Goal: Transaction & Acquisition: Purchase product/service

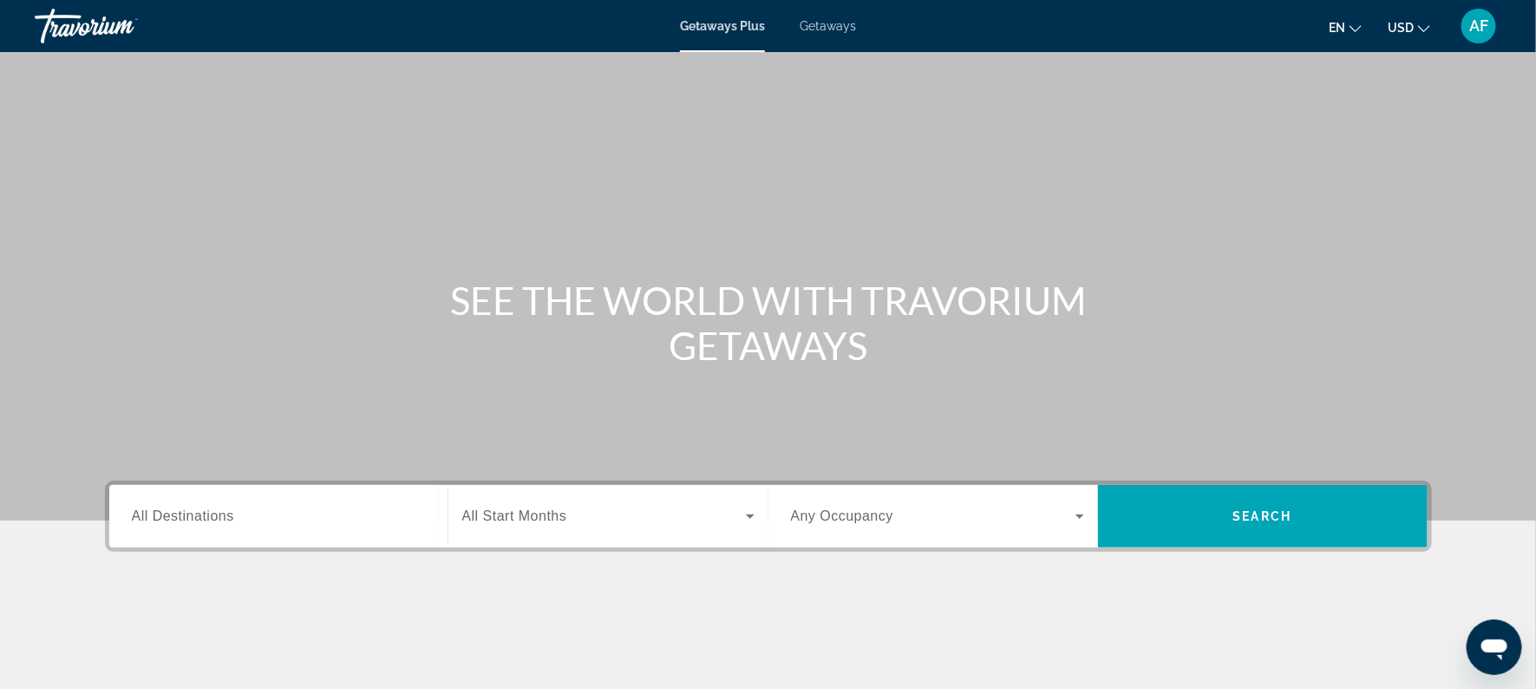
click at [199, 513] on span "All Destinations" at bounding box center [183, 515] width 102 height 15
click at [199, 513] on input "Destination All Destinations" at bounding box center [278, 516] width 293 height 21
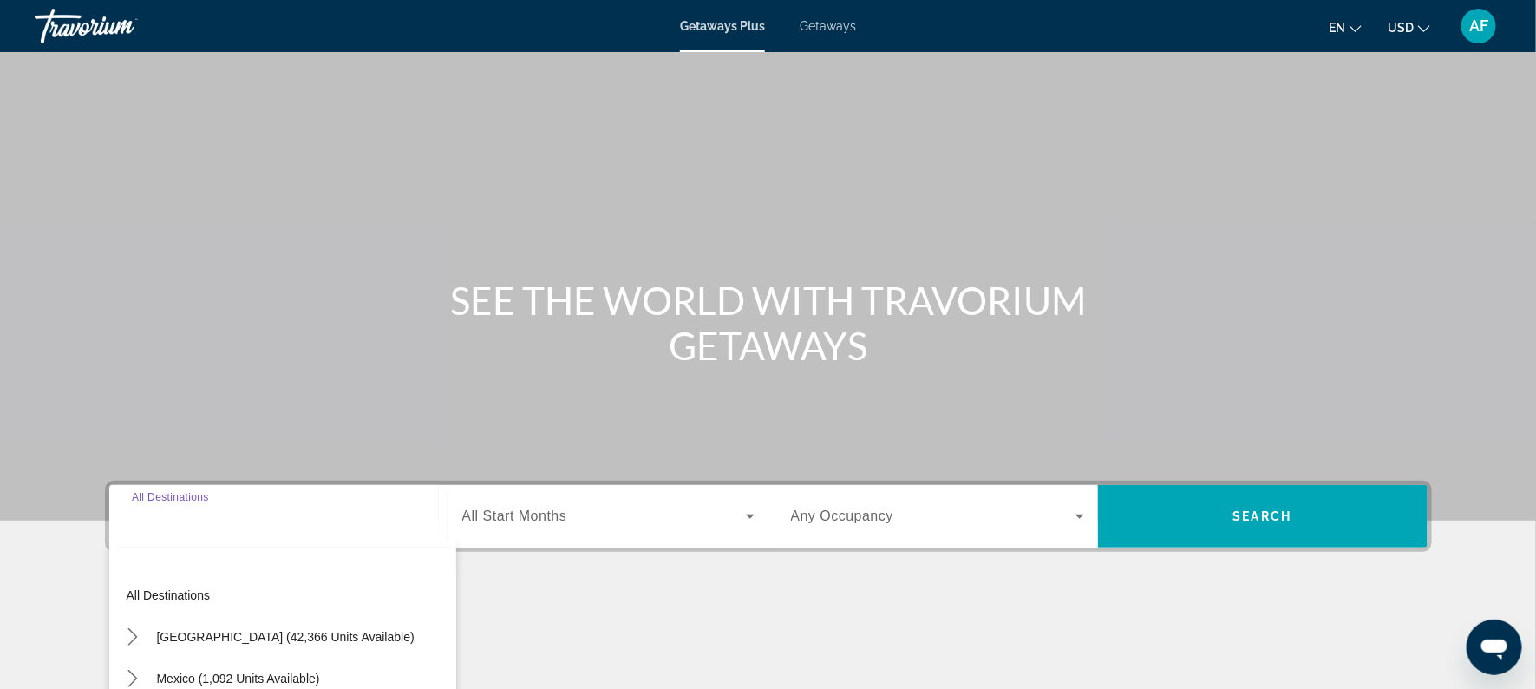
click at [138, 514] on input "Destination All Destinations" at bounding box center [278, 516] width 293 height 21
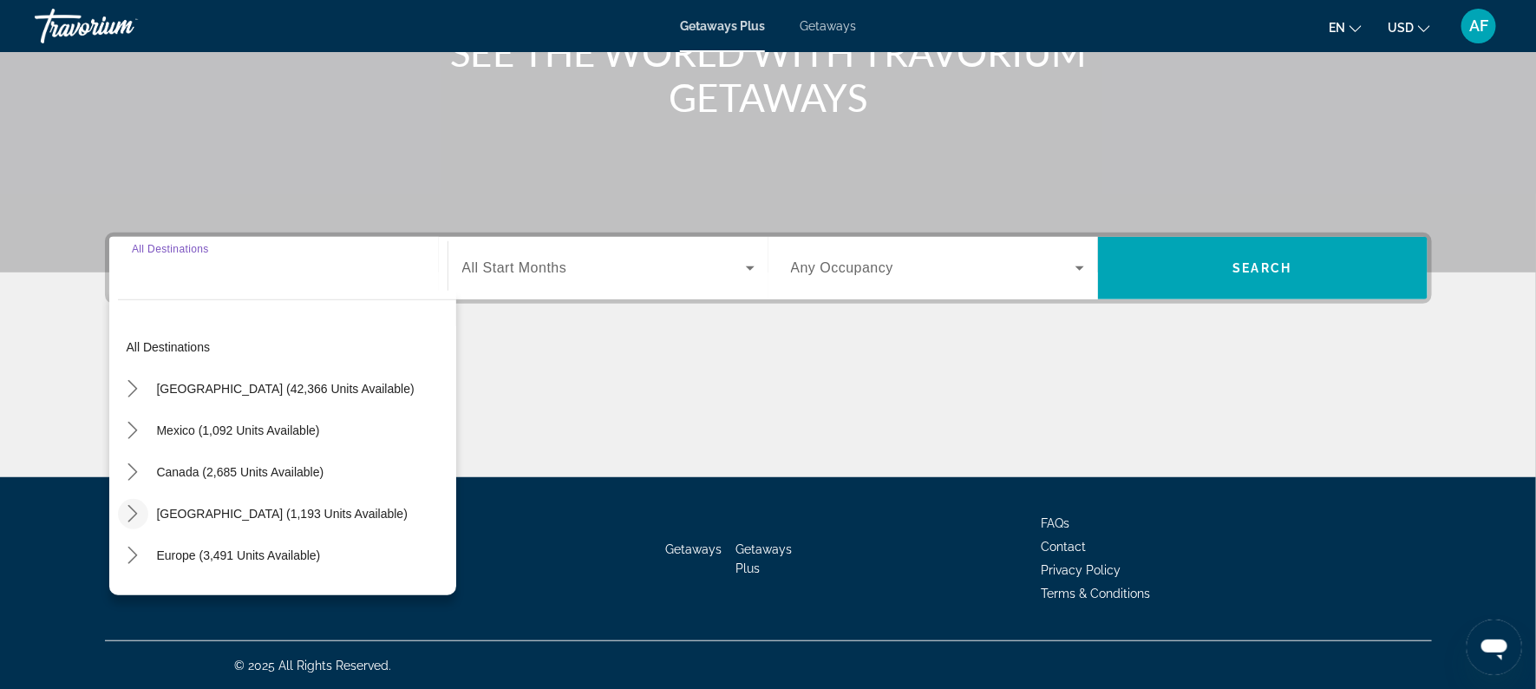
click at [137, 511] on icon "Toggle Caribbean & Atlantic Islands (1,193 units available) submenu" at bounding box center [132, 513] width 17 height 17
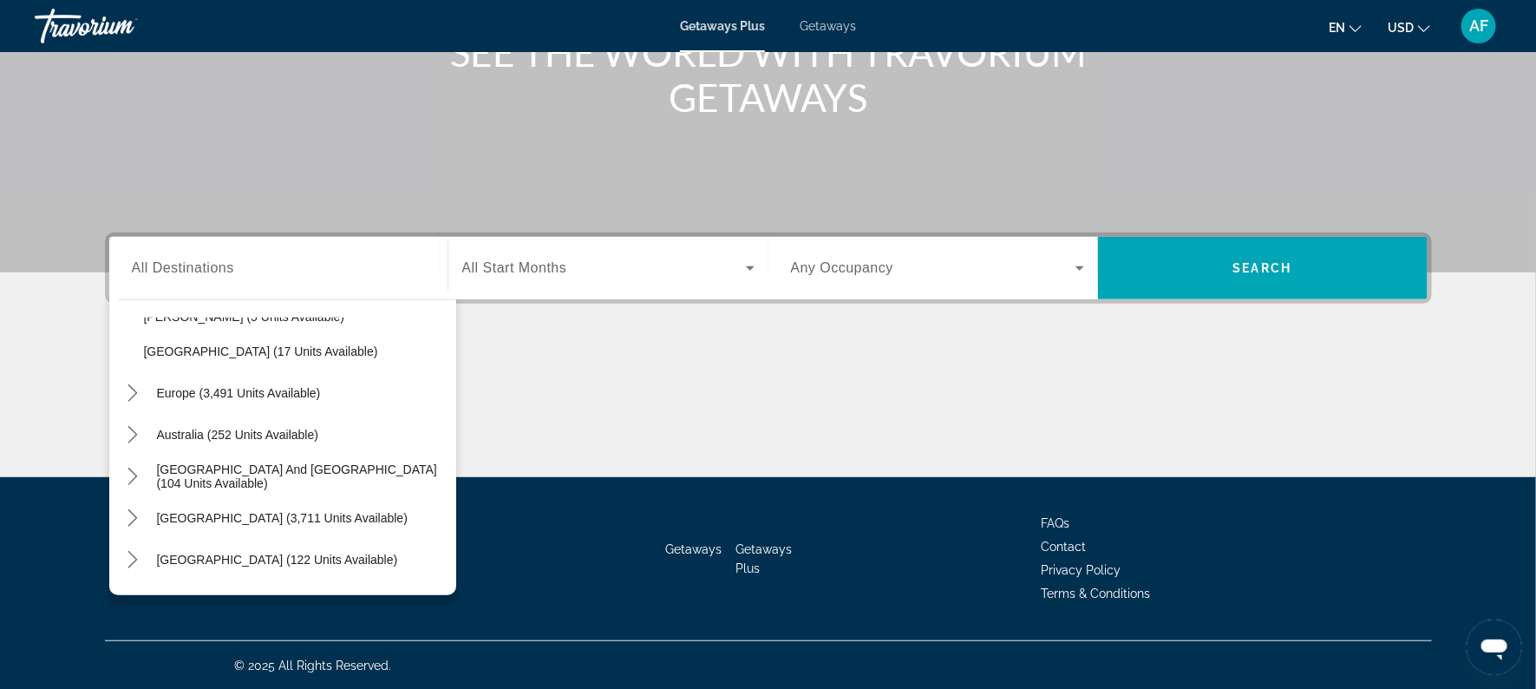
scroll to position [421, 0]
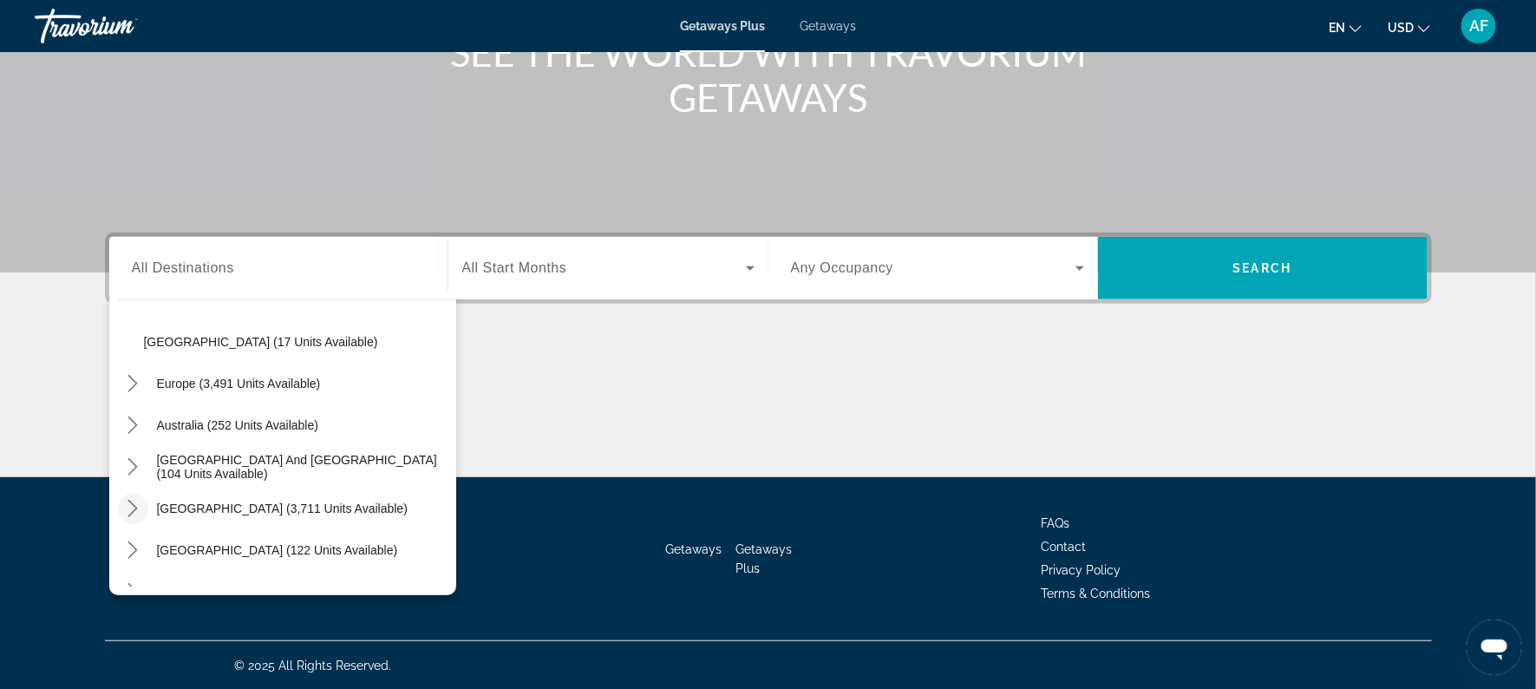
click at [136, 512] on icon "Toggle South America (3,711 units available) submenu" at bounding box center [132, 507] width 17 height 17
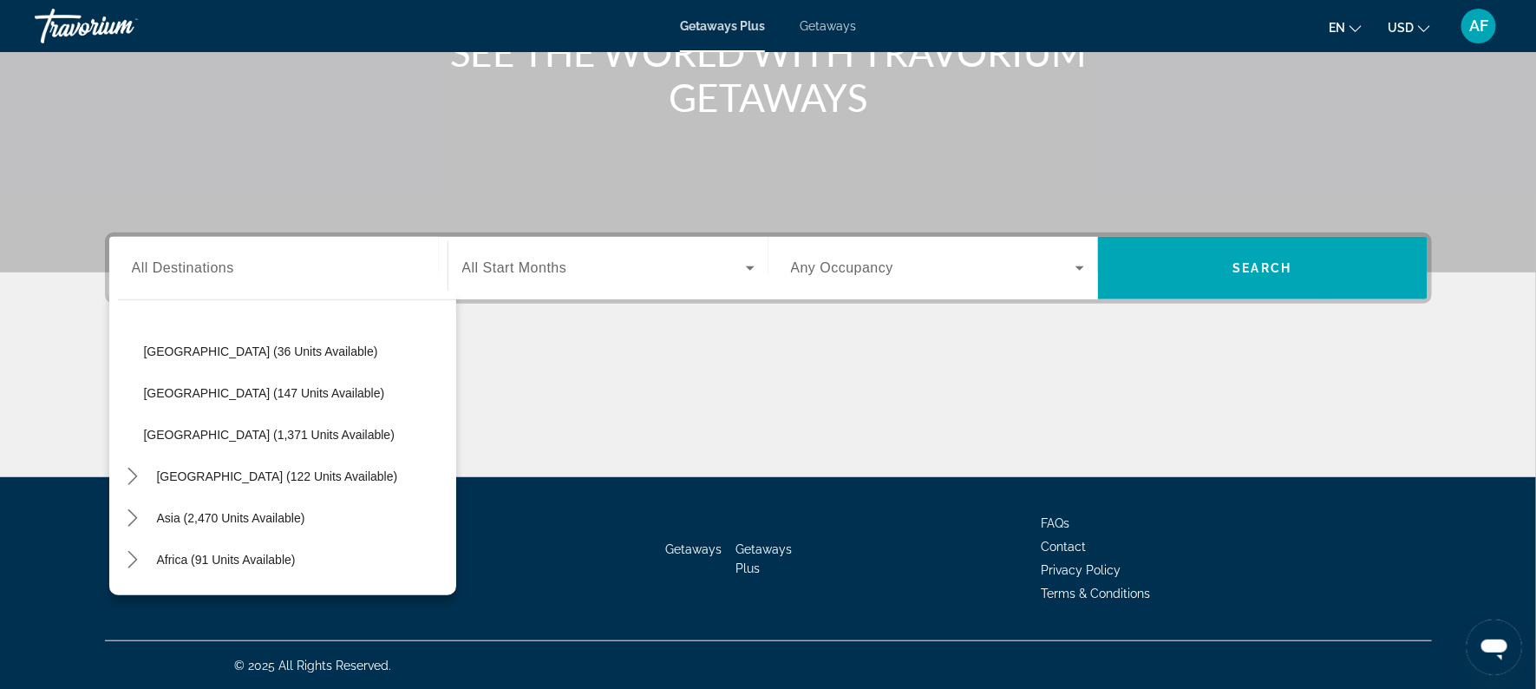
scroll to position [831, 0]
click at [118, 469] on mat-icon "Toggle Central America (122 units available) submenu" at bounding box center [133, 474] width 30 height 30
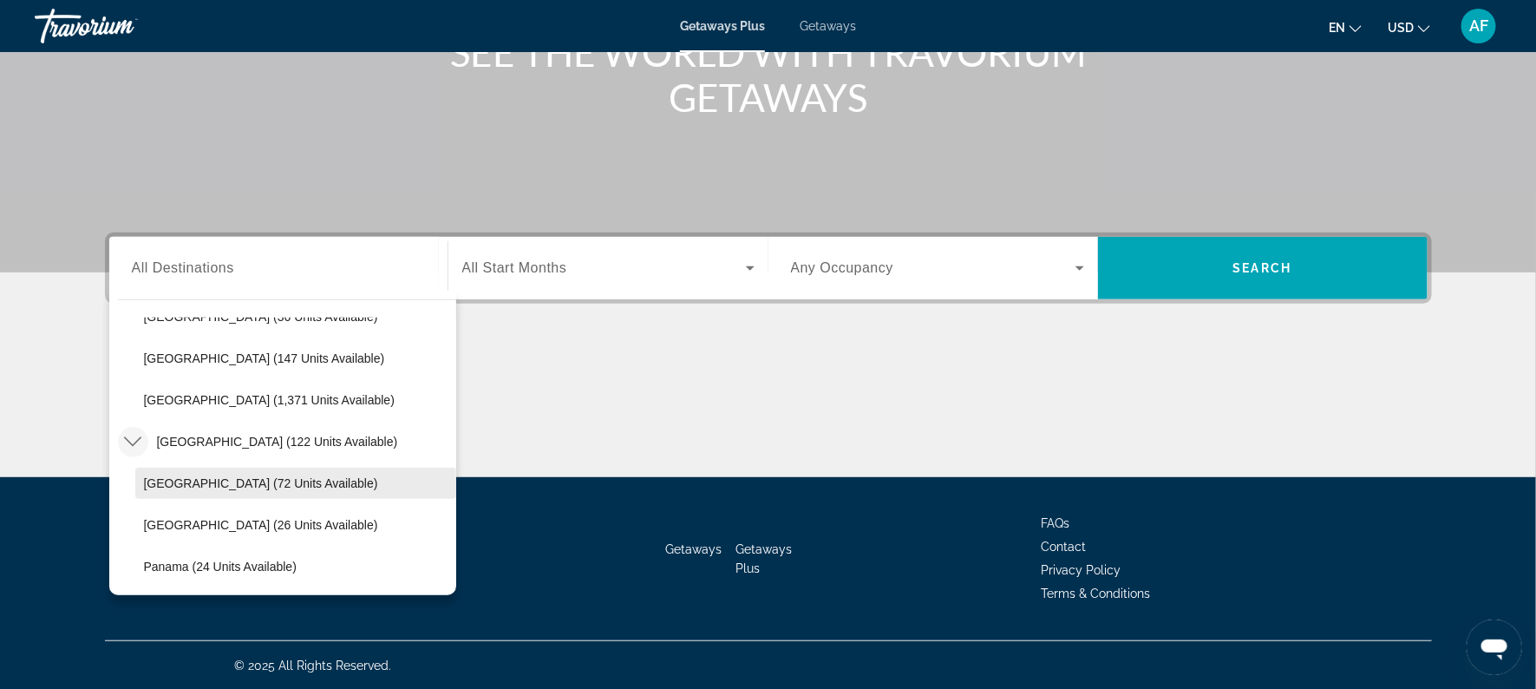
click at [166, 484] on span "Costa Rica (72 units available)" at bounding box center [261, 483] width 234 height 14
type input "**********"
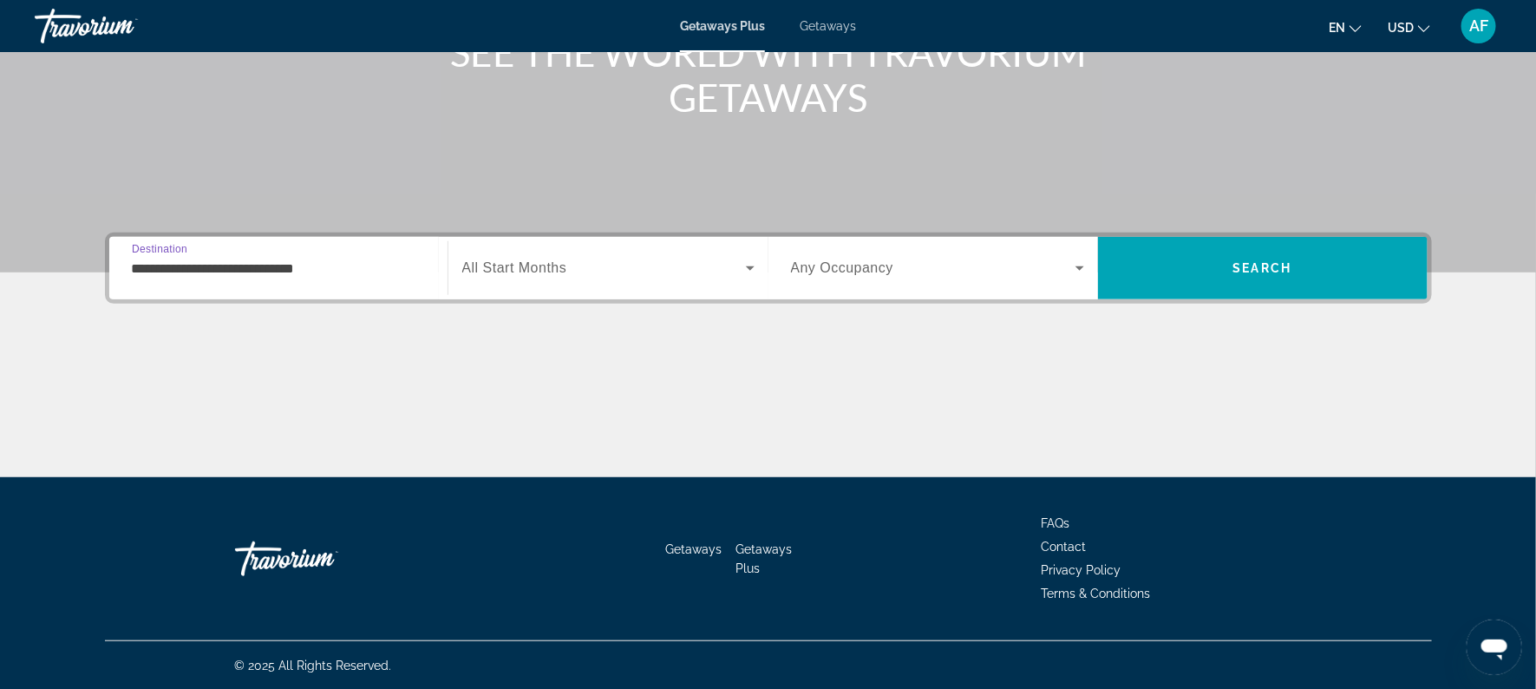
click at [596, 265] on span "Search widget" at bounding box center [604, 268] width 284 height 21
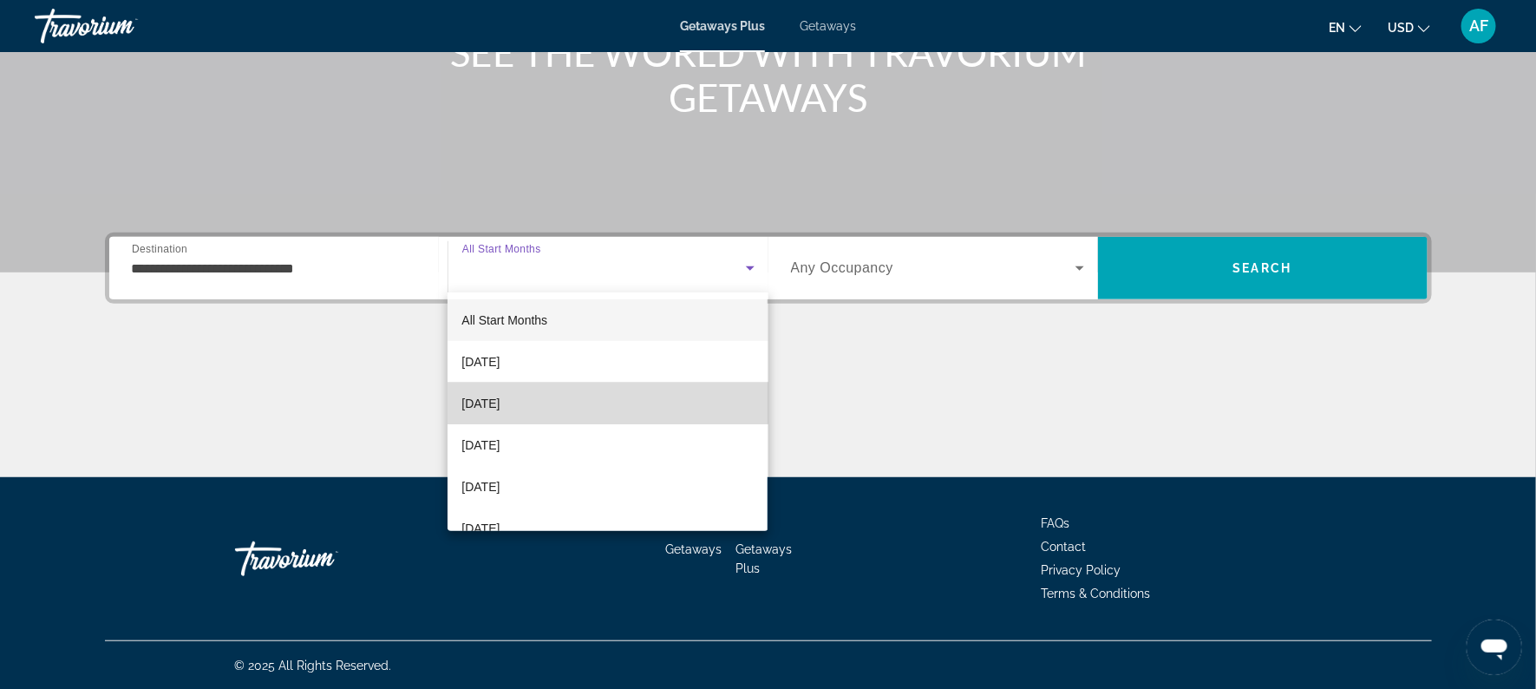
click at [499, 395] on span "November 2025" at bounding box center [480, 403] width 38 height 21
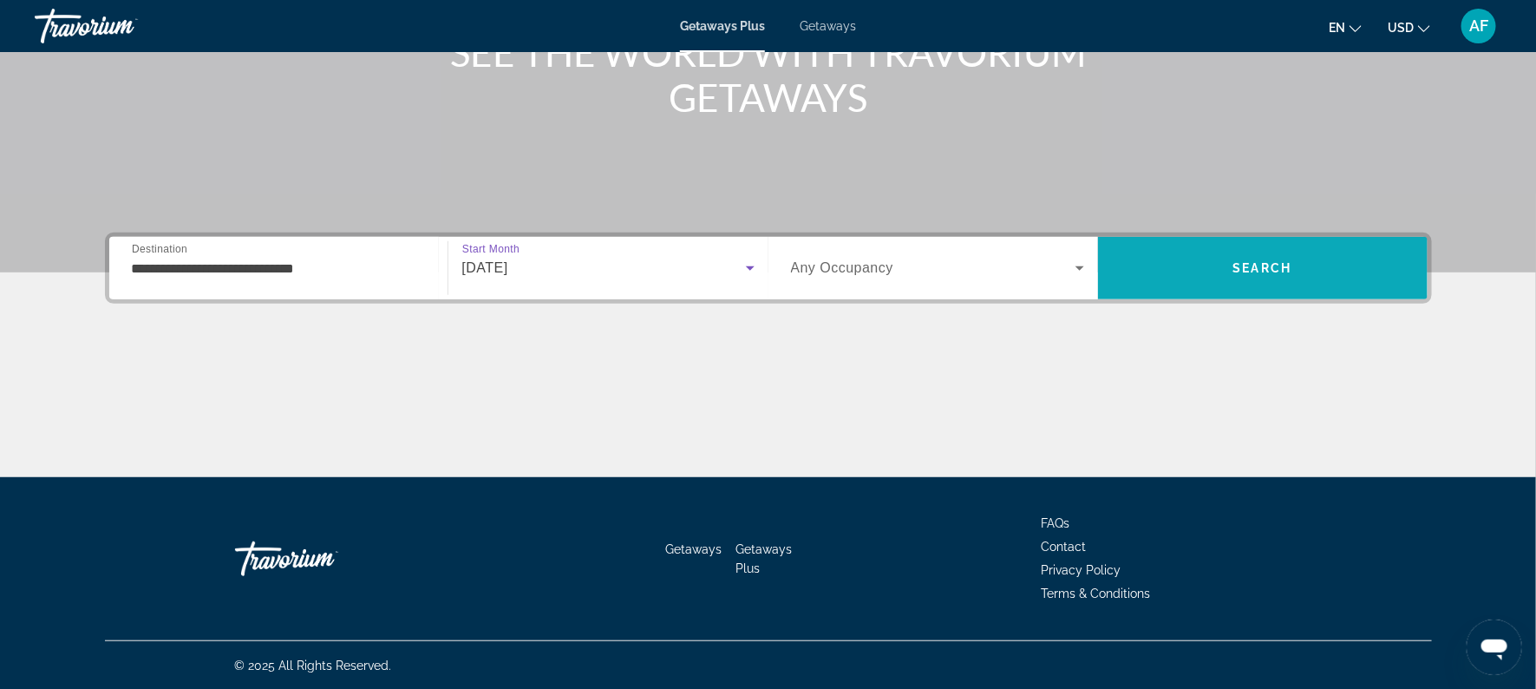
click at [1124, 265] on span "Search" at bounding box center [1263, 268] width 330 height 42
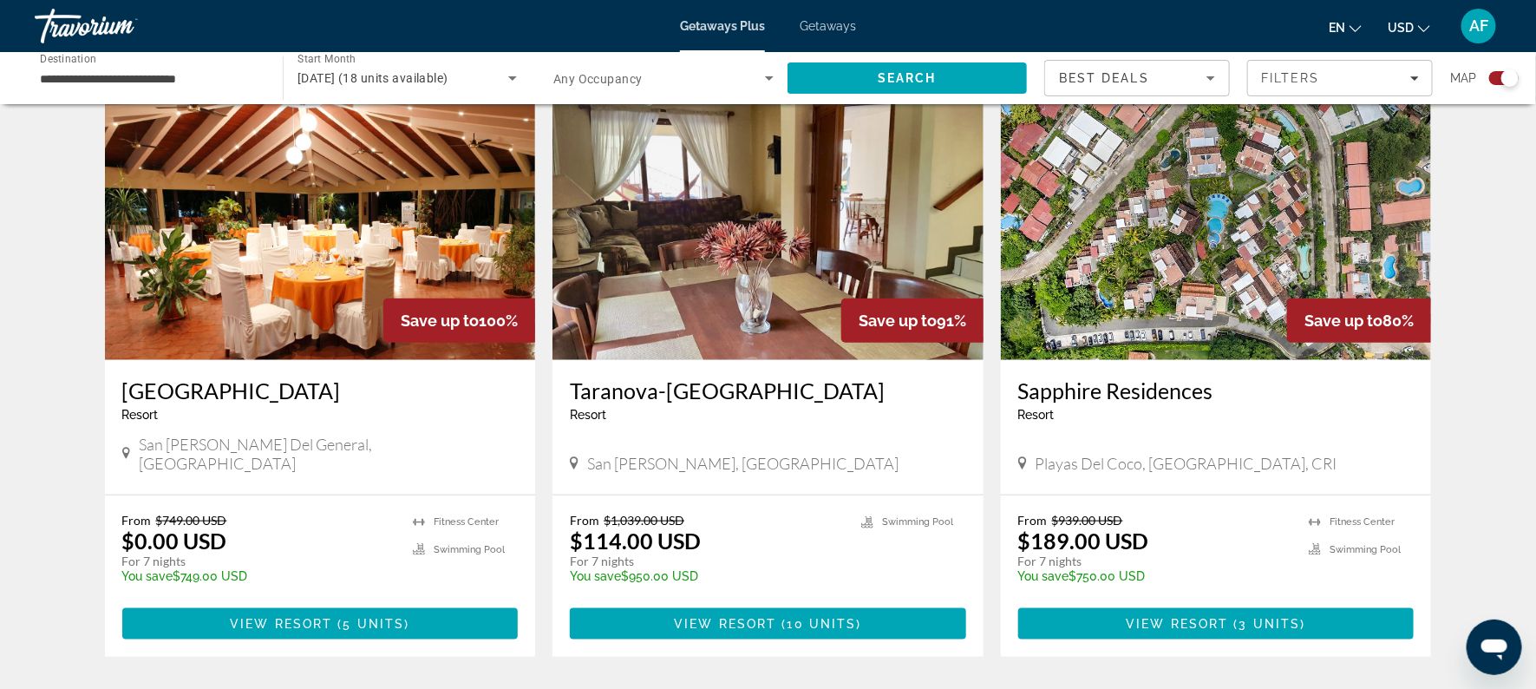
scroll to position [605, 0]
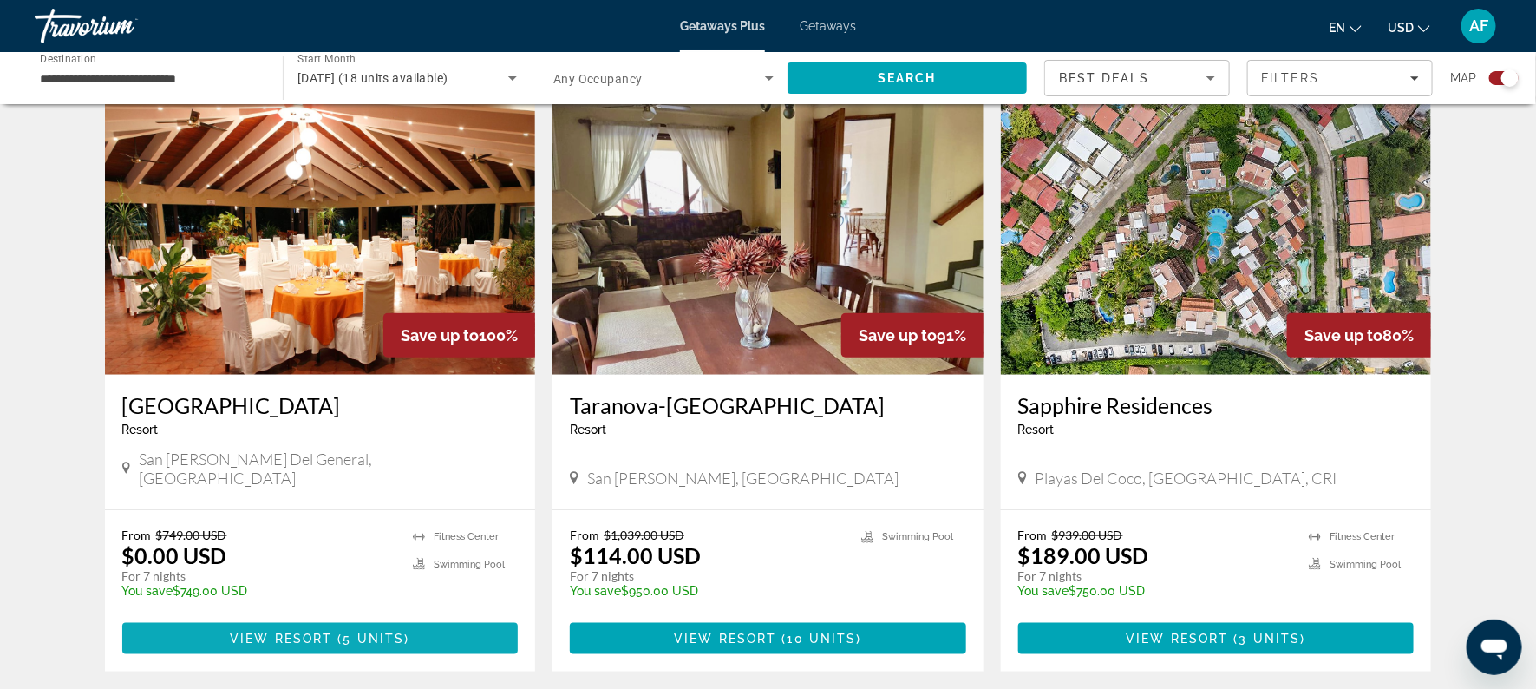
click at [245, 631] on span "View Resort" at bounding box center [281, 638] width 102 height 14
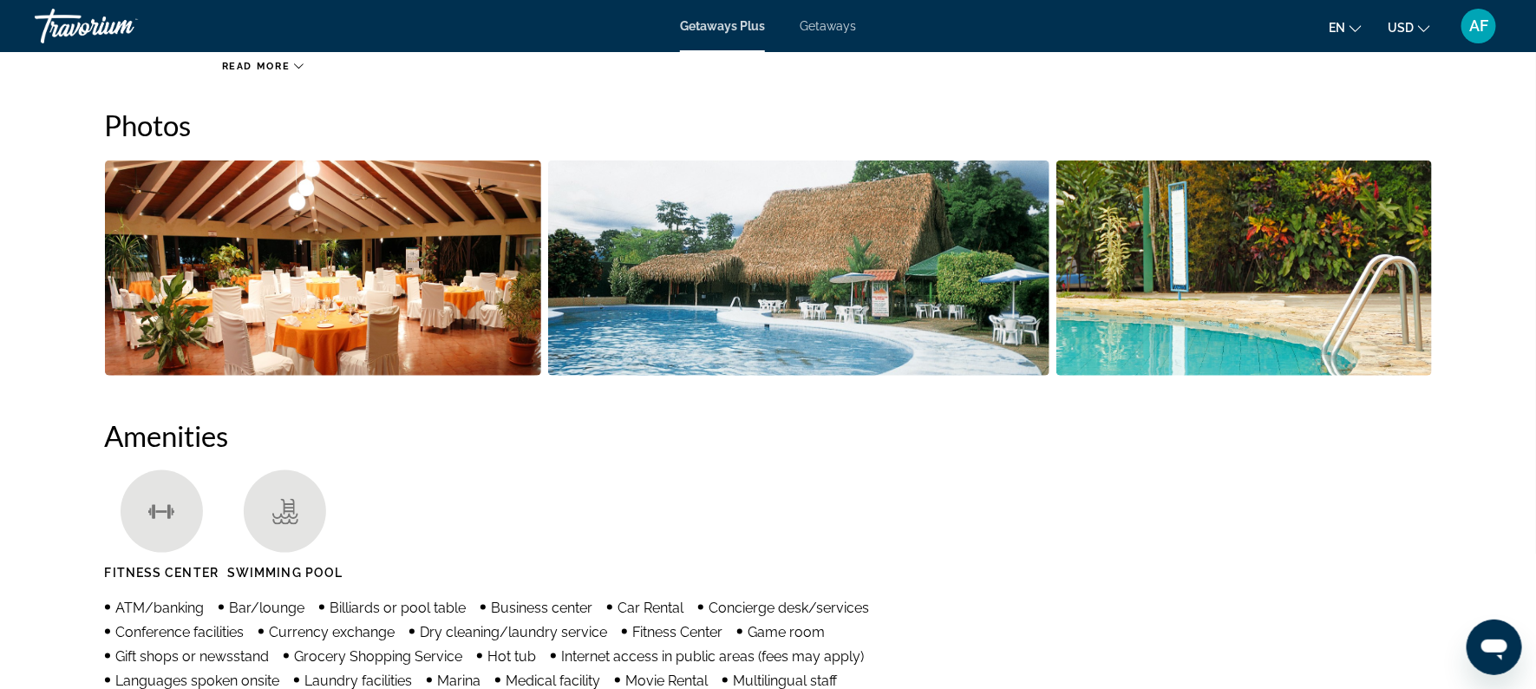
scroll to position [766, 0]
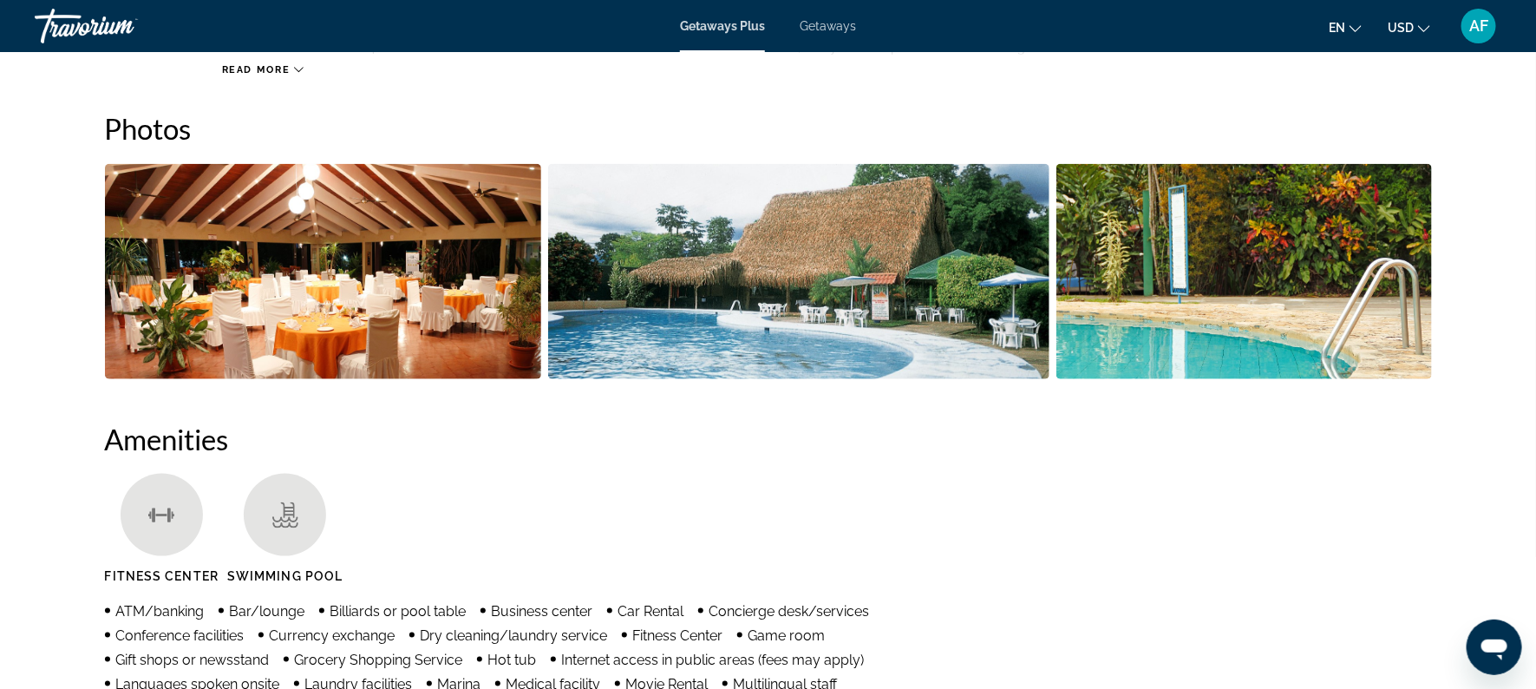
click at [898, 307] on img "Open full-screen image slider" at bounding box center [798, 271] width 501 height 215
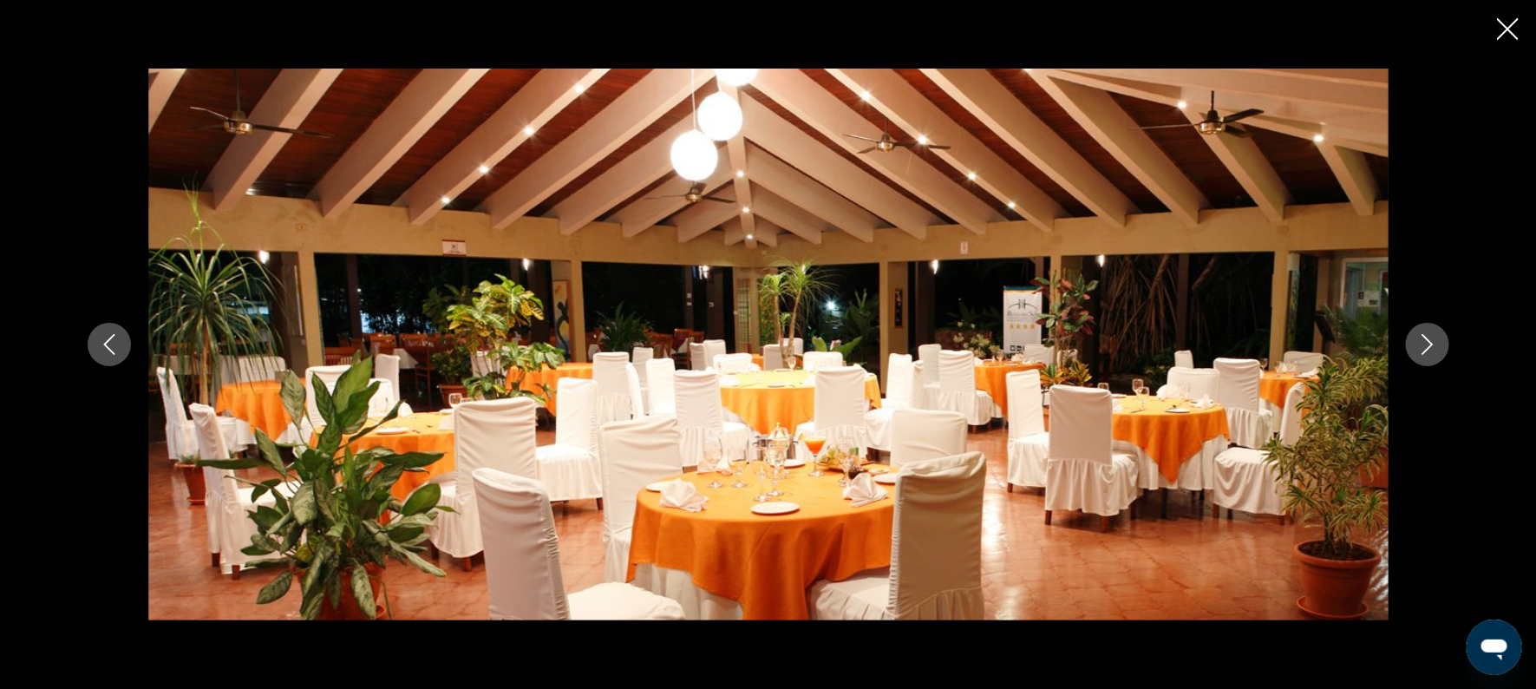
click at [1436, 334] on icon "Next image" at bounding box center [1427, 344] width 21 height 21
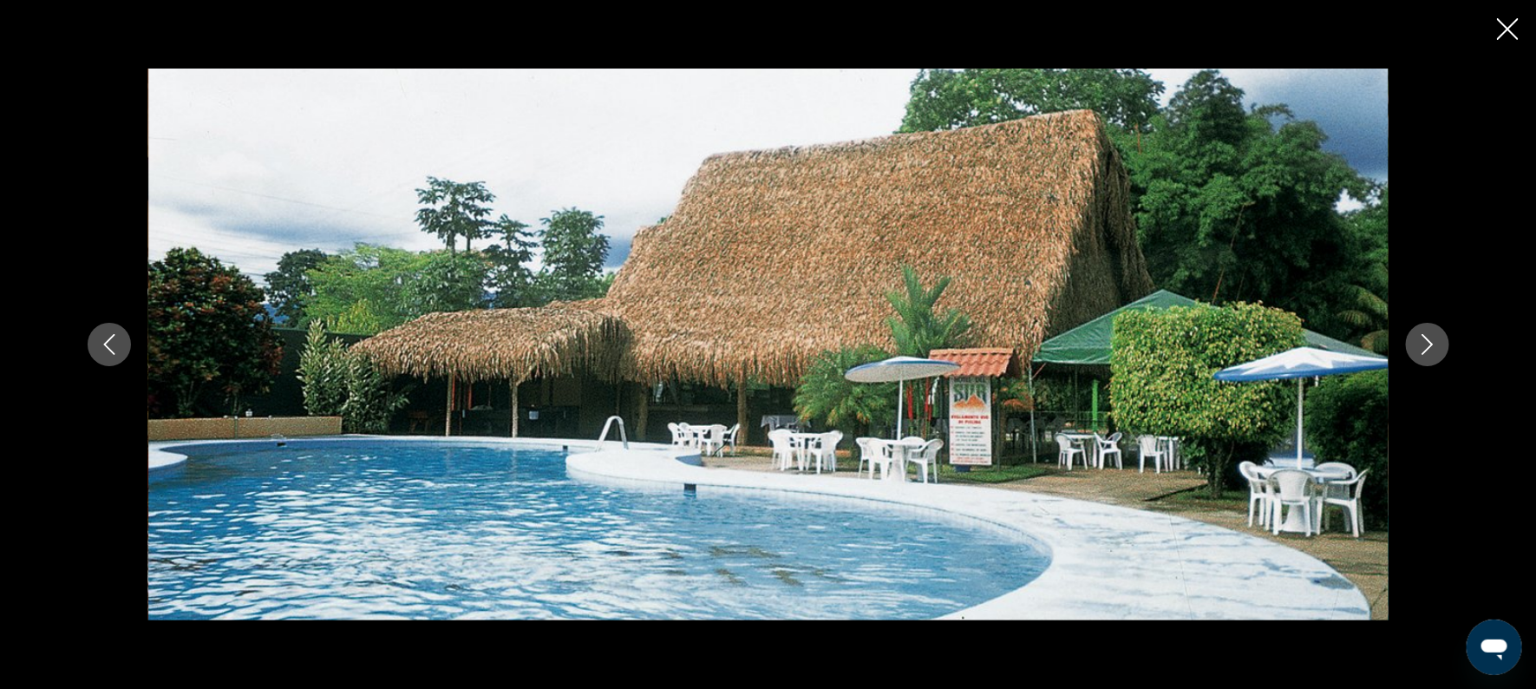
click at [1427, 342] on icon "Next image" at bounding box center [1427, 344] width 21 height 21
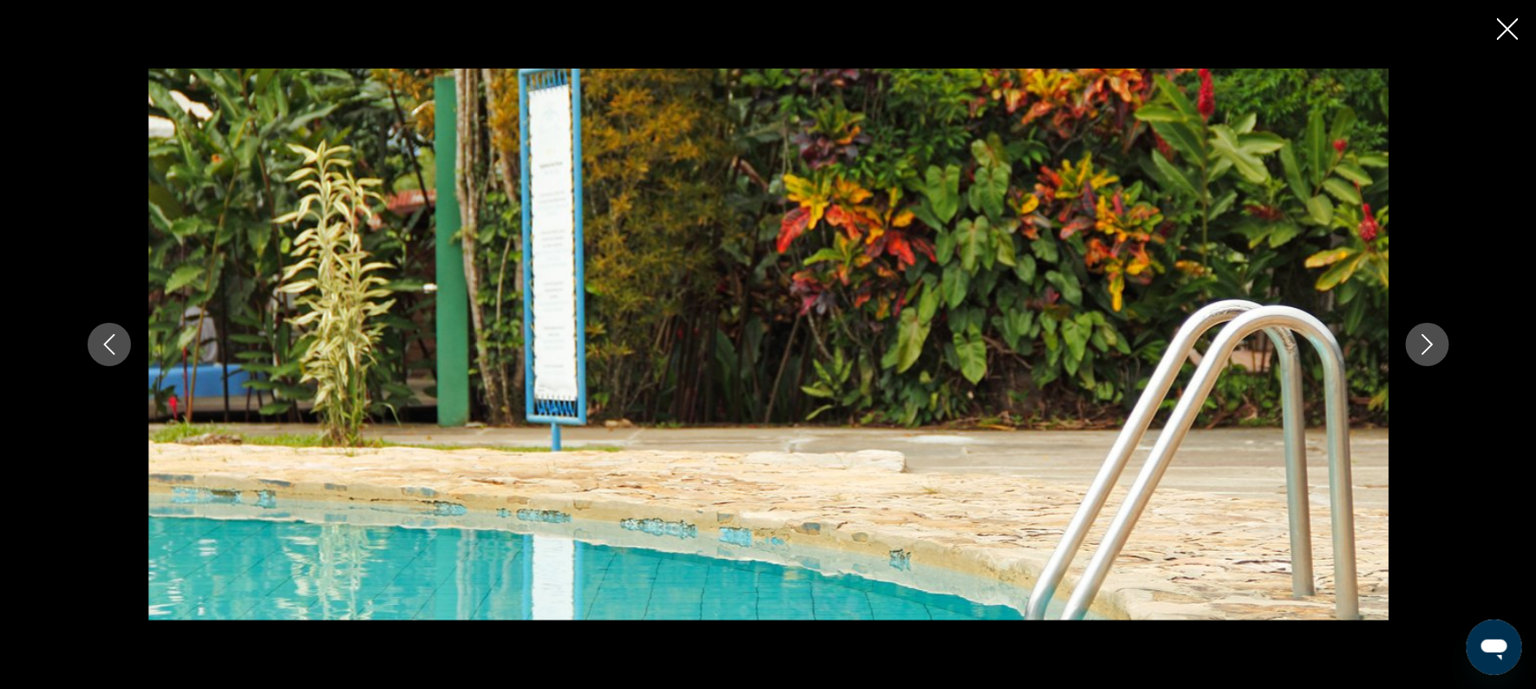
click at [1427, 341] on icon "Next image" at bounding box center [1427, 344] width 21 height 21
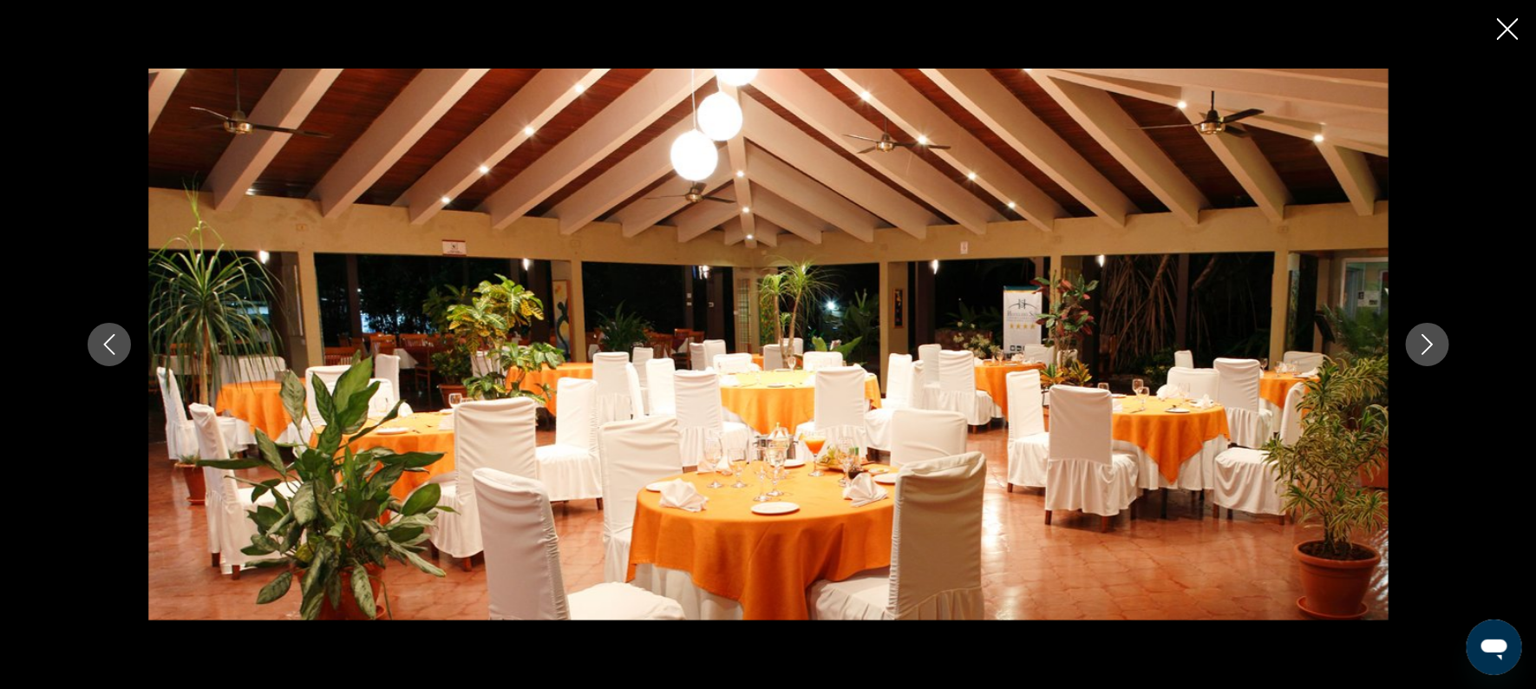
click at [1430, 350] on icon "Next image" at bounding box center [1427, 344] width 21 height 21
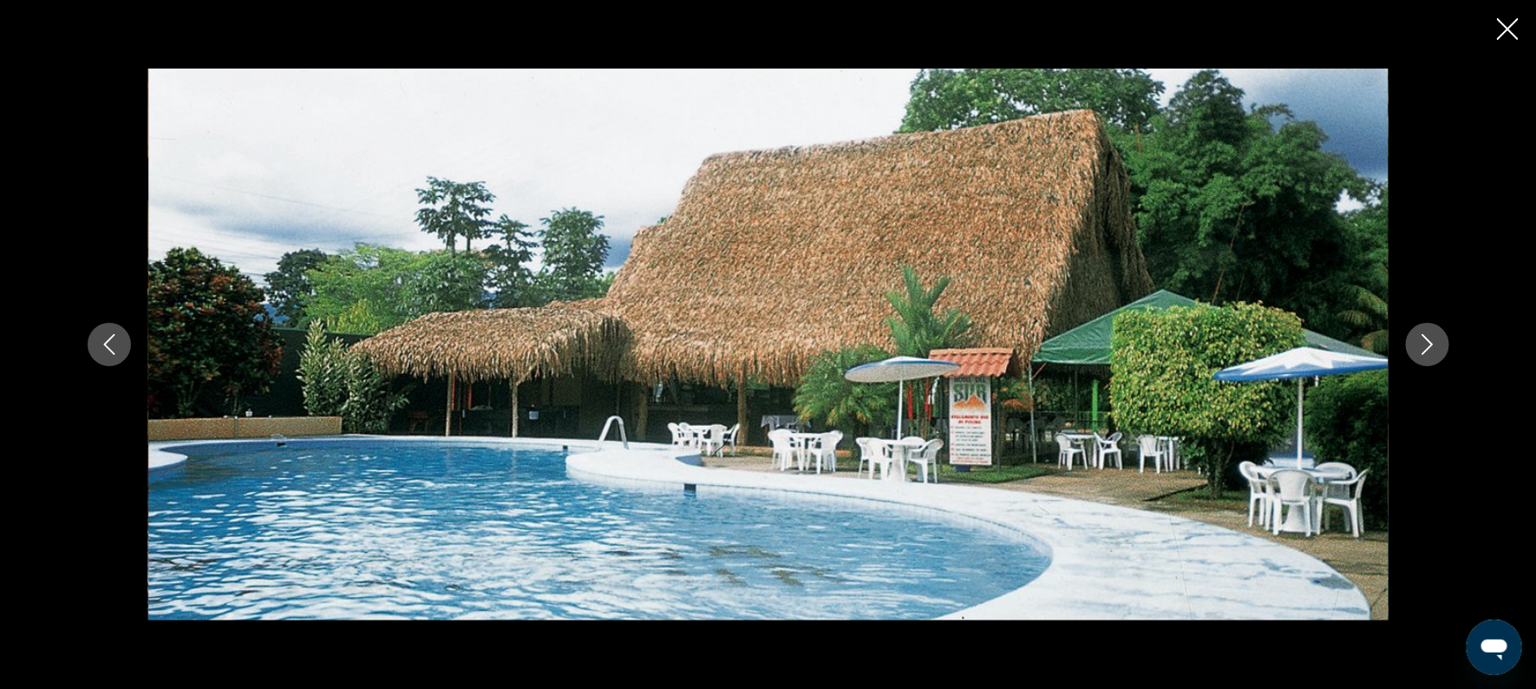
click at [1515, 29] on icon "Close slideshow" at bounding box center [1508, 29] width 22 height 22
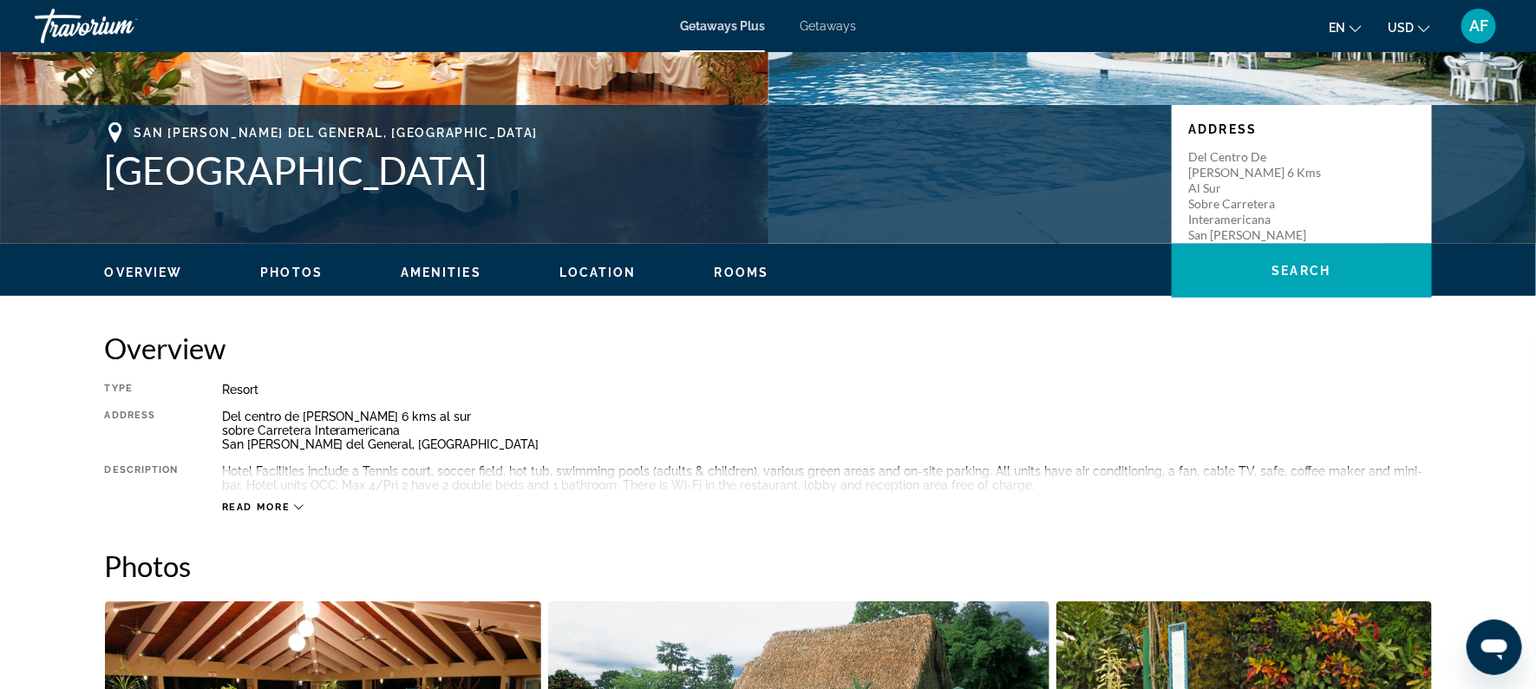
scroll to position [323, 0]
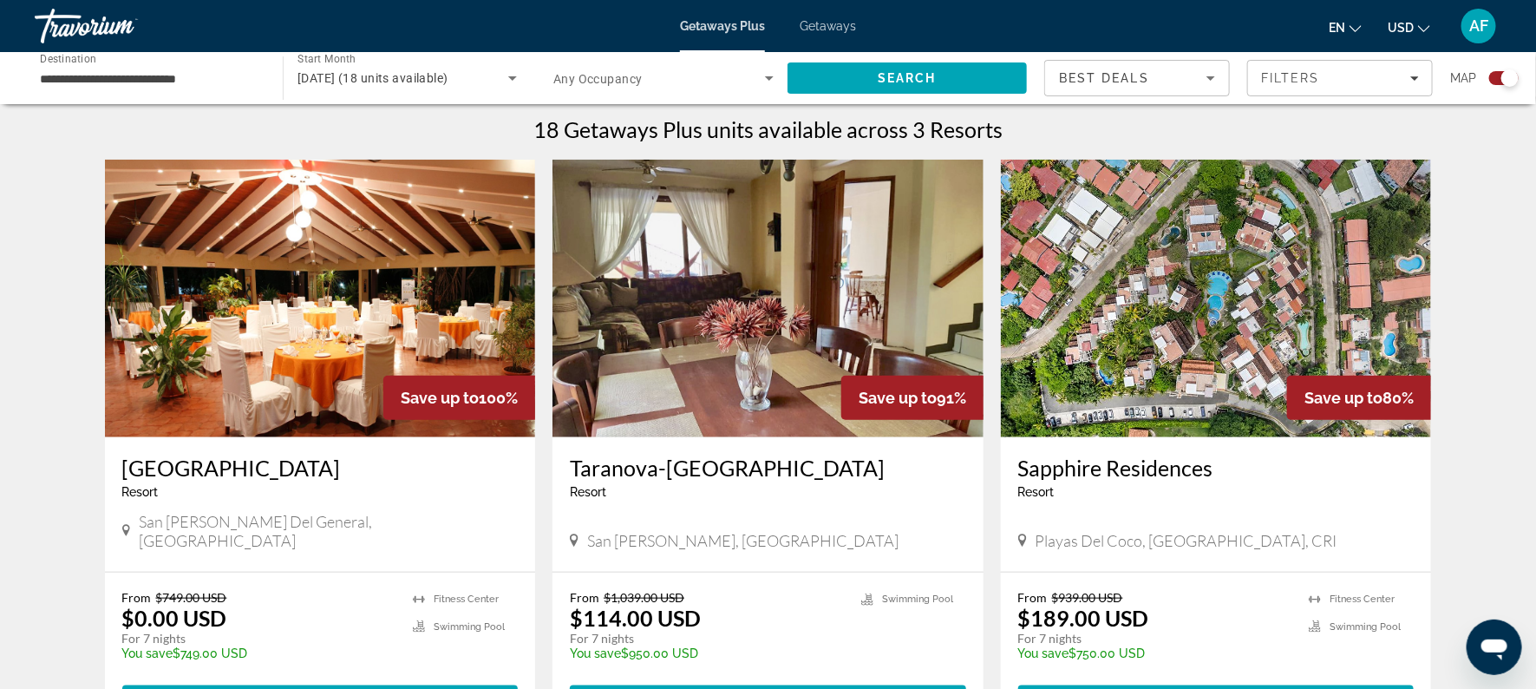
scroll to position [550, 0]
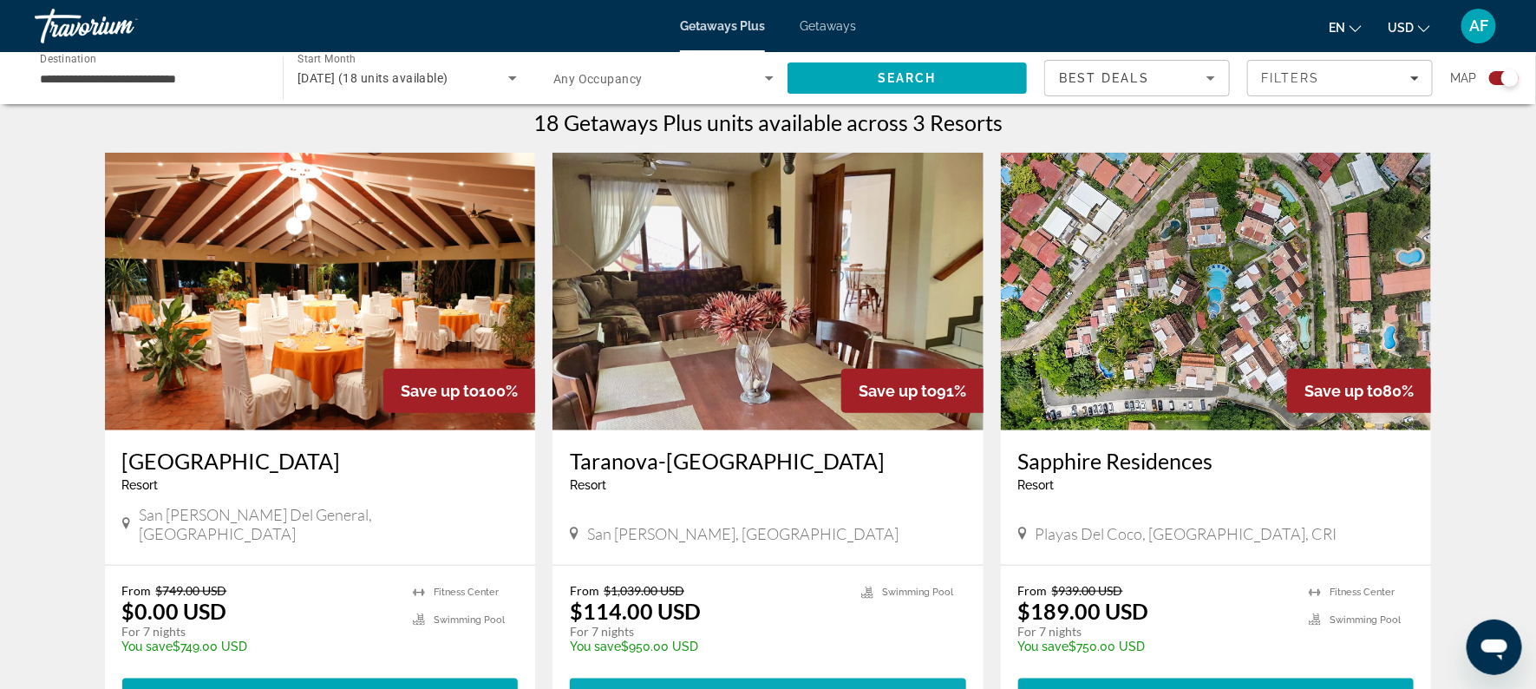
click at [766, 687] on span "View Resort" at bounding box center [725, 694] width 102 height 14
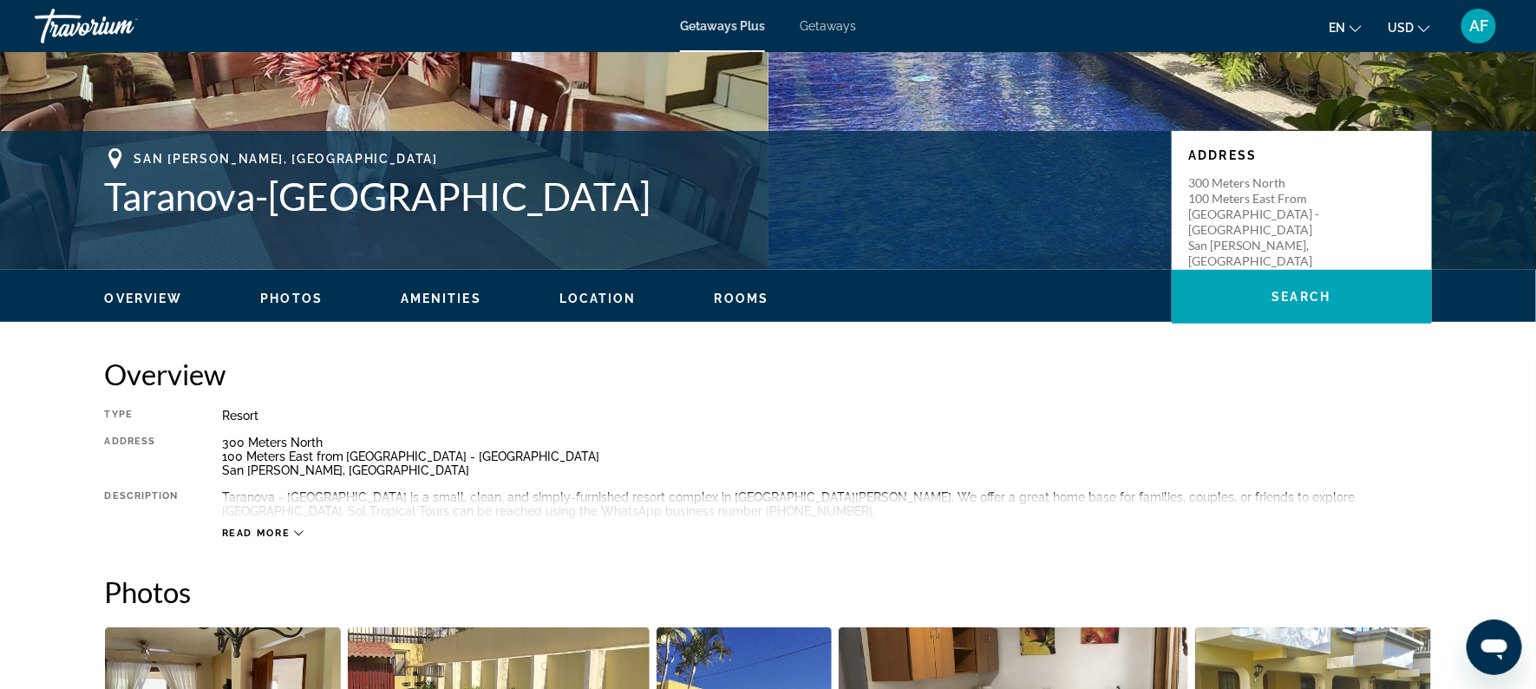
scroll to position [297, 0]
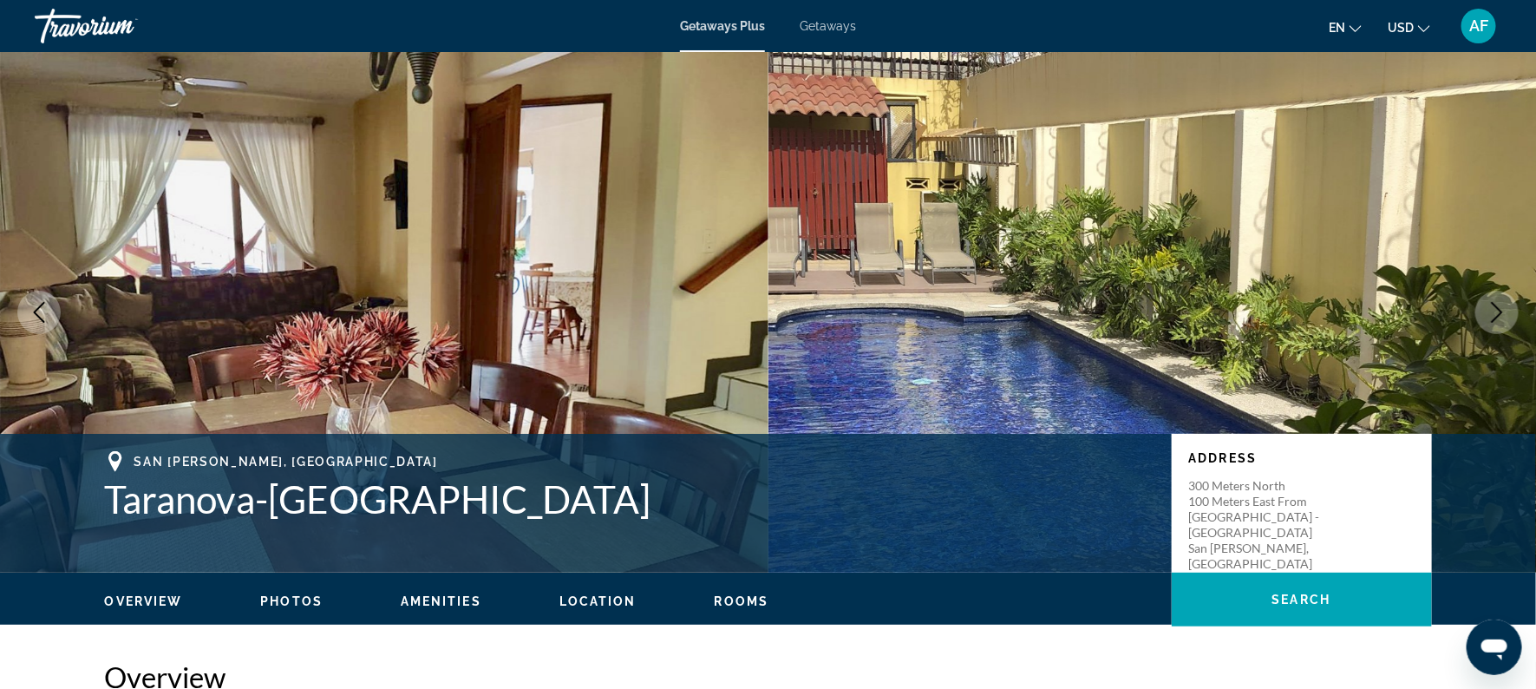
click at [832, 28] on span "Getaways" at bounding box center [828, 26] width 56 height 14
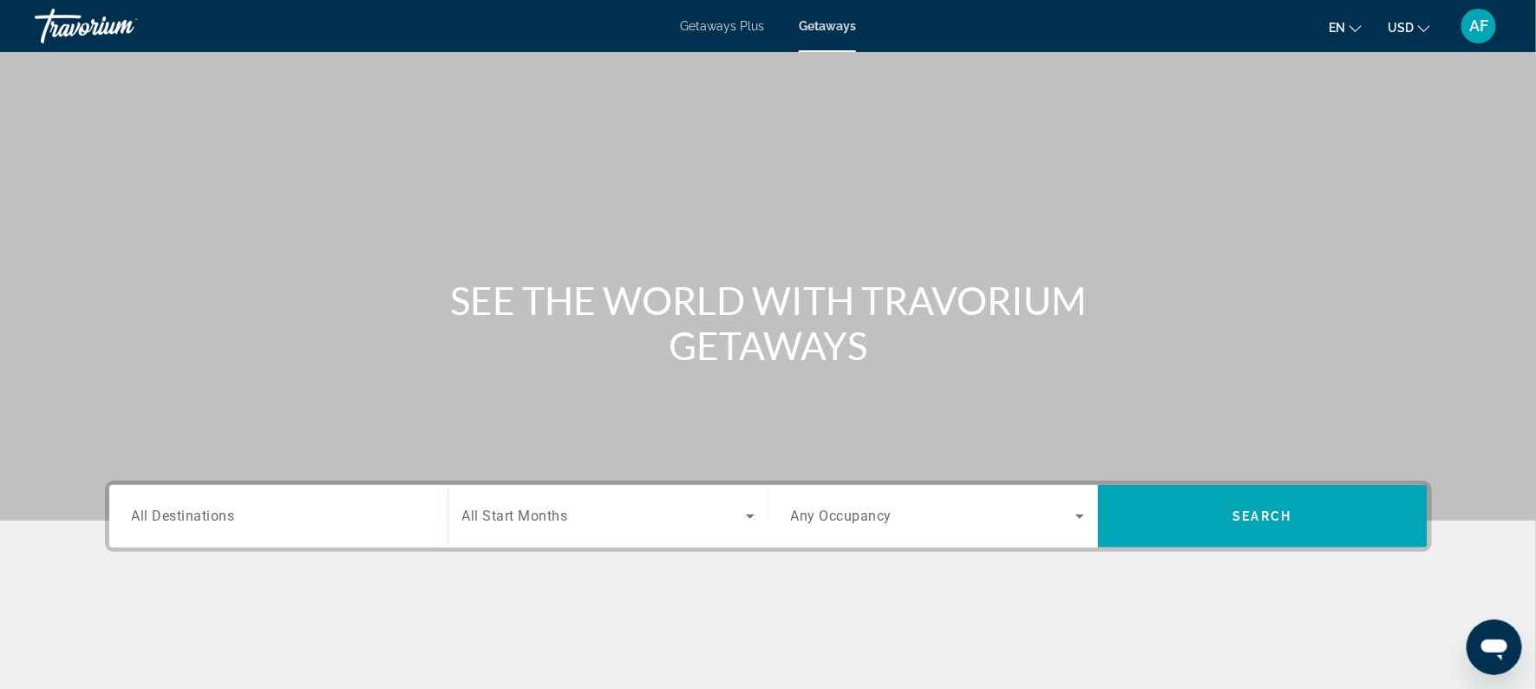
click at [158, 518] on span "All Destinations" at bounding box center [183, 515] width 103 height 16
click at [158, 518] on input "Destination All Destinations" at bounding box center [278, 516] width 293 height 21
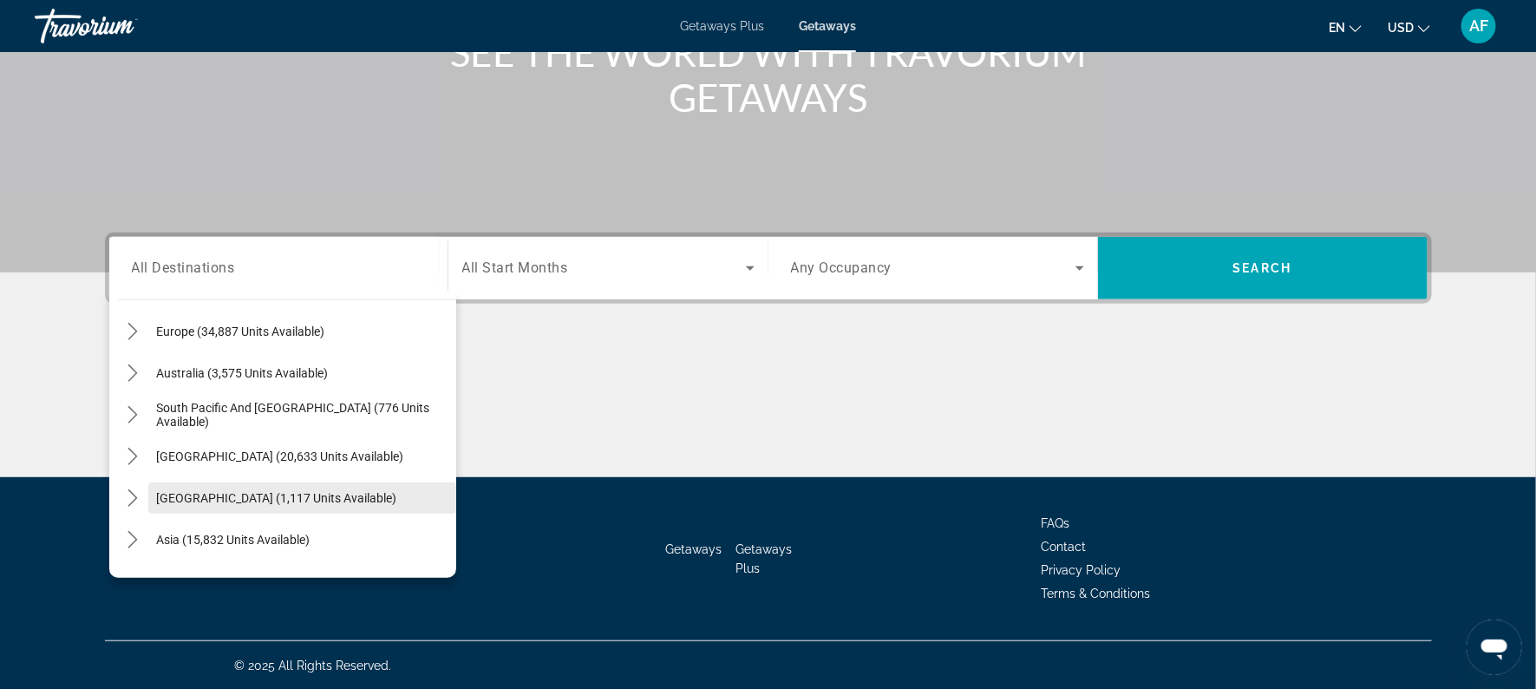
scroll to position [230, 0]
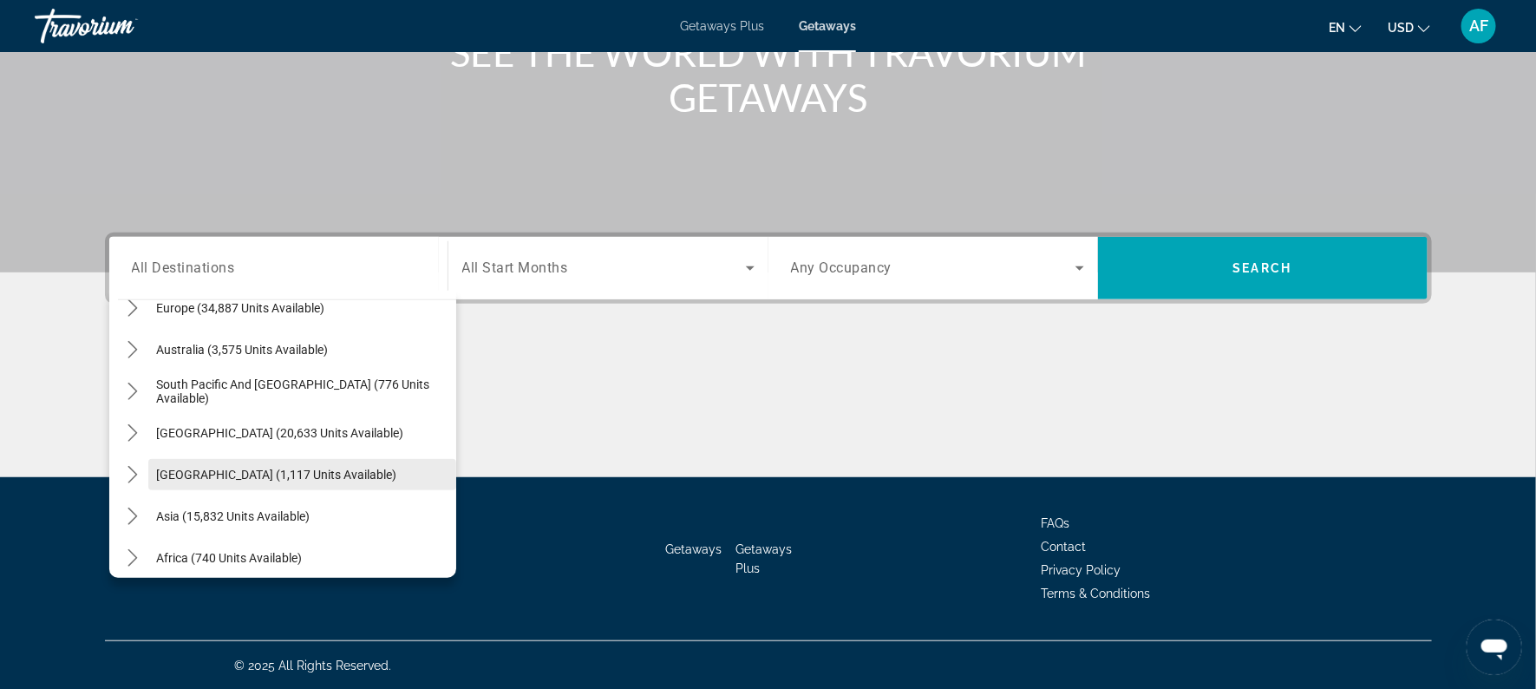
drag, startPoint x: 454, startPoint y: 354, endPoint x: 441, endPoint y: 467, distance: 114.4
click at [441, 467] on div "All destinations United States (733,336 units available) Mexico (78,260 units a…" at bounding box center [287, 434] width 338 height 269
click at [187, 472] on span "Central America (1,117 units available)" at bounding box center [277, 474] width 240 height 14
type input "**********"
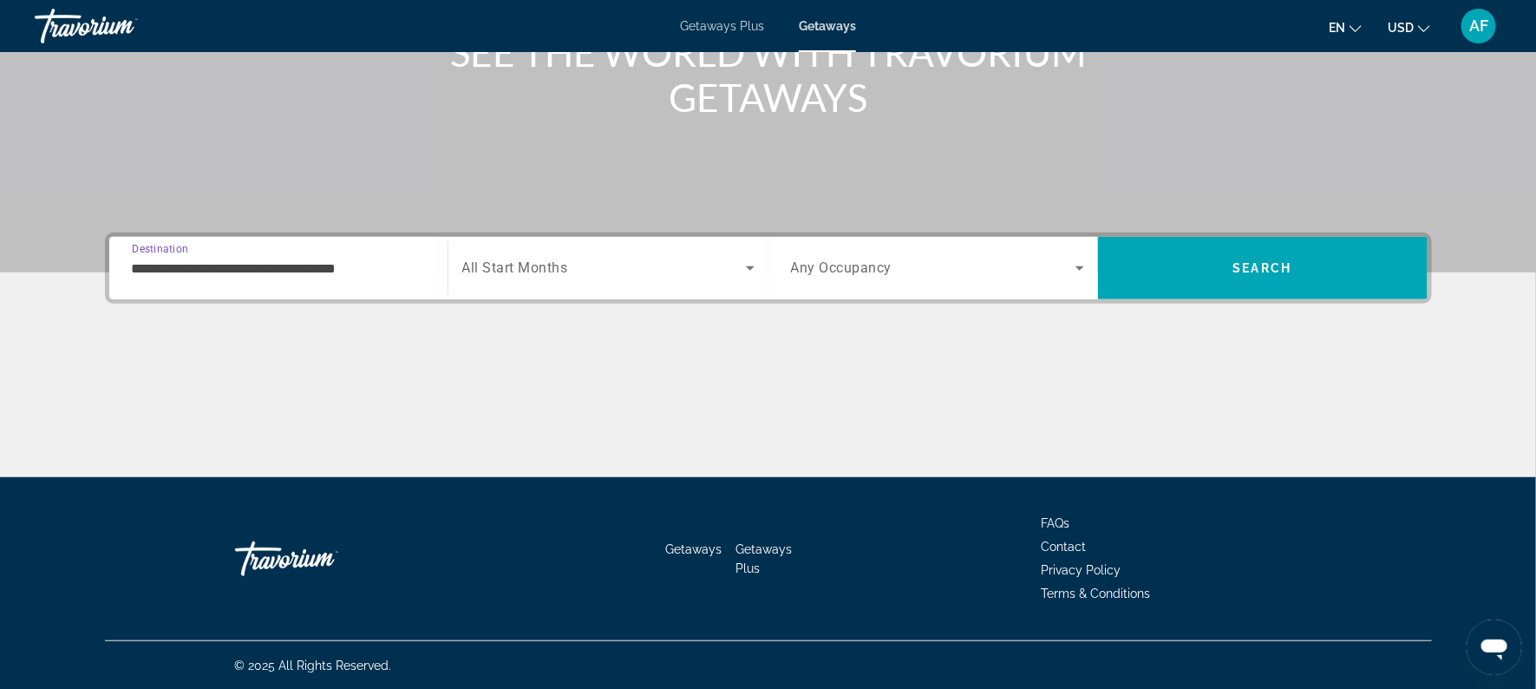
click at [553, 264] on span "All Start Months" at bounding box center [515, 268] width 106 height 16
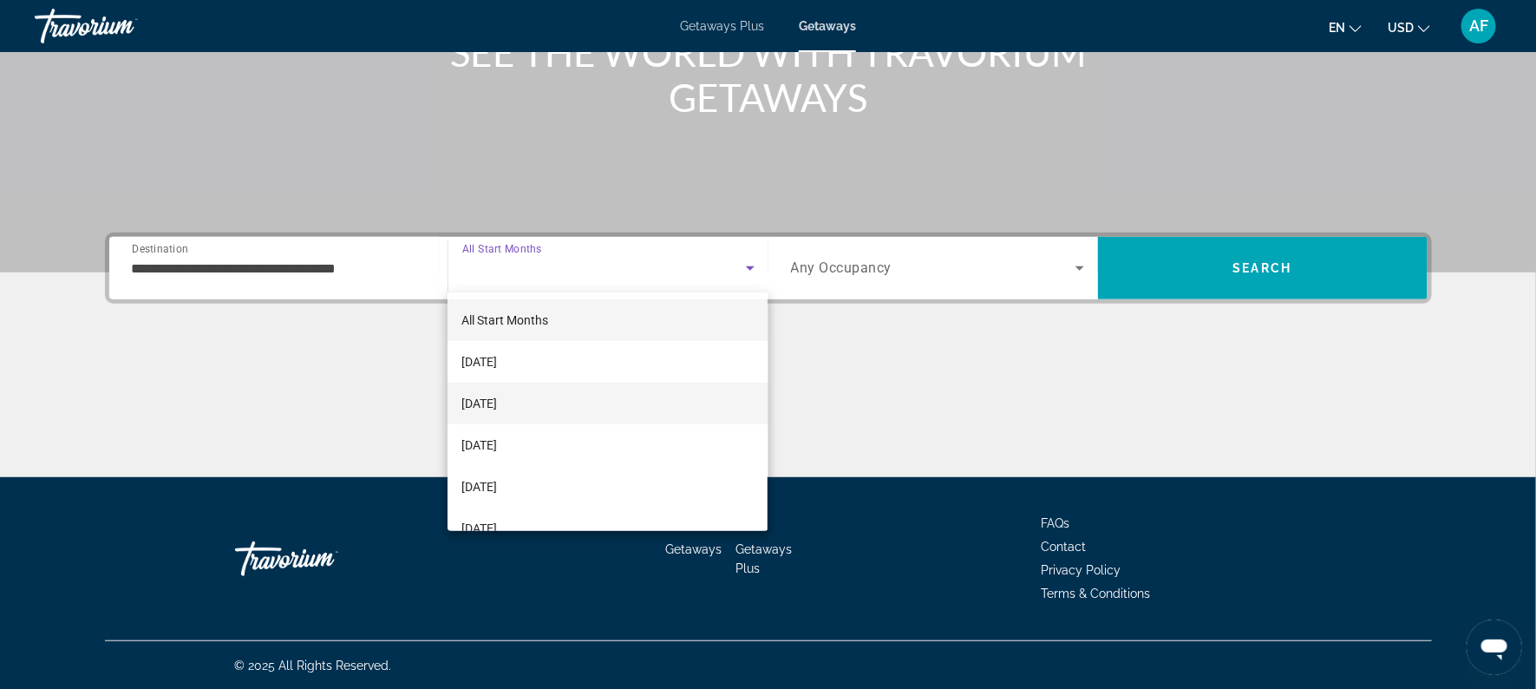
click at [497, 398] on span "November 2025" at bounding box center [479, 403] width 36 height 21
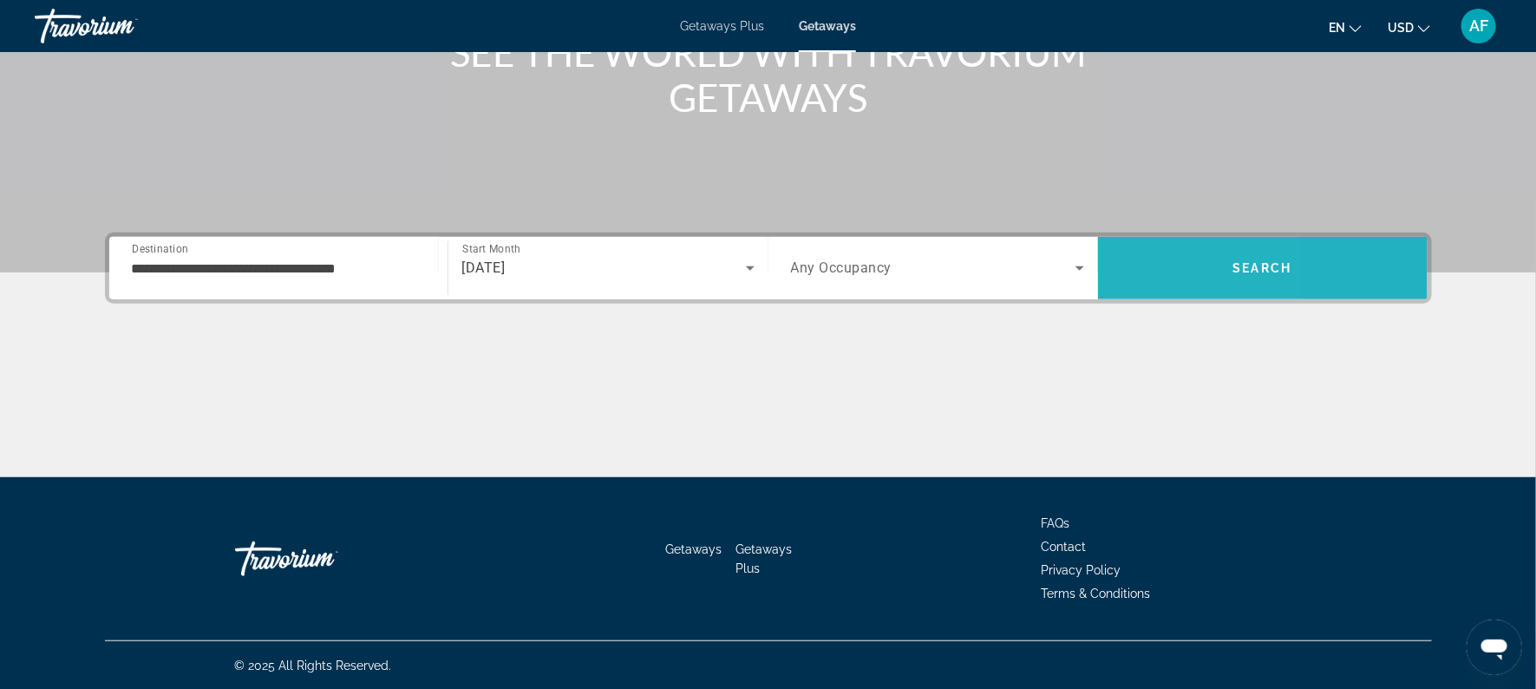
click at [1146, 251] on span "Search" at bounding box center [1263, 268] width 330 height 42
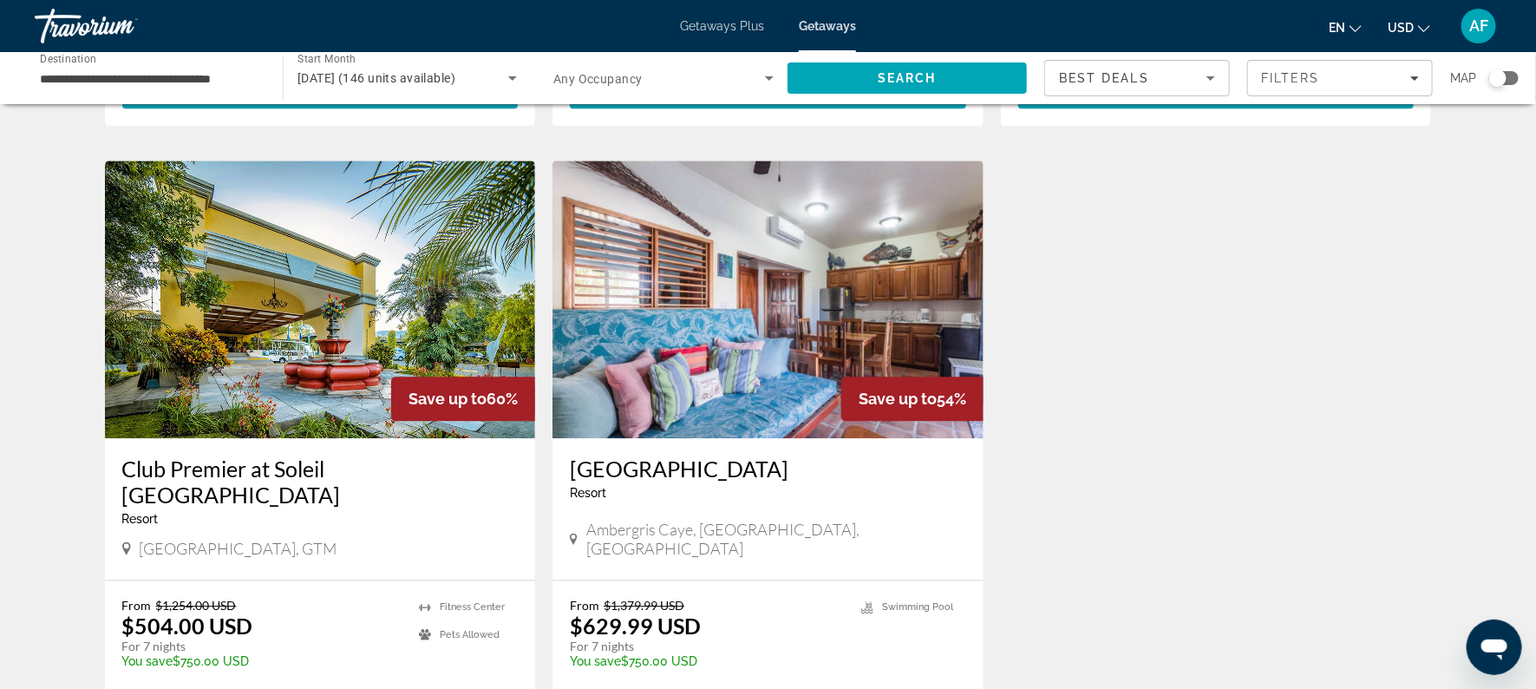
scroll to position [1838, 0]
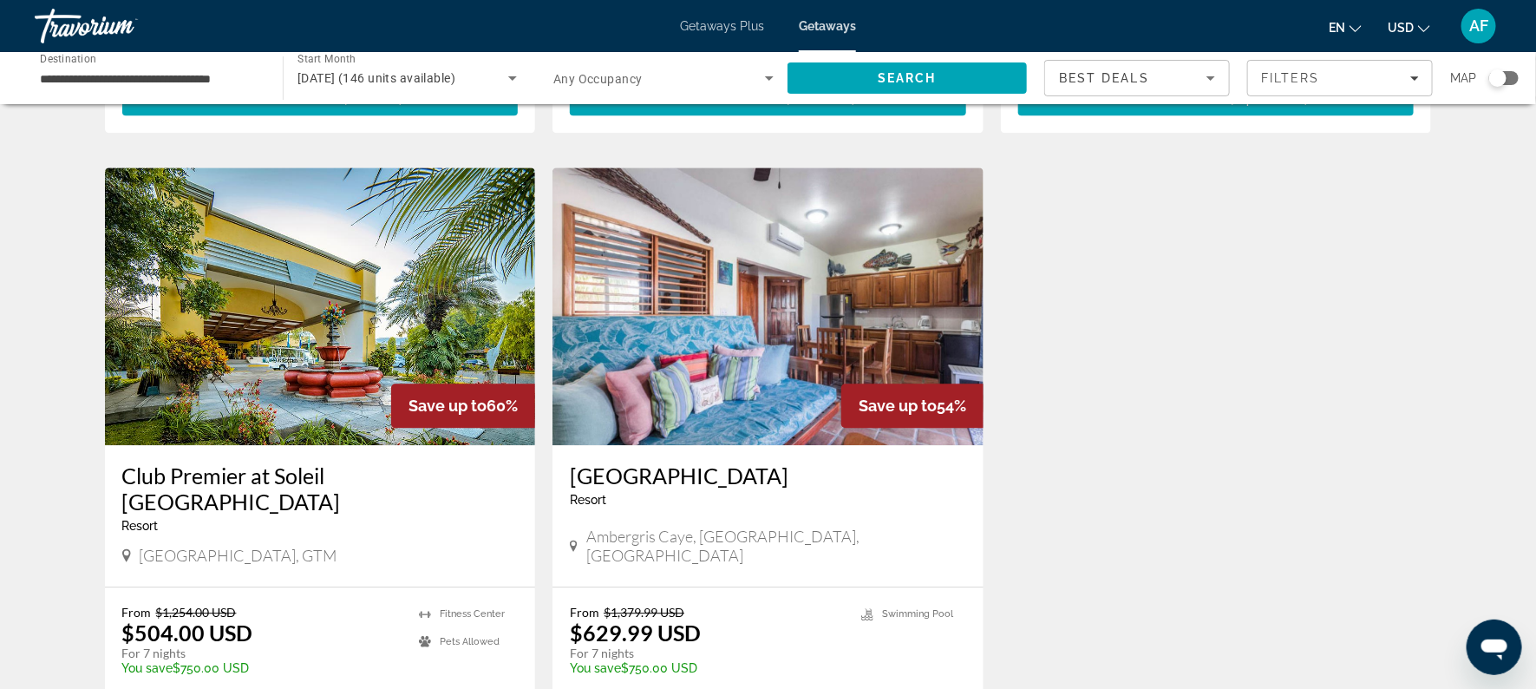
click at [743, 462] on h3 "Sapphire Beach Resort" at bounding box center [768, 475] width 396 height 26
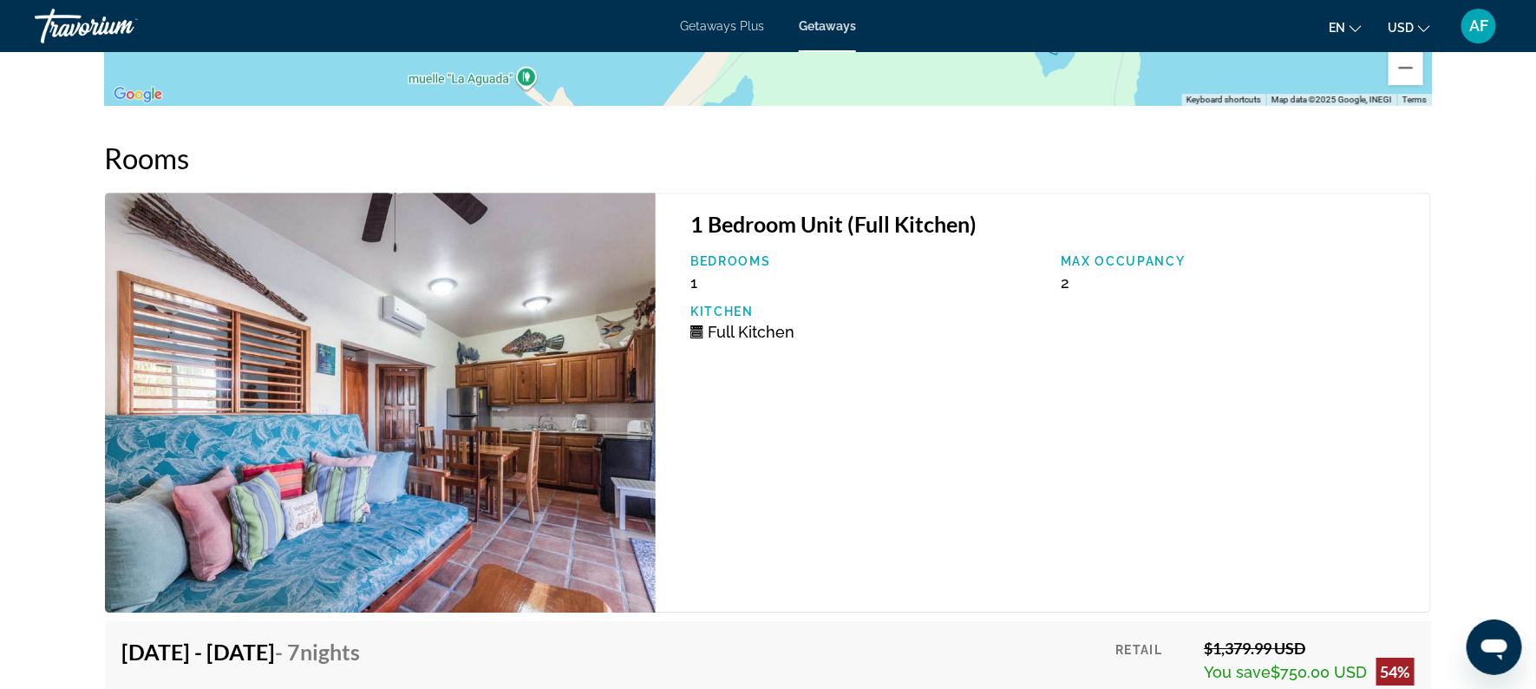
scroll to position [2468, 0]
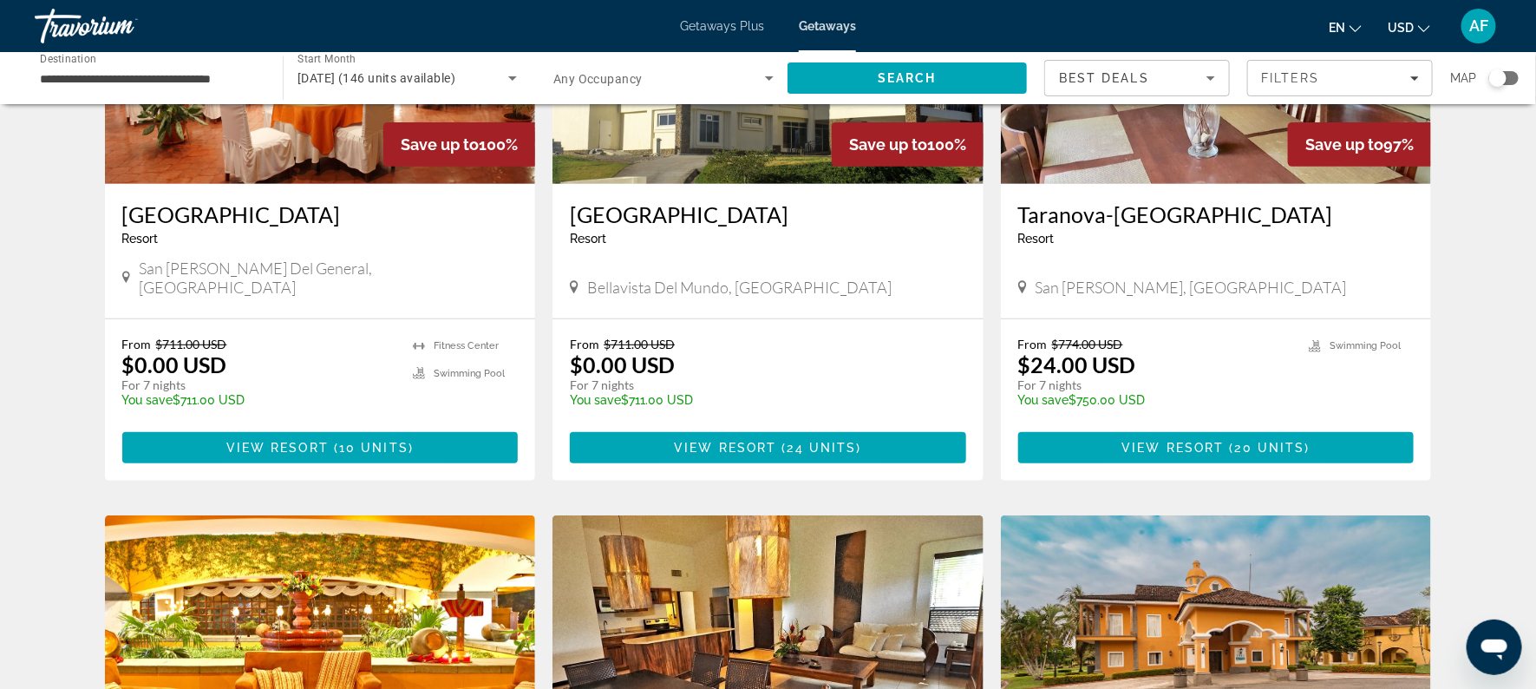
scroll to position [242, 0]
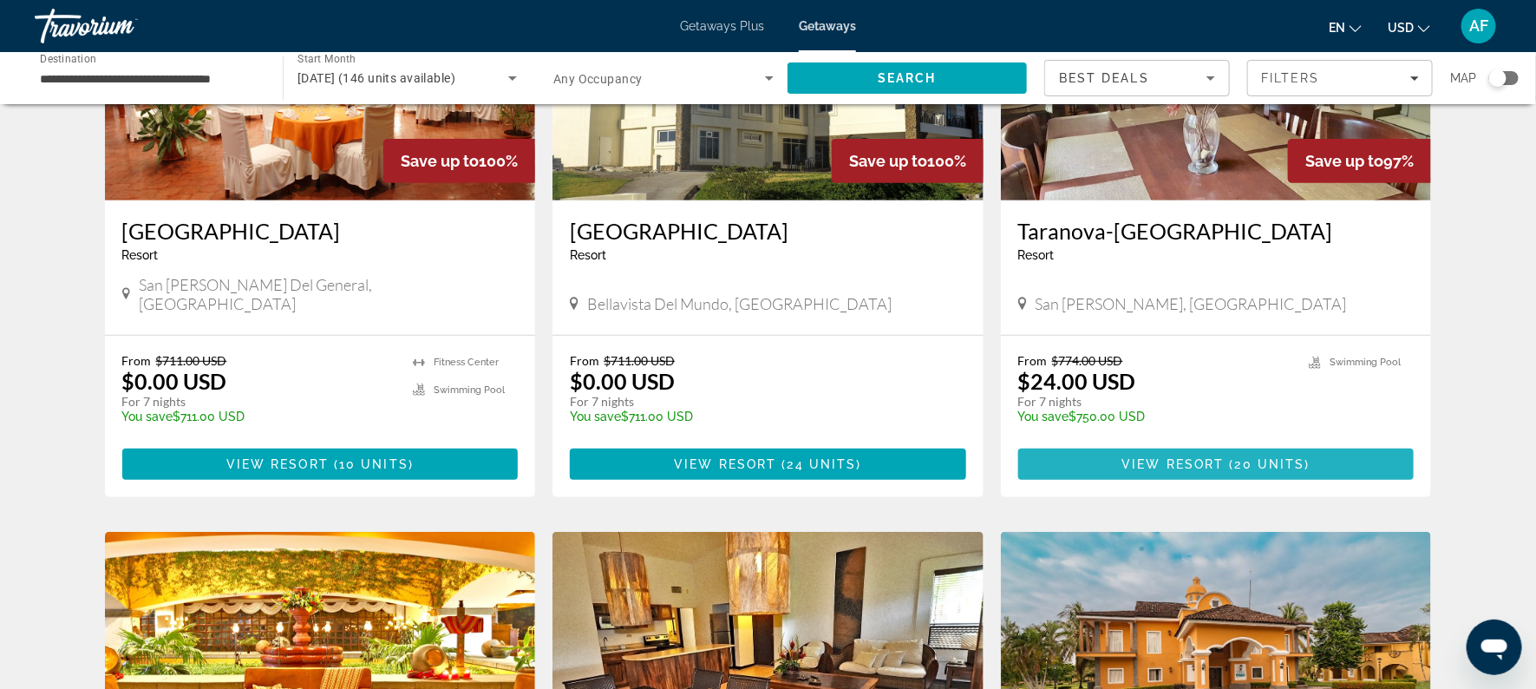
click at [1282, 457] on span "20 units" at bounding box center [1270, 464] width 70 height 14
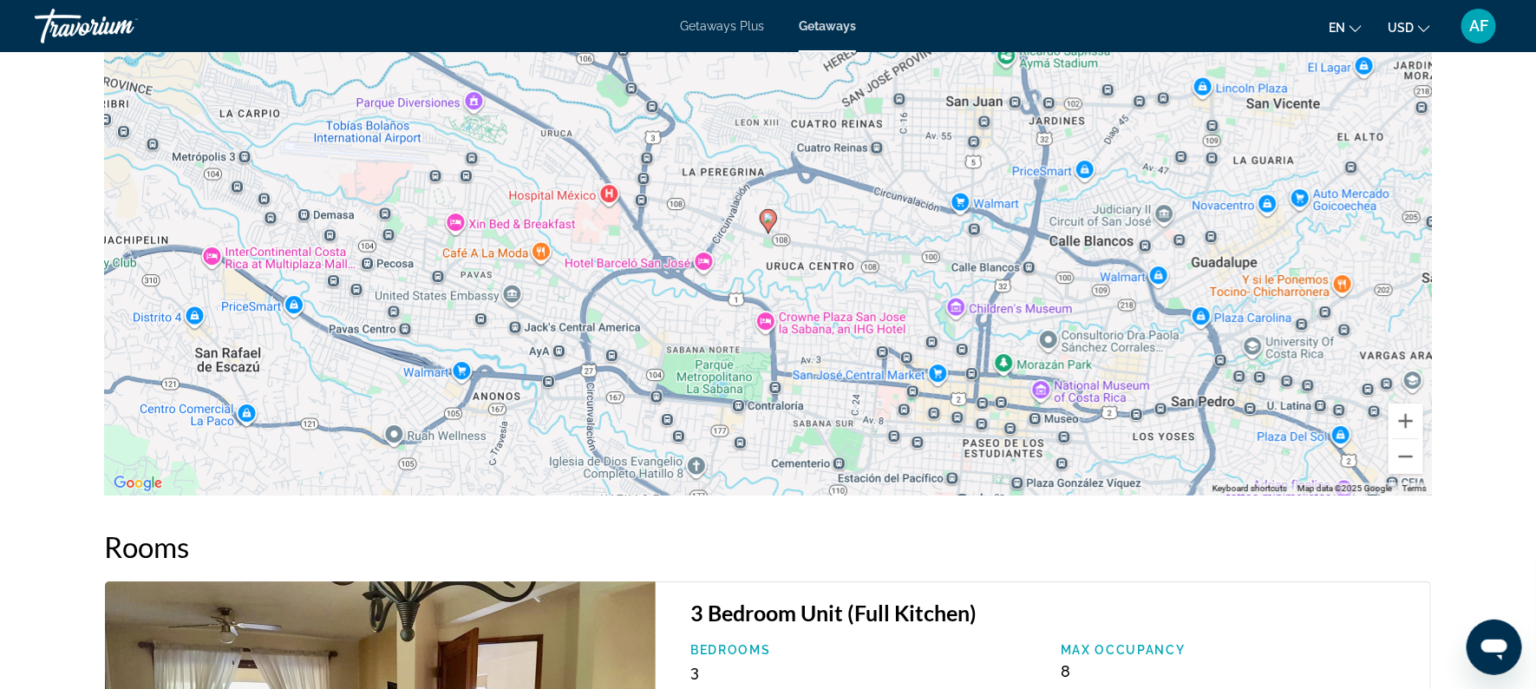
scroll to position [2302, 0]
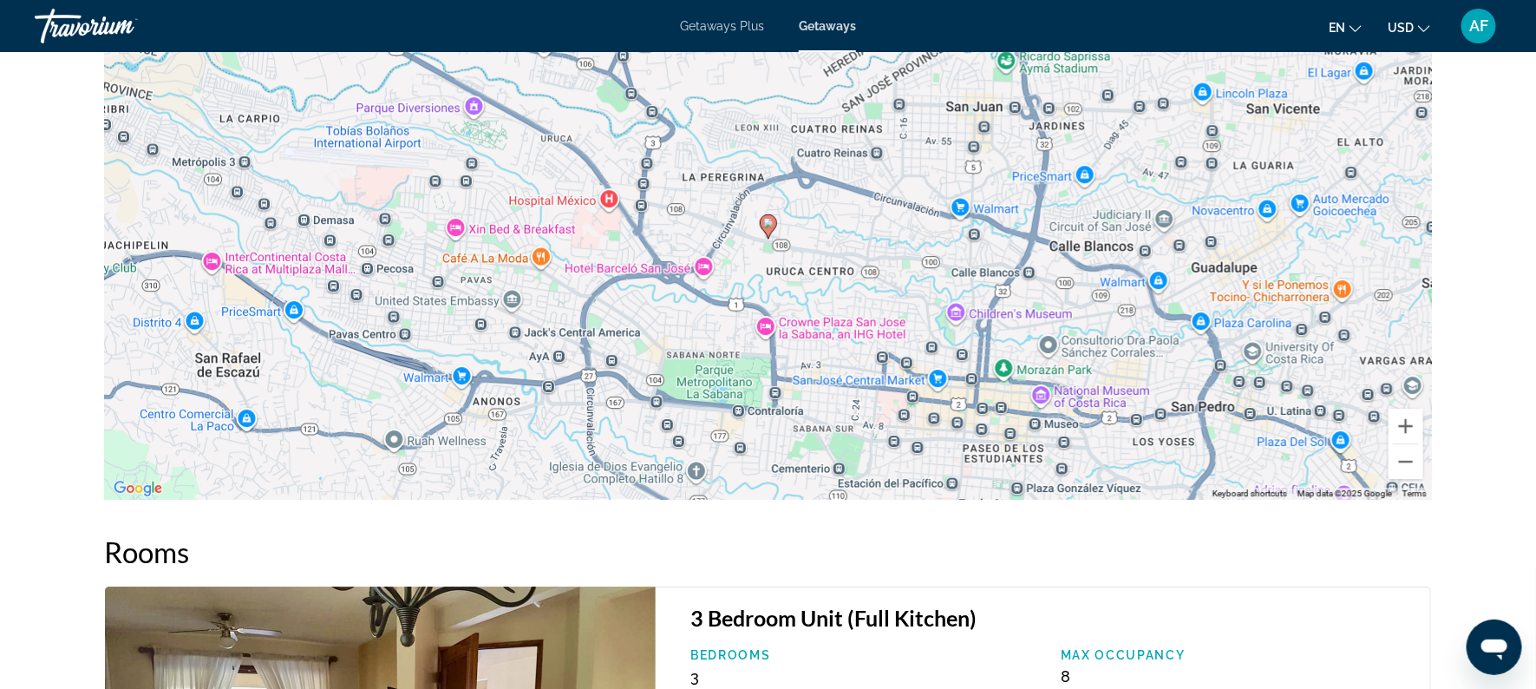
drag, startPoint x: 1533, startPoint y: 438, endPoint x: 1521, endPoint y: 171, distance: 267.4
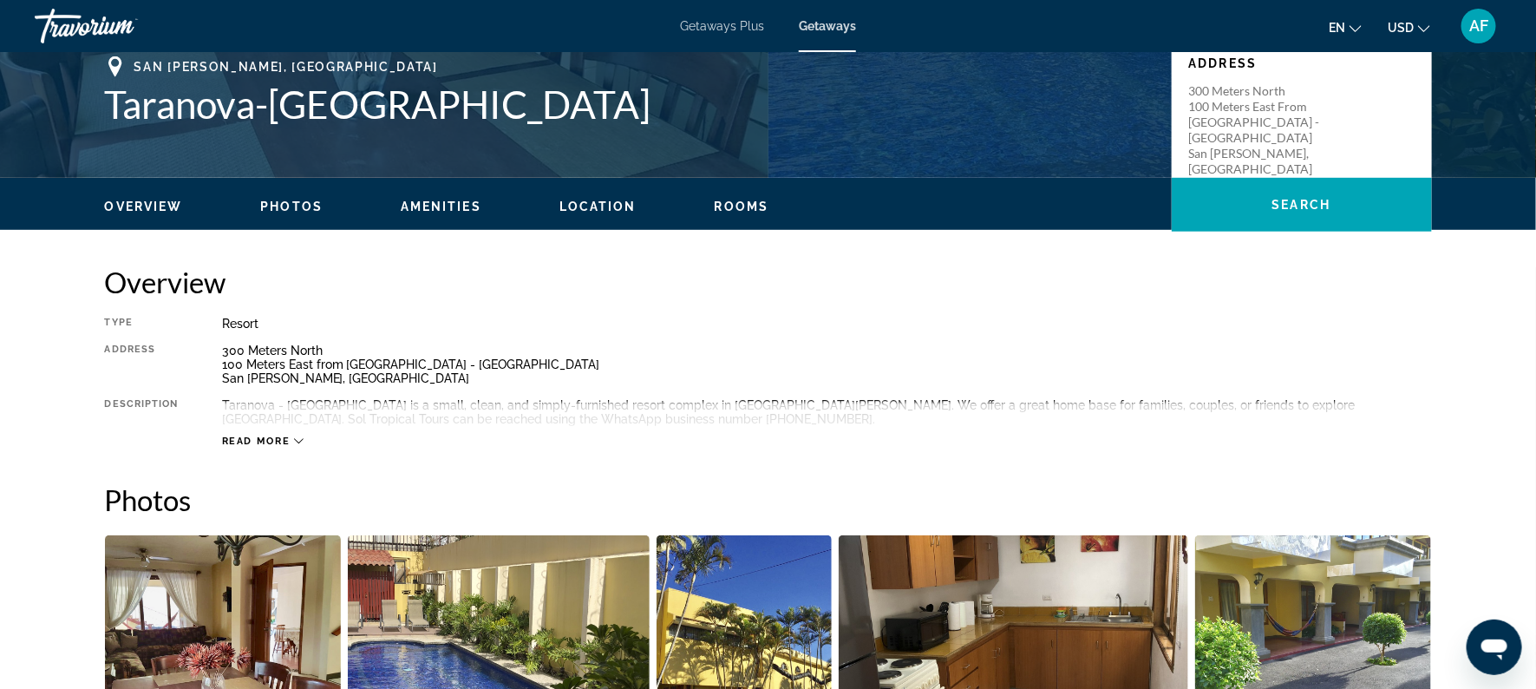
scroll to position [389, 0]
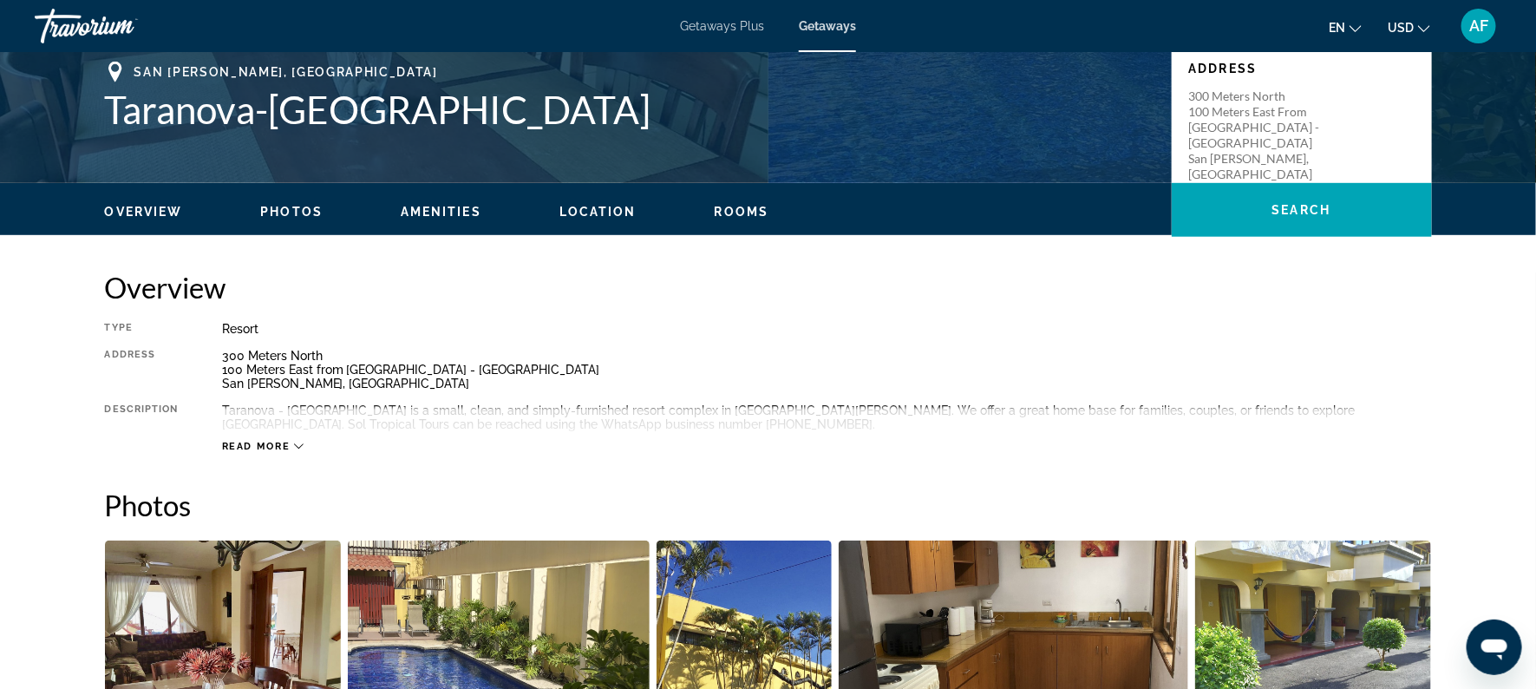
click at [604, 210] on span "Location" at bounding box center [597, 212] width 77 height 14
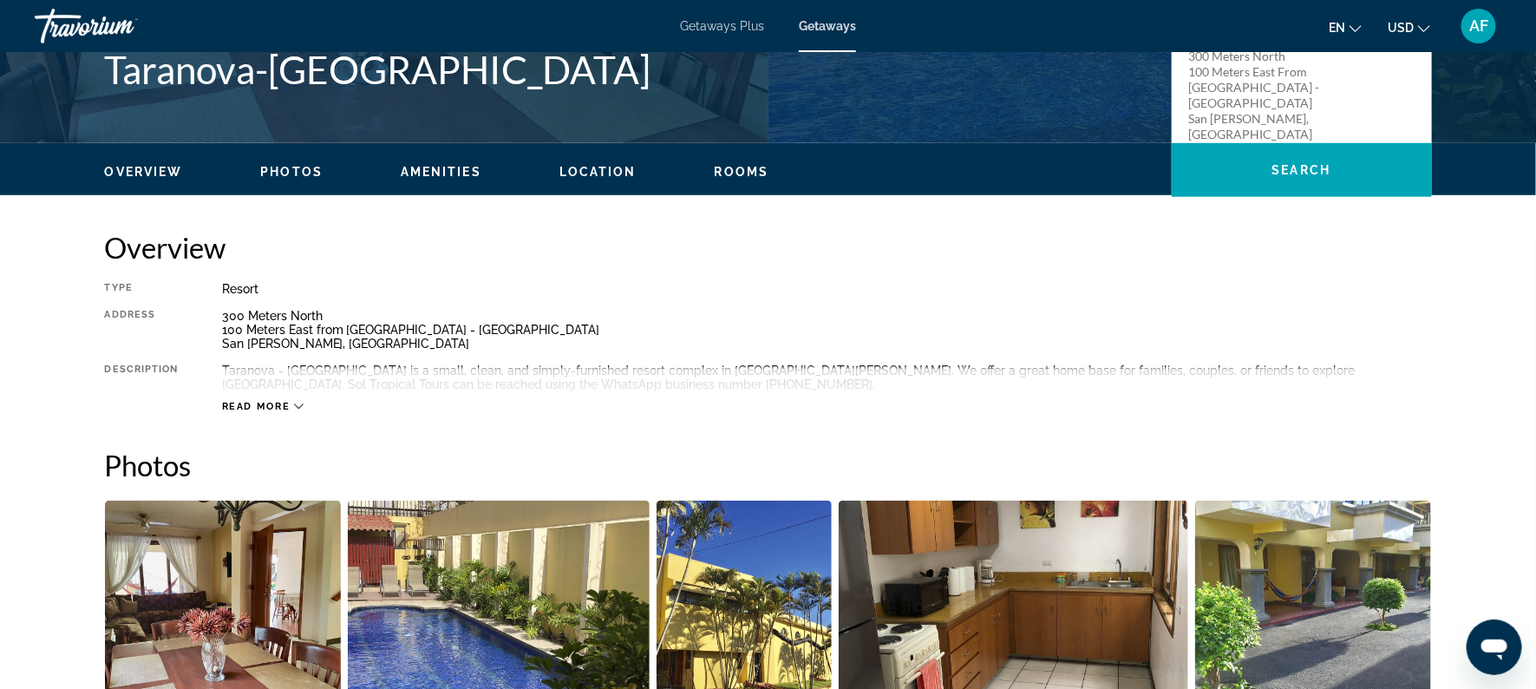
scroll to position [418, 0]
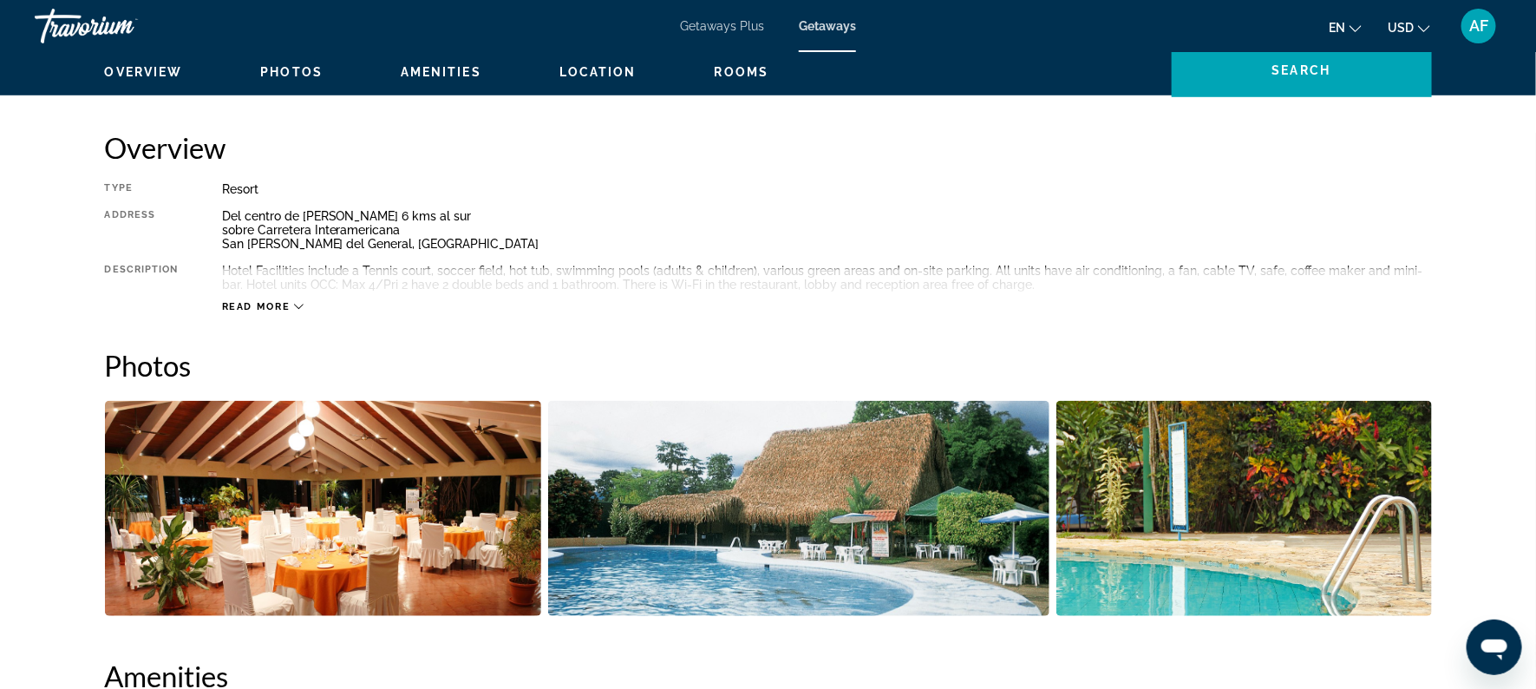
scroll to position [616, 0]
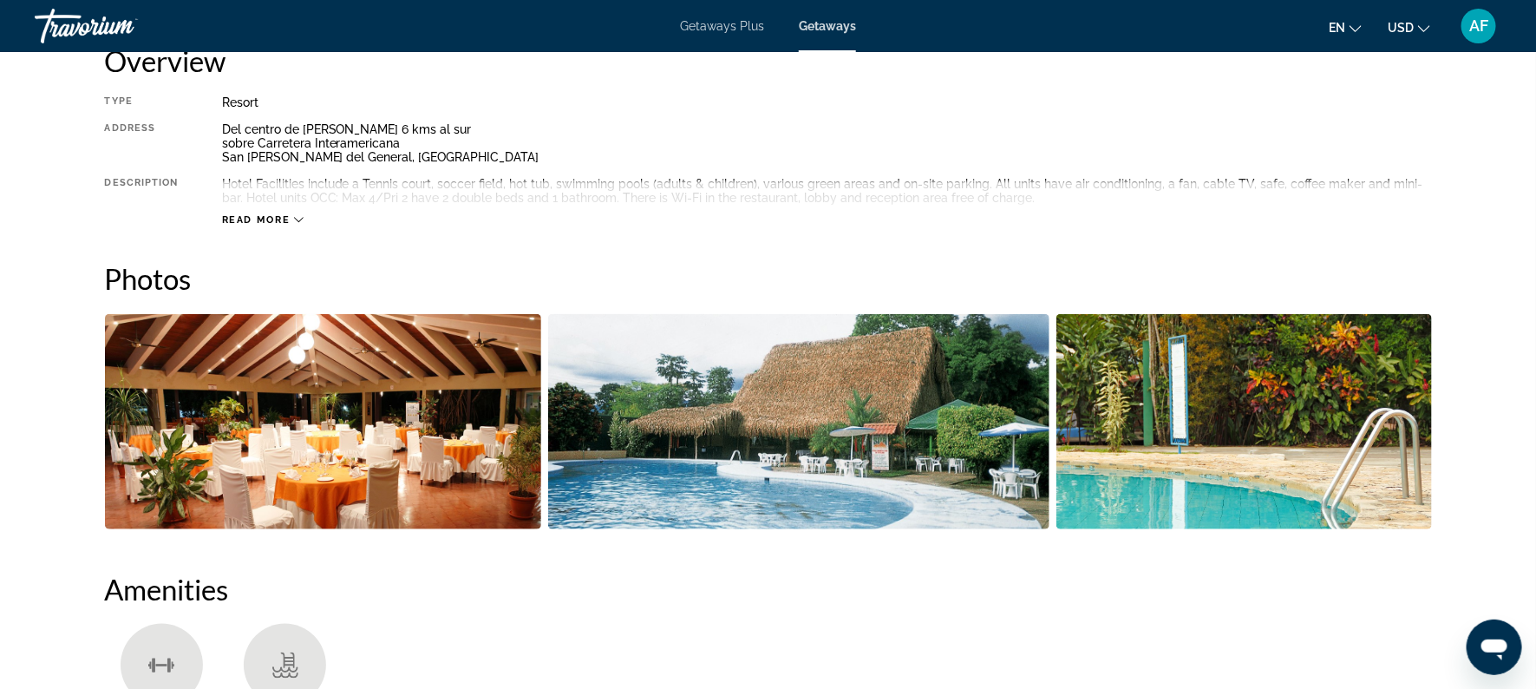
click at [254, 222] on span "Read more" at bounding box center [256, 219] width 69 height 11
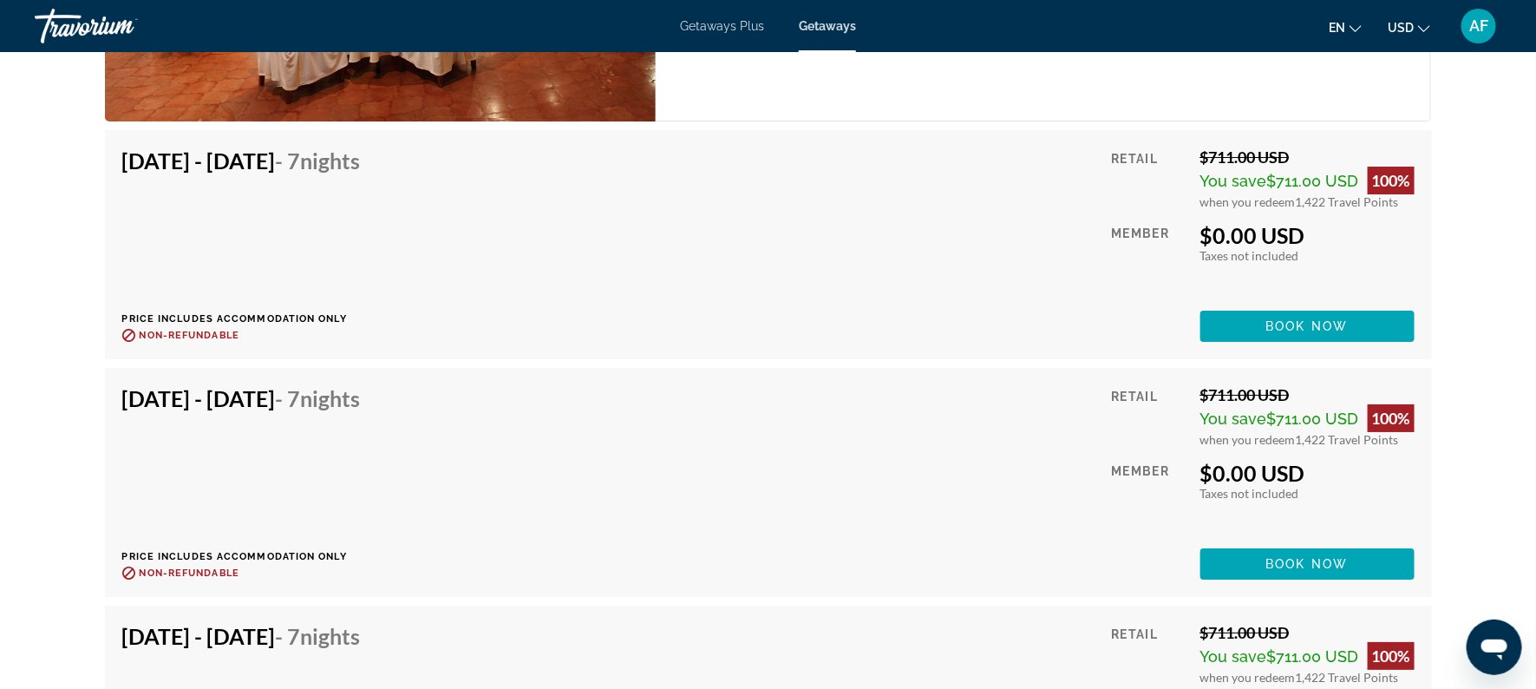
scroll to position [2809, 0]
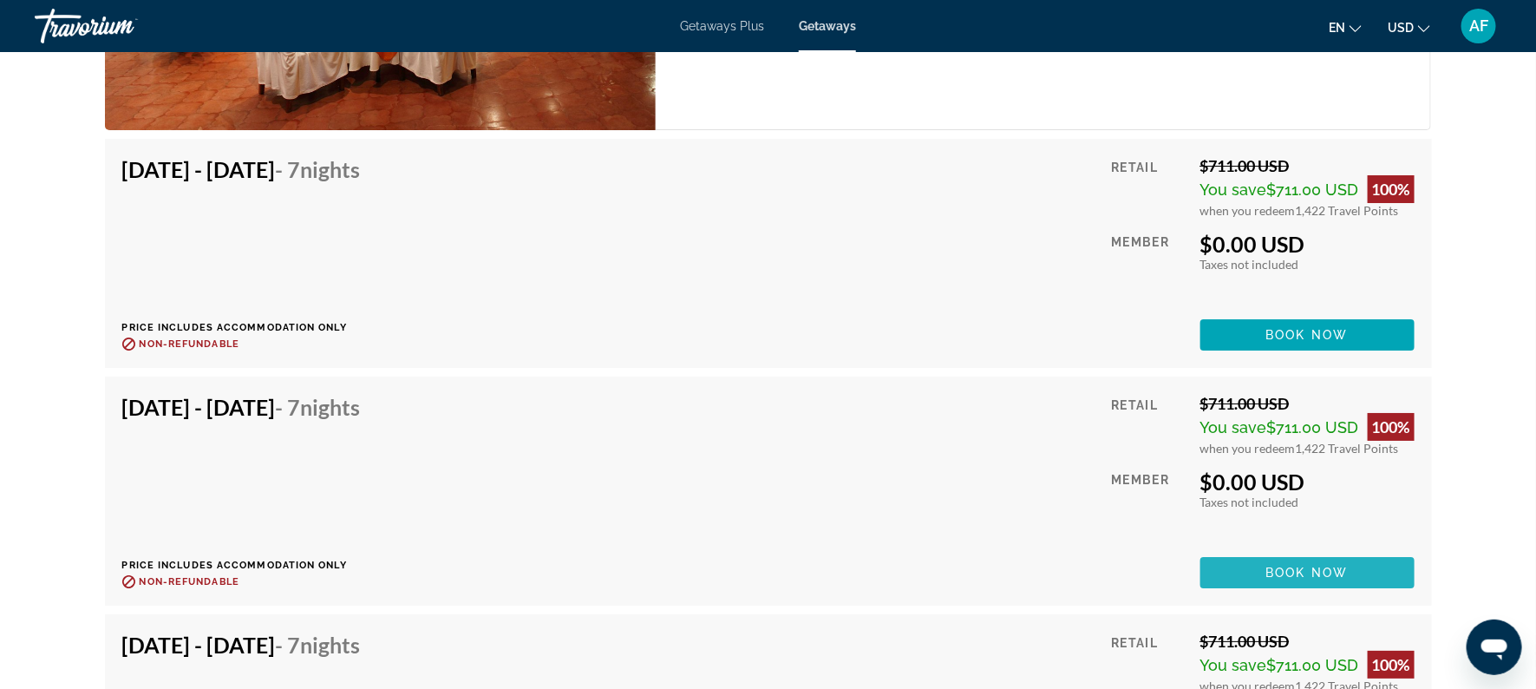
click at [1310, 571] on span "Book now" at bounding box center [1307, 572] width 82 height 14
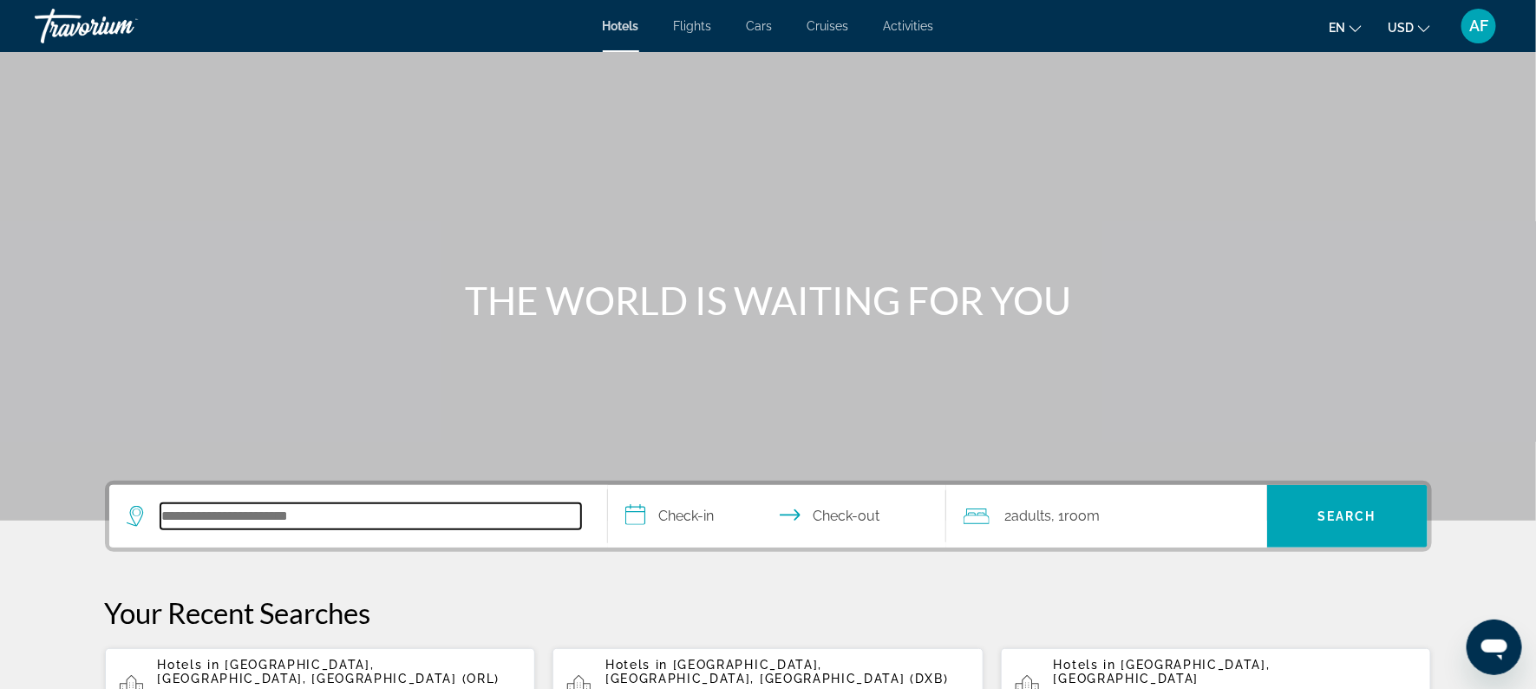
click at [225, 512] on input "Search hotel destination" at bounding box center [370, 516] width 421 height 26
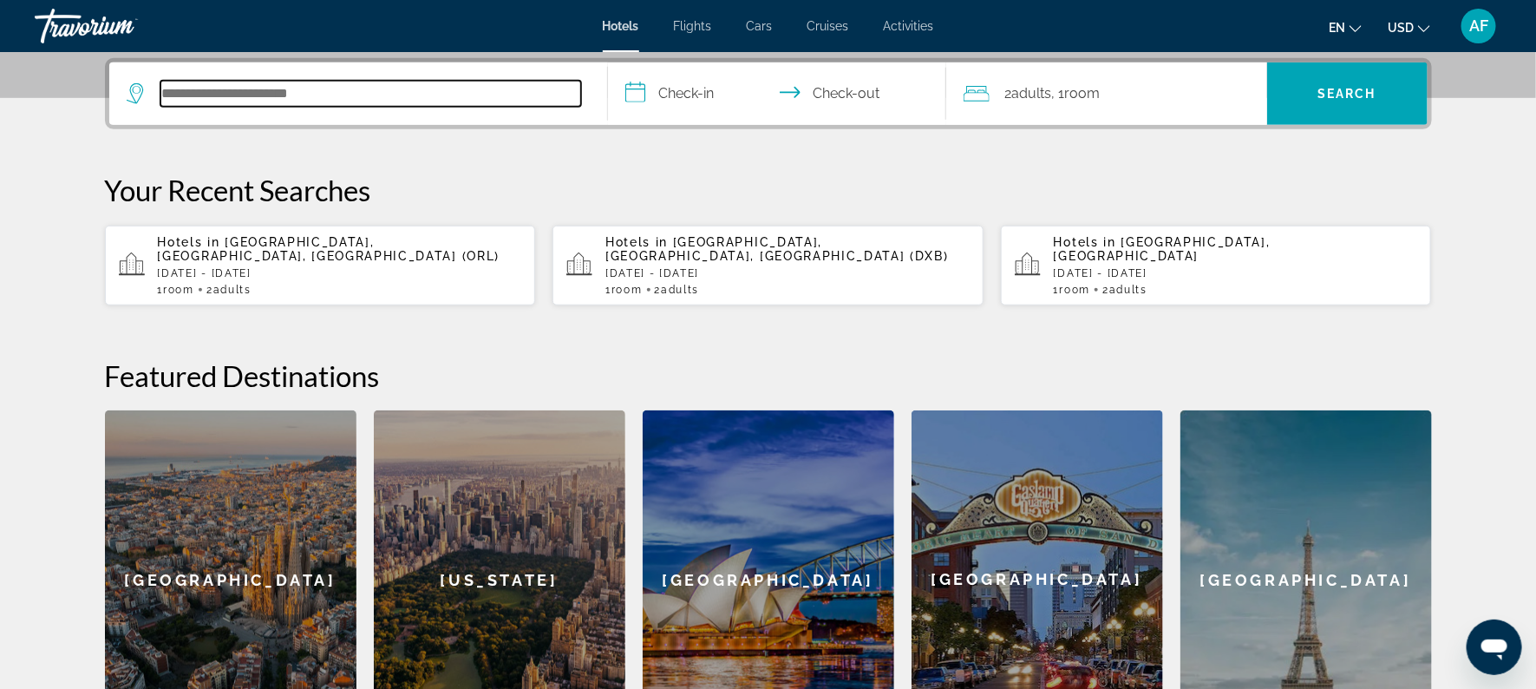
scroll to position [424, 0]
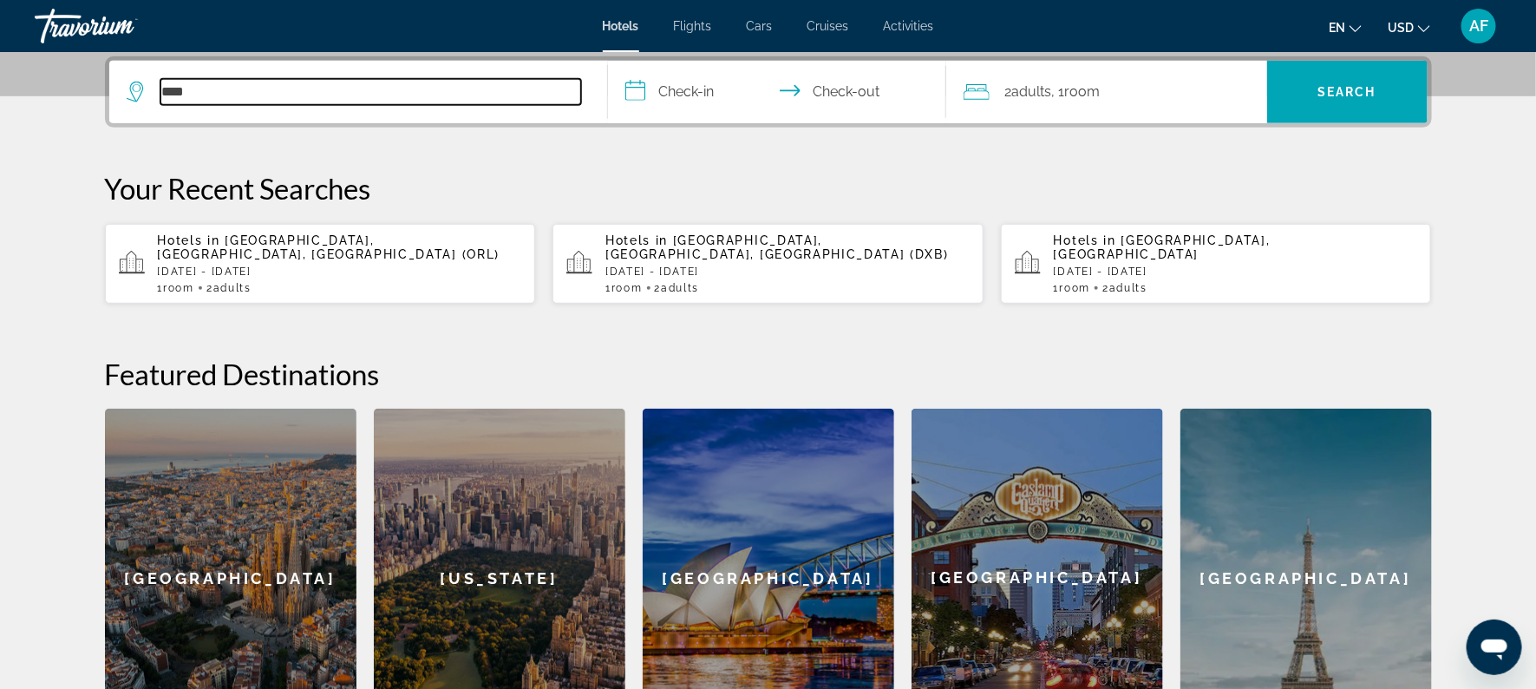
type input "*****"
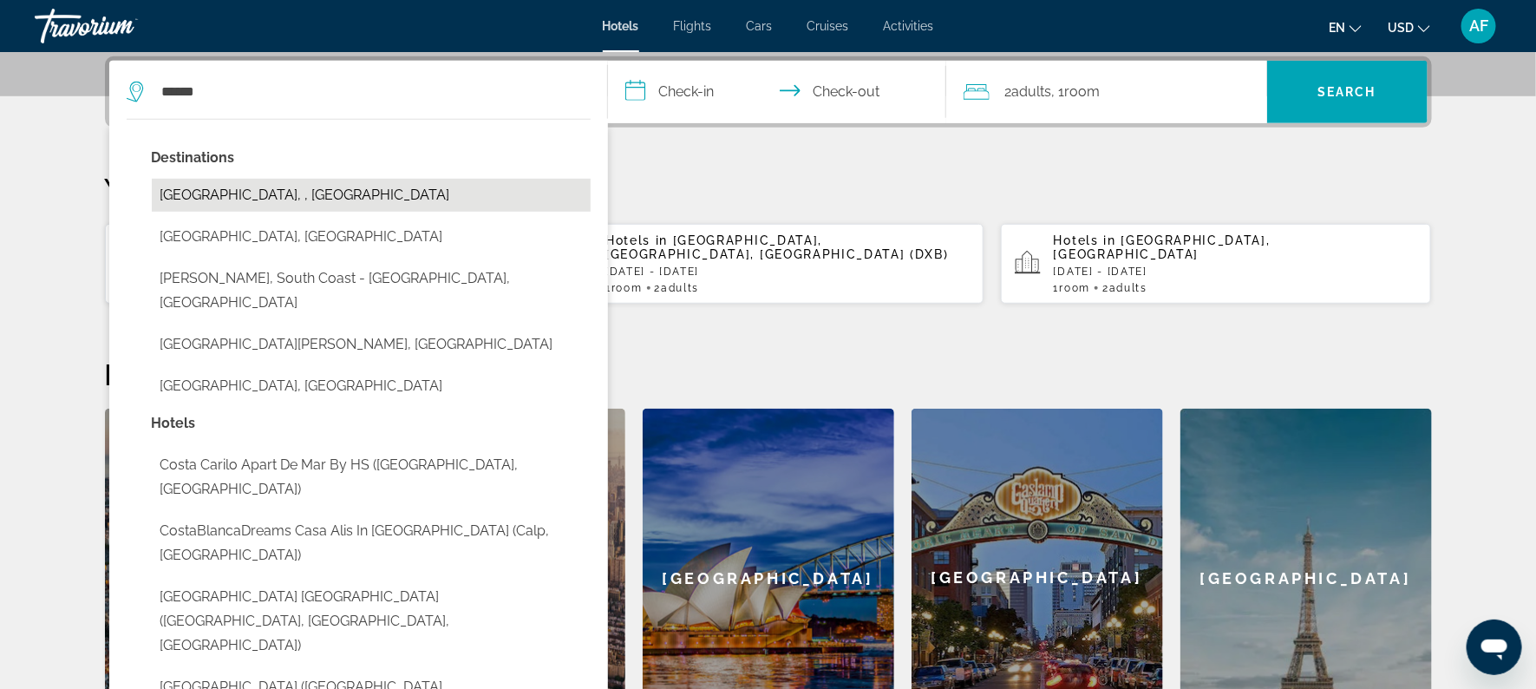
click at [206, 193] on button "[GEOGRAPHIC_DATA], , [GEOGRAPHIC_DATA]" at bounding box center [371, 195] width 439 height 33
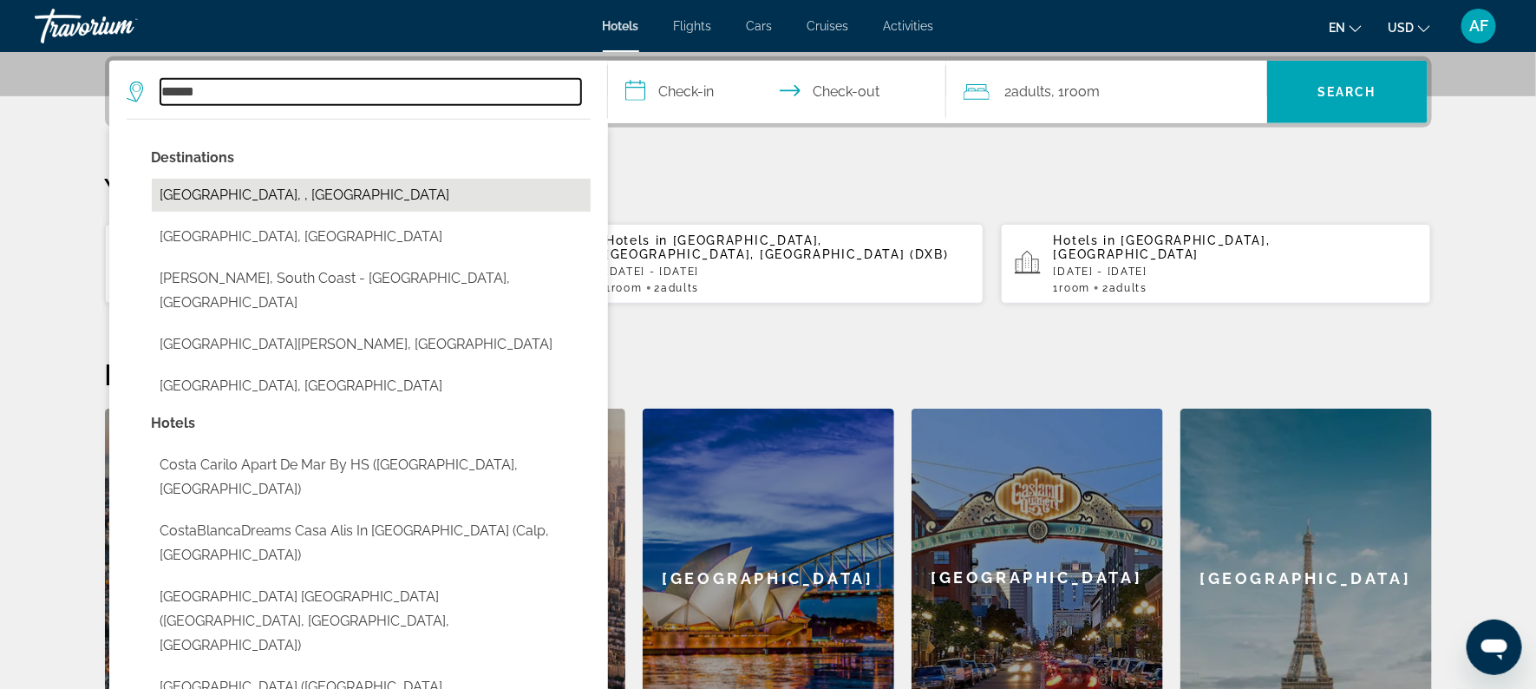
type input "**********"
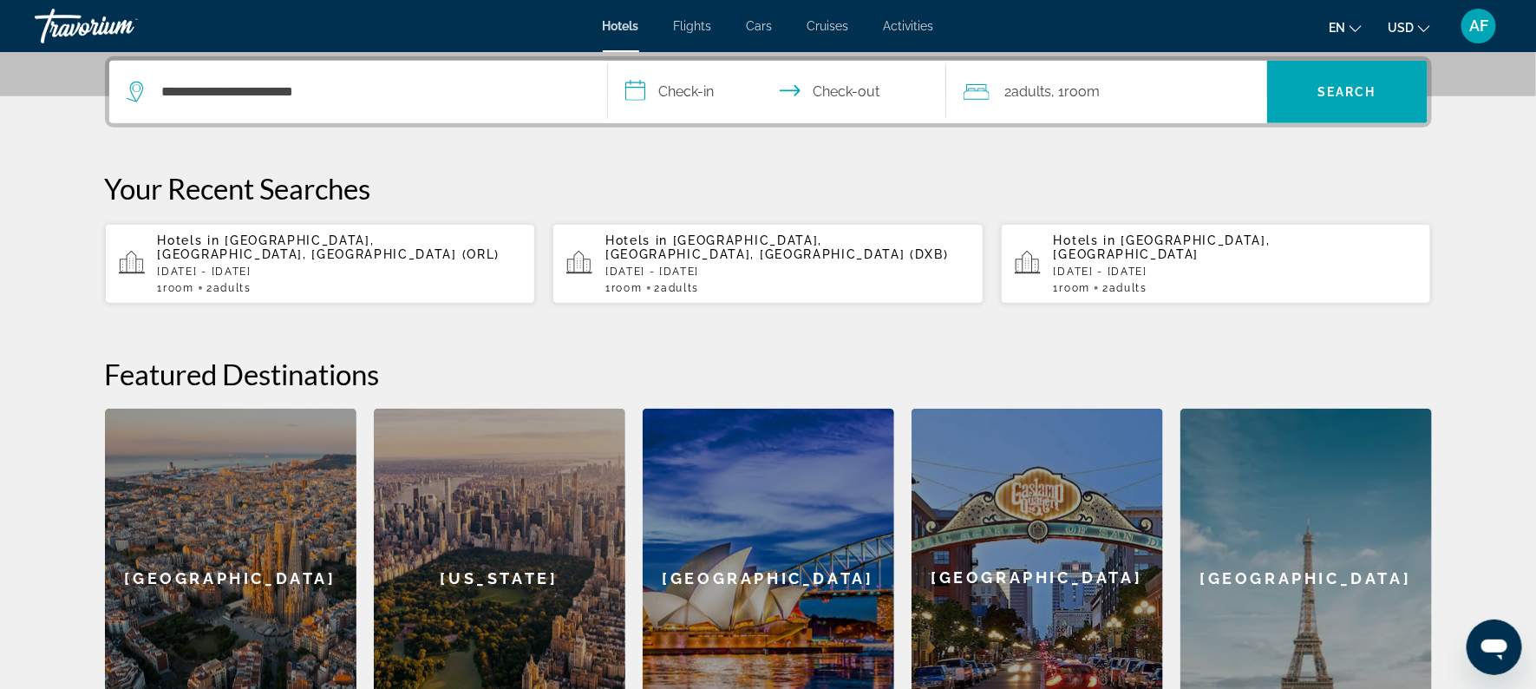
click at [687, 93] on input "**********" at bounding box center [780, 95] width 345 height 68
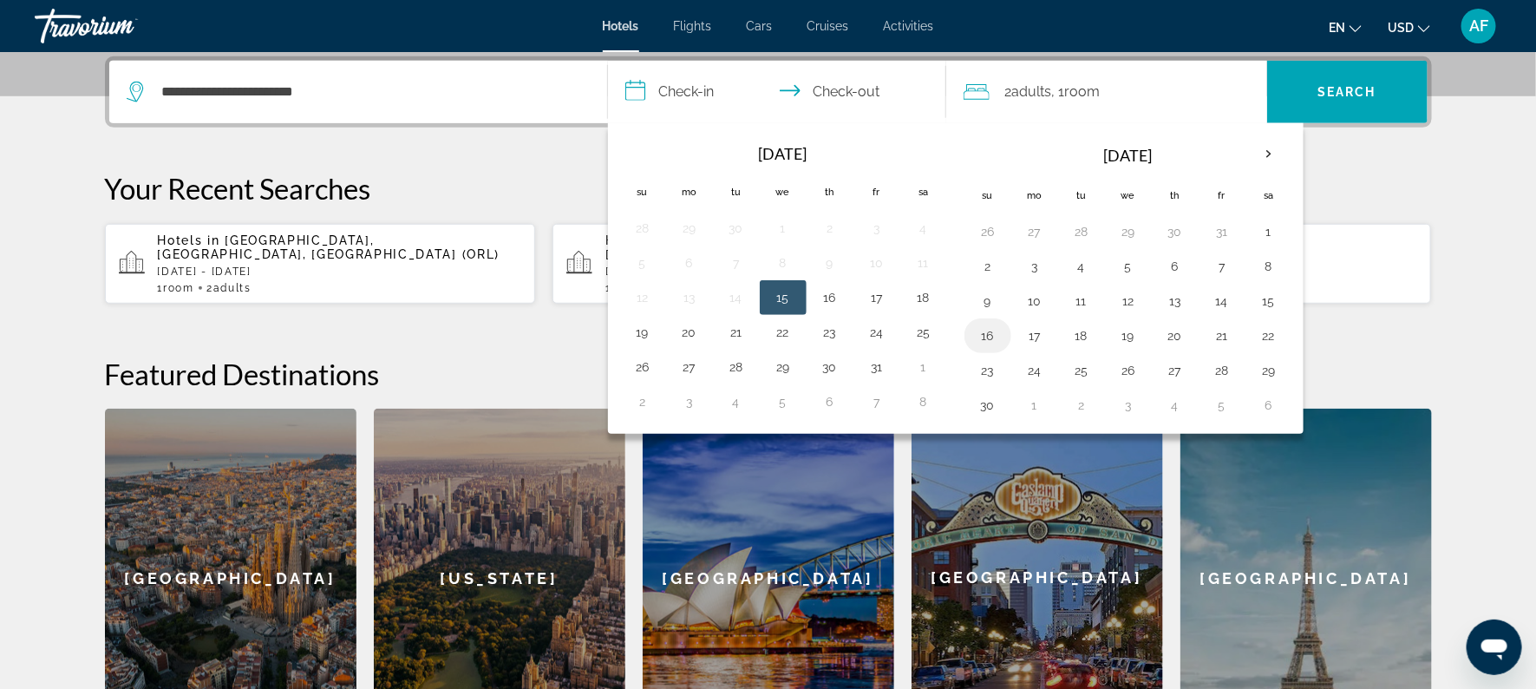
click at [991, 334] on button "16" at bounding box center [988, 335] width 28 height 24
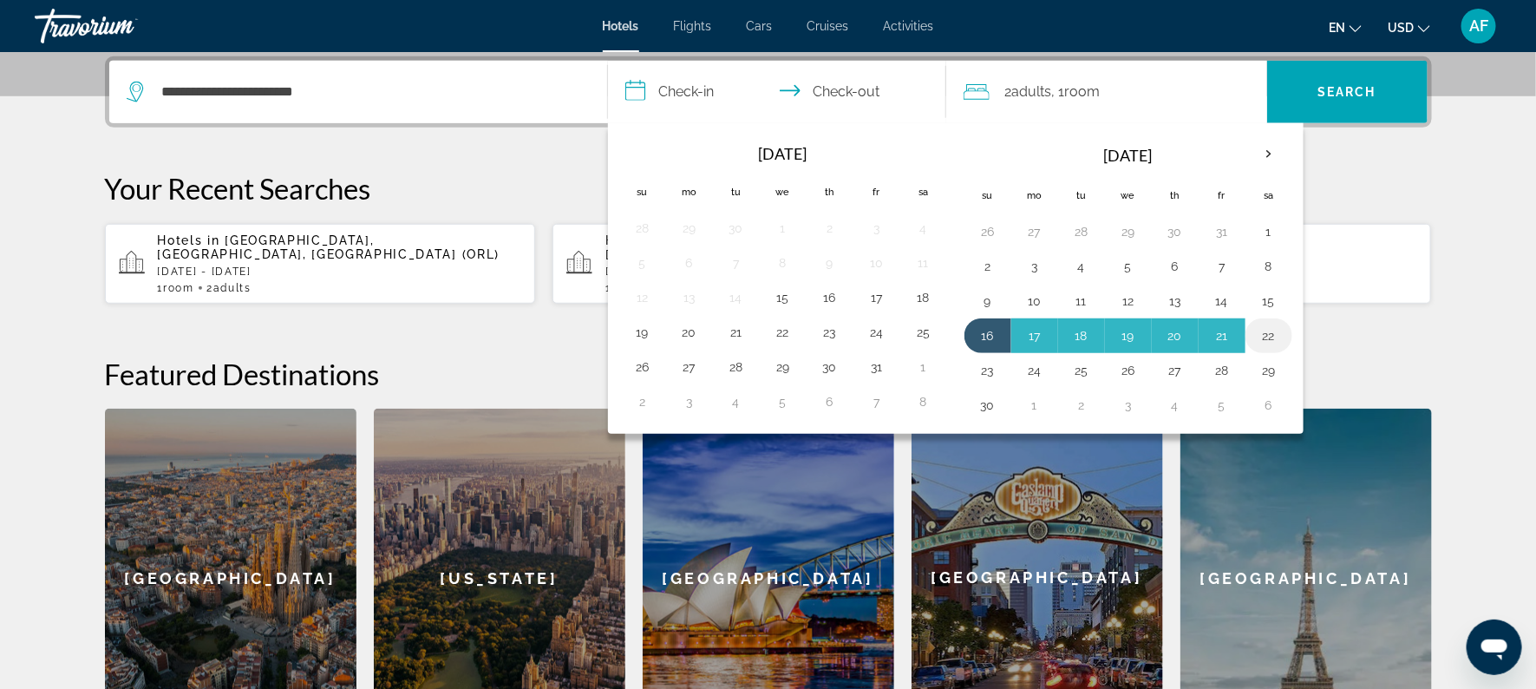
click at [1270, 334] on button "22" at bounding box center [1269, 335] width 28 height 24
type input "**********"
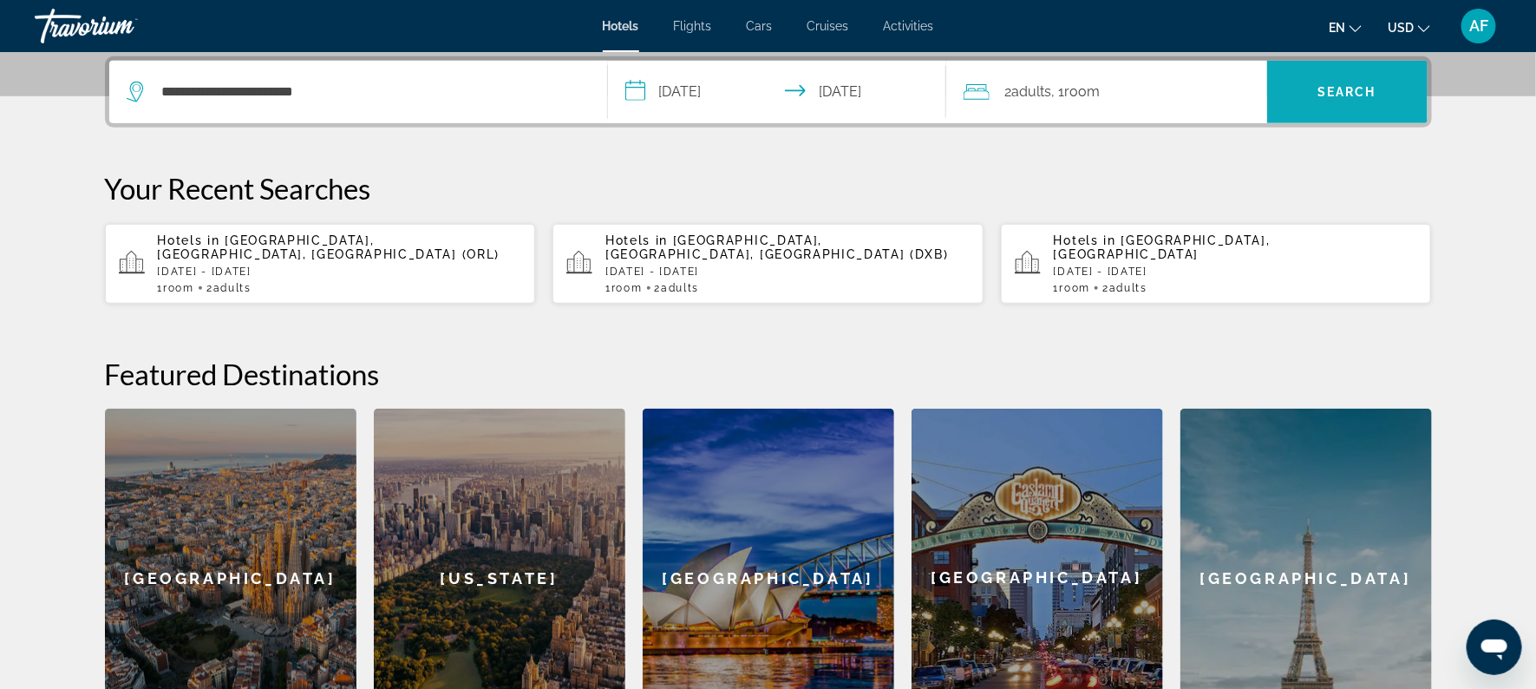
click at [1350, 95] on span "Search" at bounding box center [1346, 92] width 59 height 14
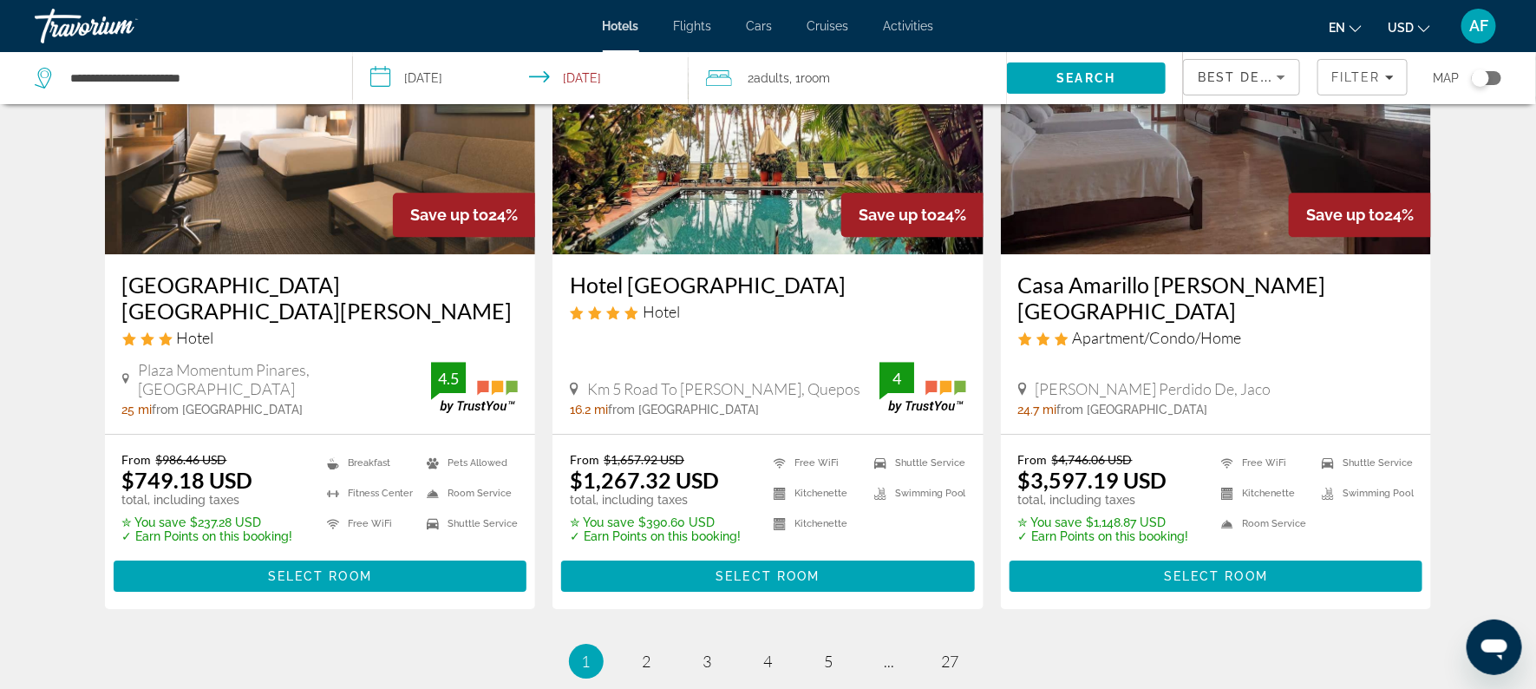
scroll to position [2292, 0]
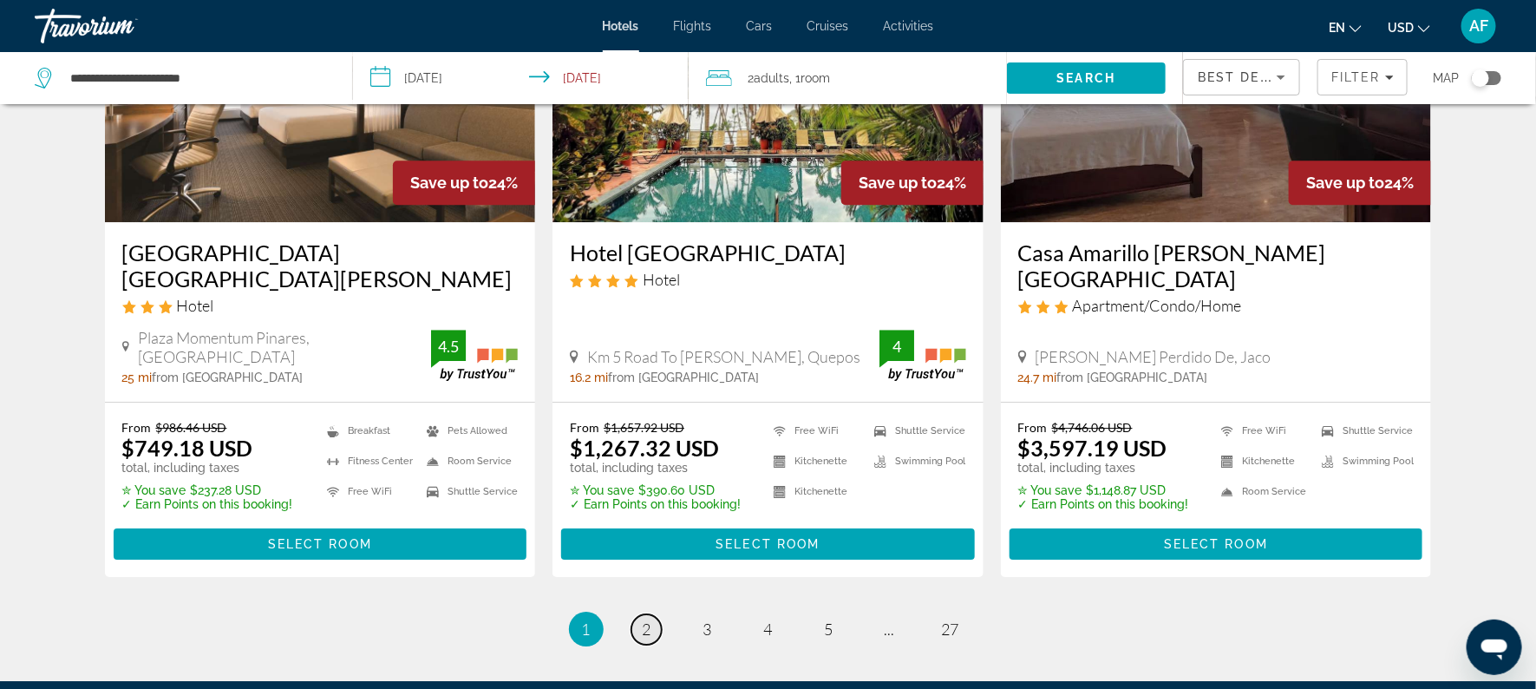
click at [643, 619] on span "2" at bounding box center [647, 628] width 9 height 19
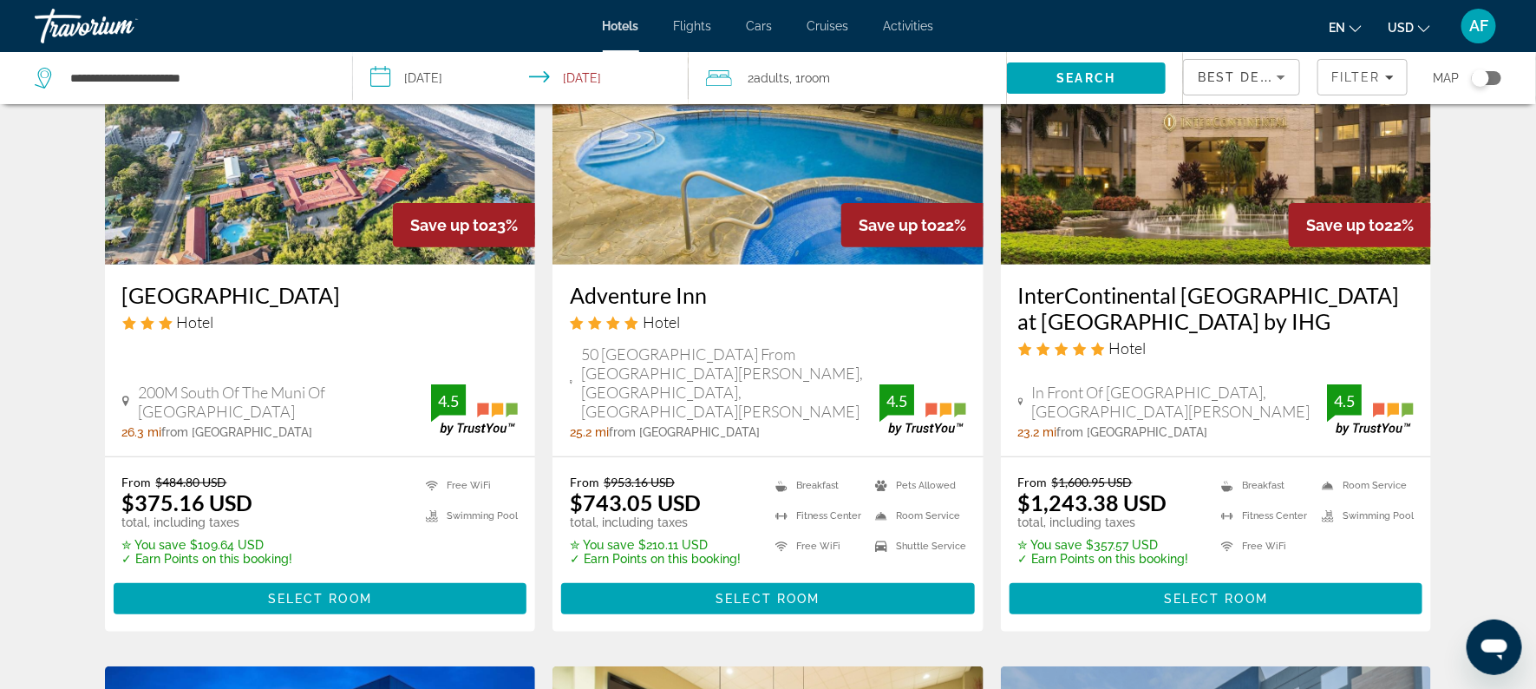
scroll to position [181, 0]
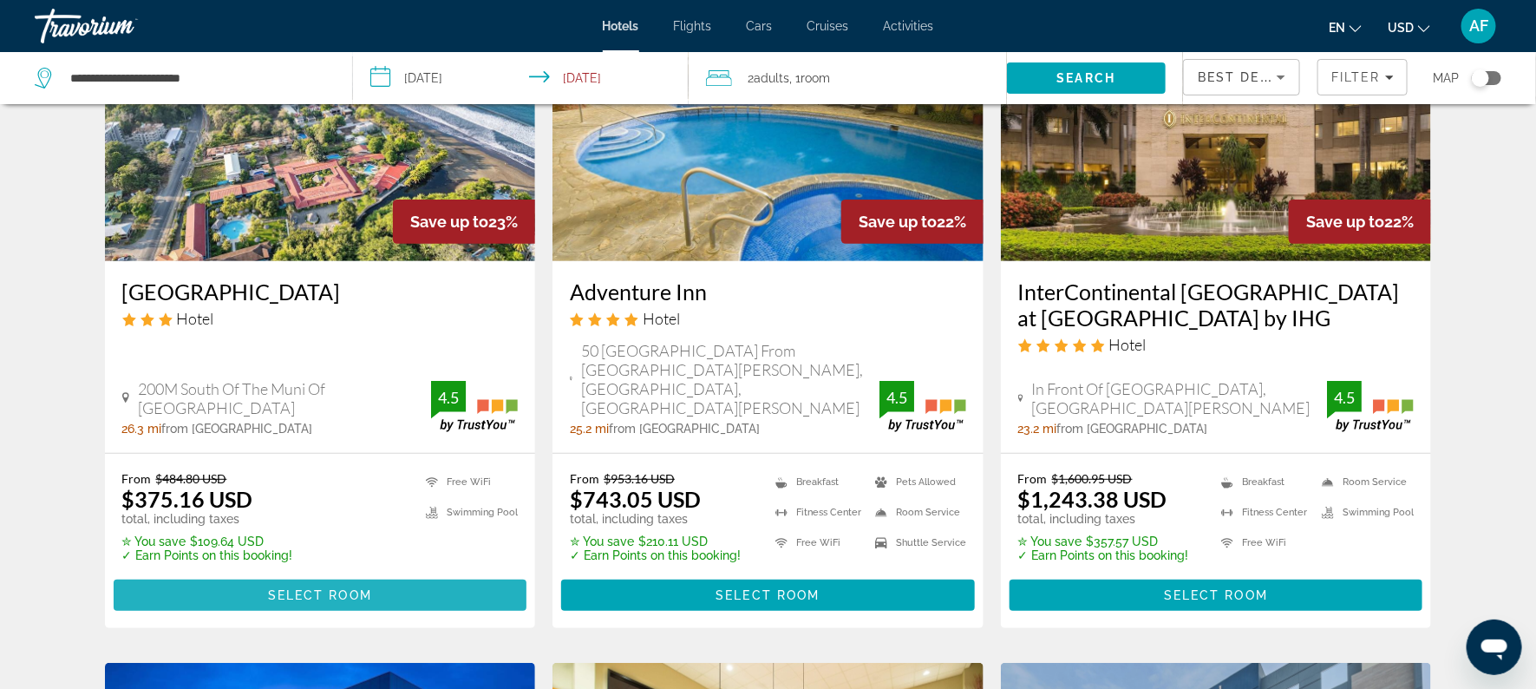
click at [326, 589] on span "Select Room" at bounding box center [320, 595] width 104 height 14
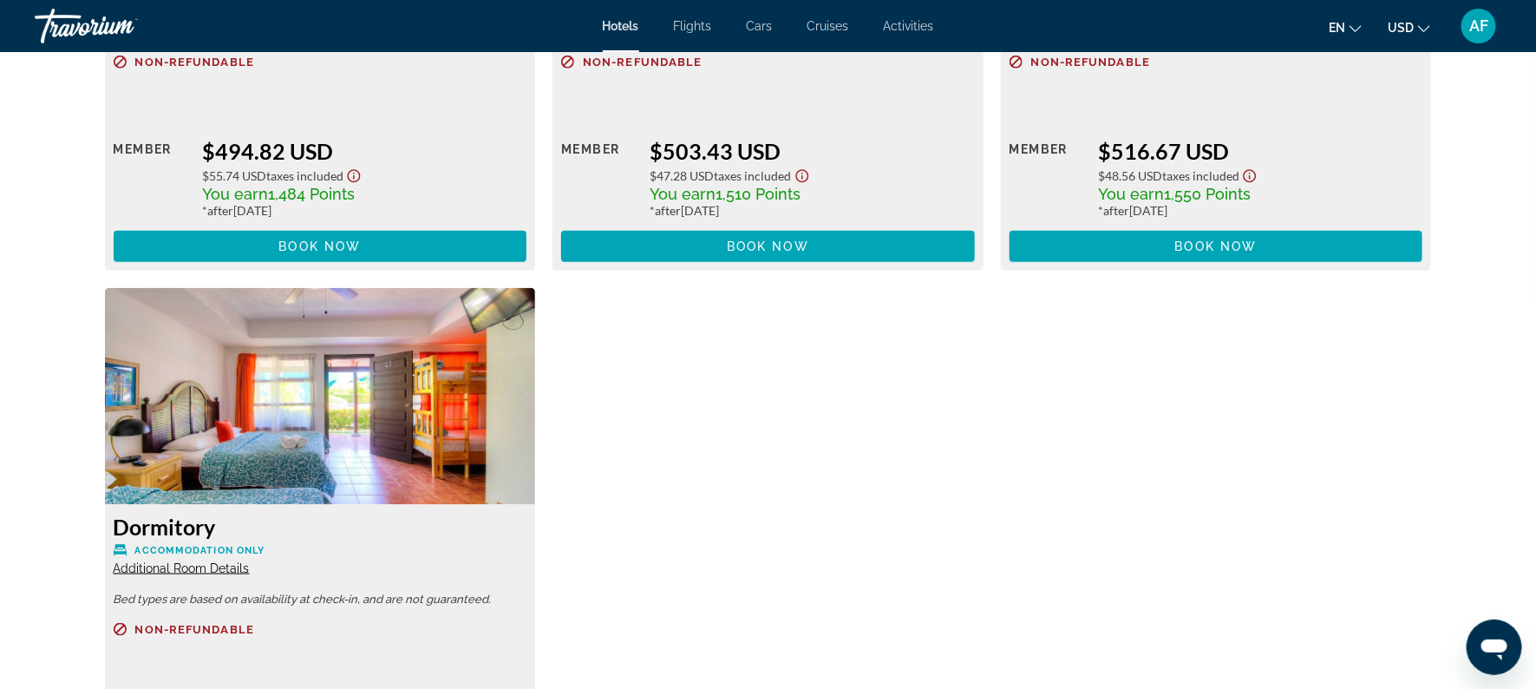
scroll to position [3893, 0]
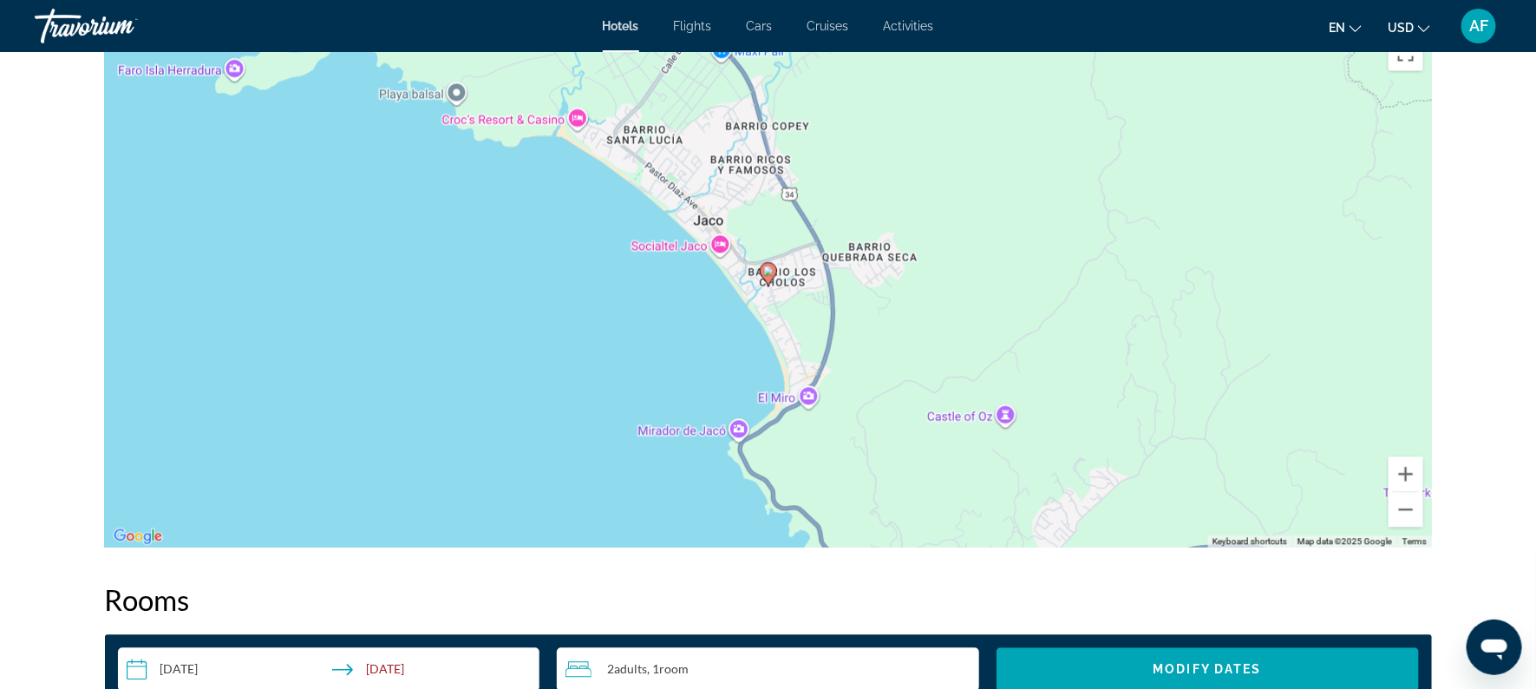
click at [1076, 338] on div "To activate drag with keyboard, press Alt + Enter. Once in keyboard drag state,…" at bounding box center [768, 287] width 1327 height 520
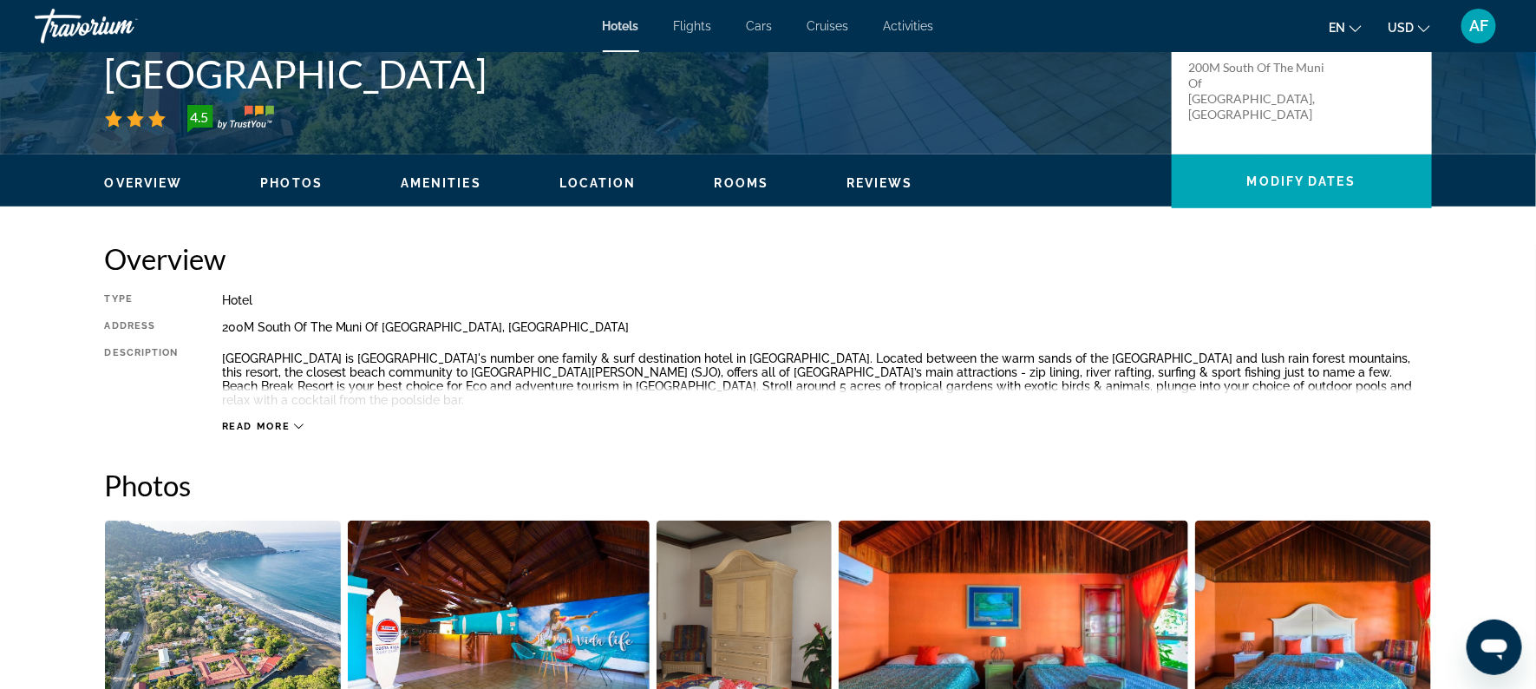
scroll to position [411, 0]
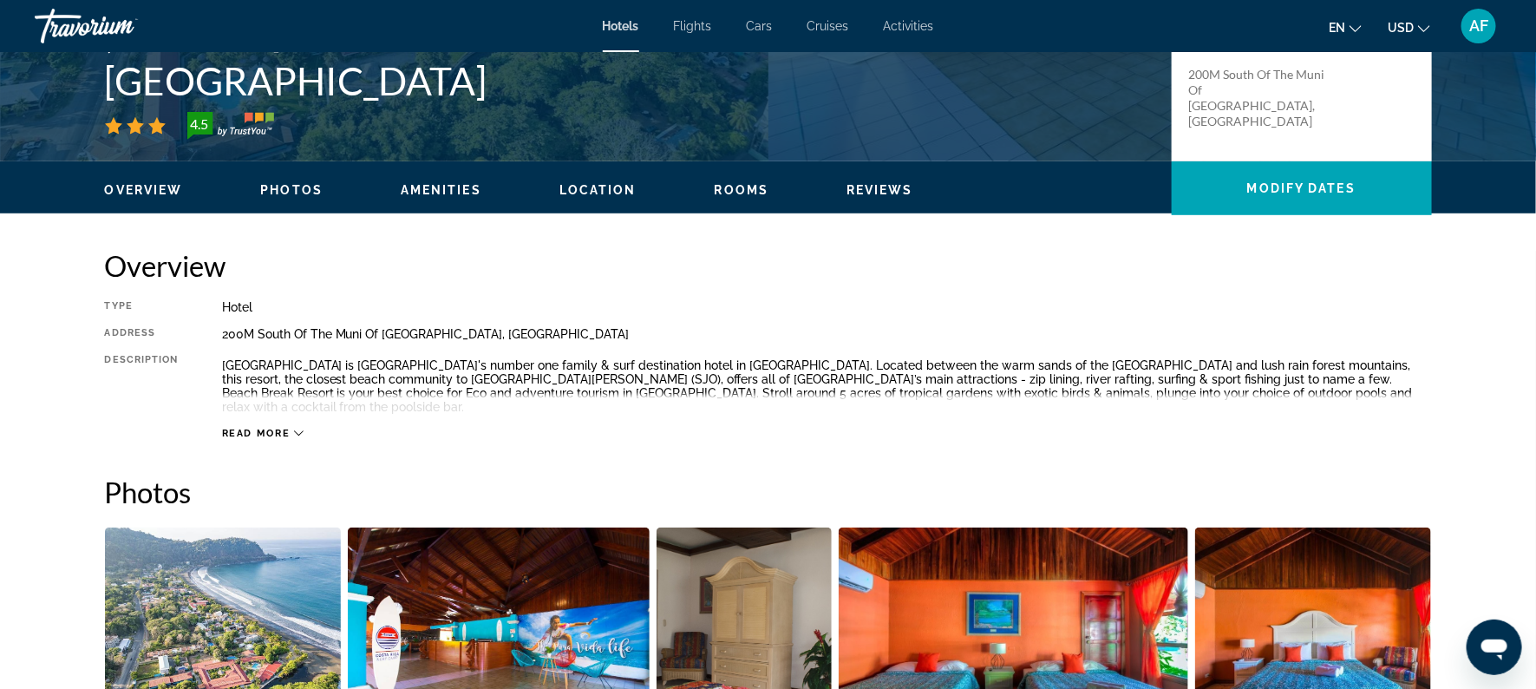
click at [251, 428] on span "Read more" at bounding box center [256, 433] width 69 height 11
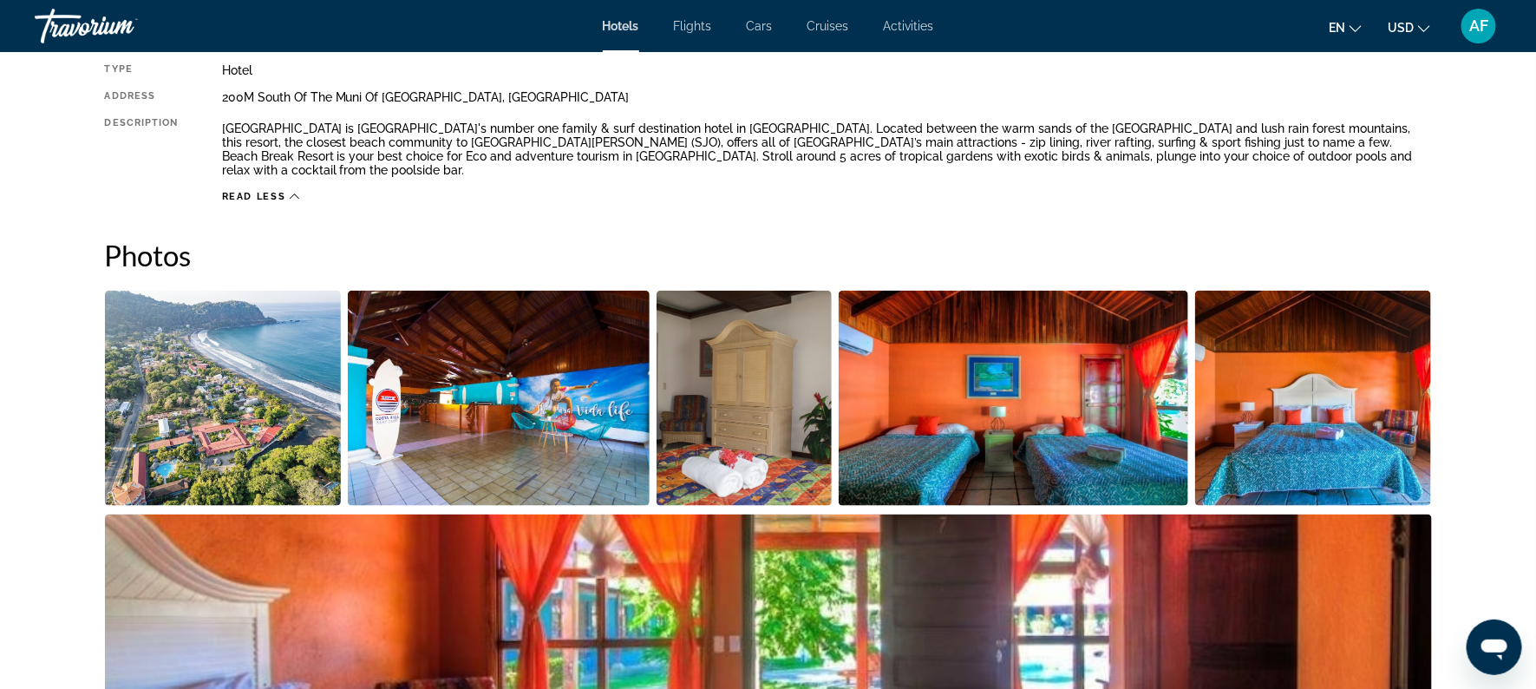
scroll to position [639, 0]
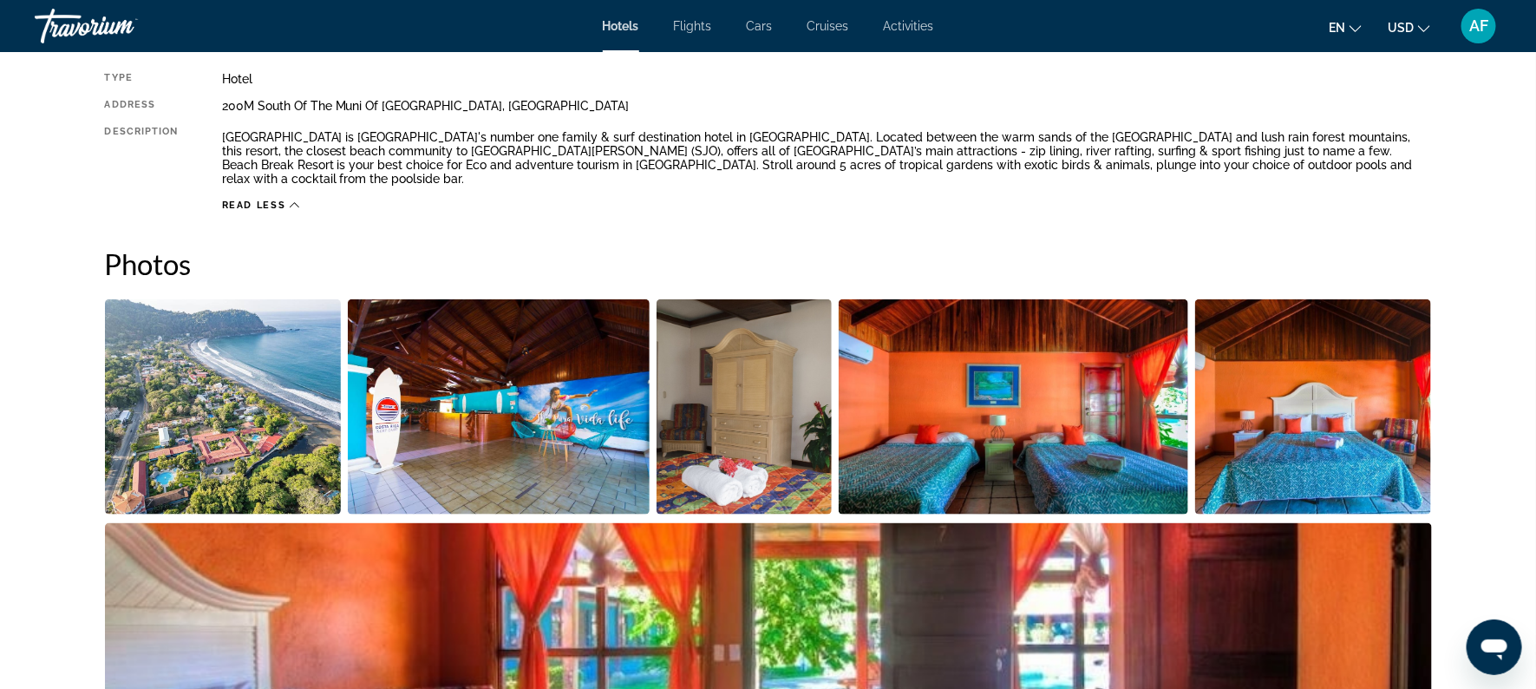
click at [1428, 425] on img "Open full-screen image slider" at bounding box center [1313, 406] width 237 height 215
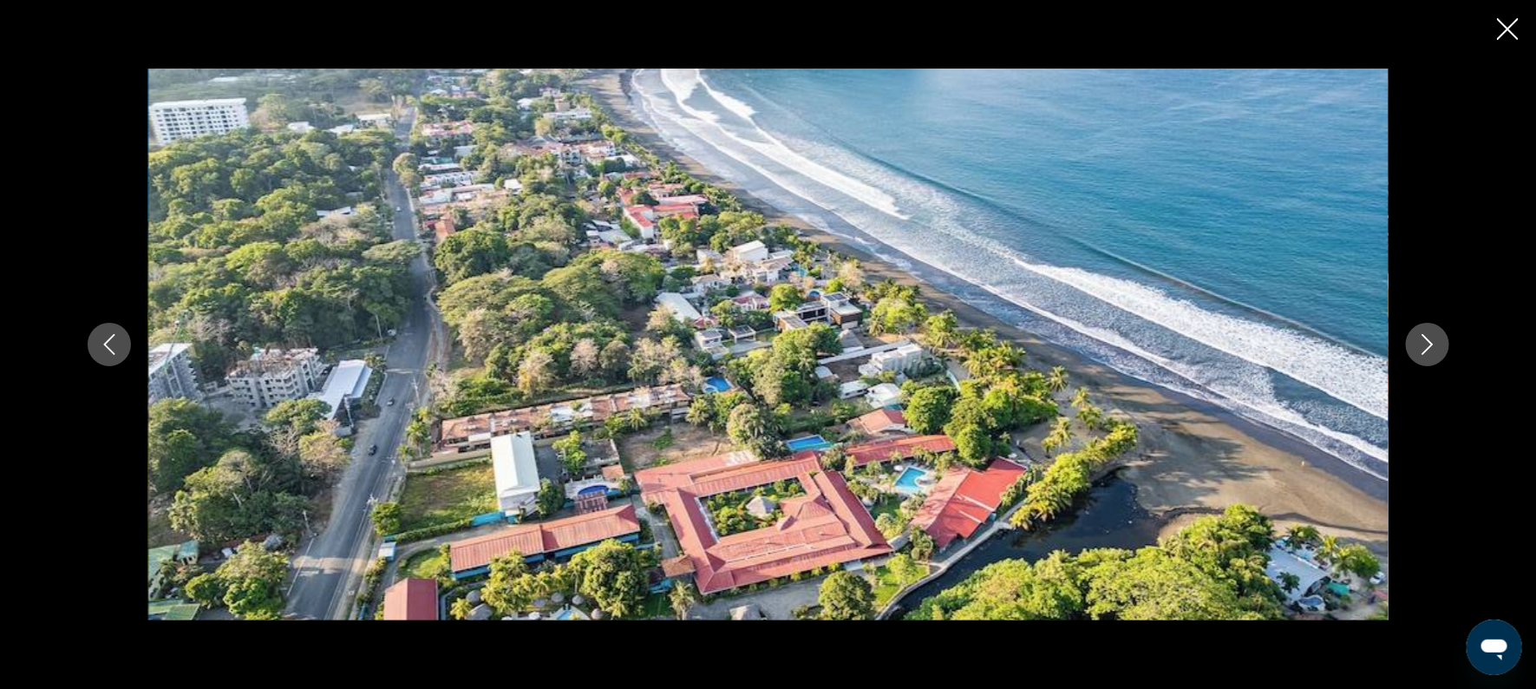
scroll to position [859, 0]
click at [1417, 352] on icon "Next image" at bounding box center [1427, 344] width 21 height 21
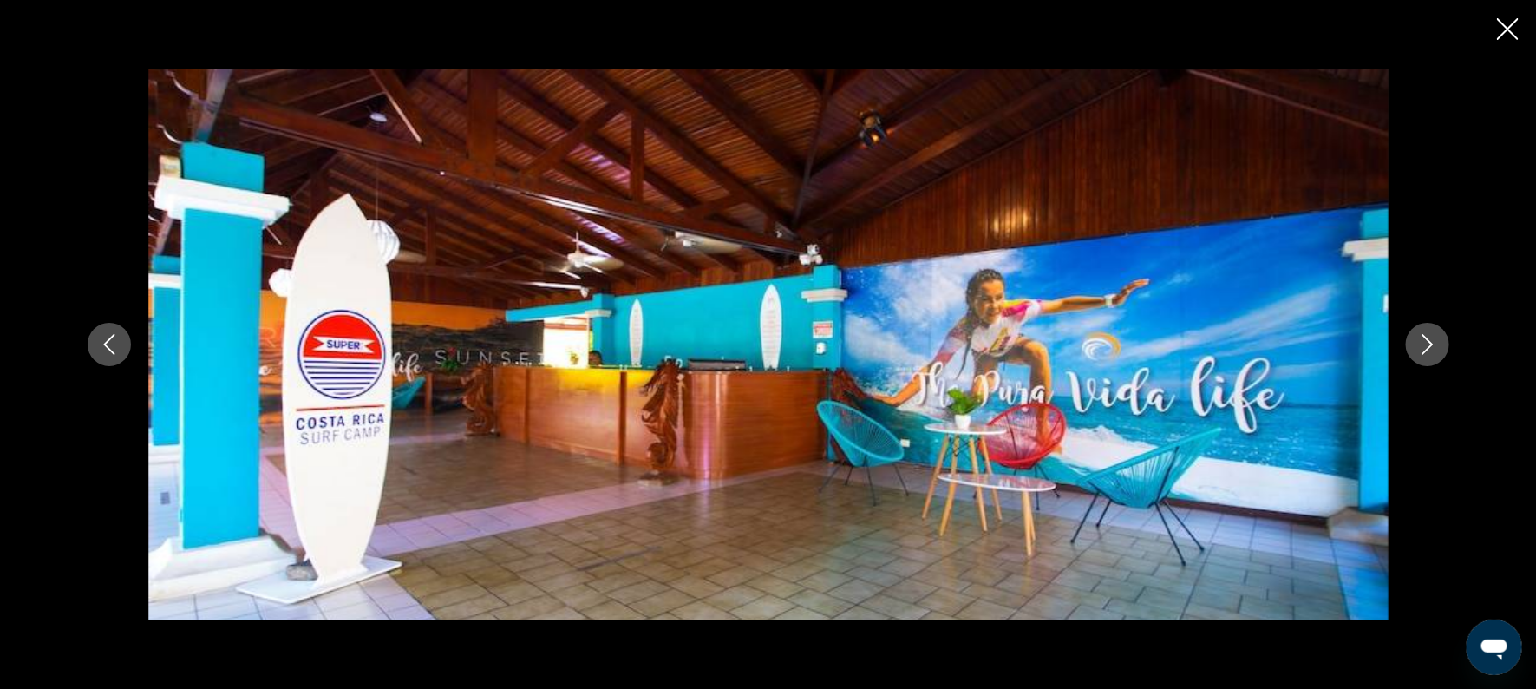
click at [1425, 336] on icon "Next image" at bounding box center [1426, 344] width 11 height 21
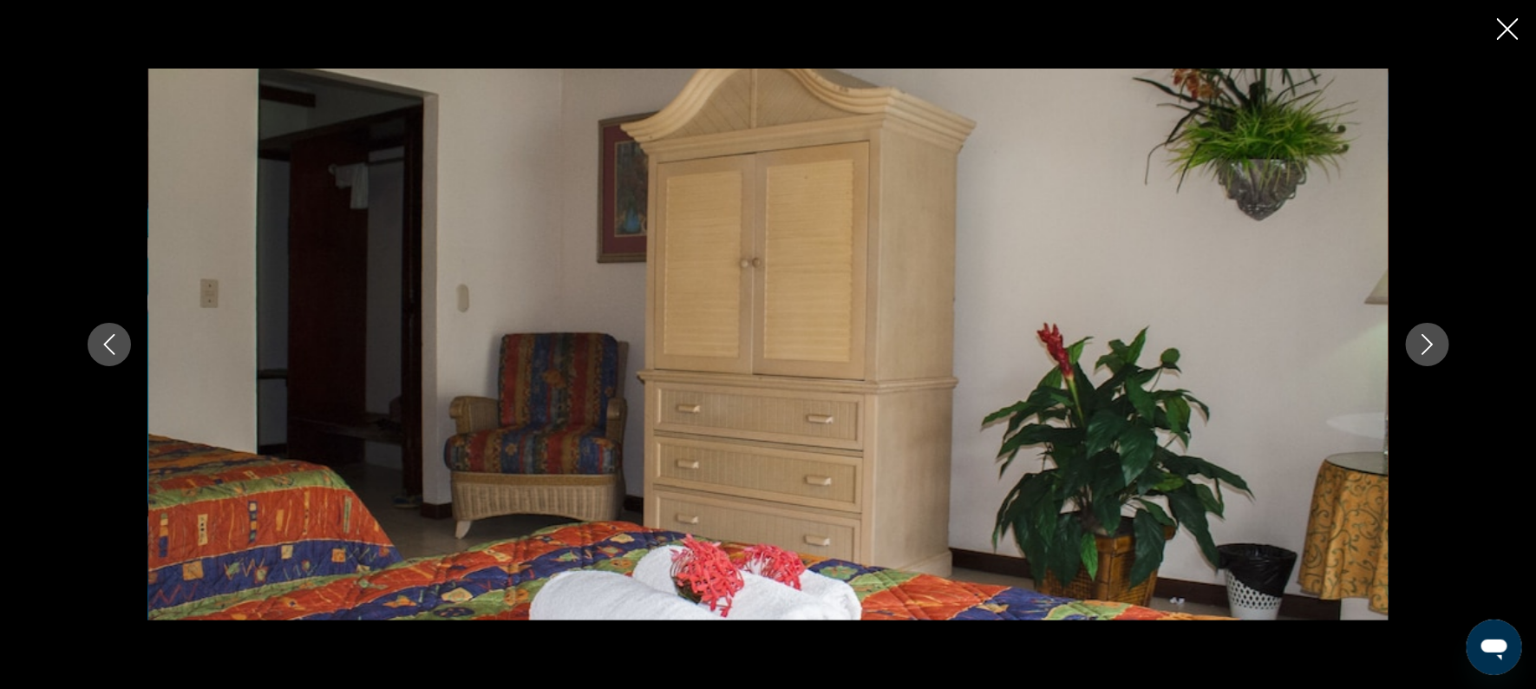
click at [1448, 334] on div "prev next" at bounding box center [768, 344] width 1396 height 551
click at [1427, 342] on icon "Next image" at bounding box center [1427, 344] width 21 height 21
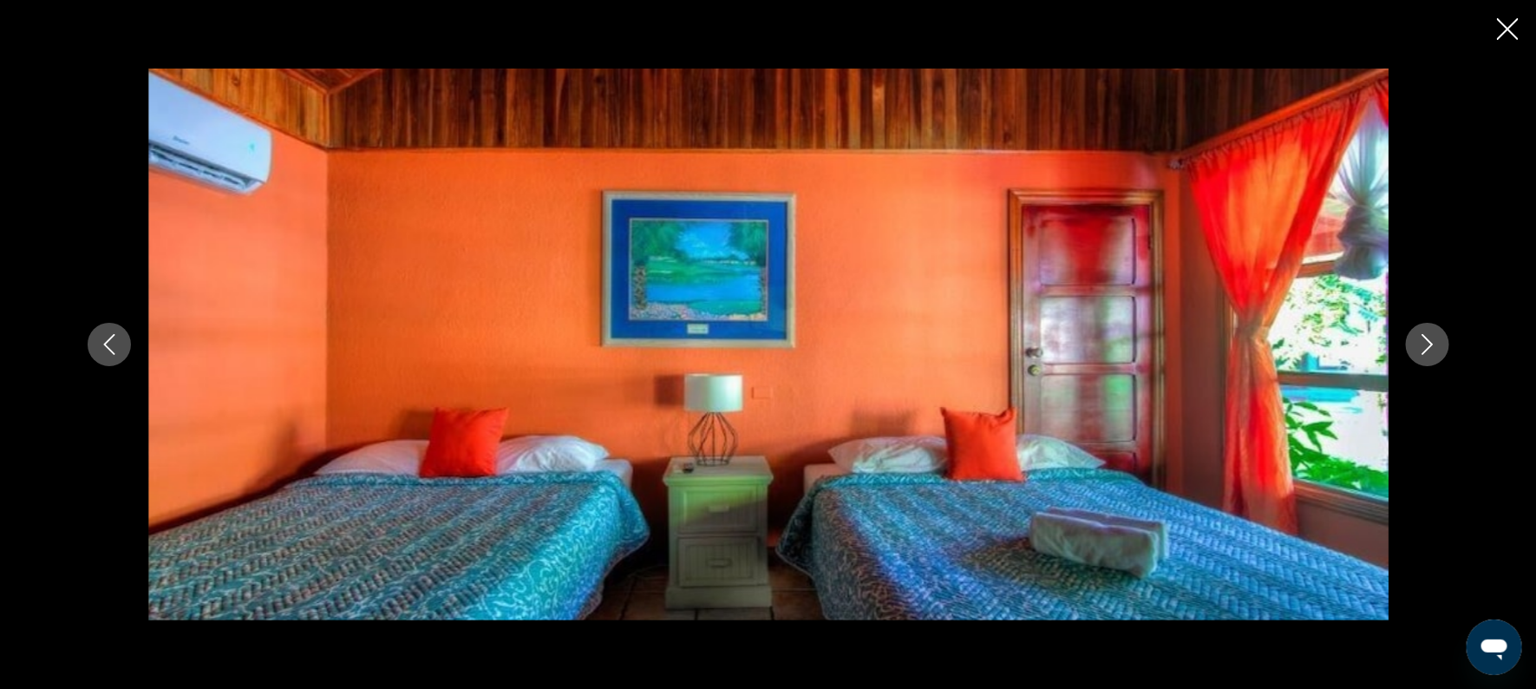
click at [1427, 342] on icon "Next image" at bounding box center [1427, 344] width 21 height 21
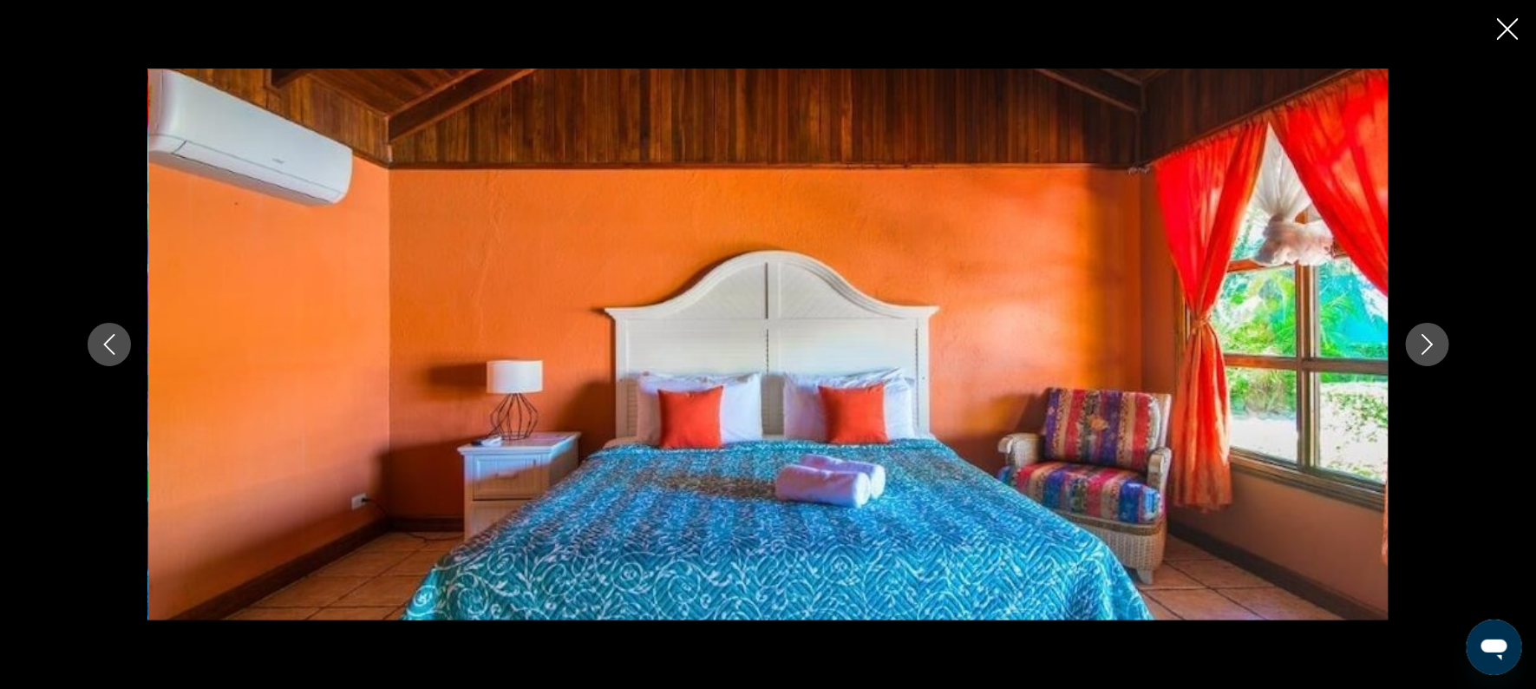
click at [1427, 342] on icon "Next image" at bounding box center [1427, 344] width 21 height 21
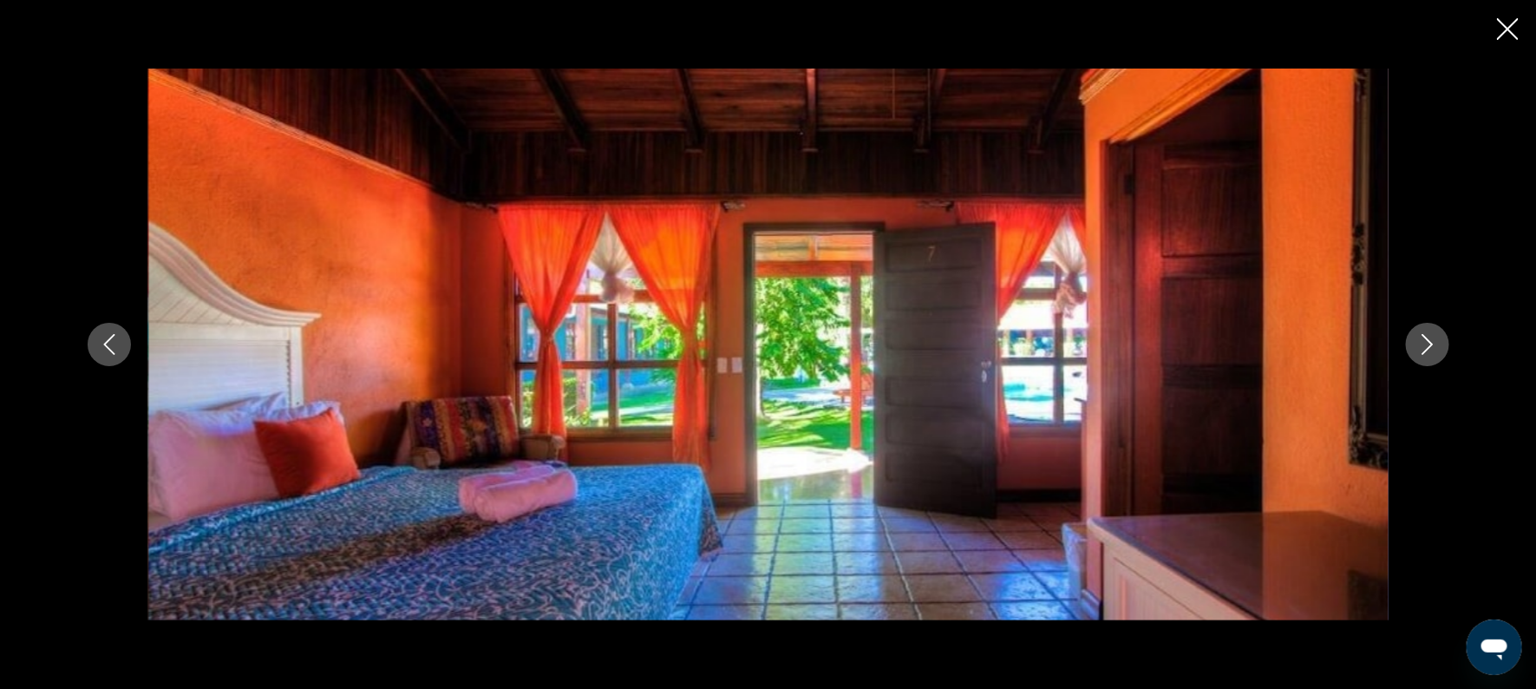
click at [1427, 343] on icon "Next image" at bounding box center [1427, 344] width 21 height 21
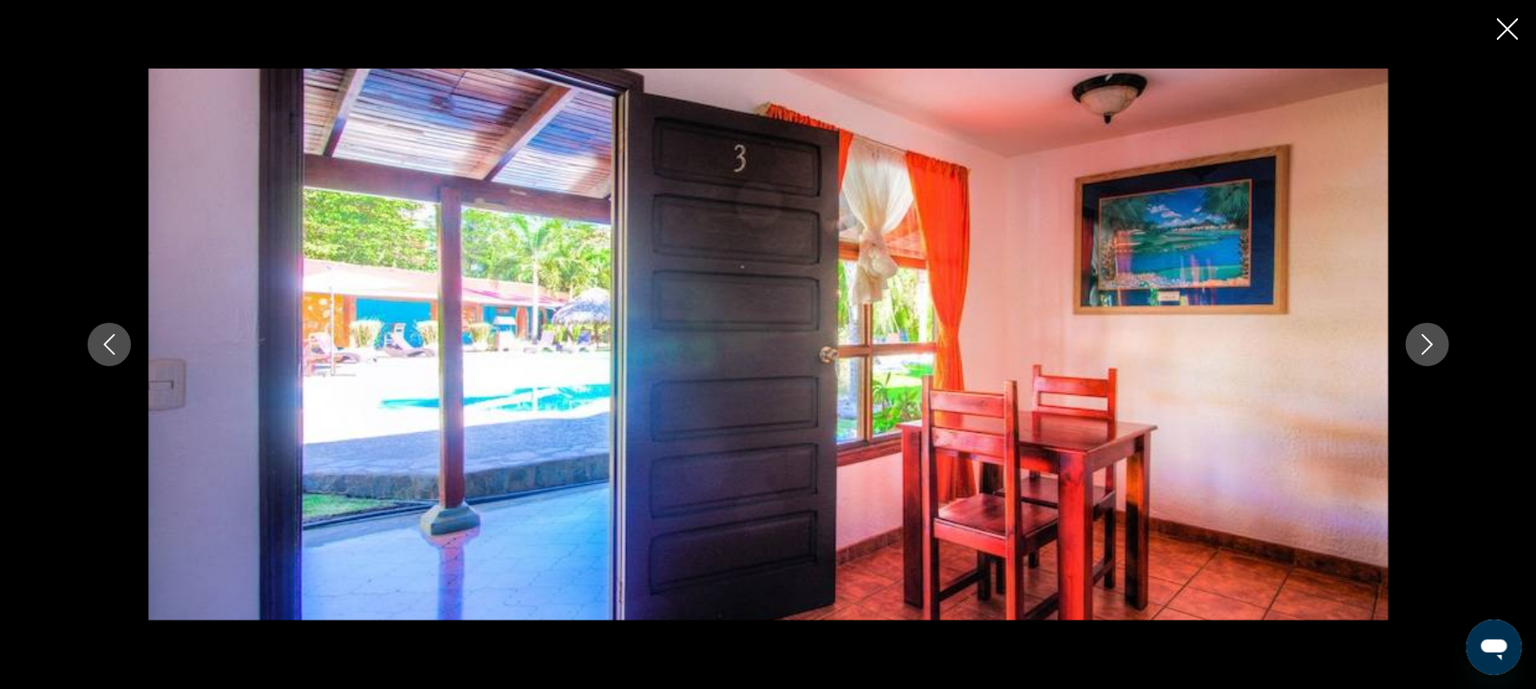
click at [1427, 343] on icon "Next image" at bounding box center [1427, 344] width 21 height 21
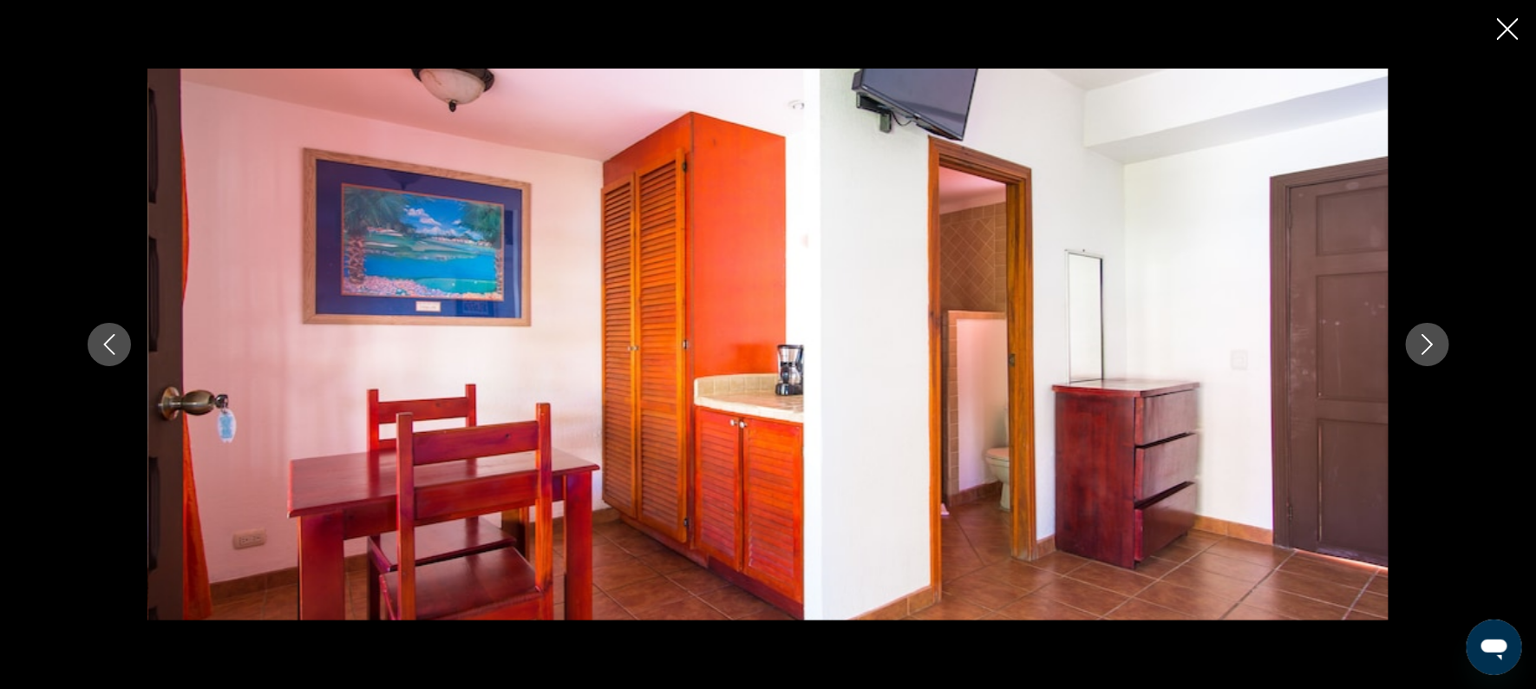
click at [1427, 349] on icon "Next image" at bounding box center [1426, 344] width 11 height 21
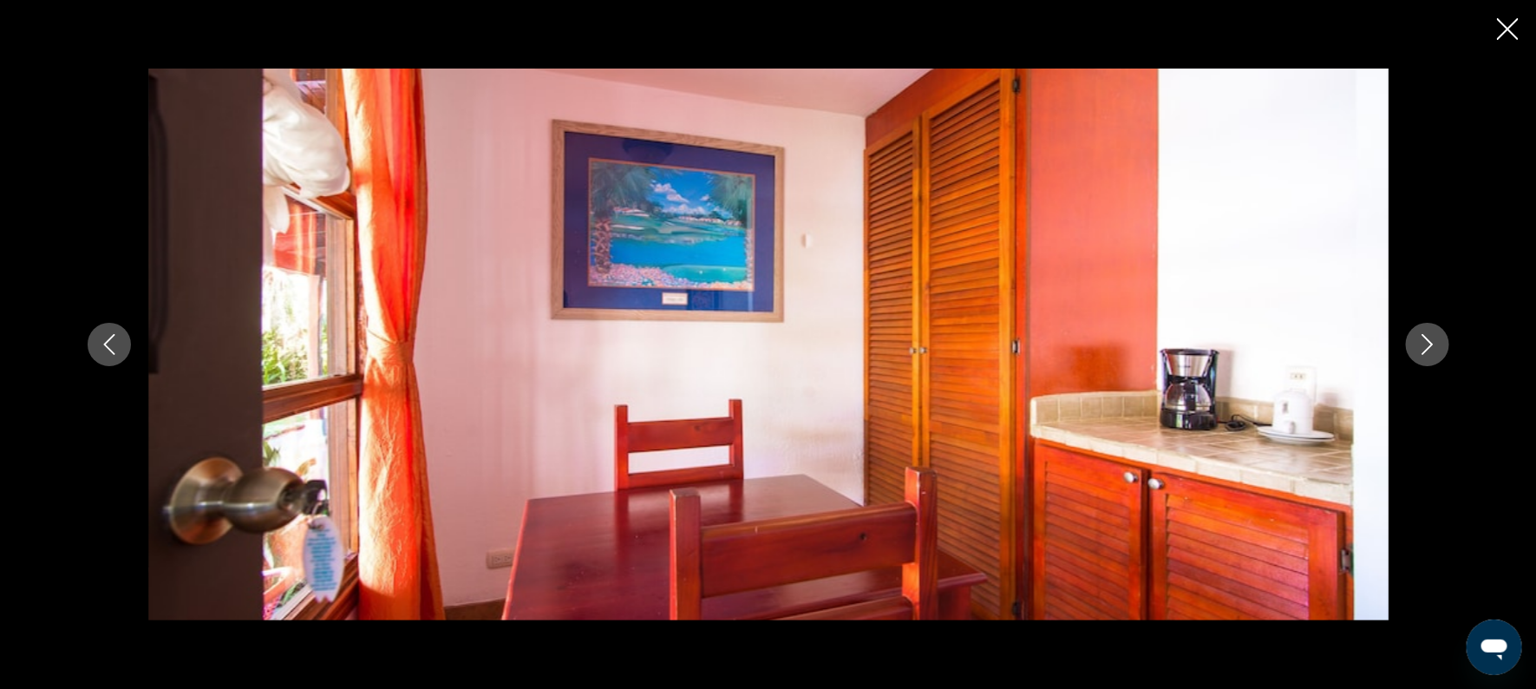
click at [1427, 349] on icon "Next image" at bounding box center [1426, 344] width 11 height 21
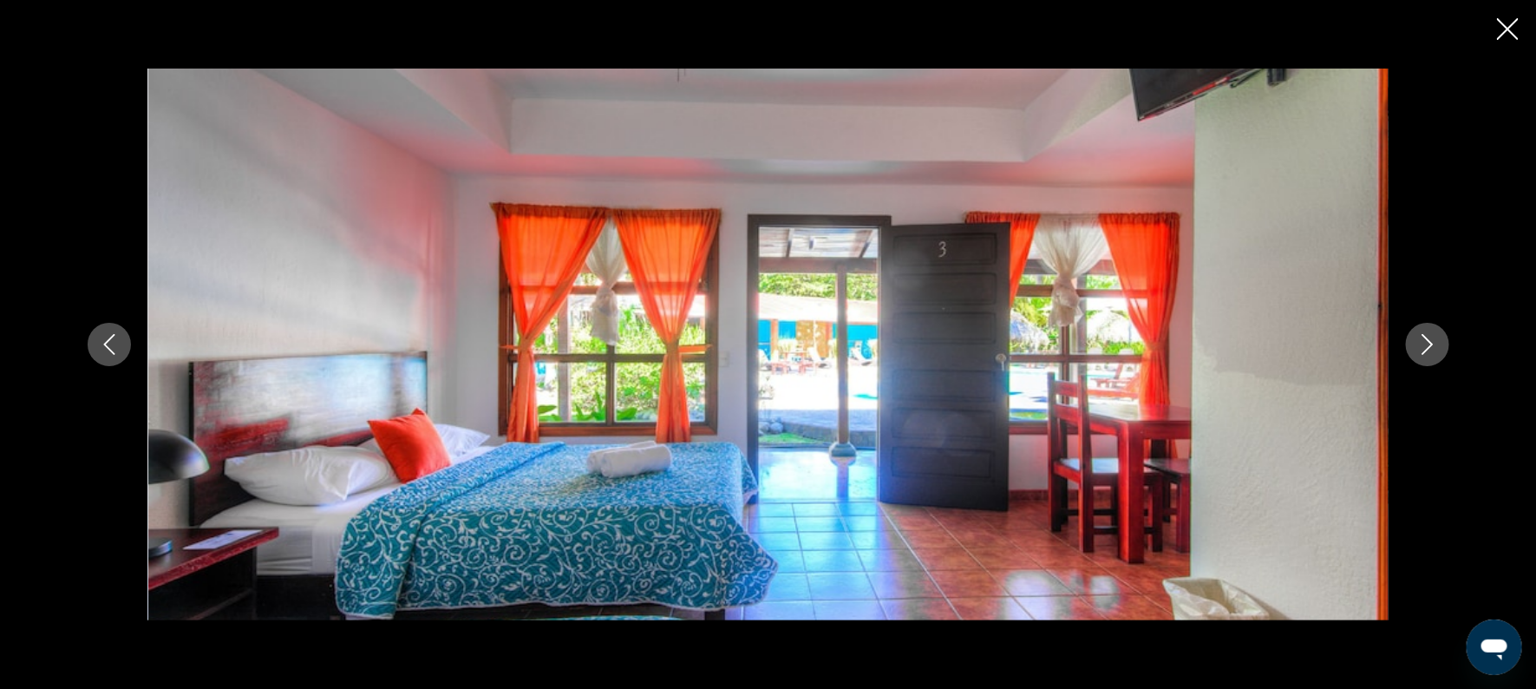
scroll to position [881, 0]
click at [1515, 42] on button "Close slideshow" at bounding box center [1508, 30] width 22 height 27
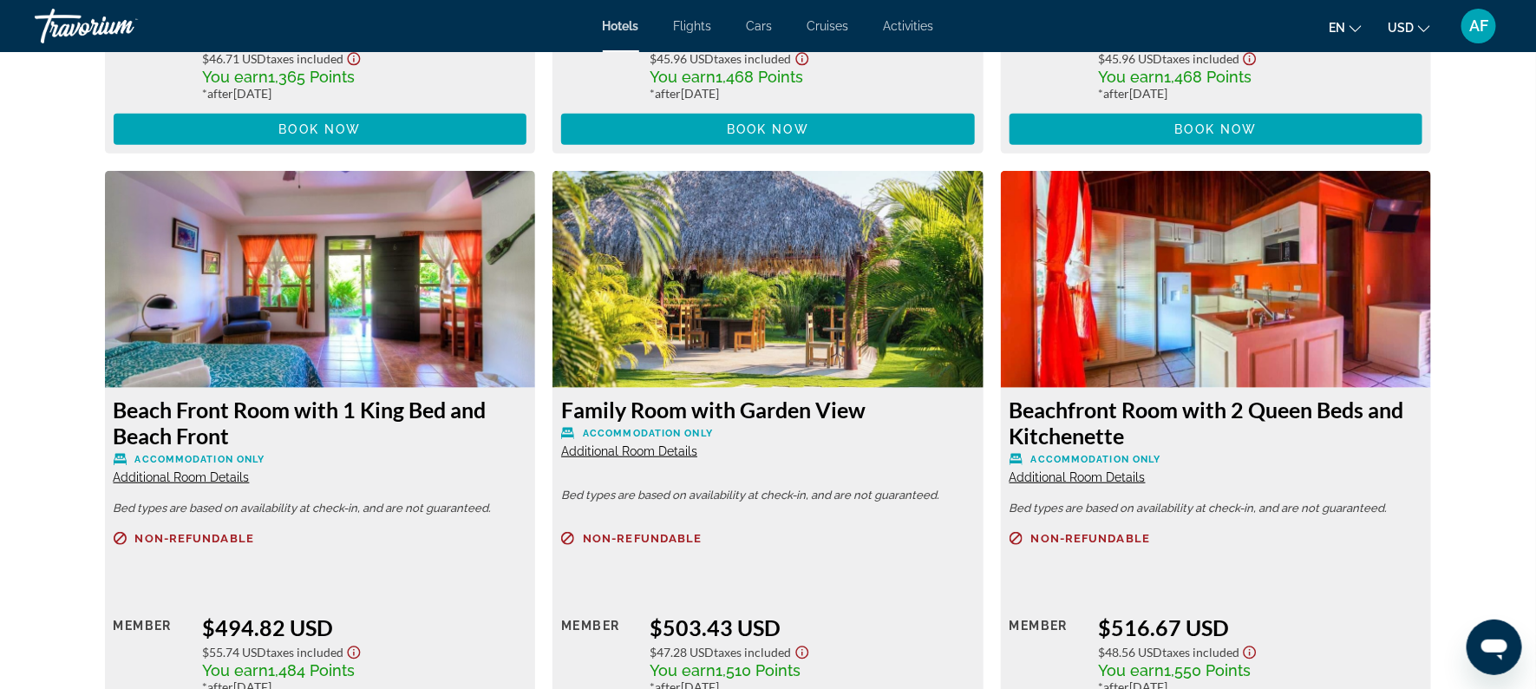
scroll to position [3388, 0]
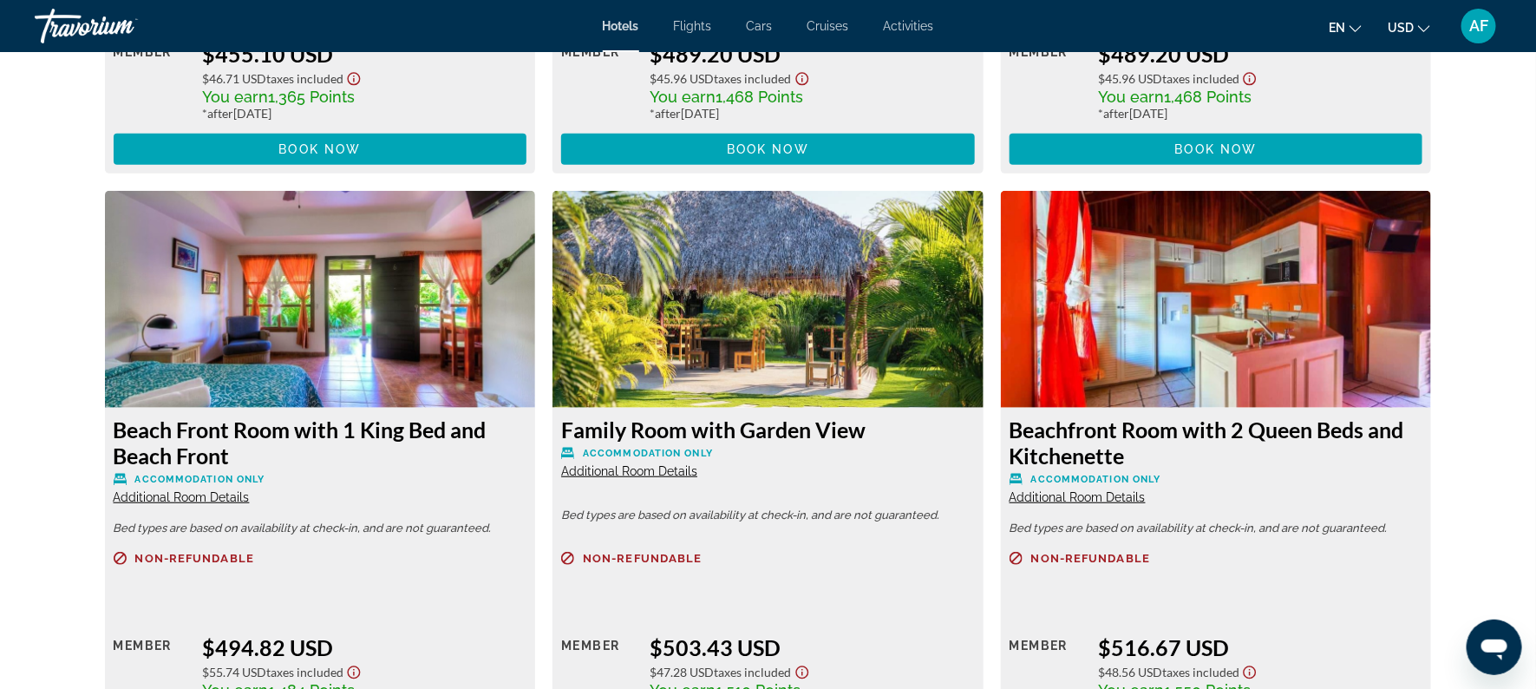
click at [673, 464] on span "Additional Room Details" at bounding box center [629, 471] width 136 height 14
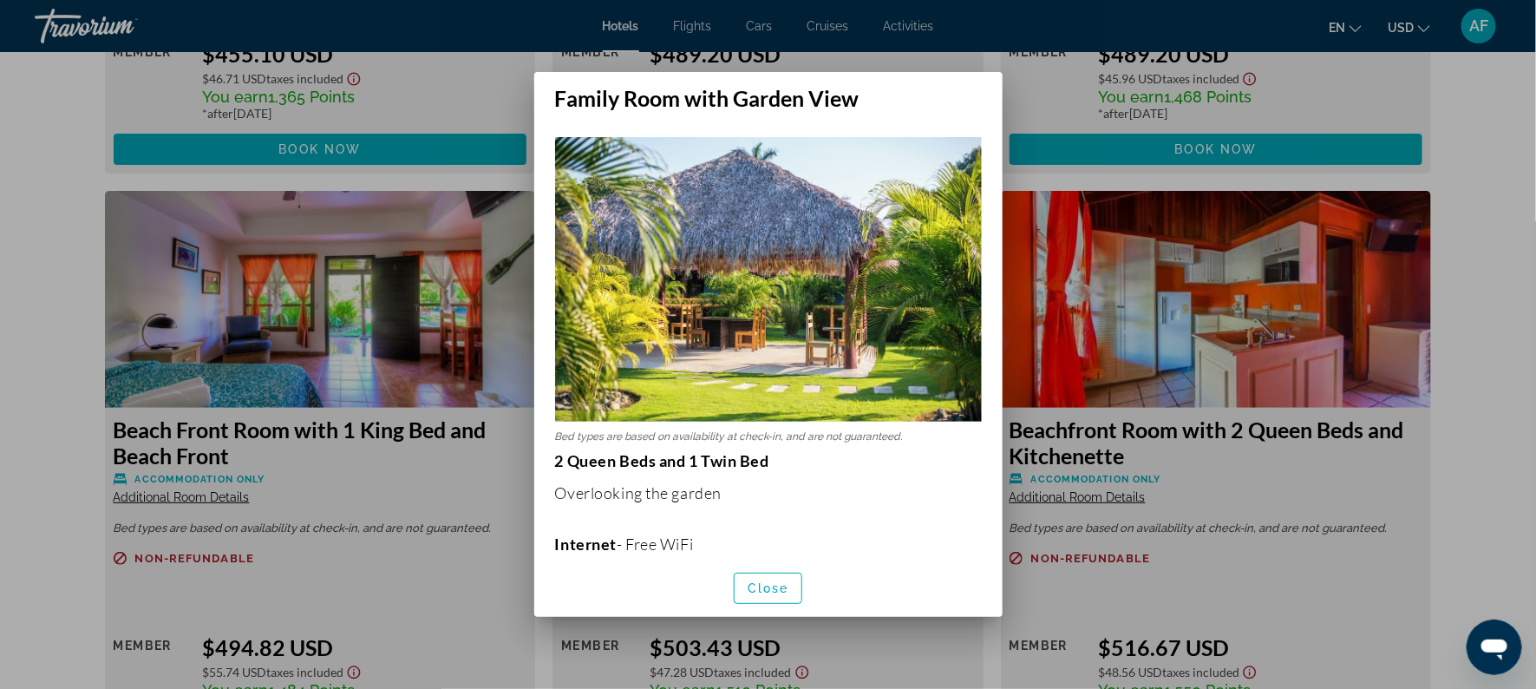
scroll to position [0, 0]
click at [759, 585] on span "Close" at bounding box center [769, 588] width 42 height 14
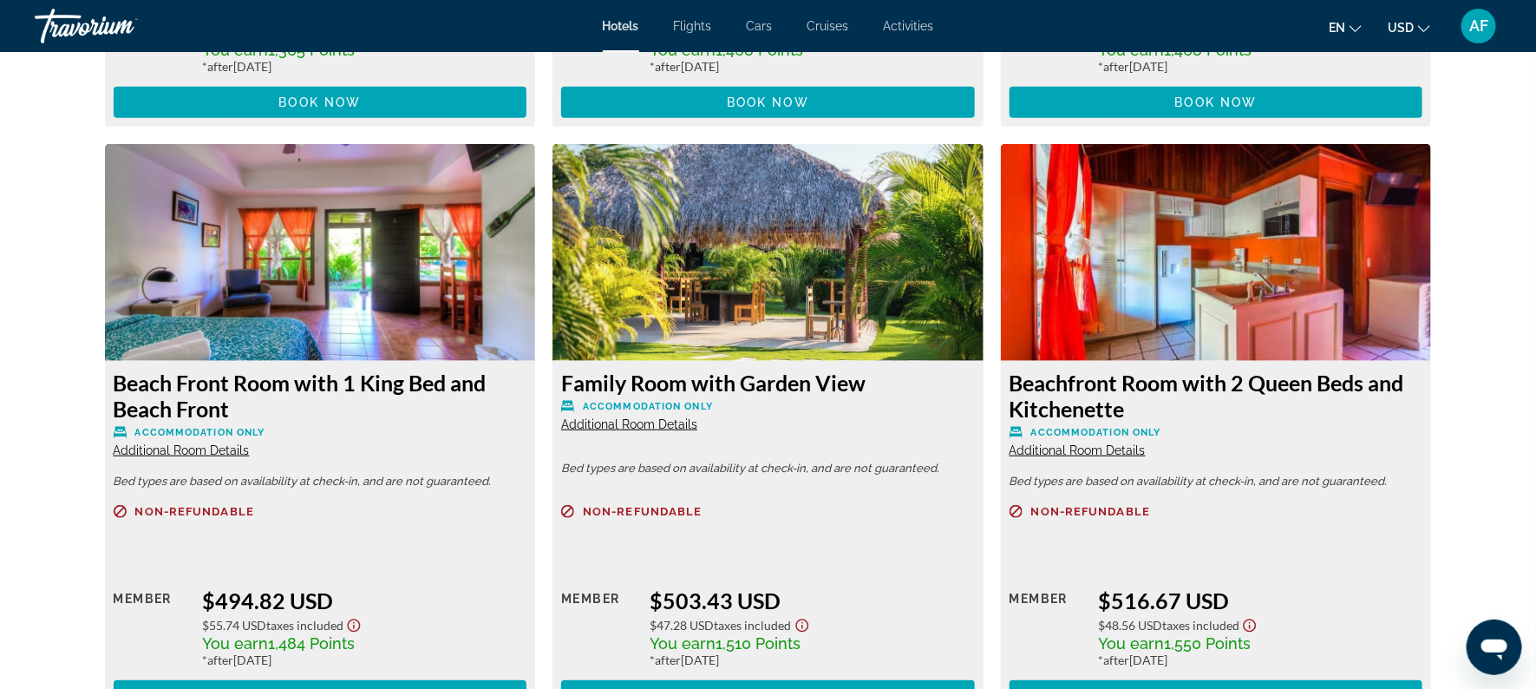
scroll to position [3463, 0]
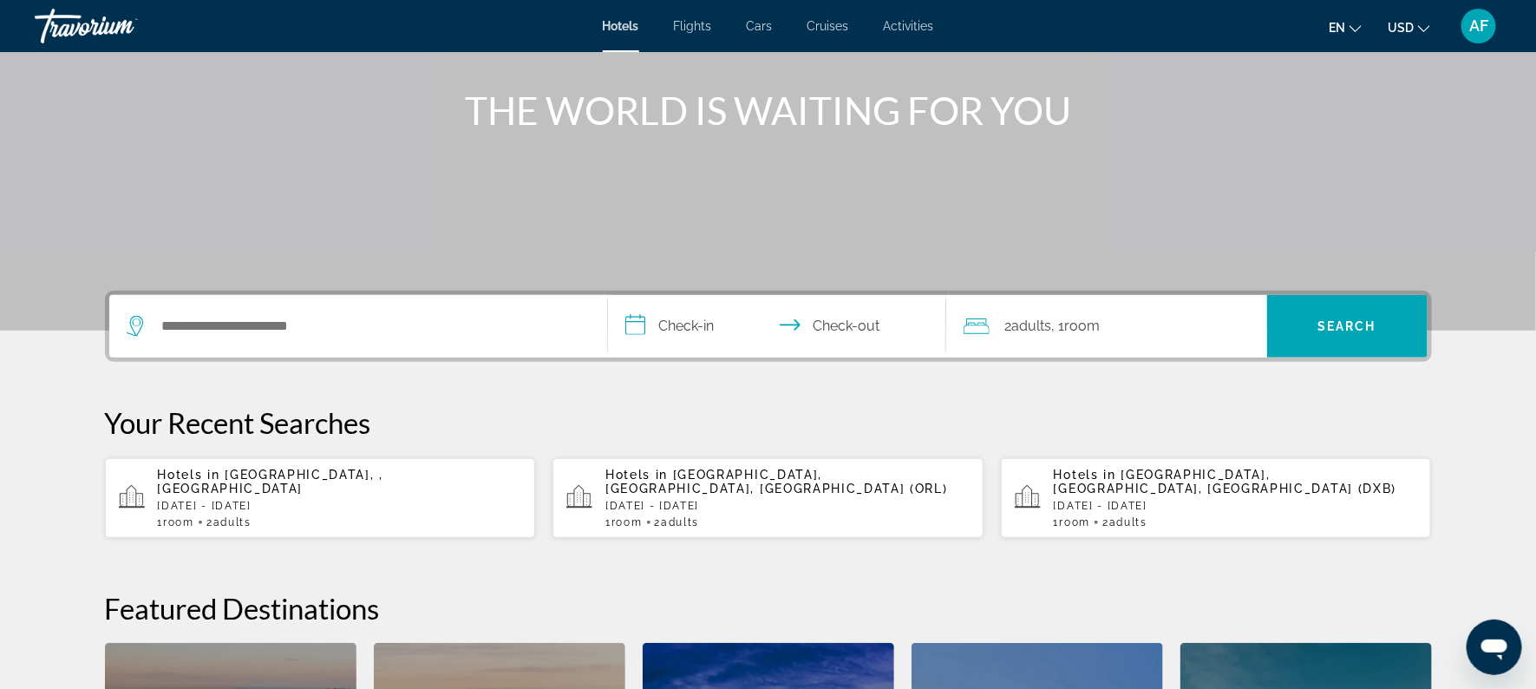
scroll to position [193, 0]
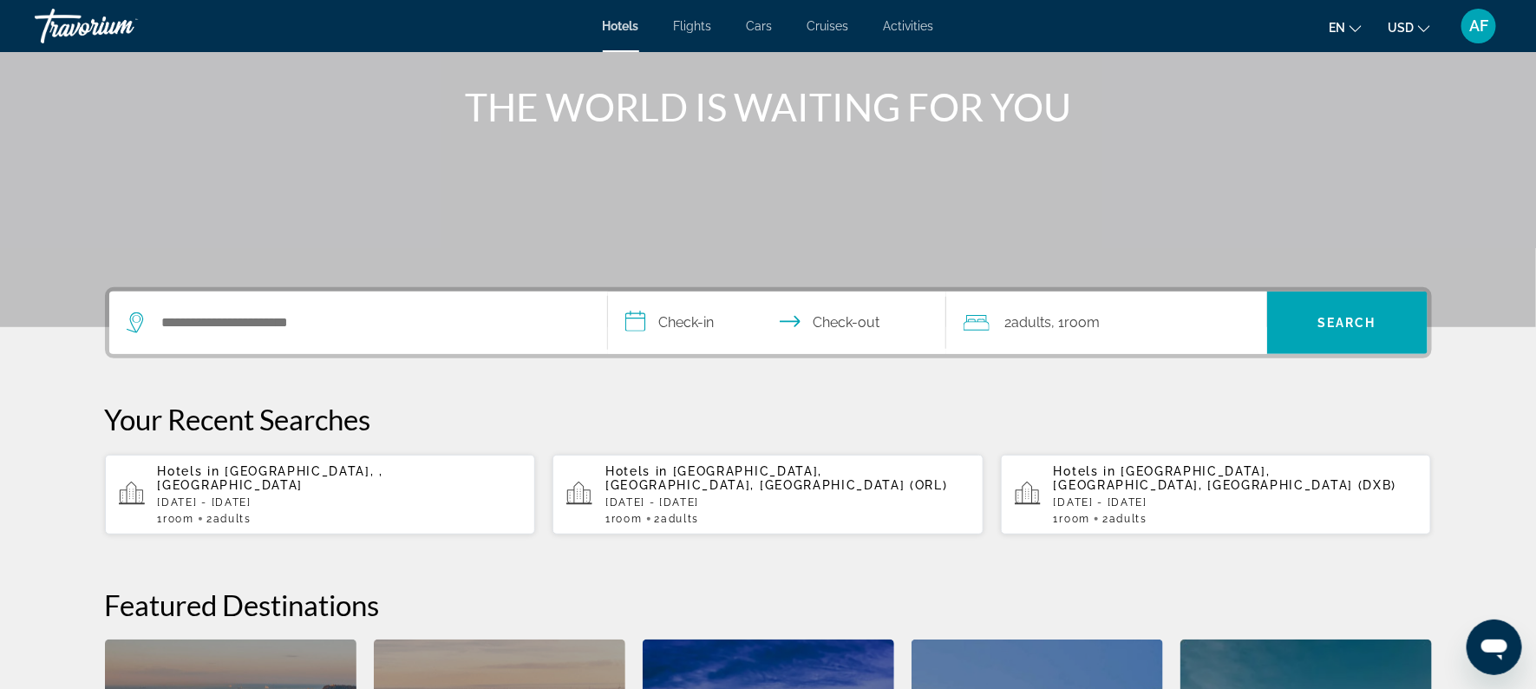
click at [231, 480] on span "[GEOGRAPHIC_DATA], , [GEOGRAPHIC_DATA]" at bounding box center [270, 478] width 225 height 28
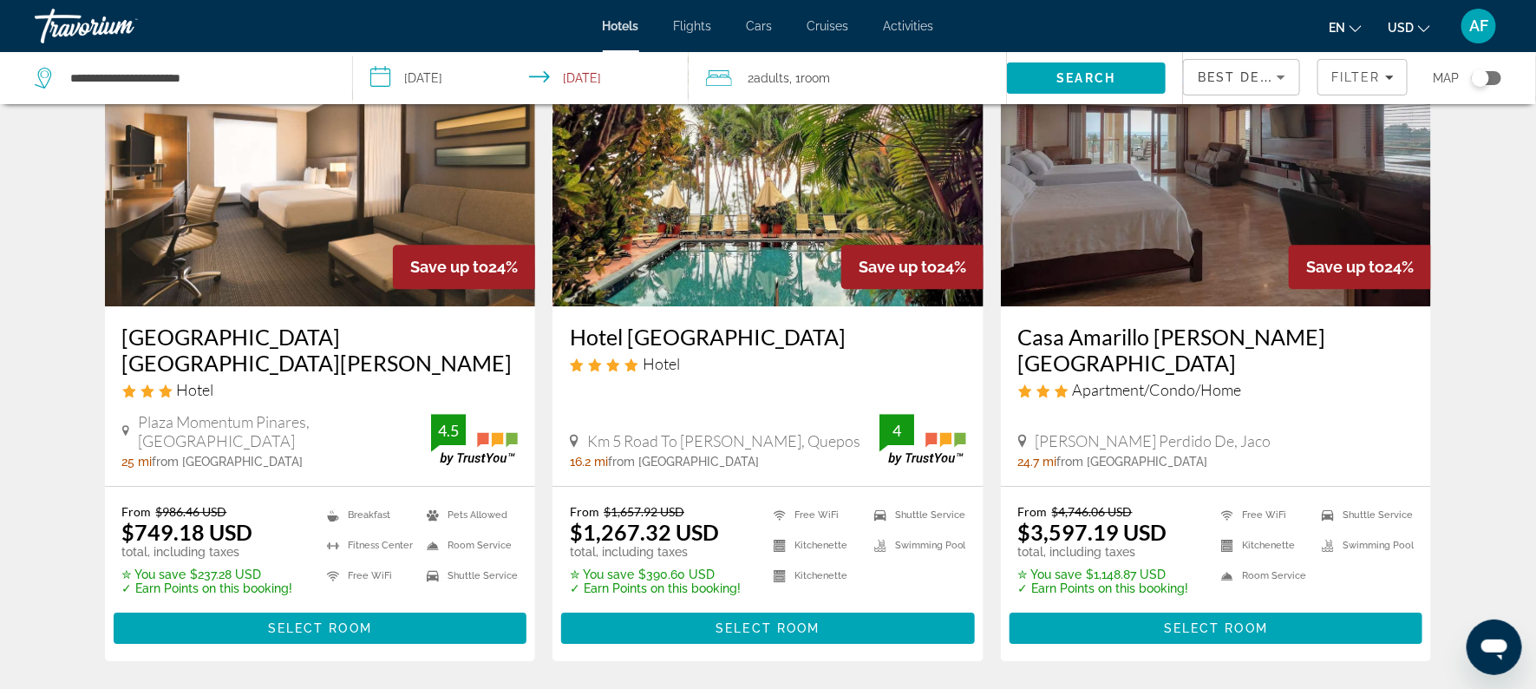
scroll to position [2215, 0]
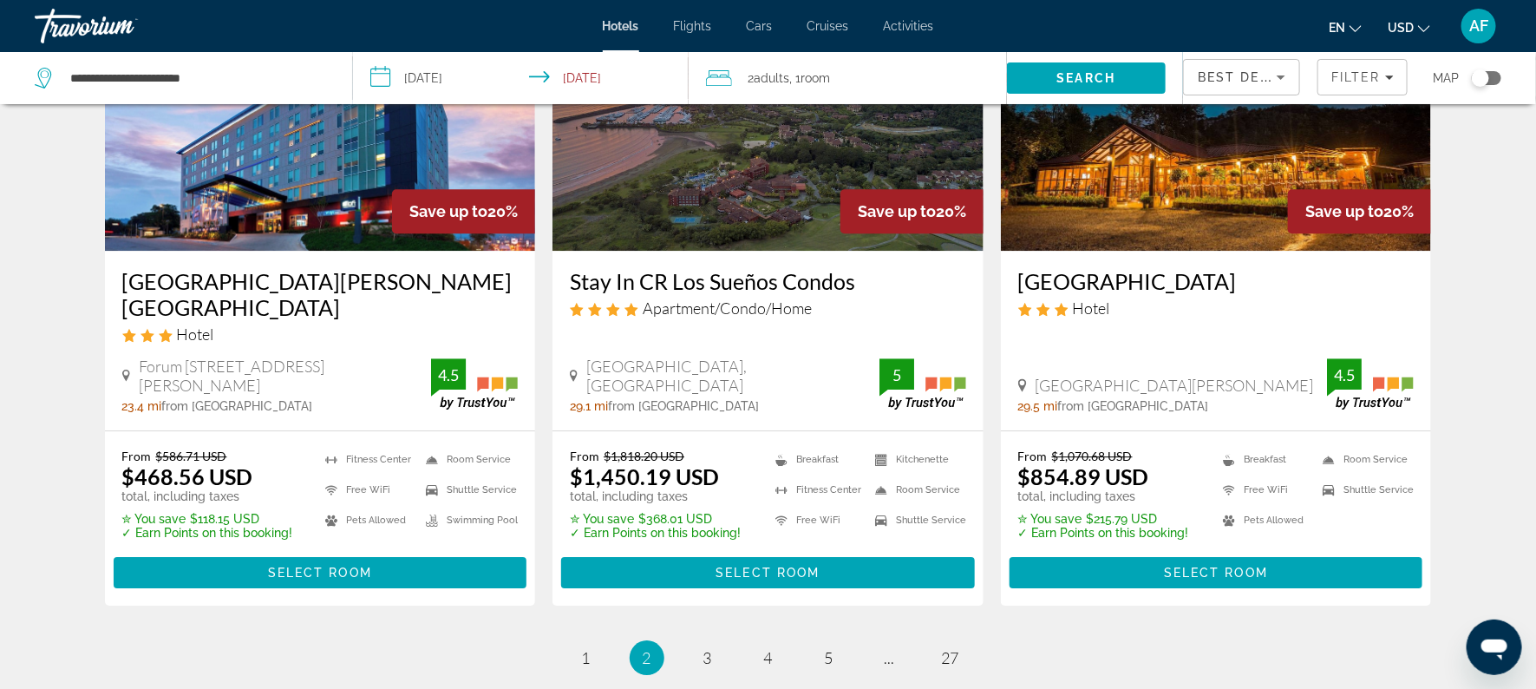
scroll to position [2209, 0]
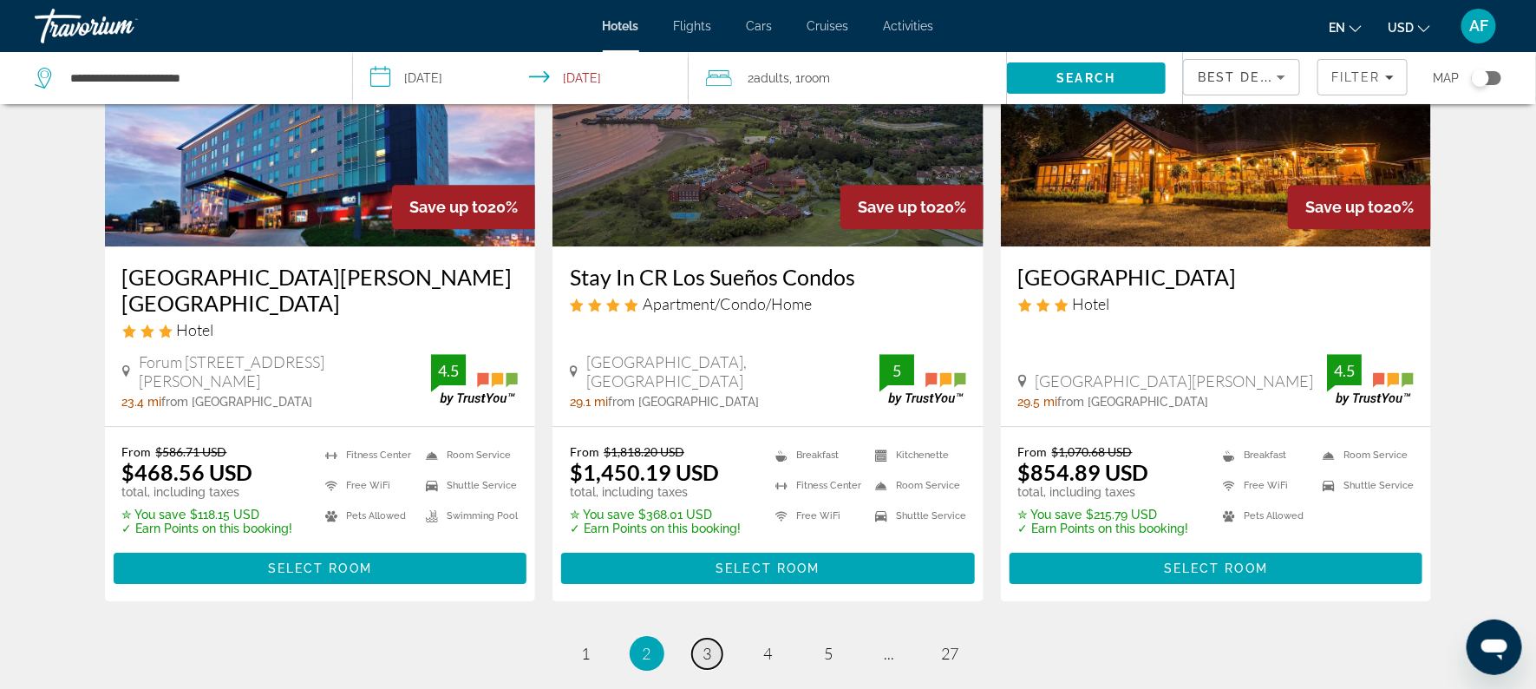
click at [713, 638] on link "page 3" at bounding box center [707, 653] width 30 height 30
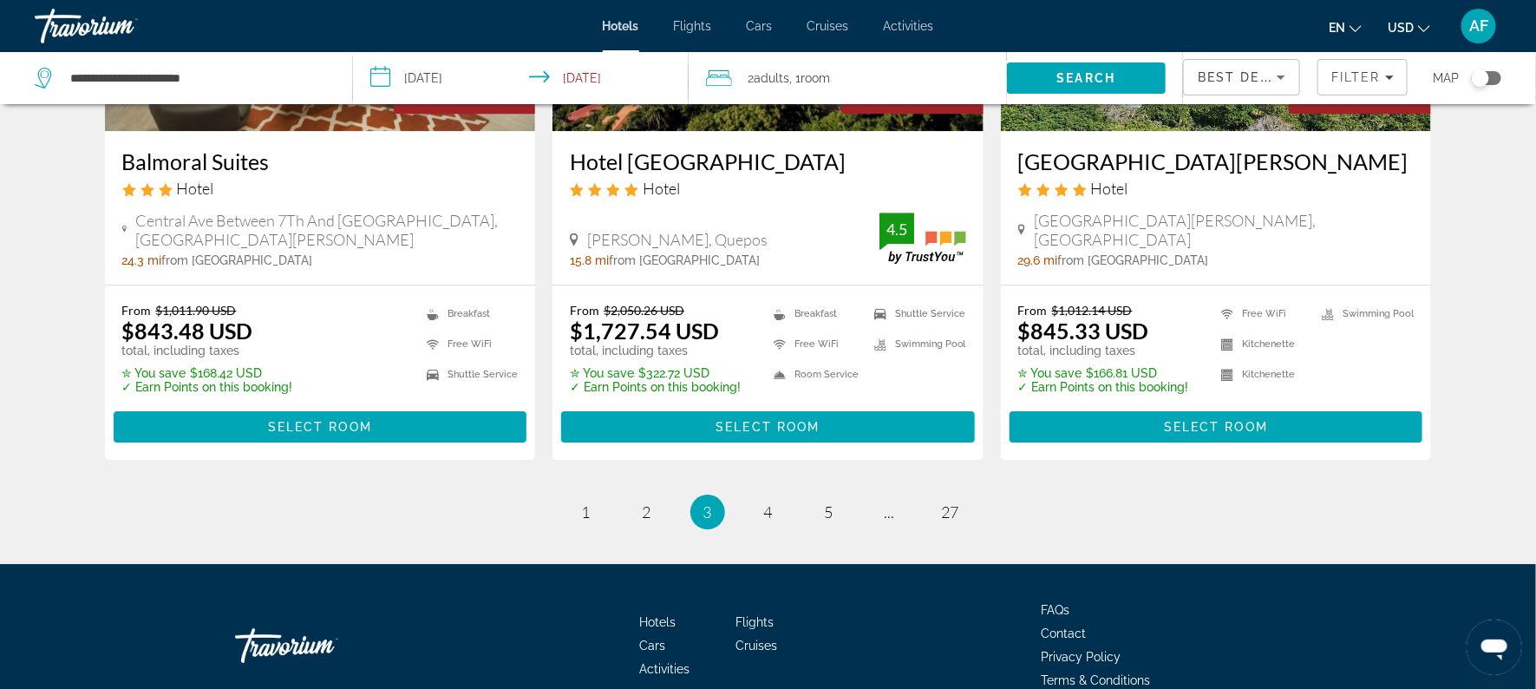
scroll to position [2347, 0]
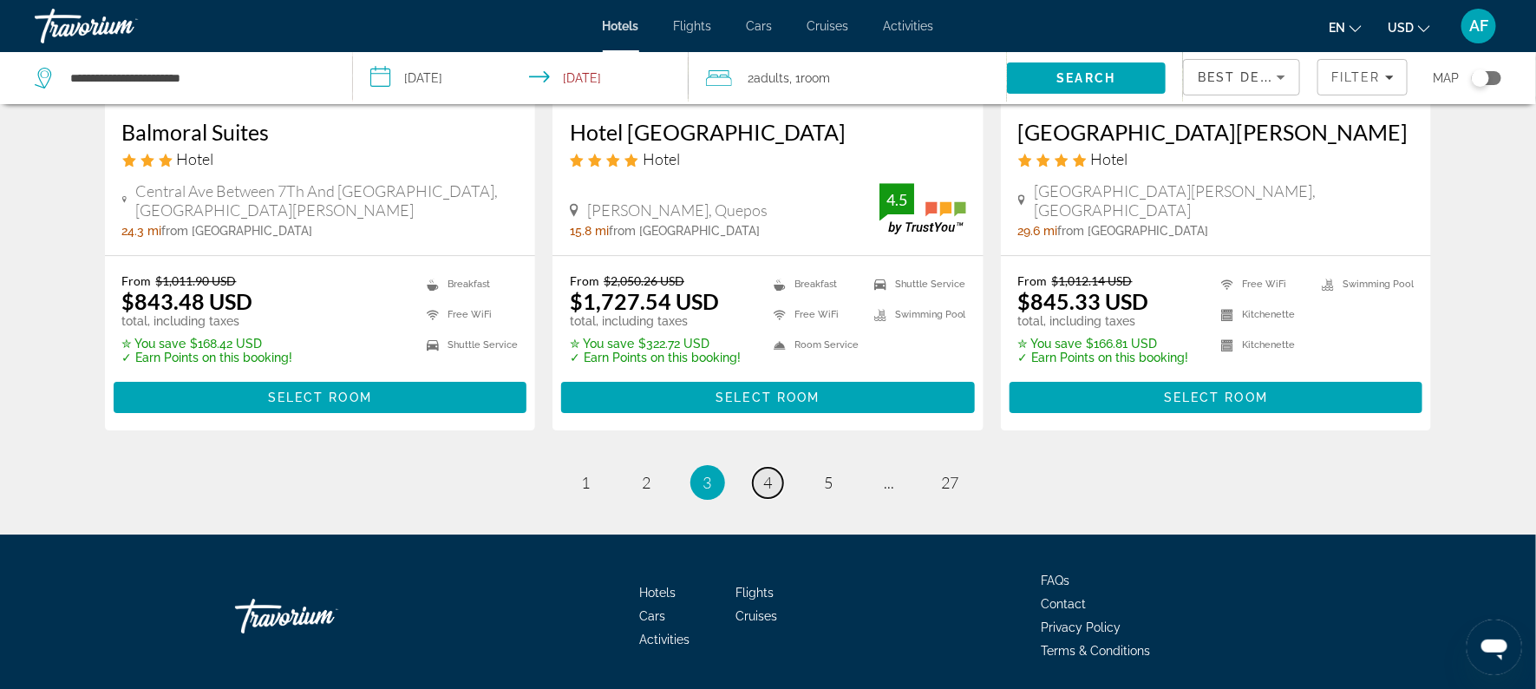
click at [762, 467] on link "page 4" at bounding box center [768, 482] width 30 height 30
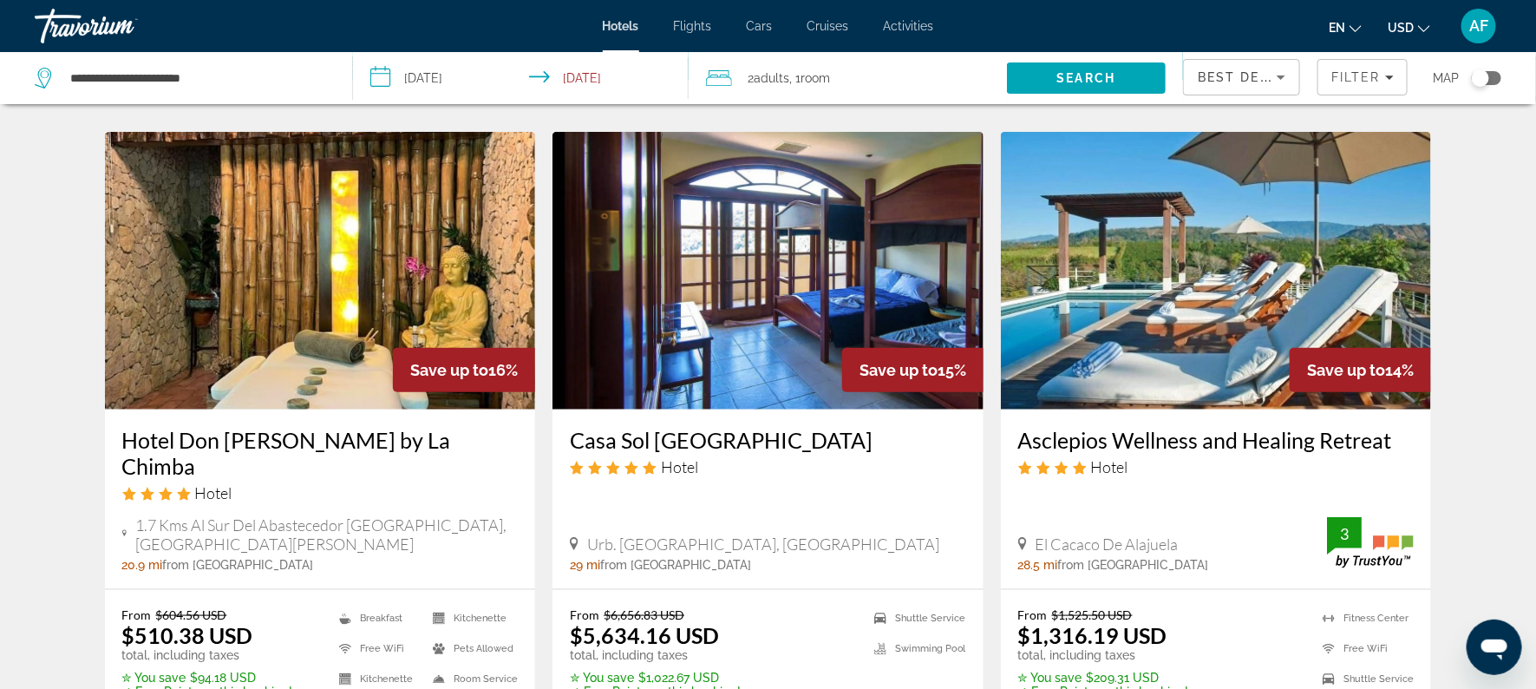
scroll to position [703, 0]
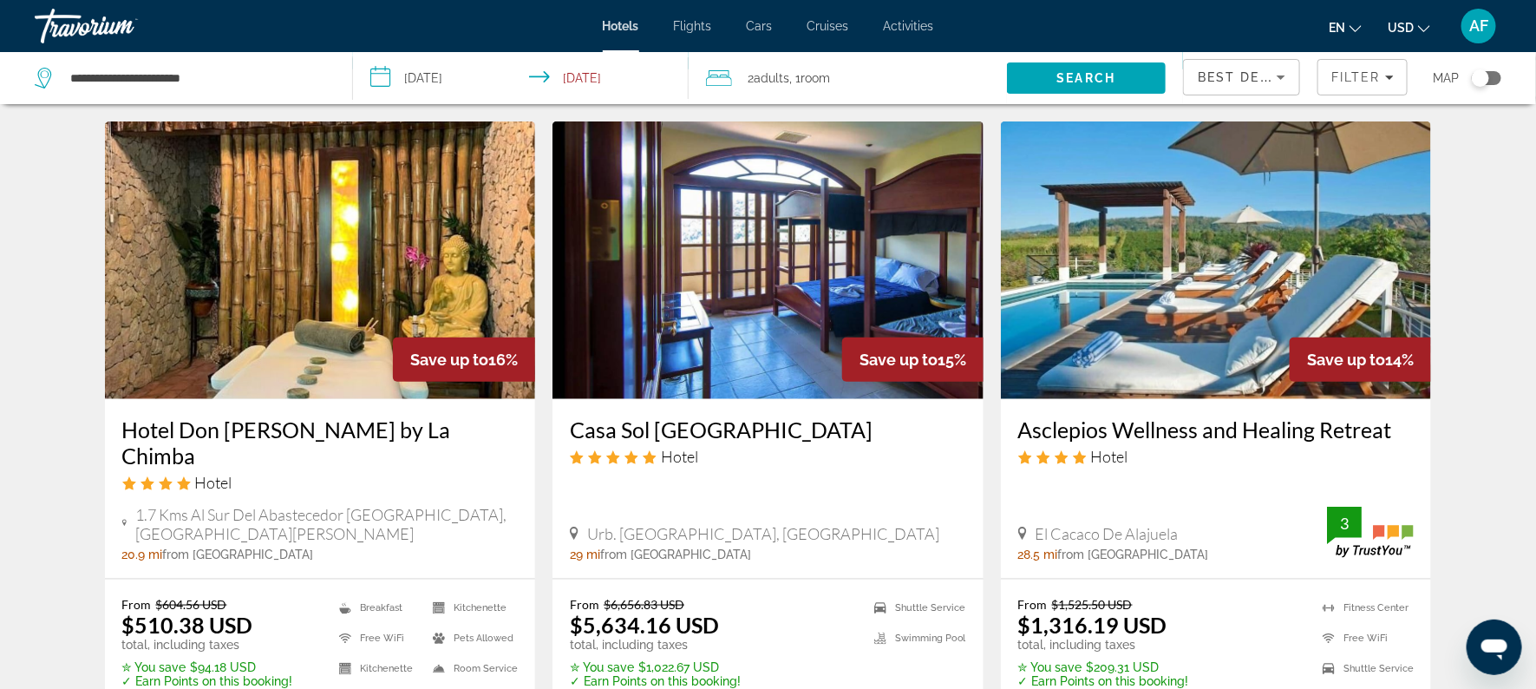
click at [927, 447] on div "Casa Sol Los Suenos Resort & Marina Hotel" at bounding box center [768, 447] width 396 height 62
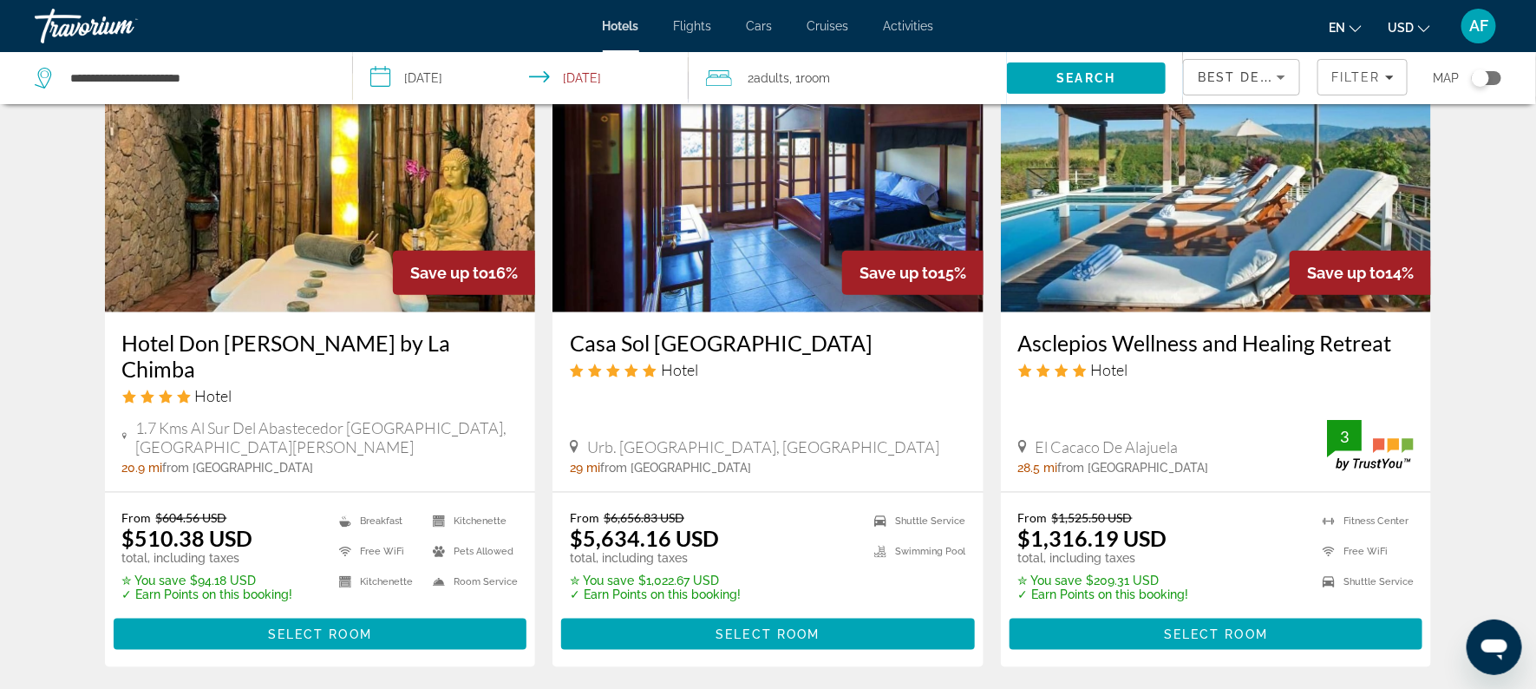
scroll to position [783, 0]
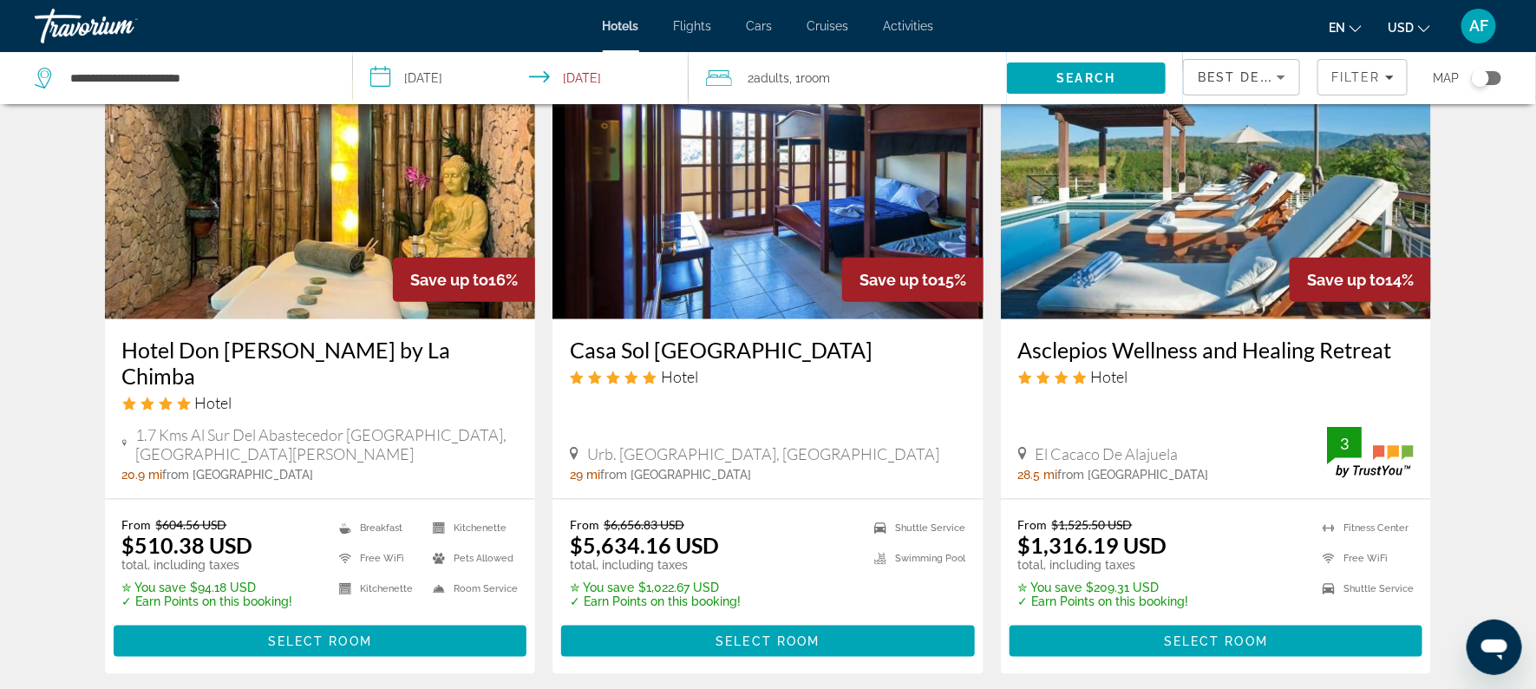
click at [766, 336] on h3 "Casa Sol Los Suenos Resort & Marina" at bounding box center [768, 349] width 396 height 26
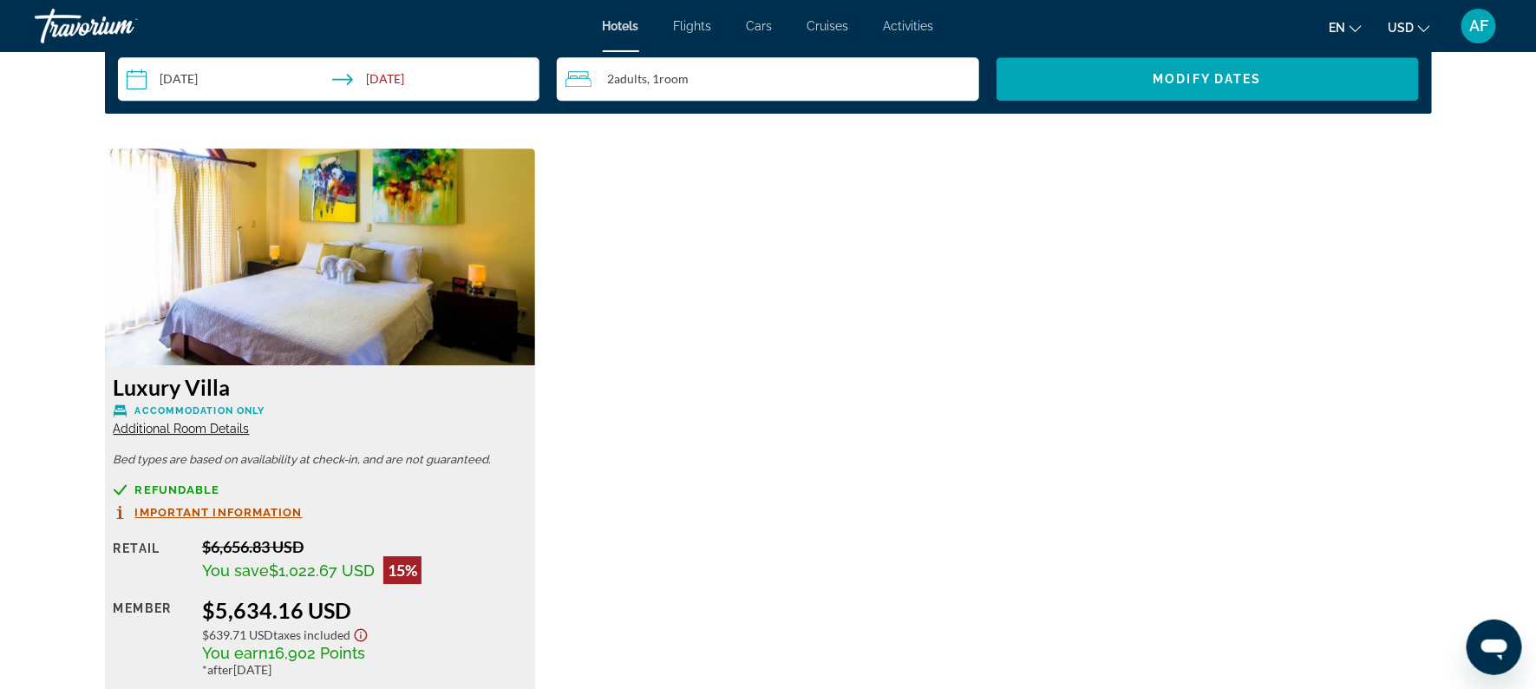
scroll to position [2321, 0]
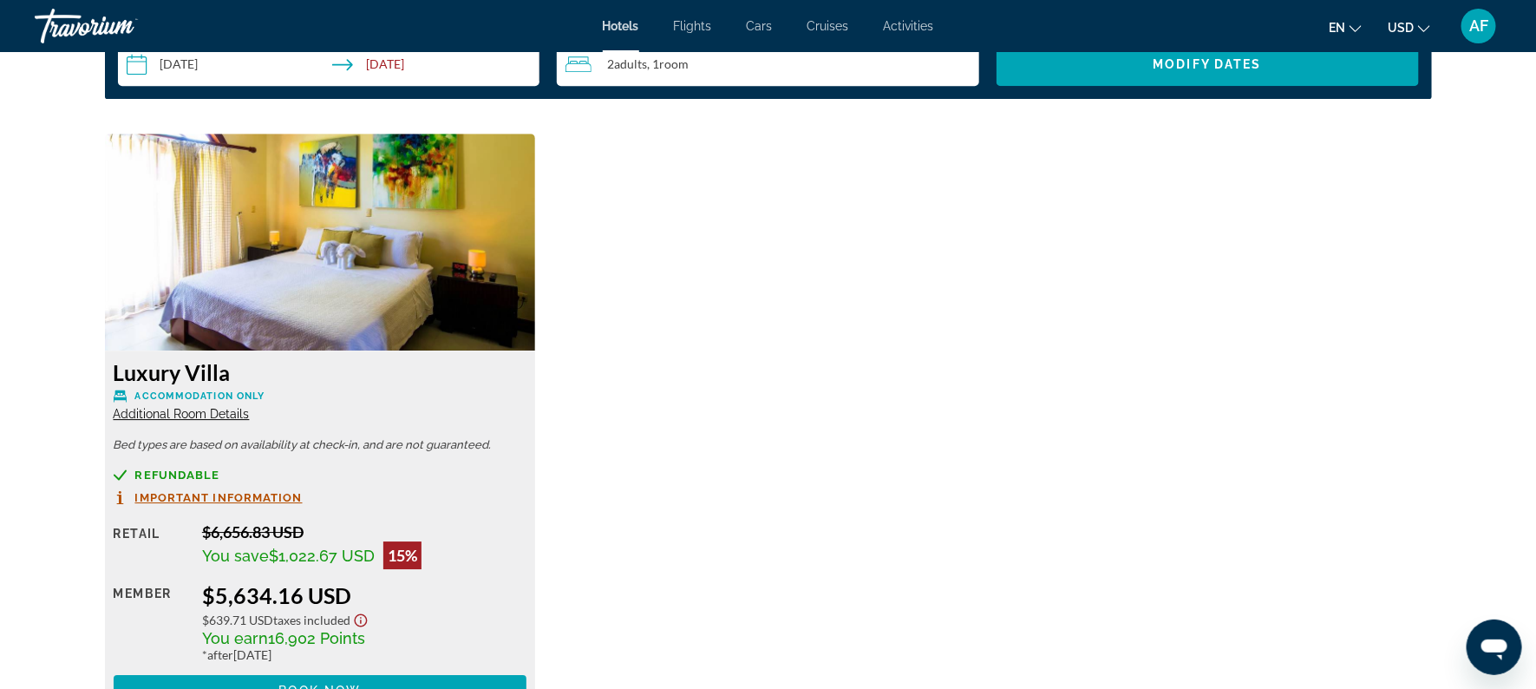
click at [145, 412] on span "Additional Room Details" at bounding box center [182, 414] width 136 height 14
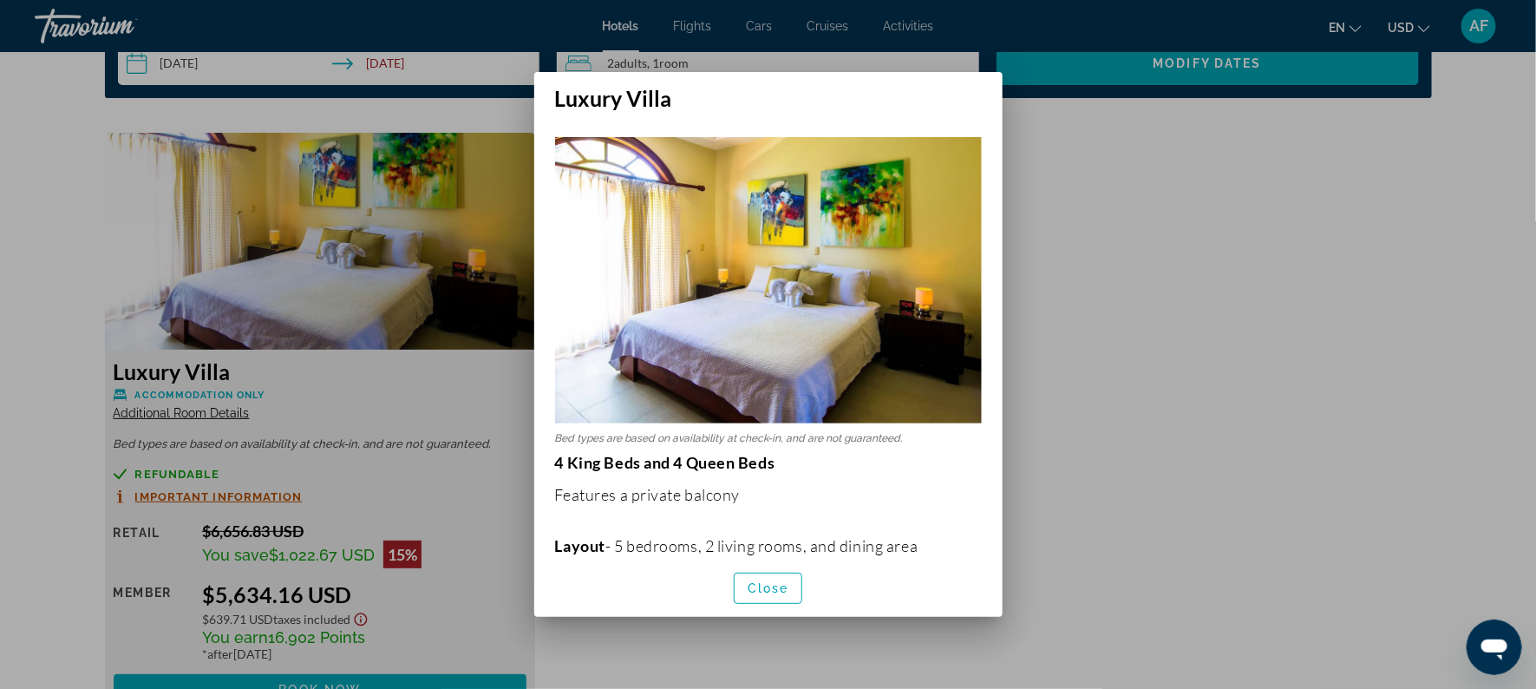
scroll to position [0, 0]
click at [785, 585] on span "Close" at bounding box center [769, 588] width 42 height 14
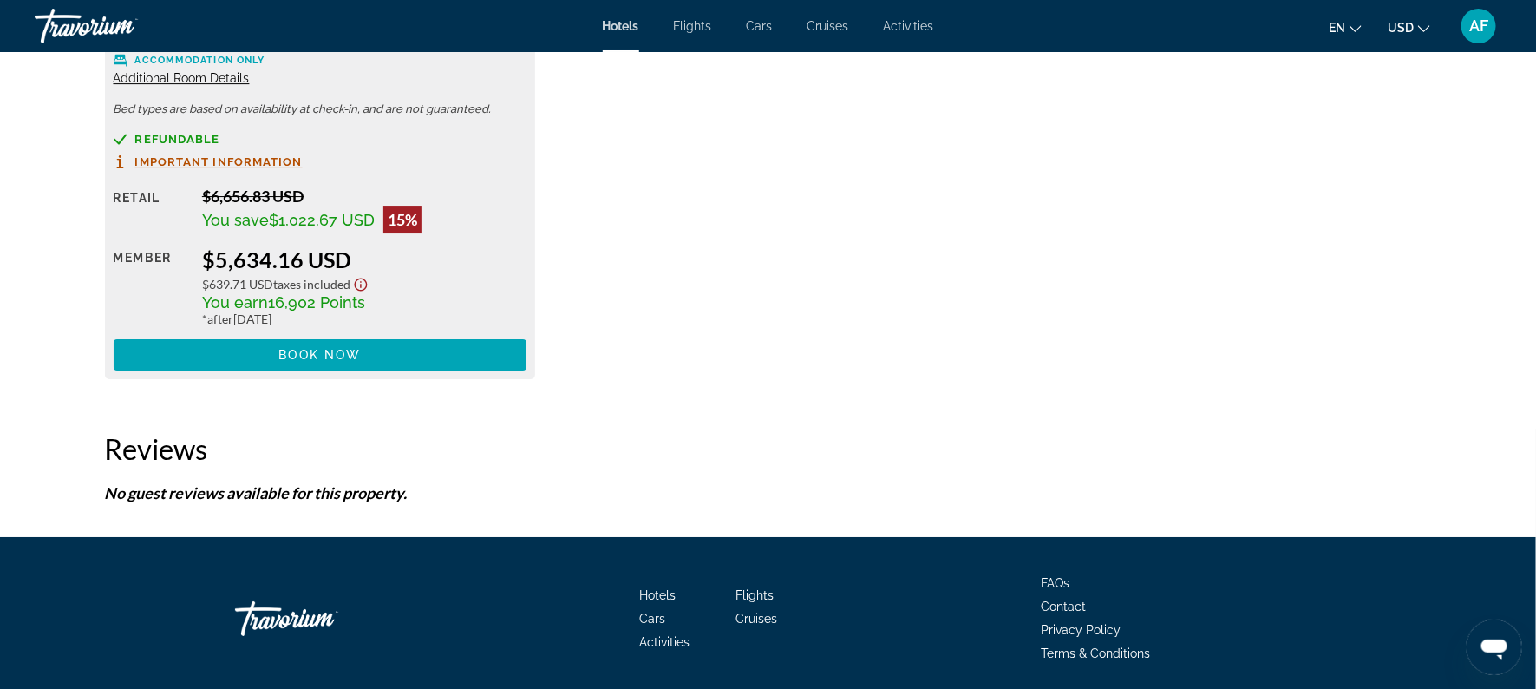
scroll to position [2718, 0]
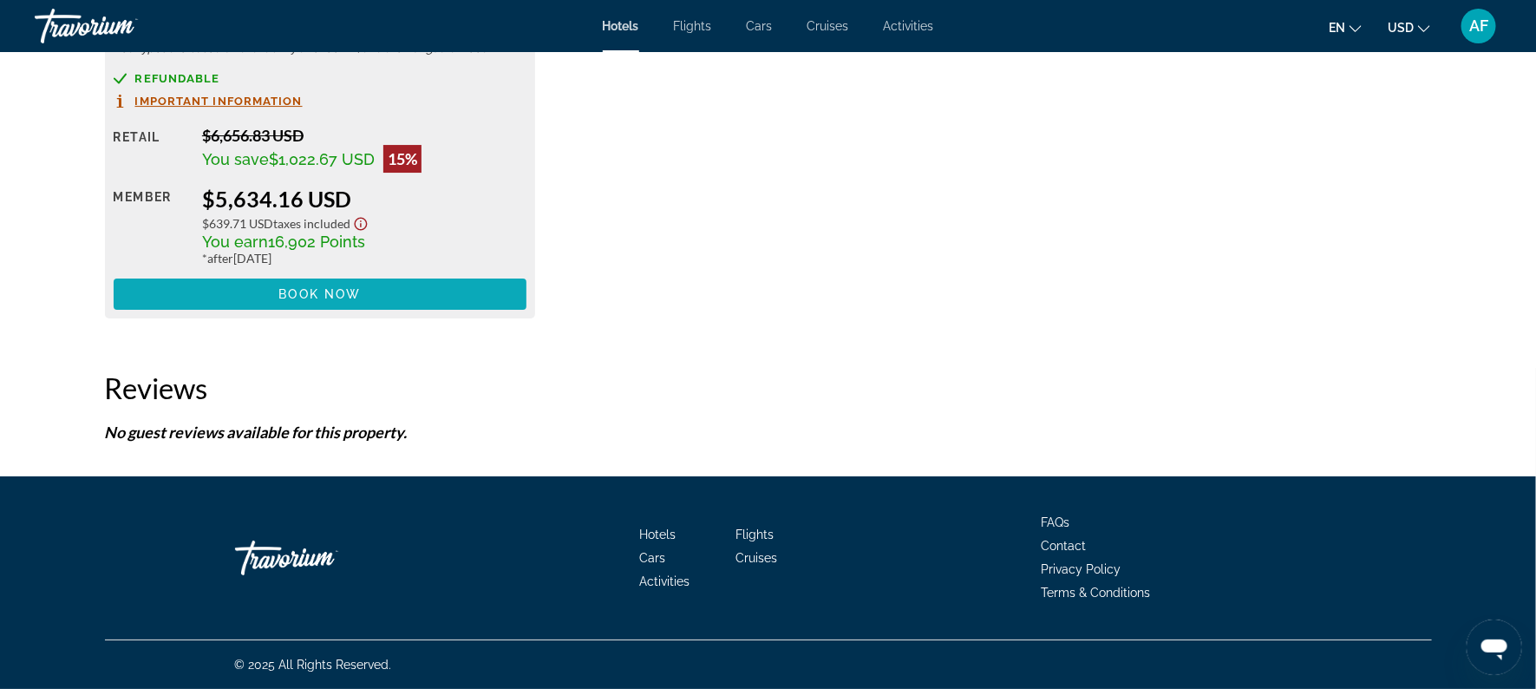
click at [344, 297] on span "Book now" at bounding box center [319, 294] width 82 height 14
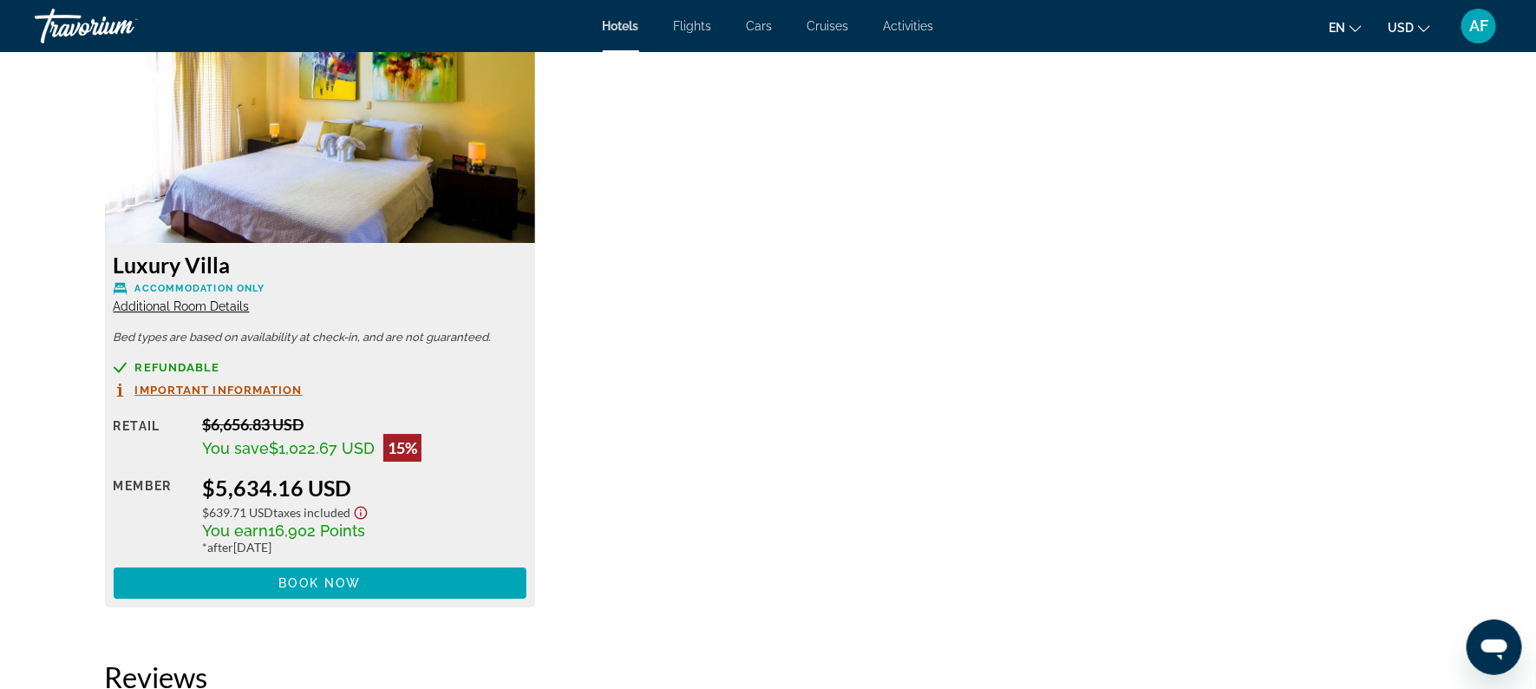
scroll to position [2441, 0]
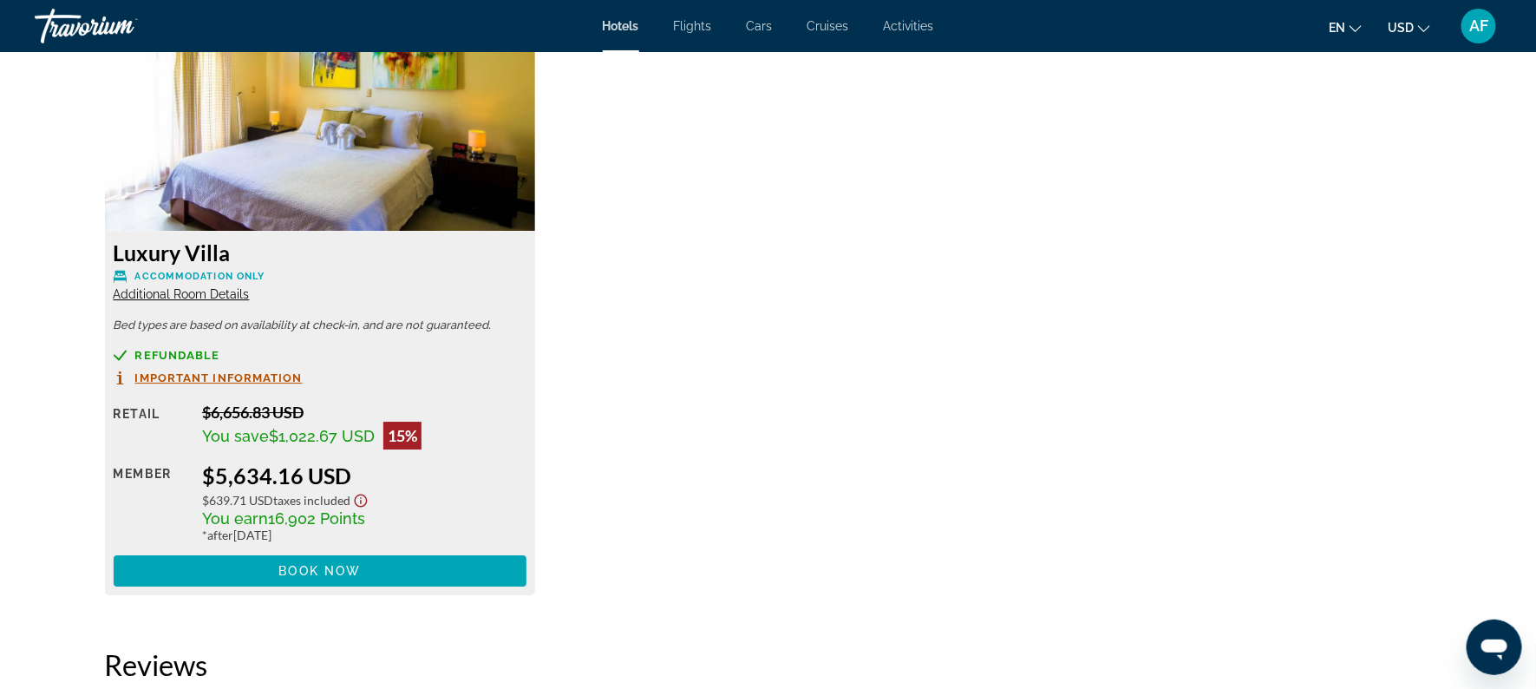
click at [137, 293] on span "Additional Room Details" at bounding box center [182, 294] width 136 height 14
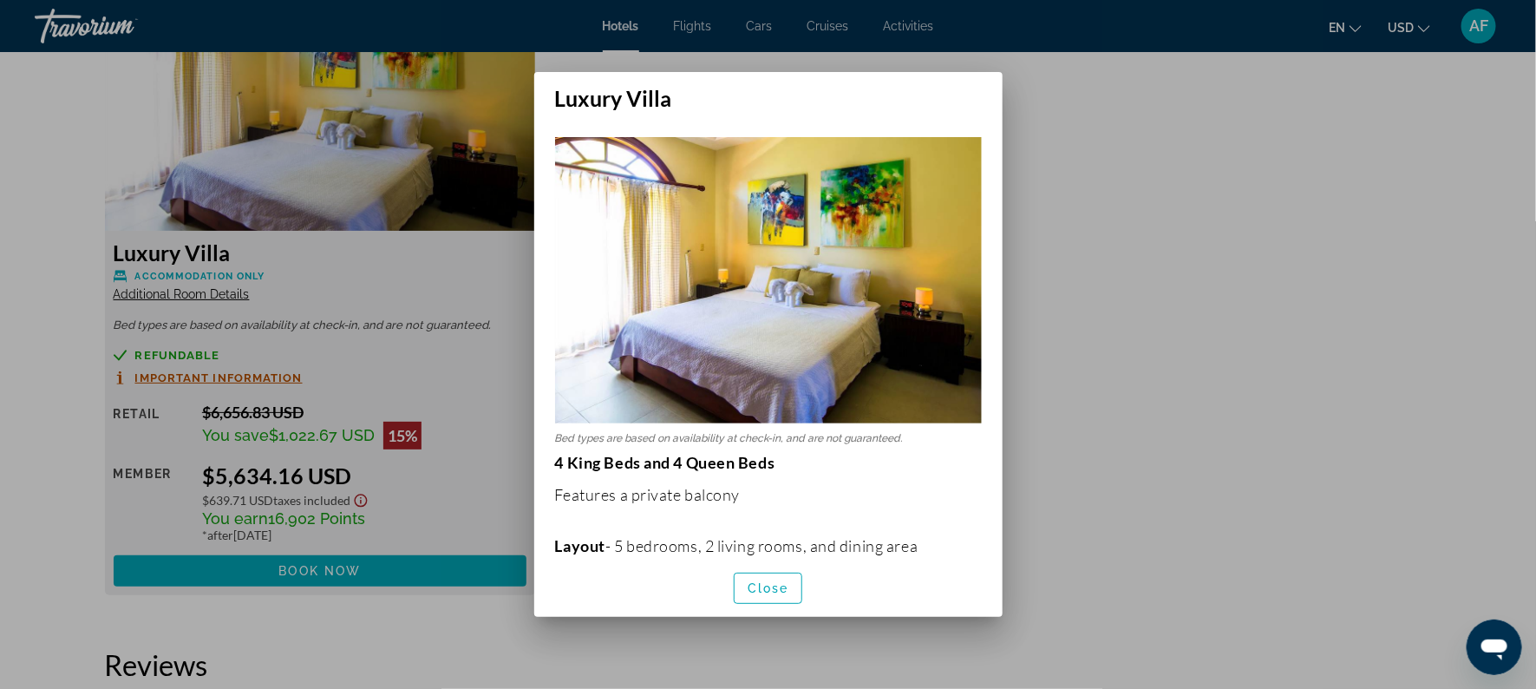
click at [1257, 504] on div at bounding box center [768, 344] width 1536 height 689
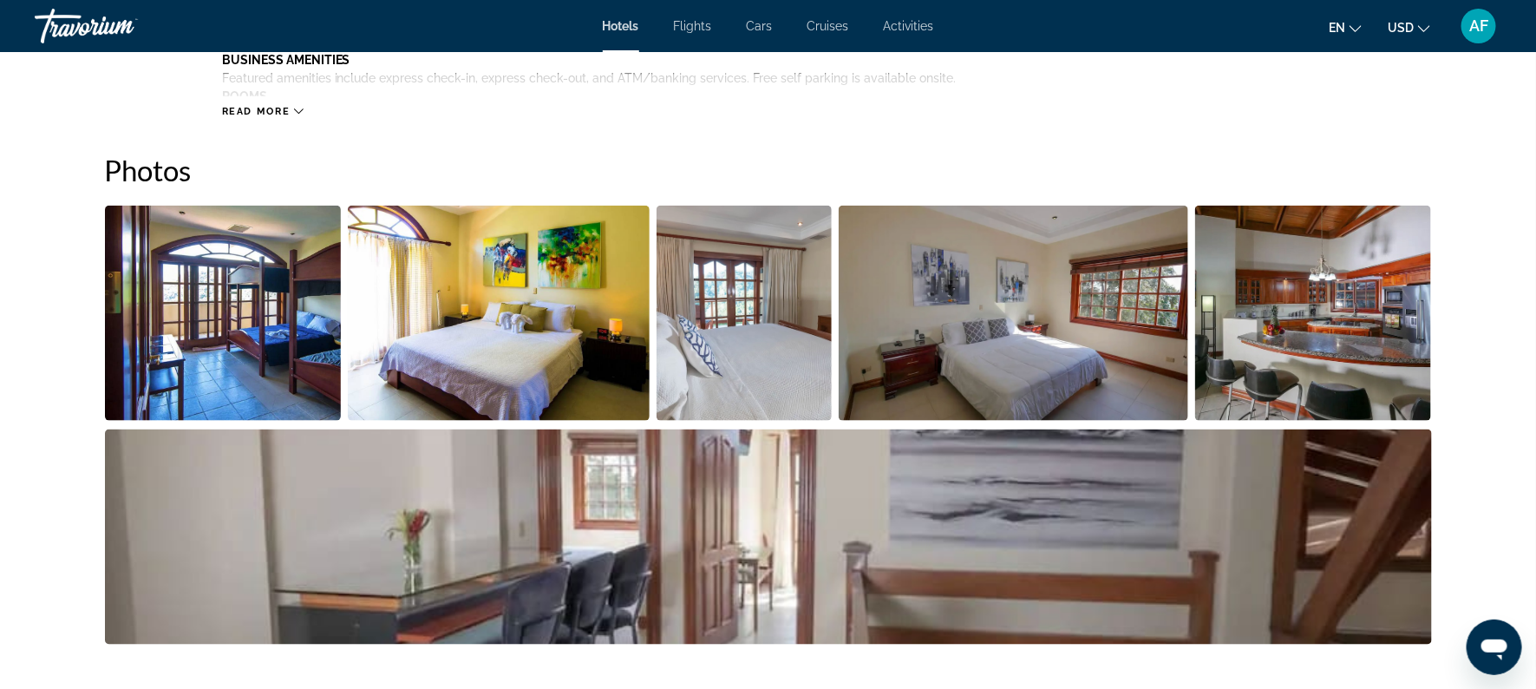
scroll to position [798, 0]
click at [1345, 319] on img "Open full-screen image slider" at bounding box center [1313, 313] width 237 height 215
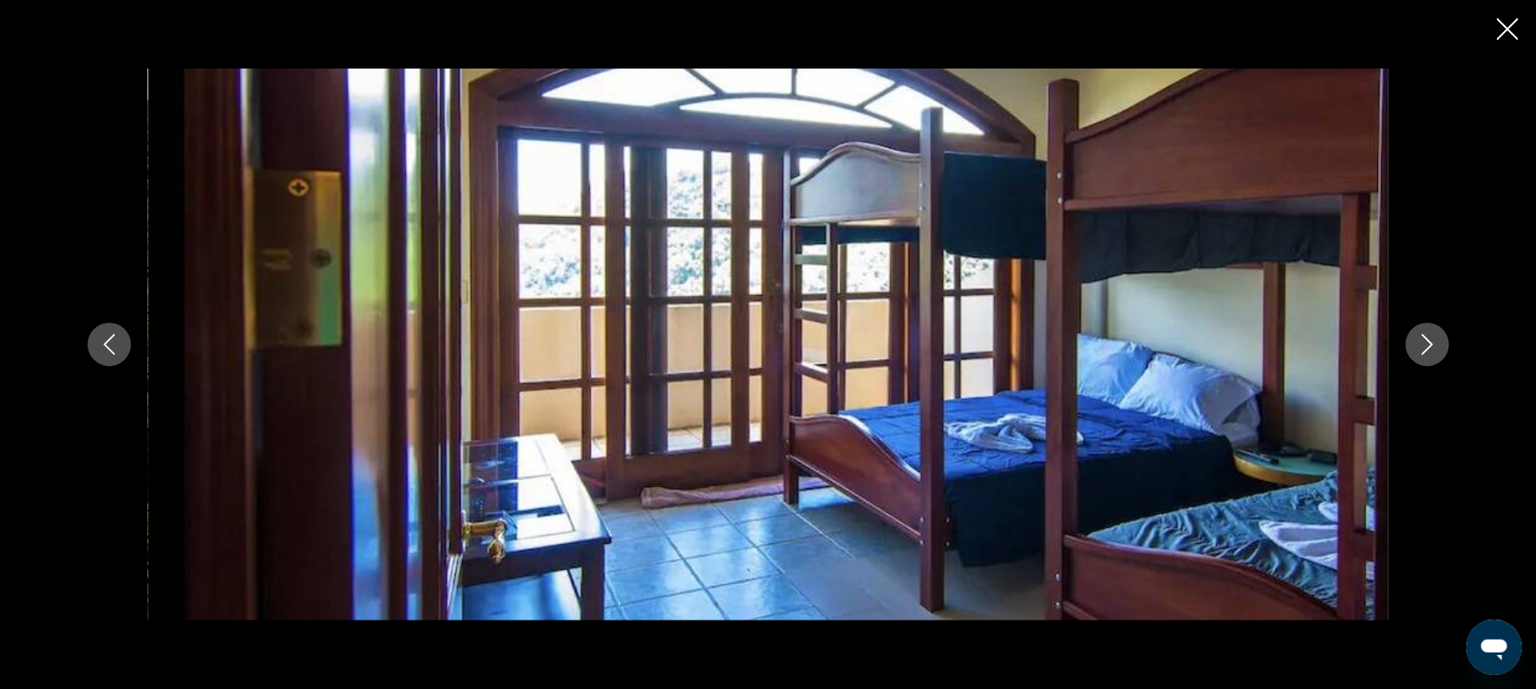
click at [1437, 339] on icon "Next image" at bounding box center [1427, 344] width 21 height 21
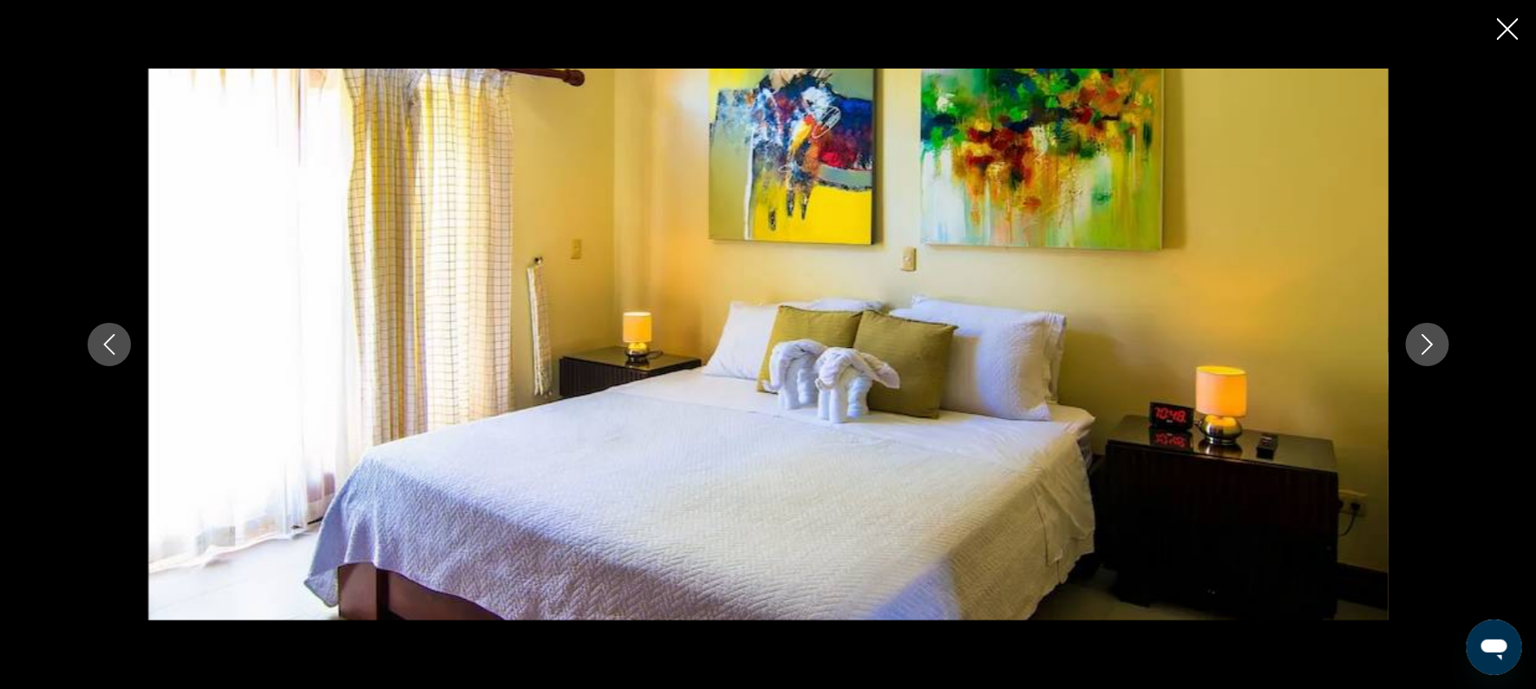
click at [1437, 339] on icon "Next image" at bounding box center [1427, 344] width 21 height 21
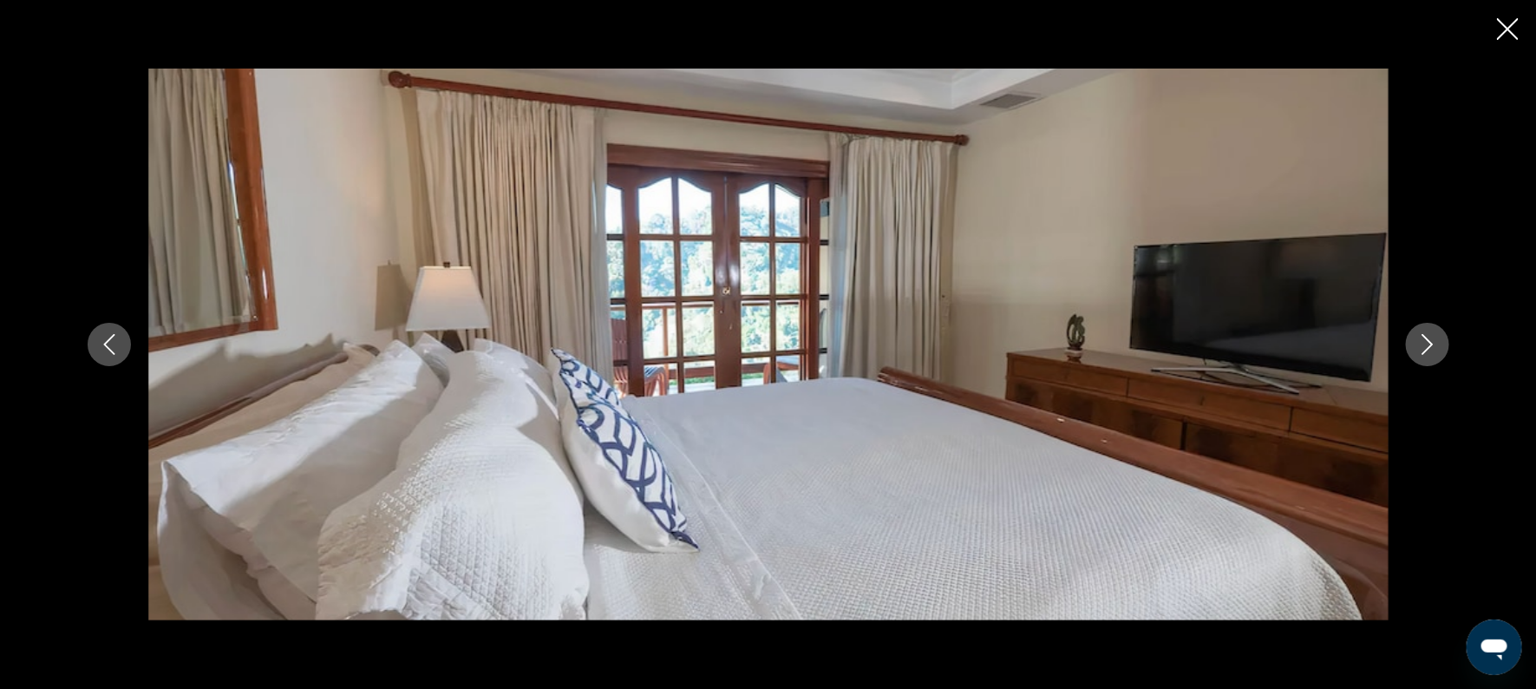
click at [1437, 339] on icon "Next image" at bounding box center [1427, 344] width 21 height 21
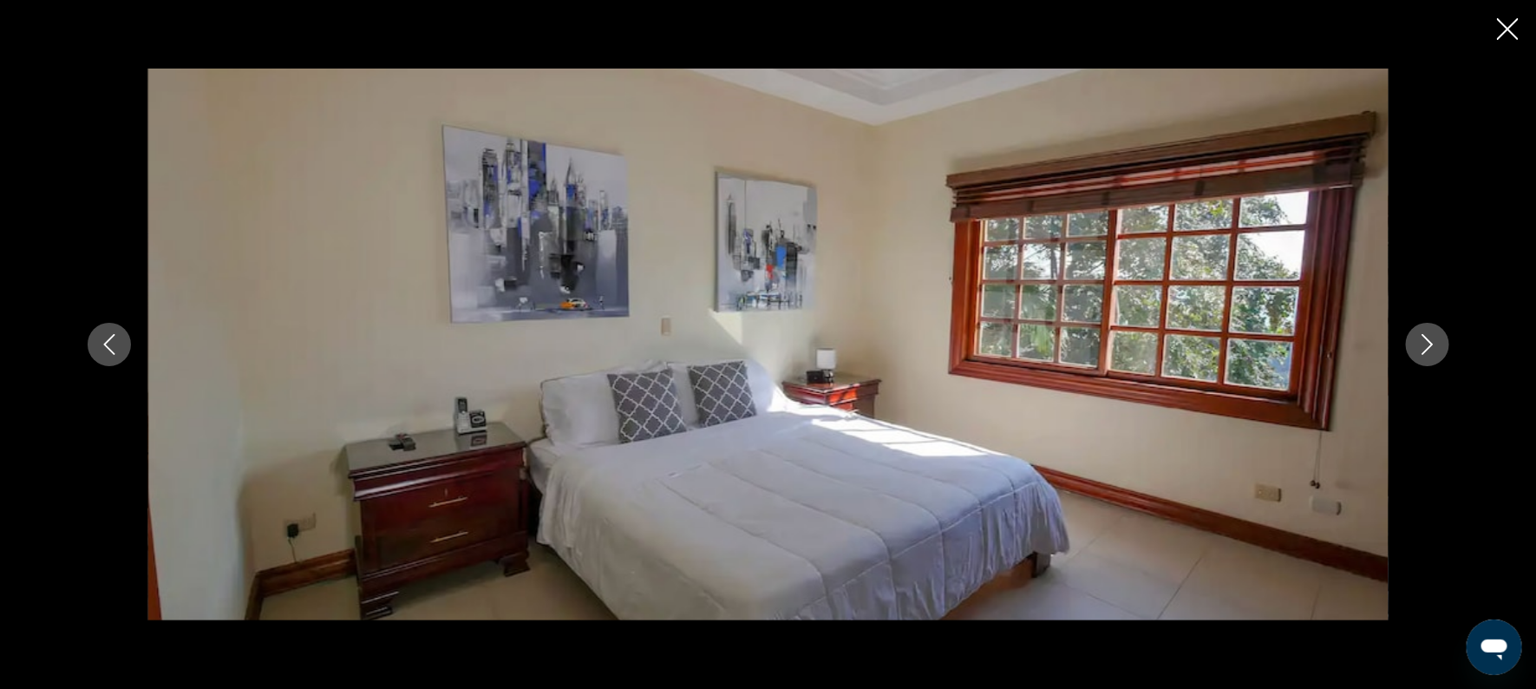
click at [1437, 339] on icon "Next image" at bounding box center [1427, 344] width 21 height 21
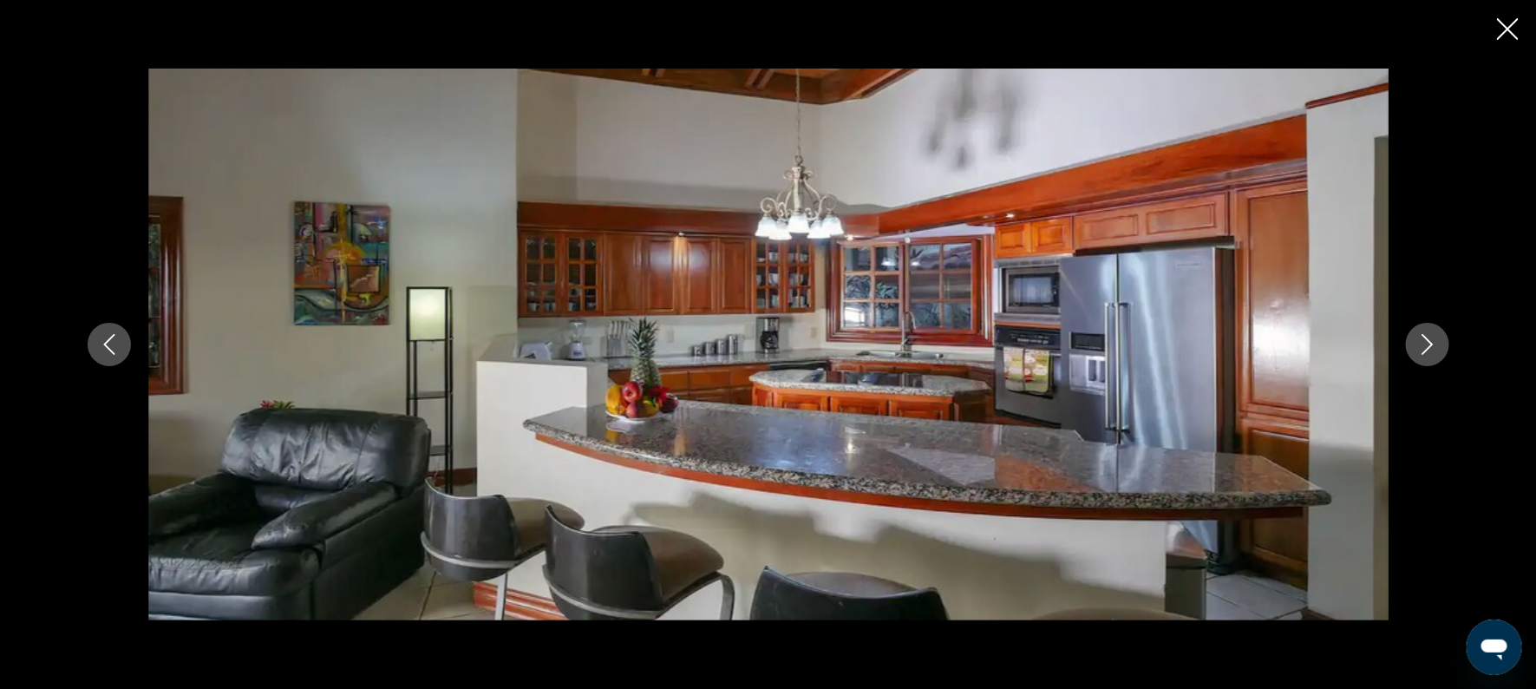
click at [1437, 339] on icon "Next image" at bounding box center [1427, 344] width 21 height 21
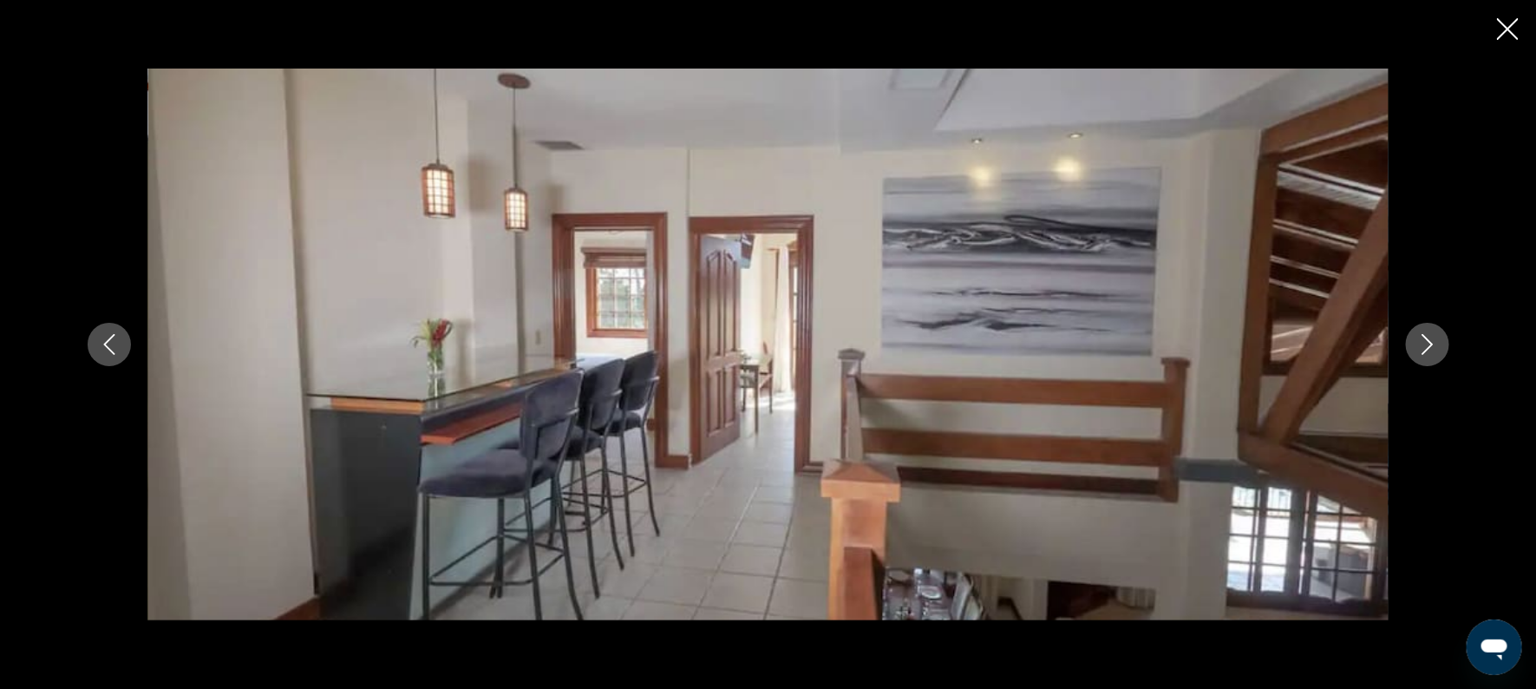
click at [1437, 339] on icon "Next image" at bounding box center [1427, 344] width 21 height 21
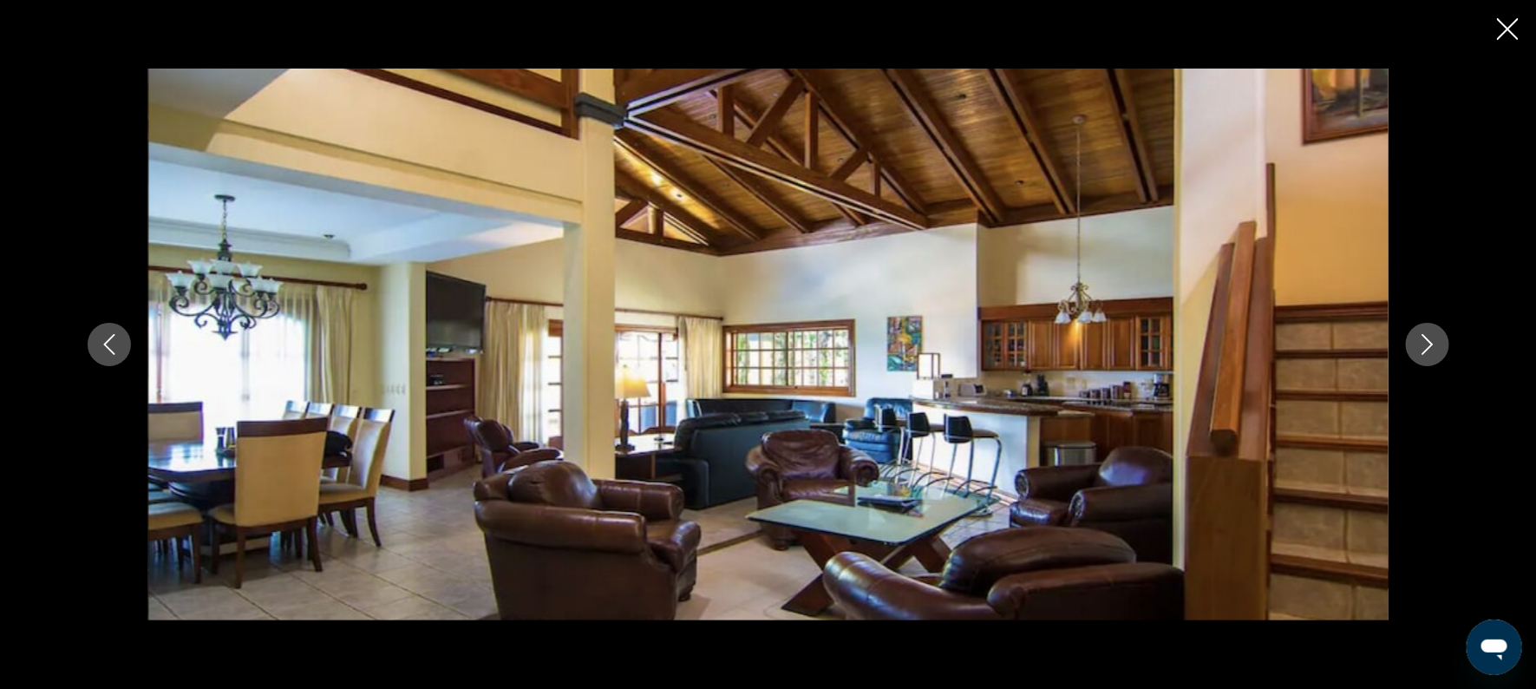
click at [1437, 339] on icon "Next image" at bounding box center [1427, 344] width 21 height 21
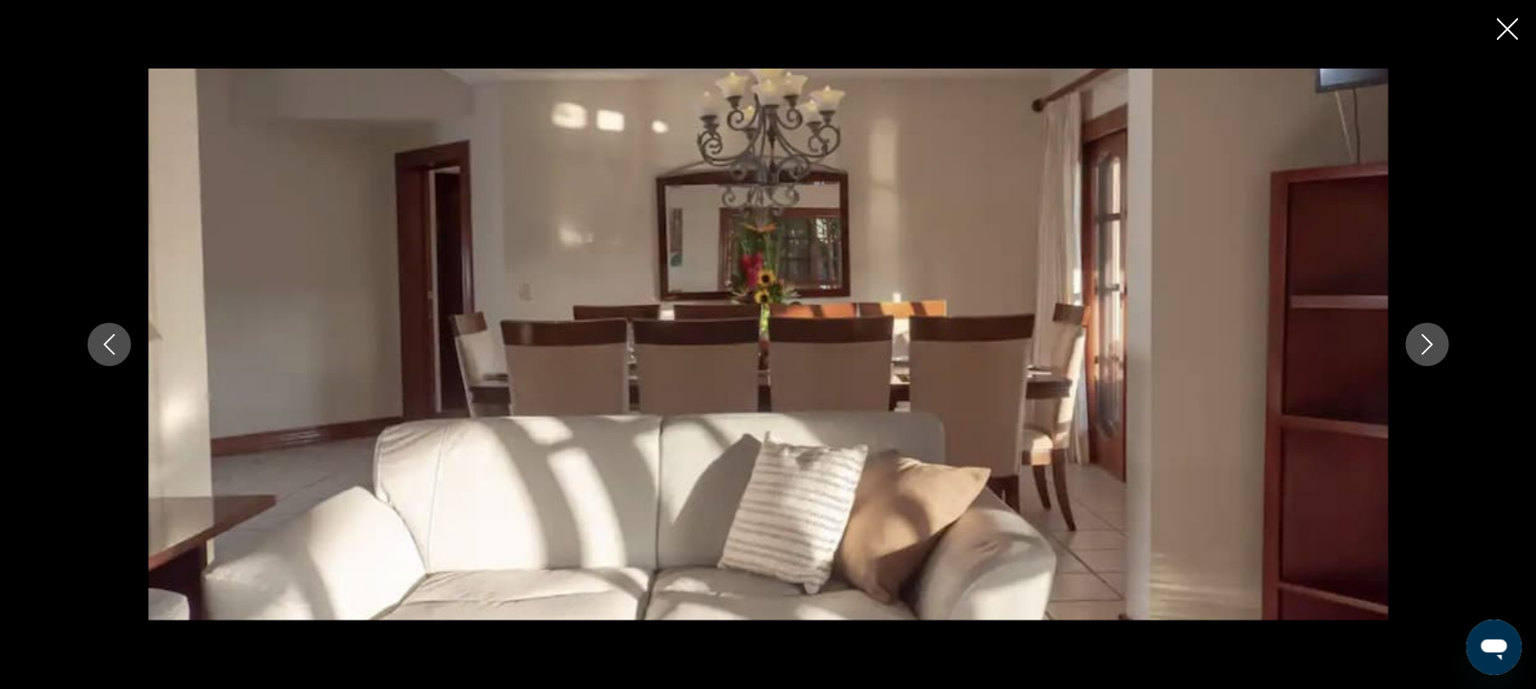
click at [1437, 339] on icon "Next image" at bounding box center [1427, 344] width 21 height 21
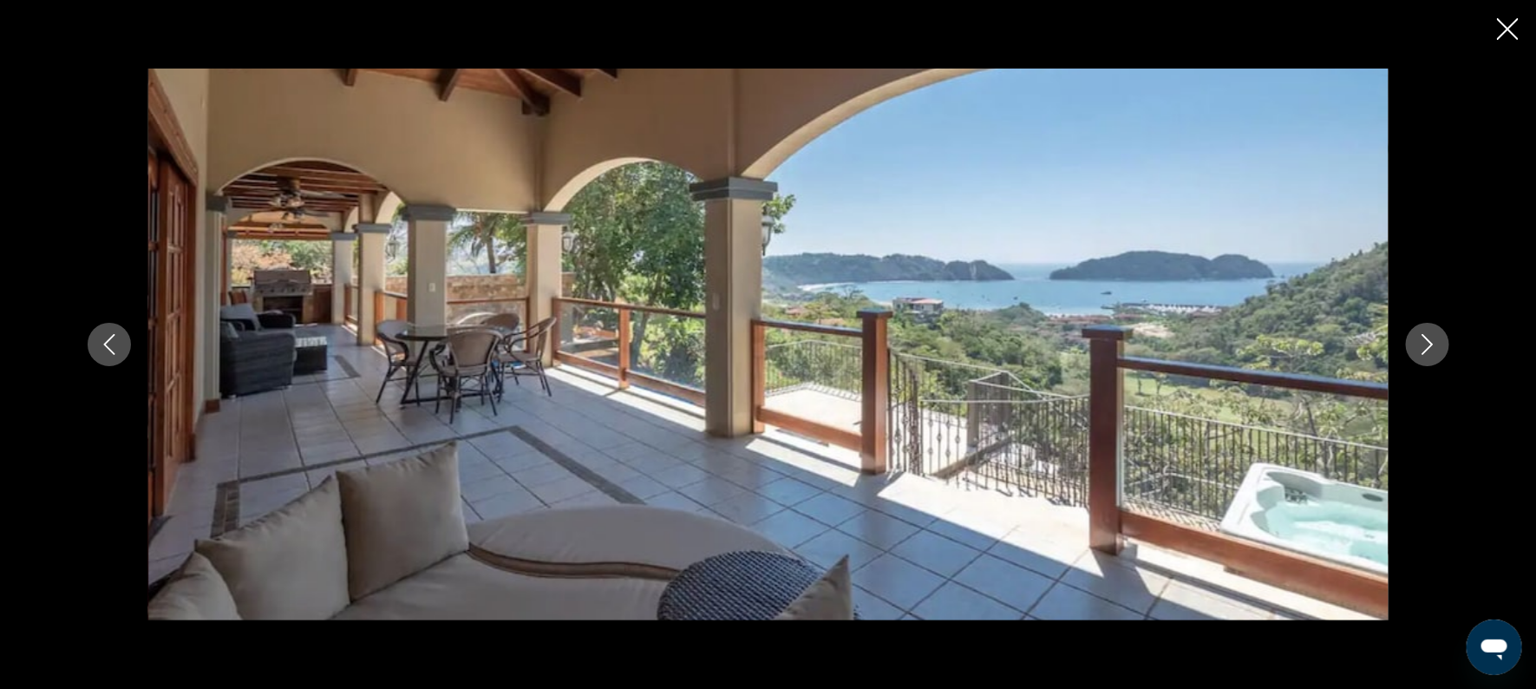
click at [1437, 339] on icon "Next image" at bounding box center [1427, 344] width 21 height 21
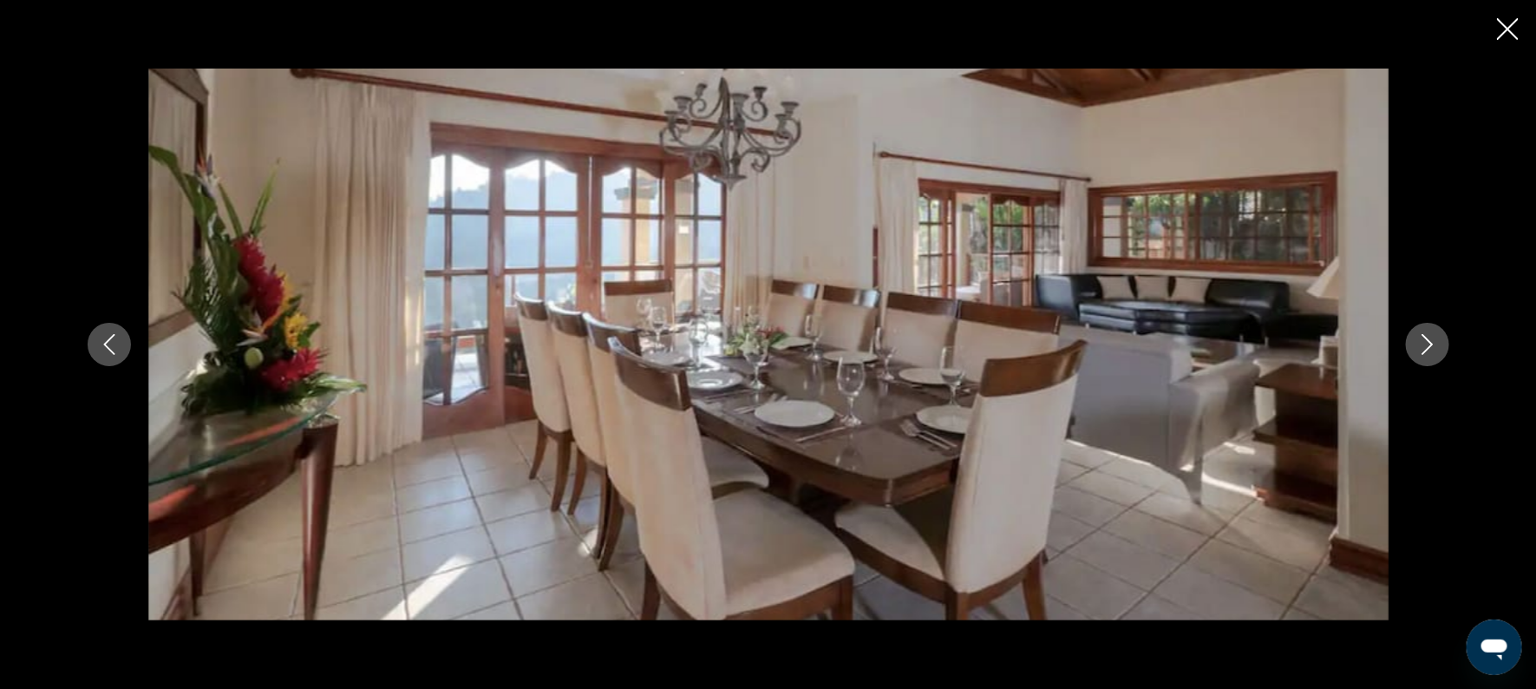
click at [1437, 339] on icon "Next image" at bounding box center [1427, 344] width 21 height 21
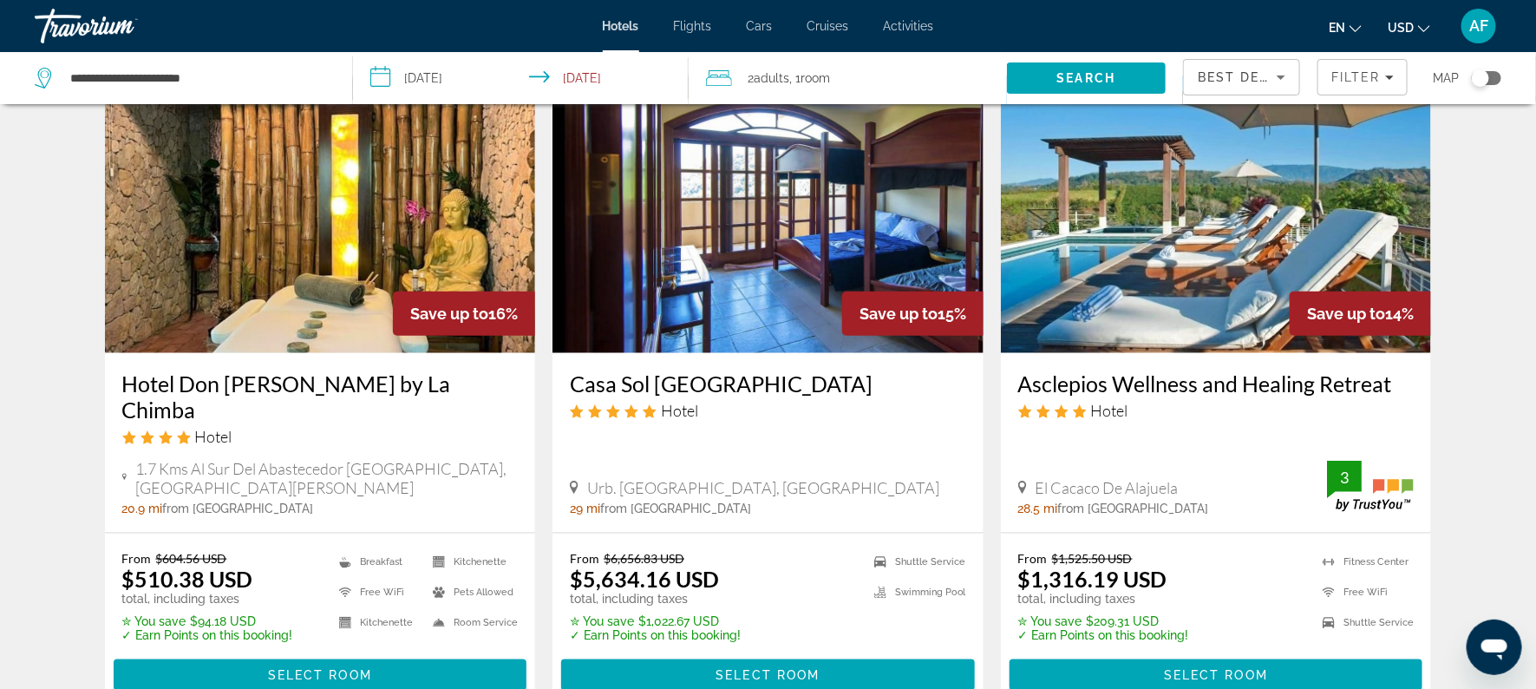
scroll to position [728, 0]
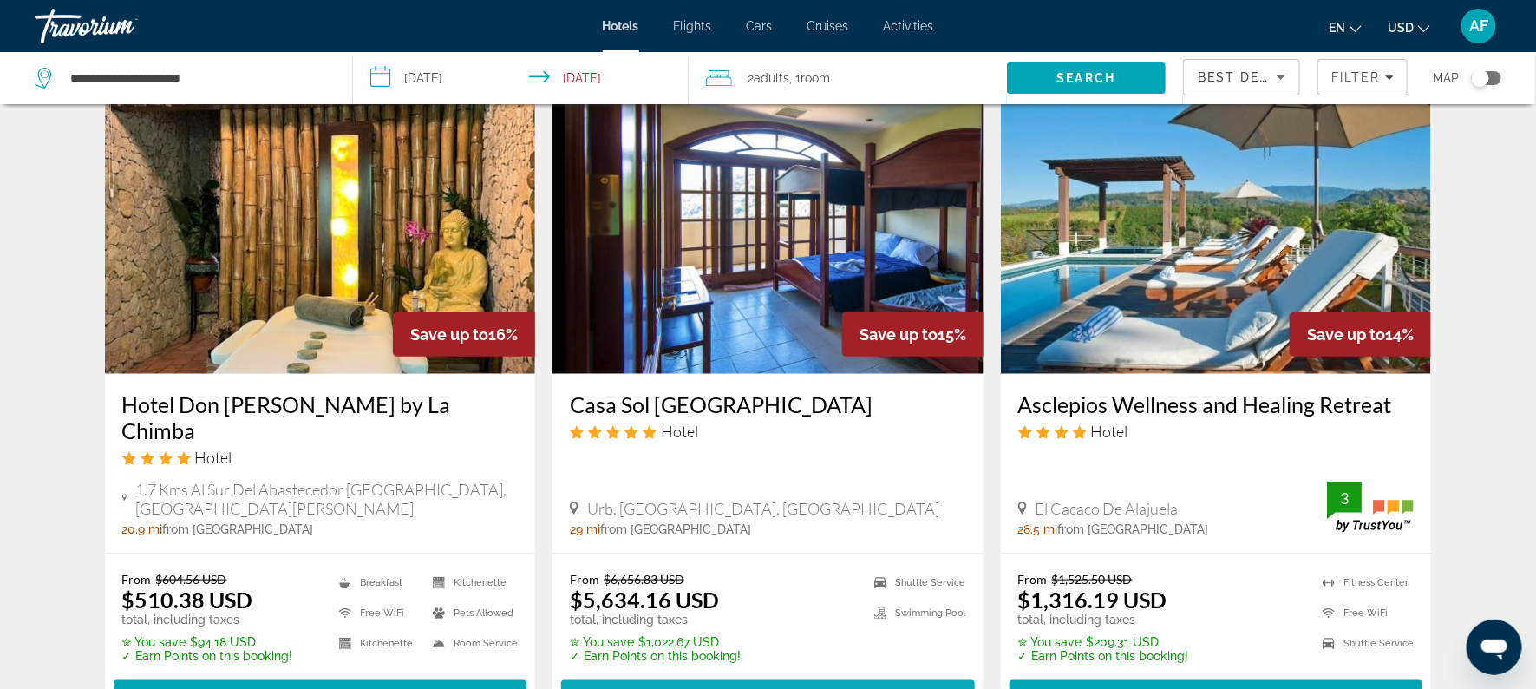
click at [829, 675] on span "Main content" at bounding box center [768, 696] width 414 height 42
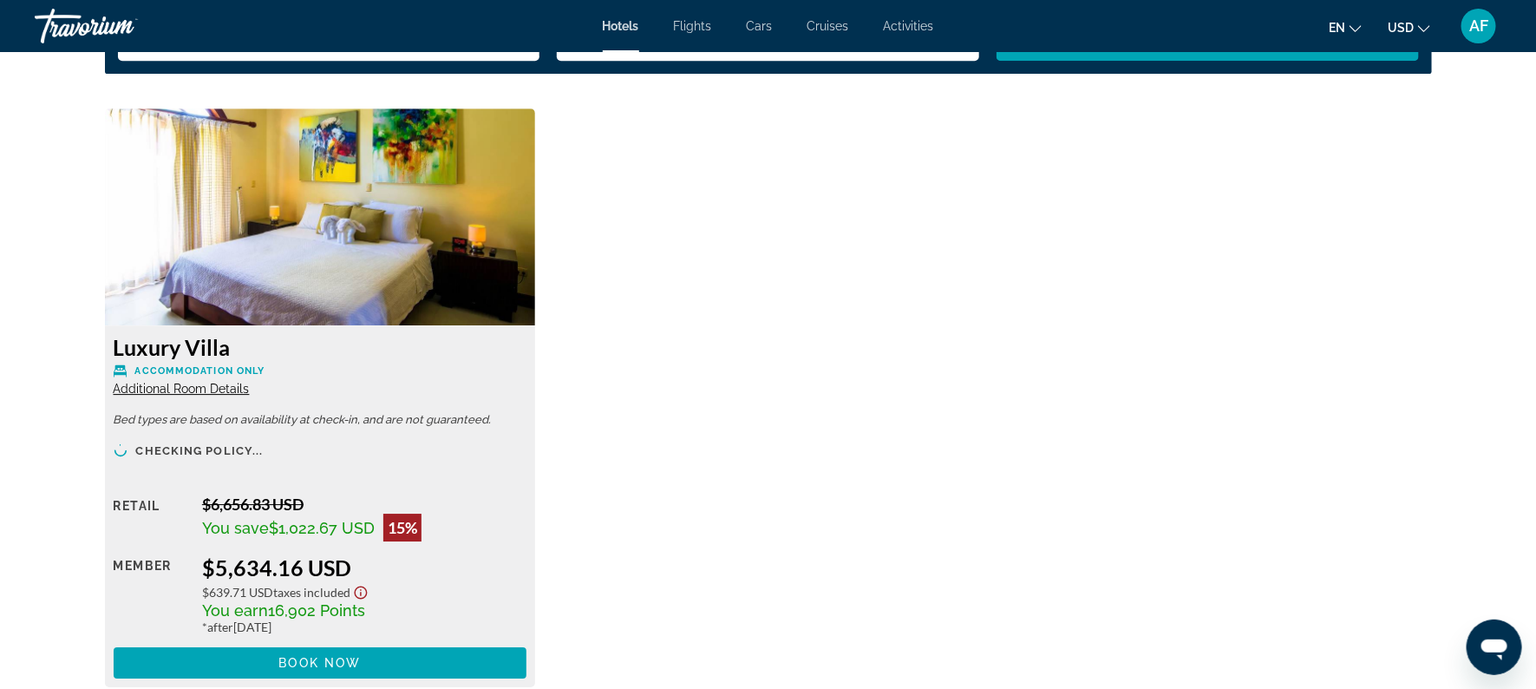
scroll to position [2354, 0]
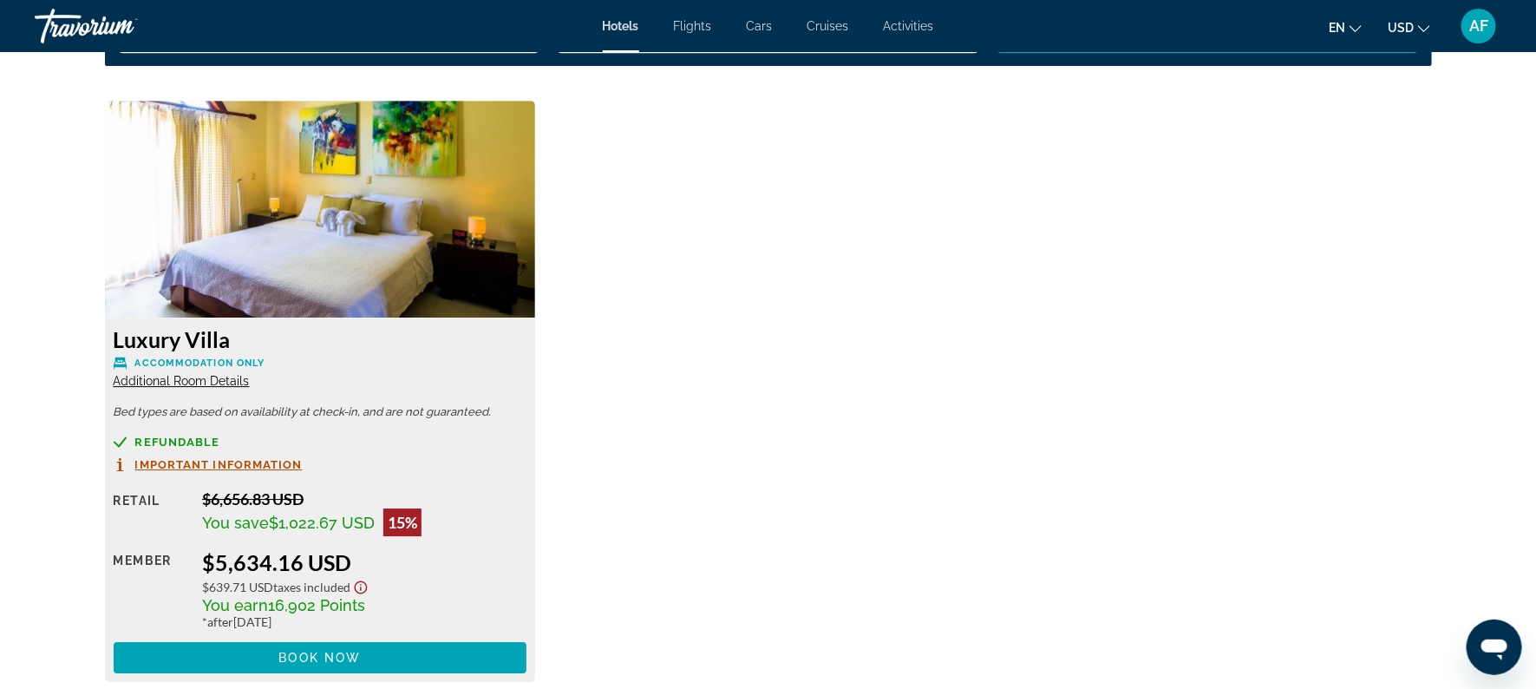
click at [180, 380] on span "Additional Room Details" at bounding box center [182, 381] width 136 height 14
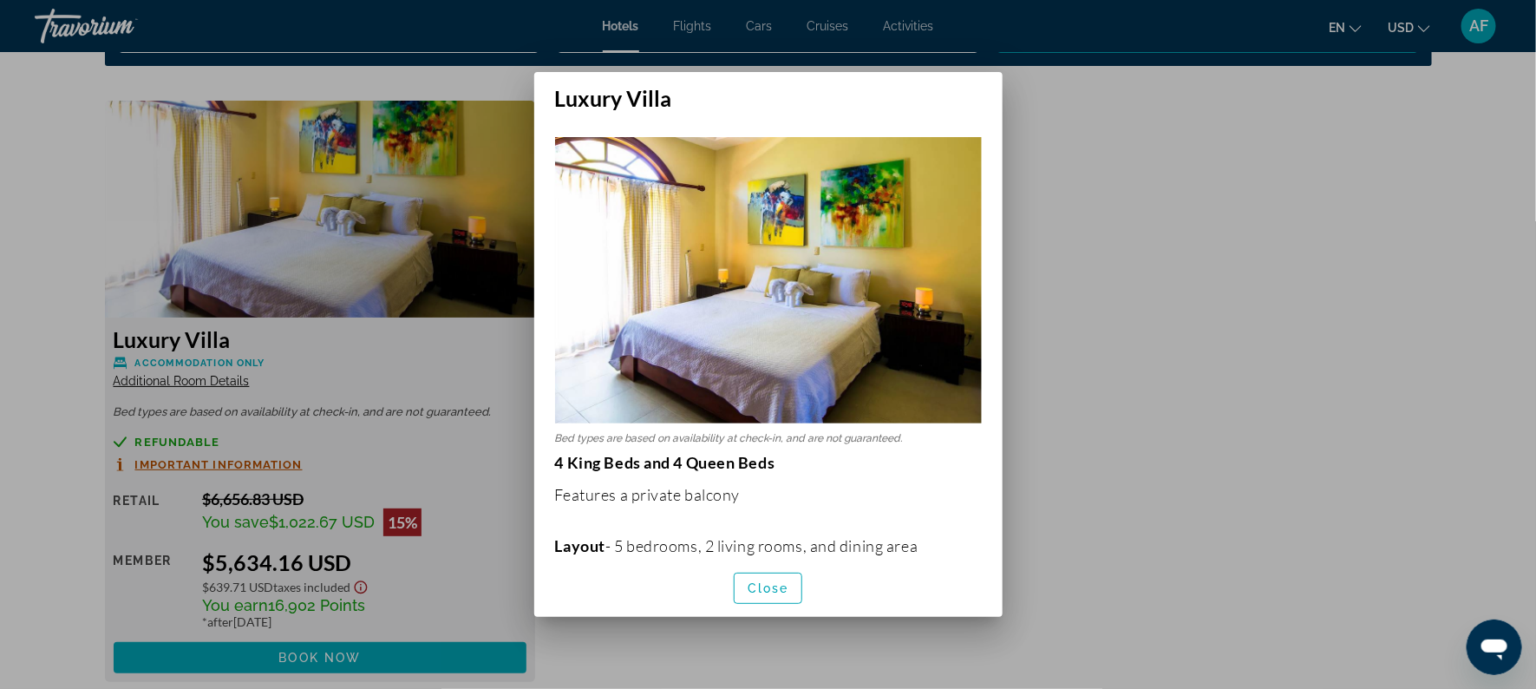
scroll to position [0, 0]
click at [780, 584] on span "Close" at bounding box center [769, 588] width 42 height 14
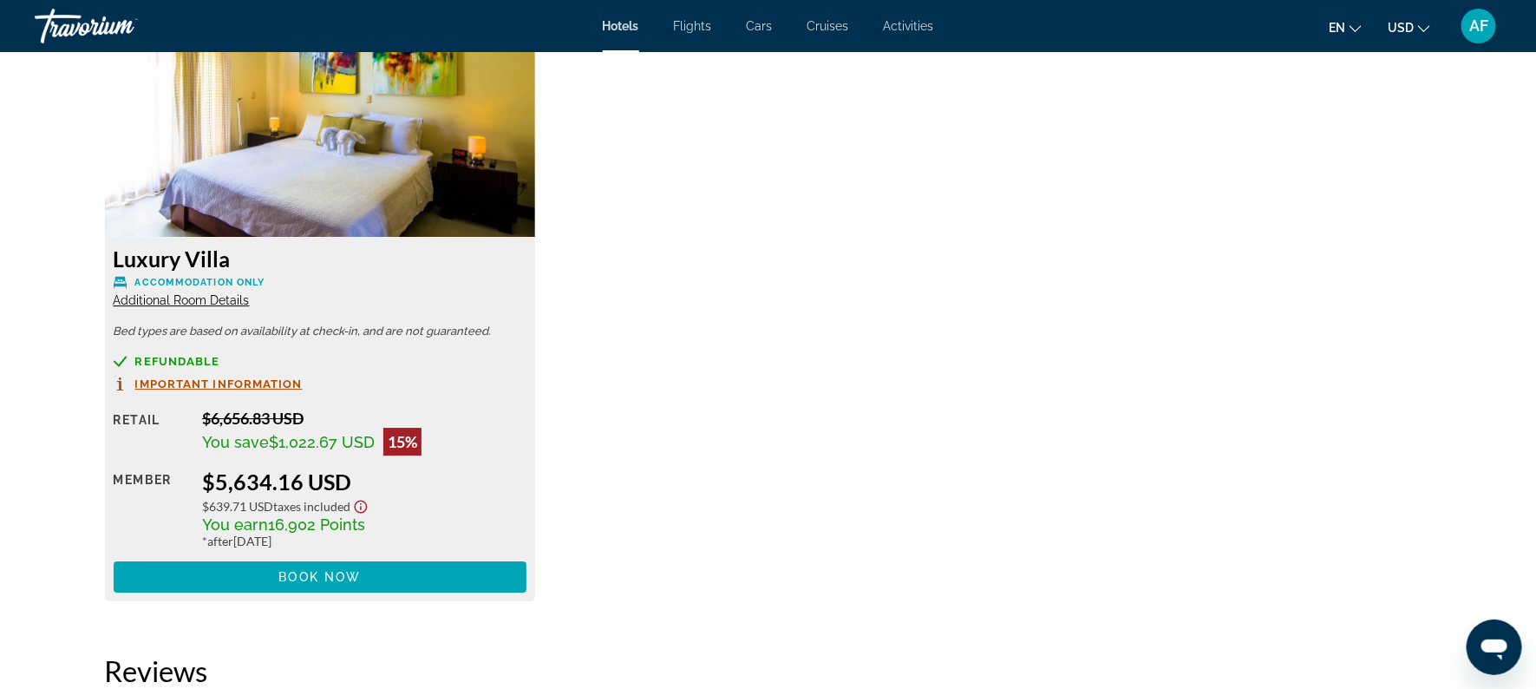
scroll to position [2441, 0]
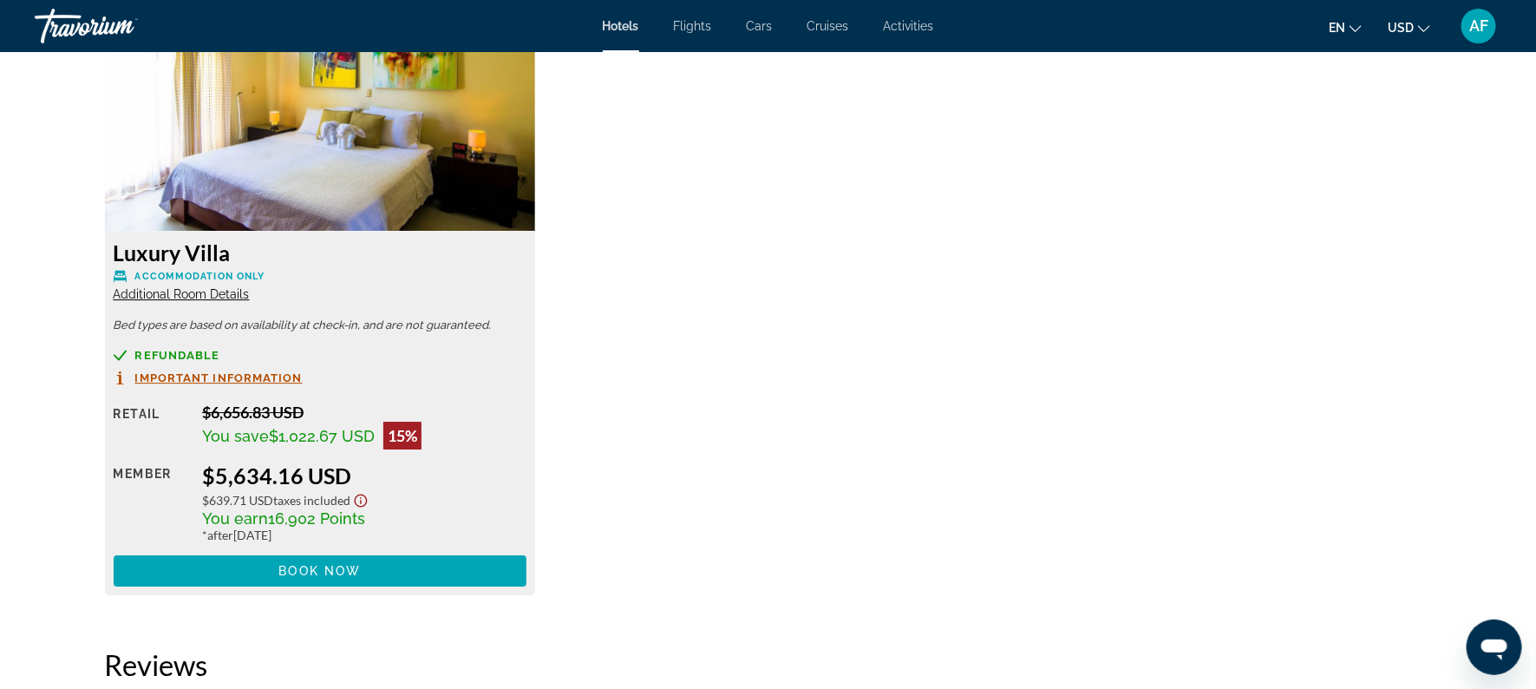
click at [741, 168] on div "Luxury Villa Accommodation Only Additional Room Details Bed types are based on …" at bounding box center [768, 313] width 1344 height 598
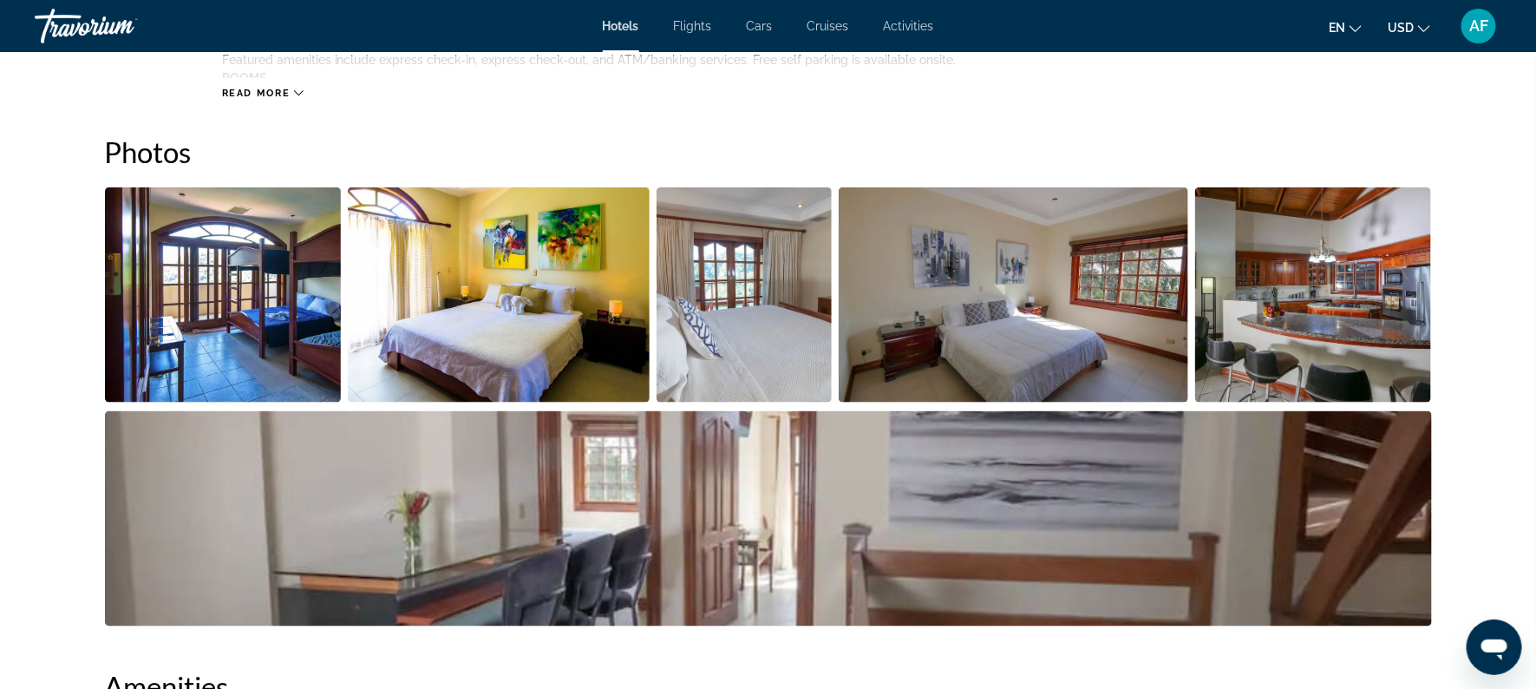
scroll to position [804, 0]
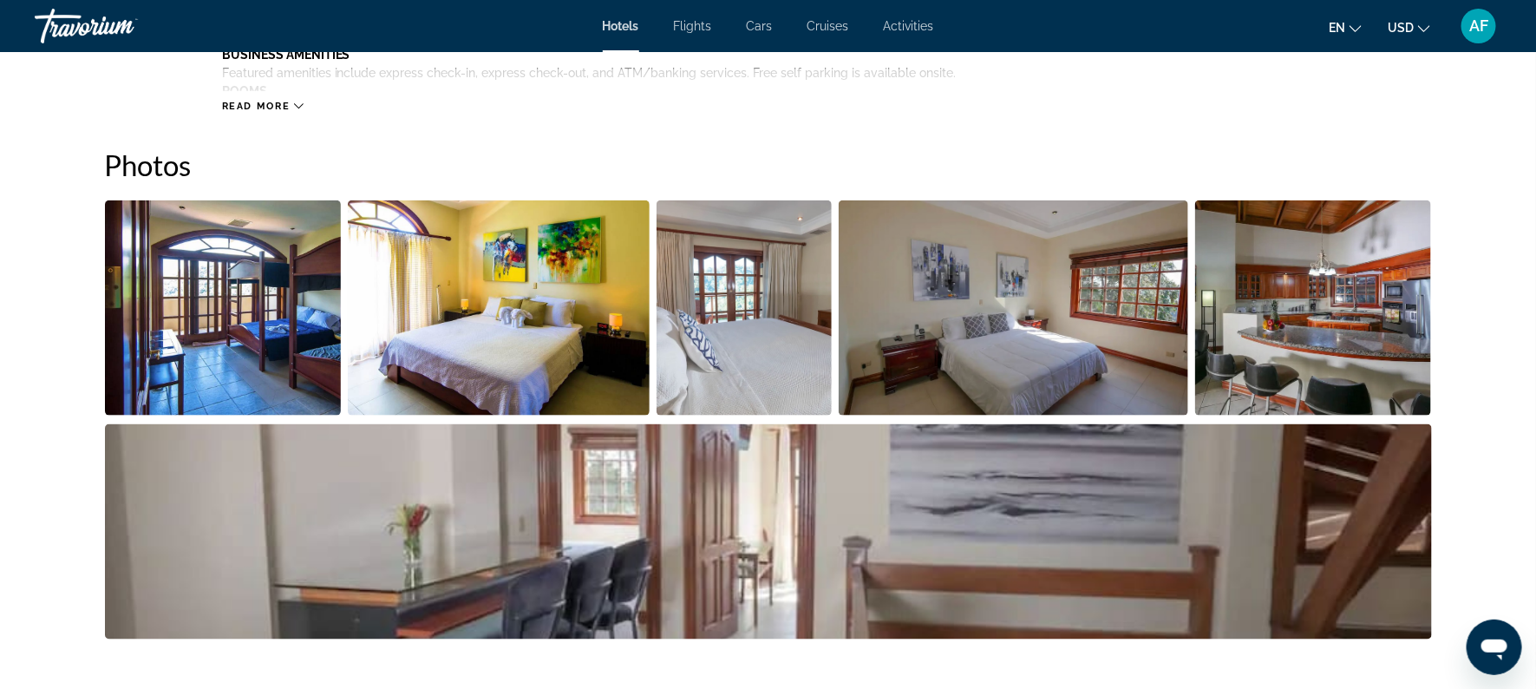
click at [274, 337] on img "Open full-screen image slider" at bounding box center [223, 307] width 237 height 215
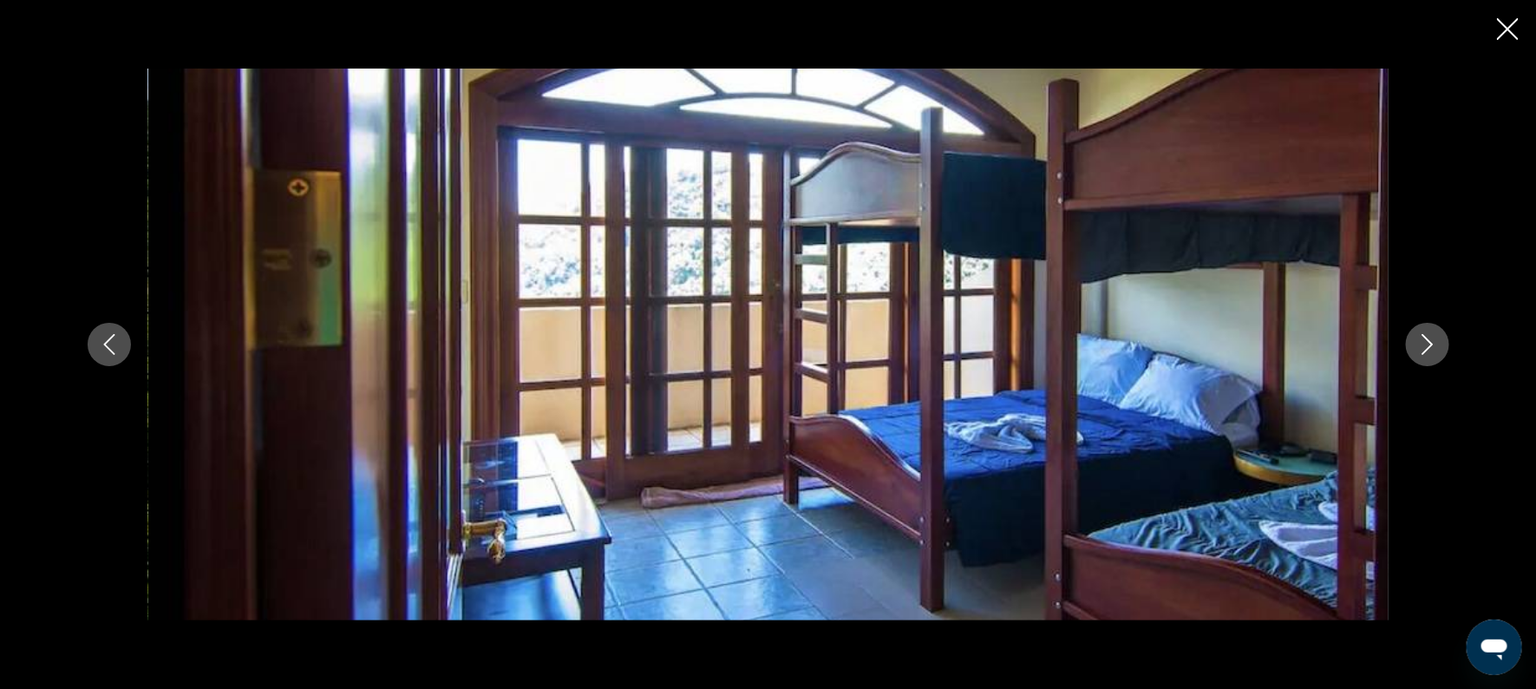
click at [1408, 338] on button "Next image" at bounding box center [1427, 344] width 43 height 43
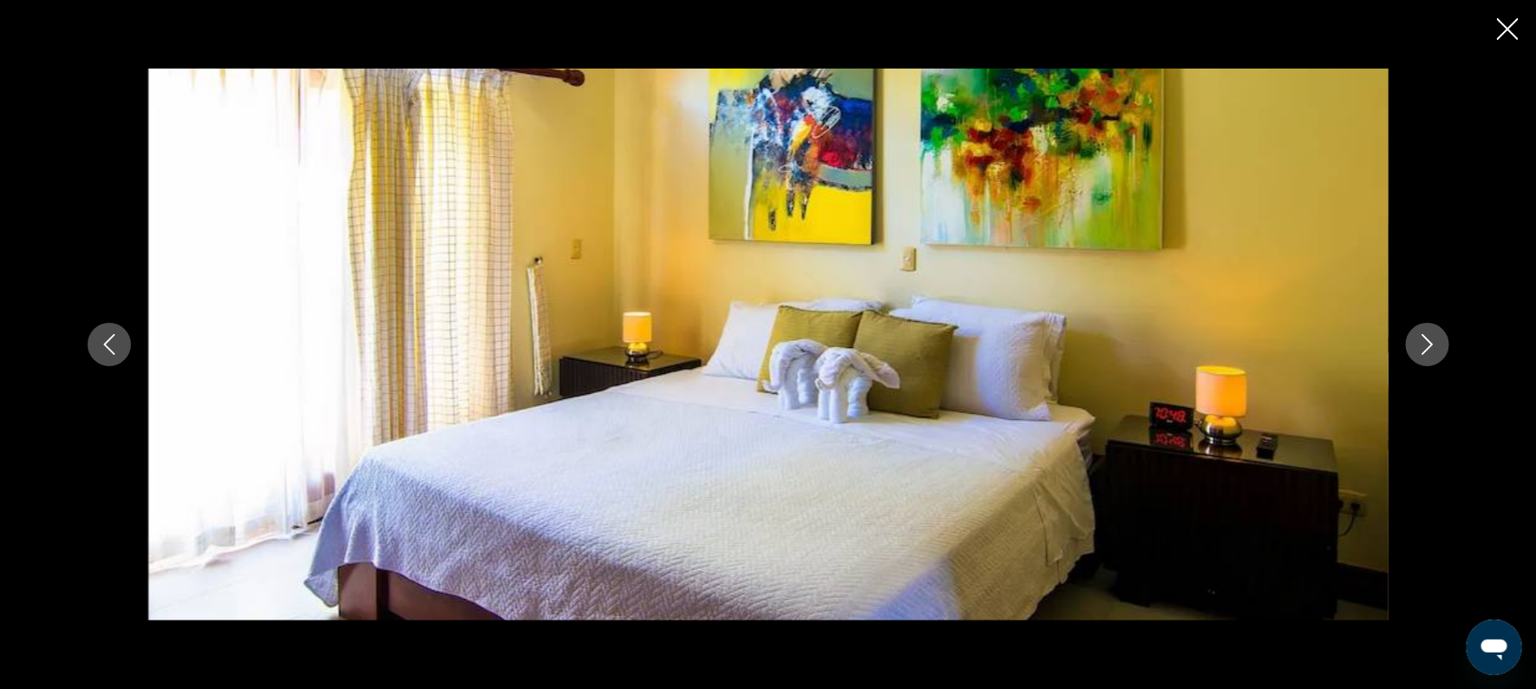
click at [1408, 338] on button "Next image" at bounding box center [1427, 344] width 43 height 43
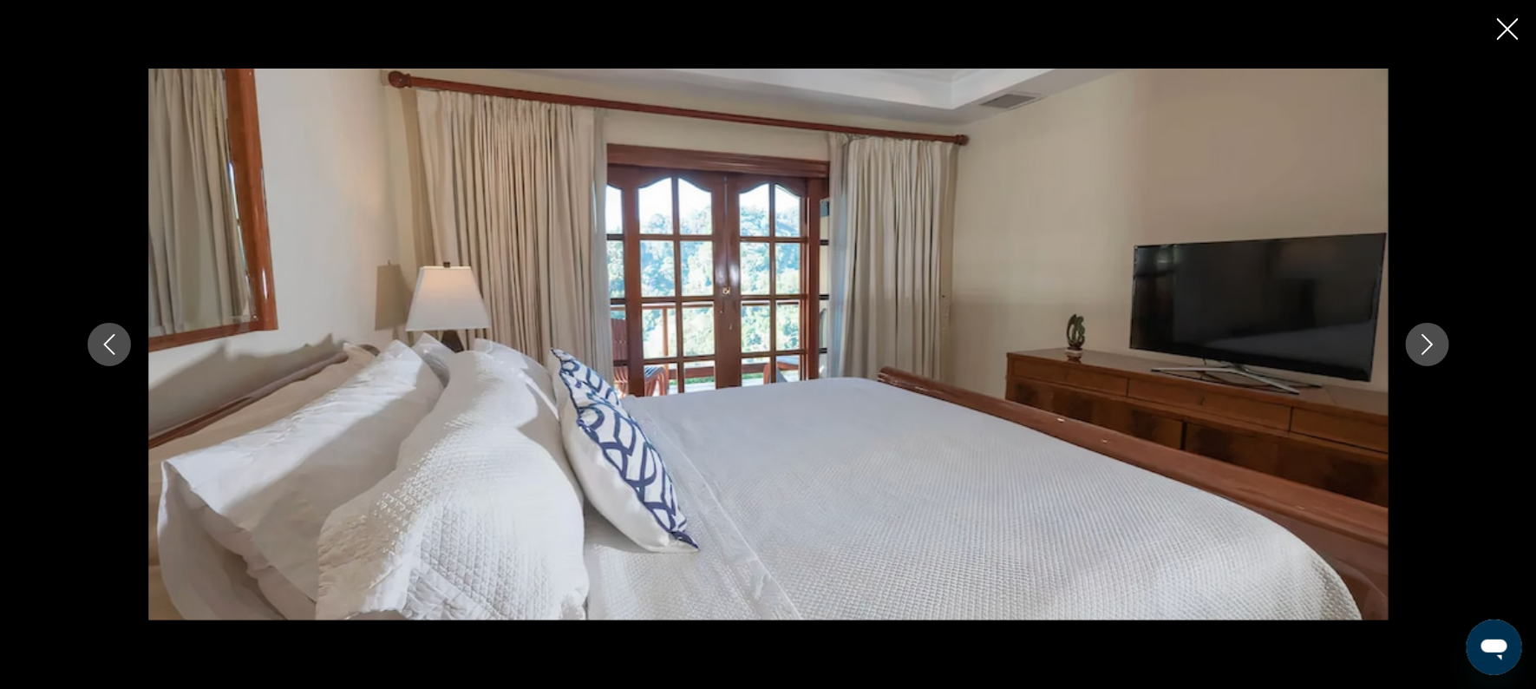
click at [1408, 338] on button "Next image" at bounding box center [1427, 344] width 43 height 43
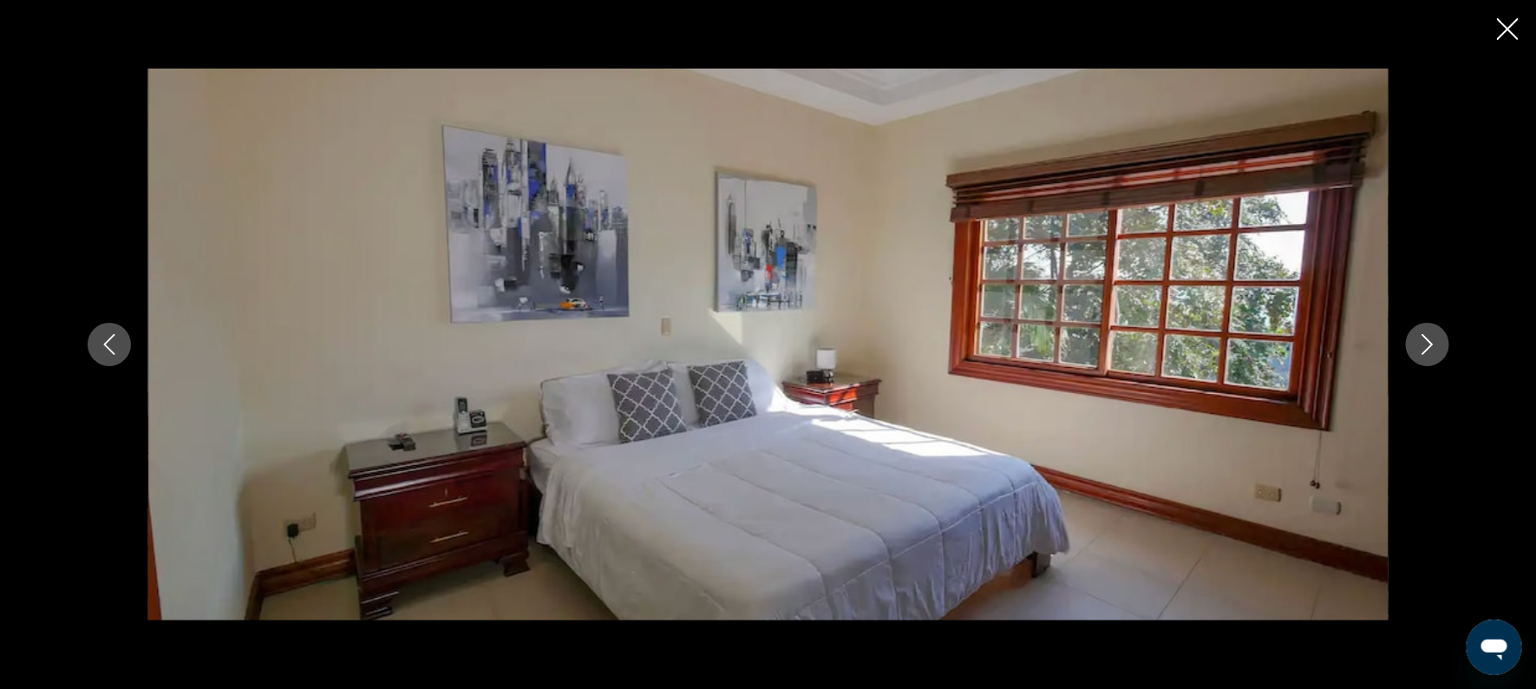
click at [1408, 338] on button "Next image" at bounding box center [1427, 344] width 43 height 43
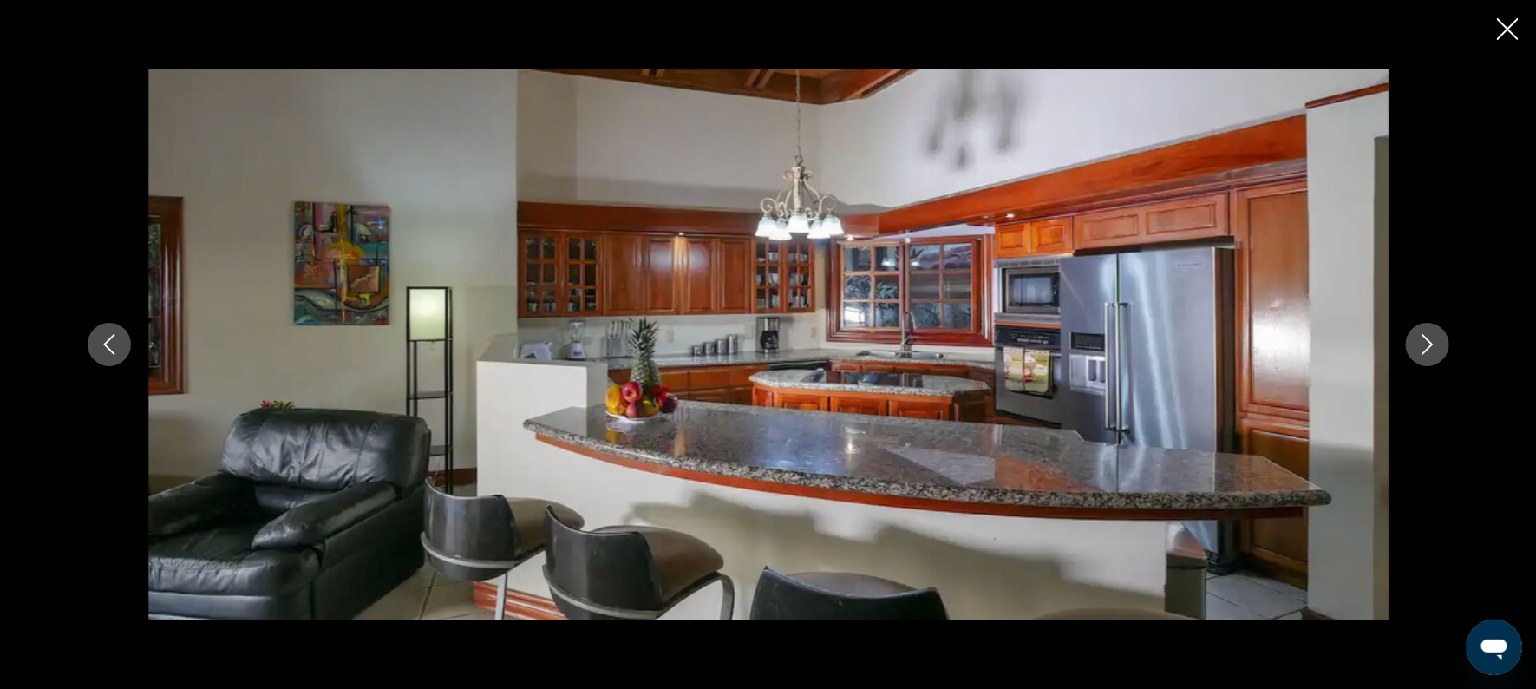
click at [1408, 338] on button "Next image" at bounding box center [1427, 344] width 43 height 43
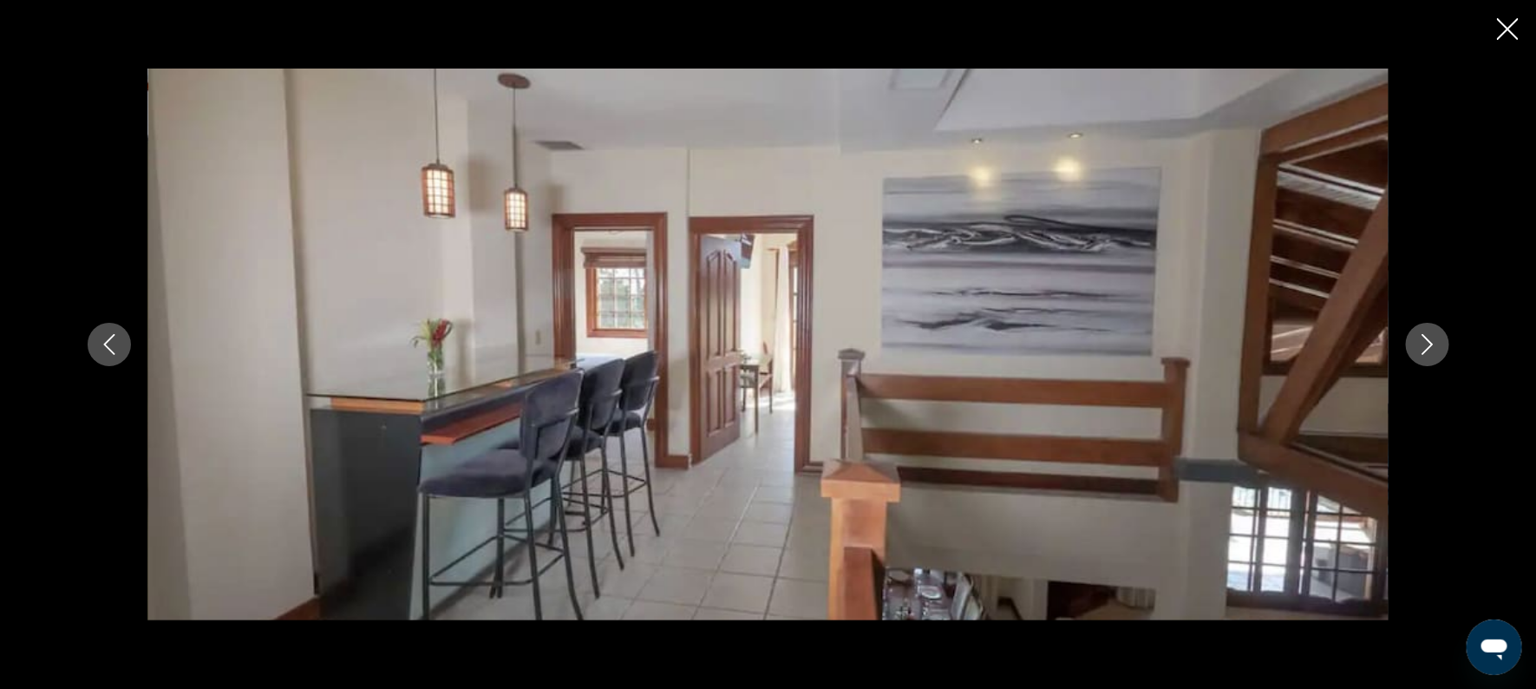
click at [1408, 338] on button "Next image" at bounding box center [1427, 344] width 43 height 43
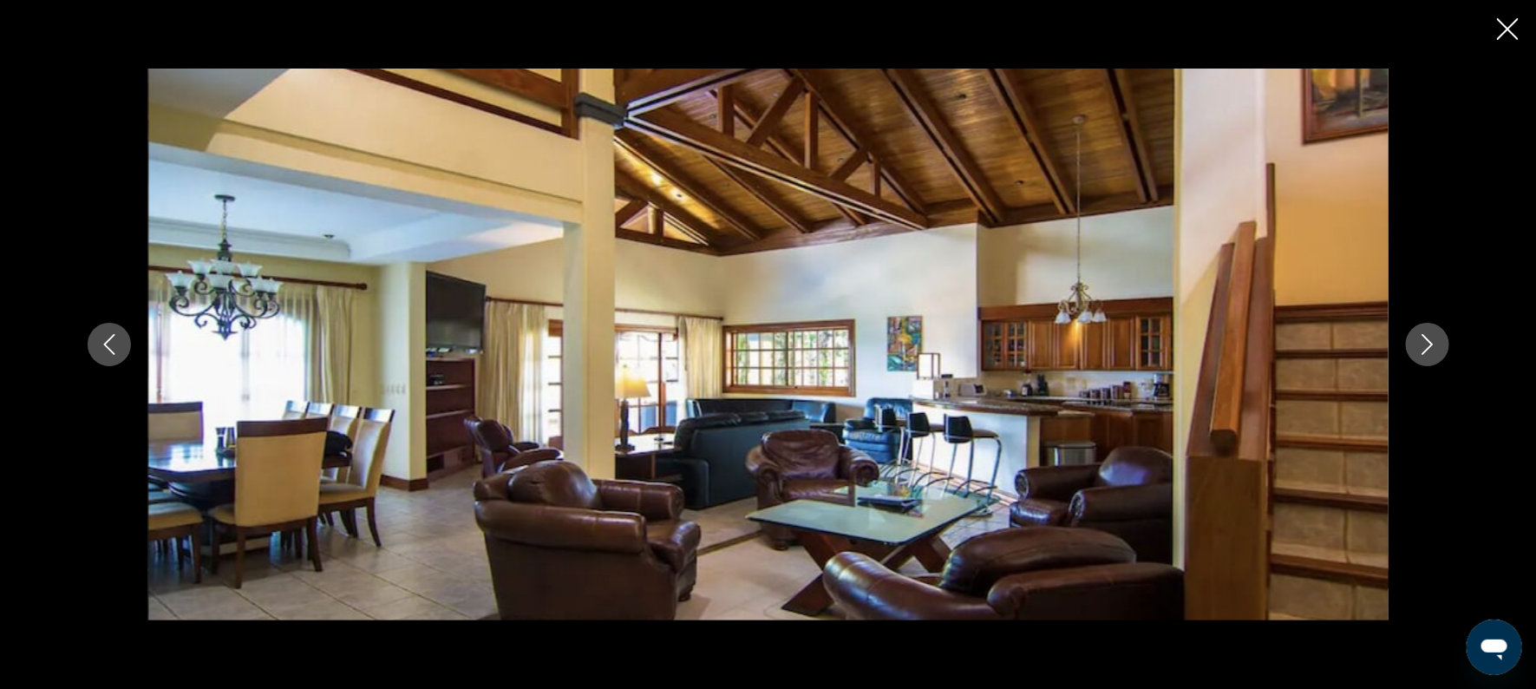
click at [1438, 343] on button "Next image" at bounding box center [1427, 344] width 43 height 43
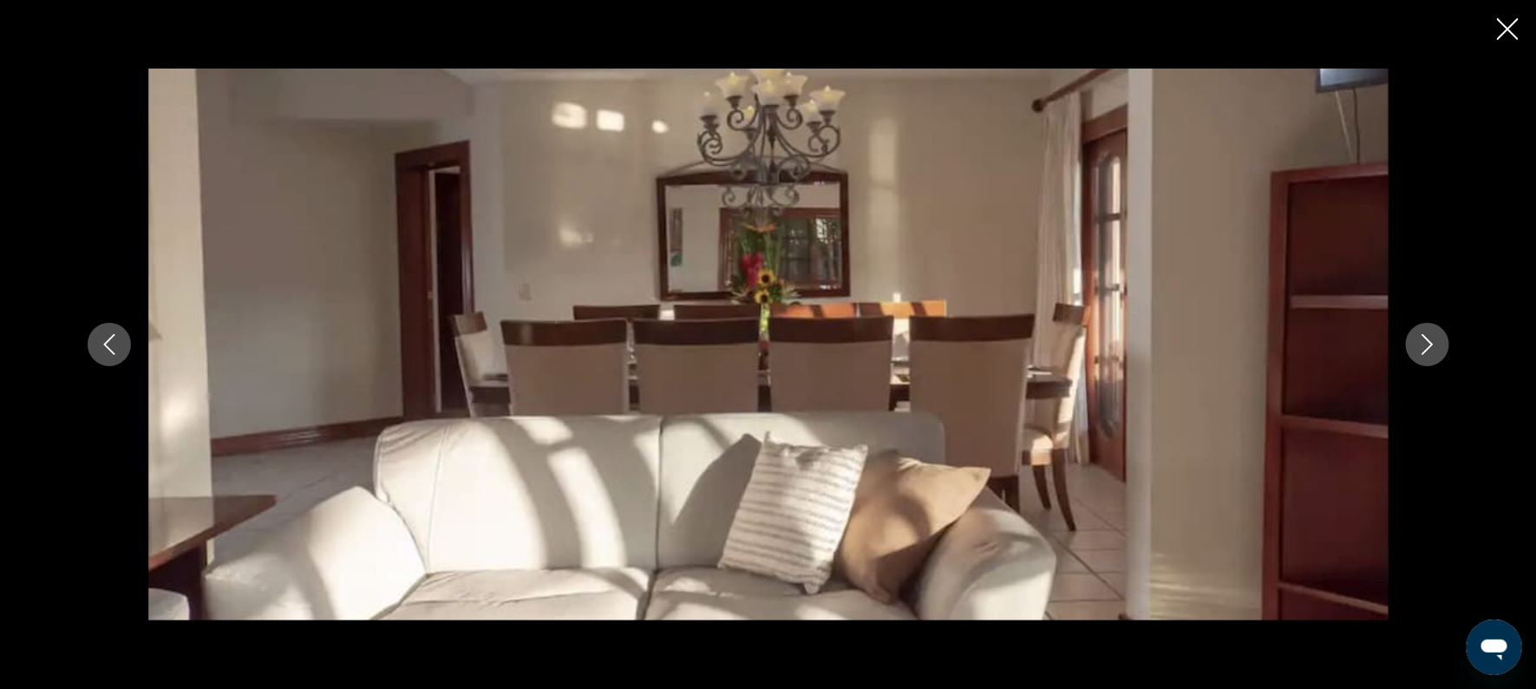
click at [1438, 345] on button "Next image" at bounding box center [1427, 344] width 43 height 43
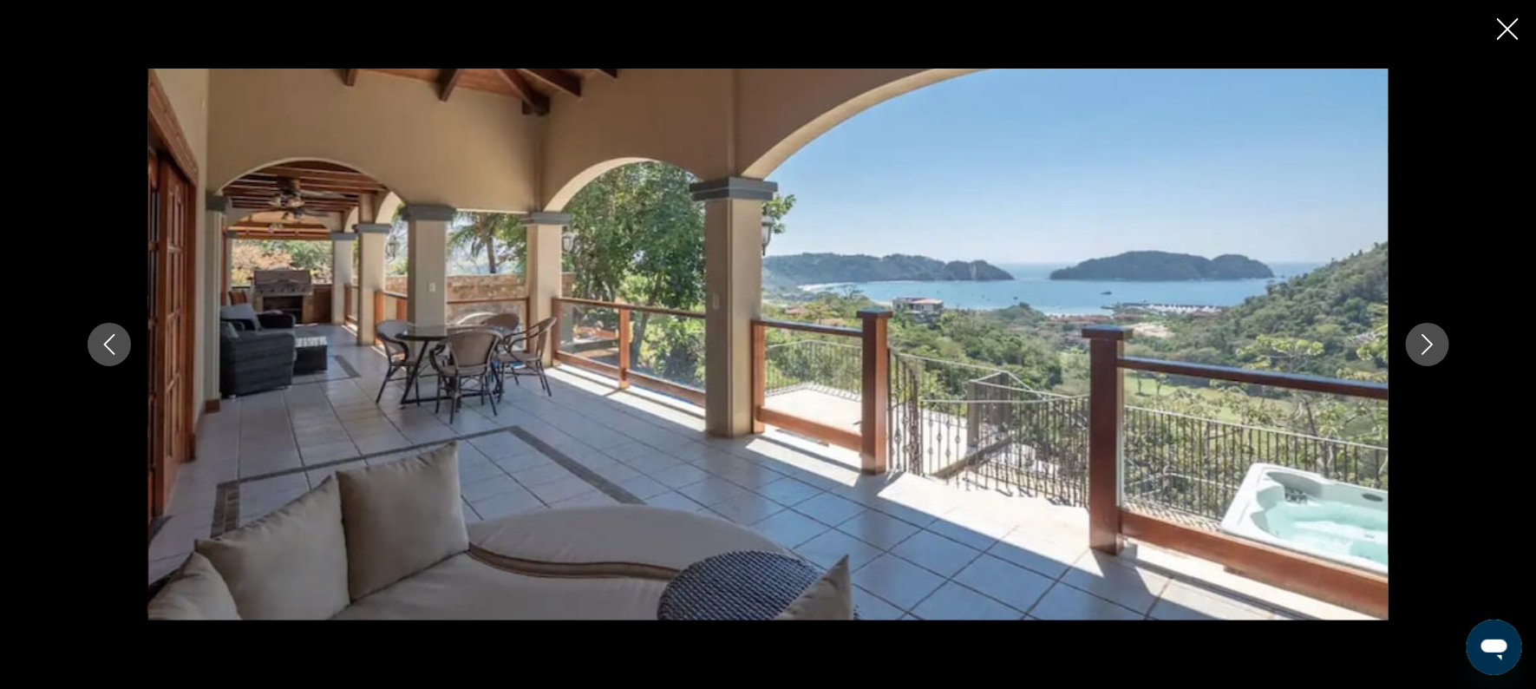
click at [1438, 345] on button "Next image" at bounding box center [1427, 344] width 43 height 43
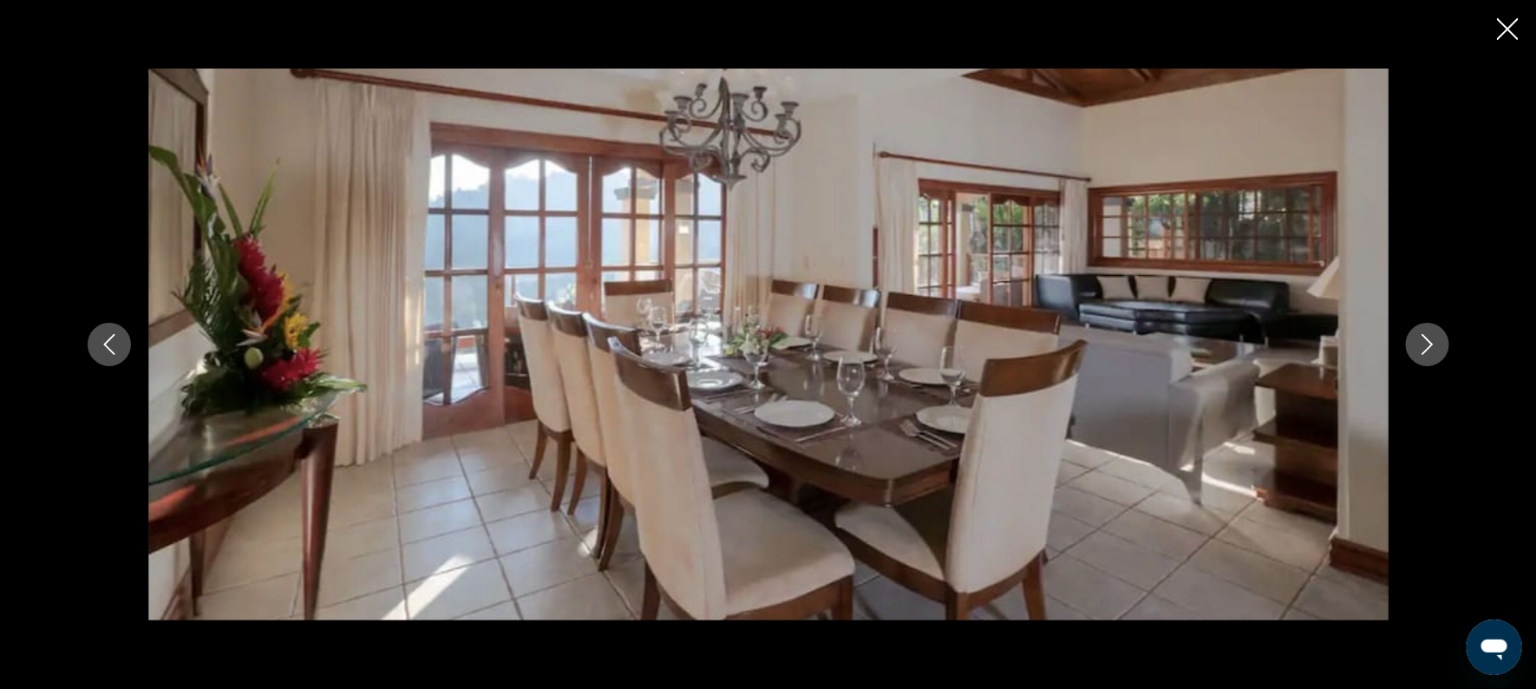
click at [1438, 346] on button "Next image" at bounding box center [1427, 344] width 43 height 43
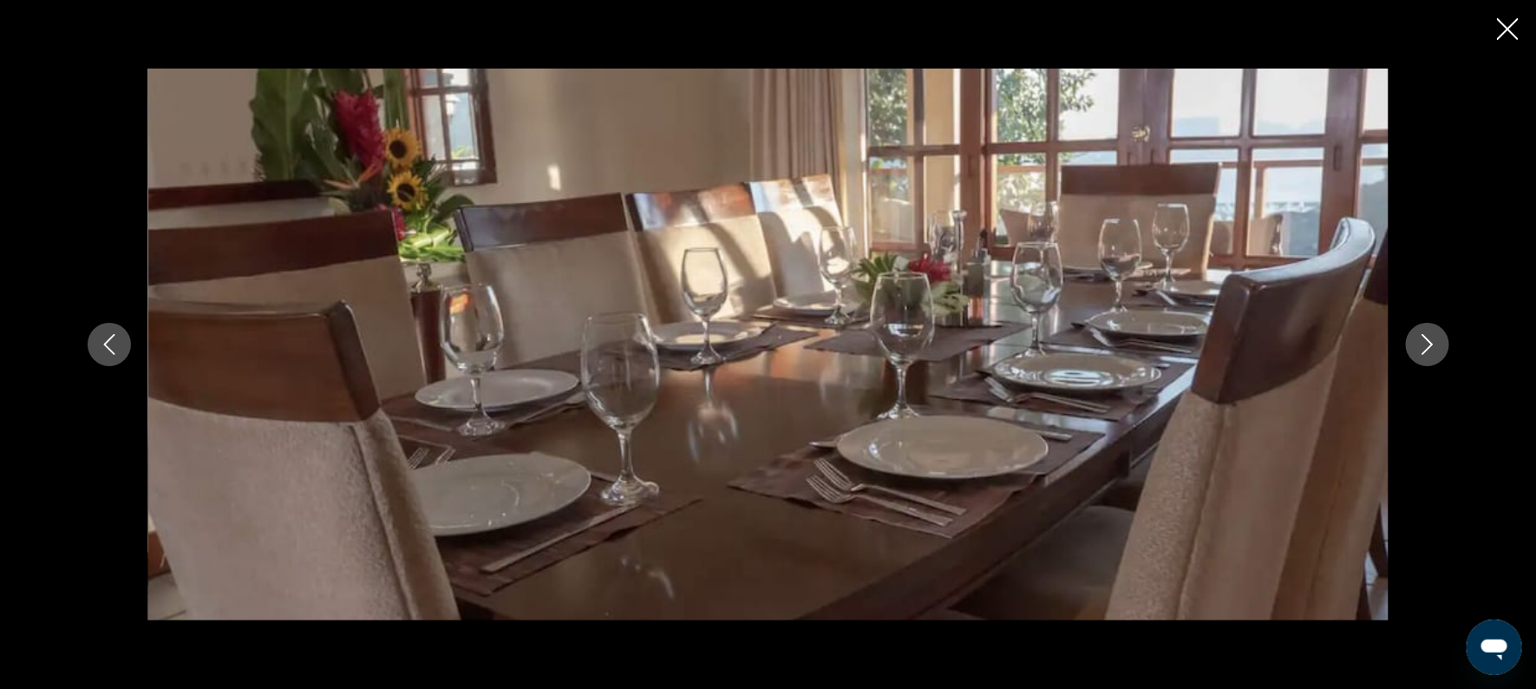
click at [1438, 346] on button "Next image" at bounding box center [1427, 344] width 43 height 43
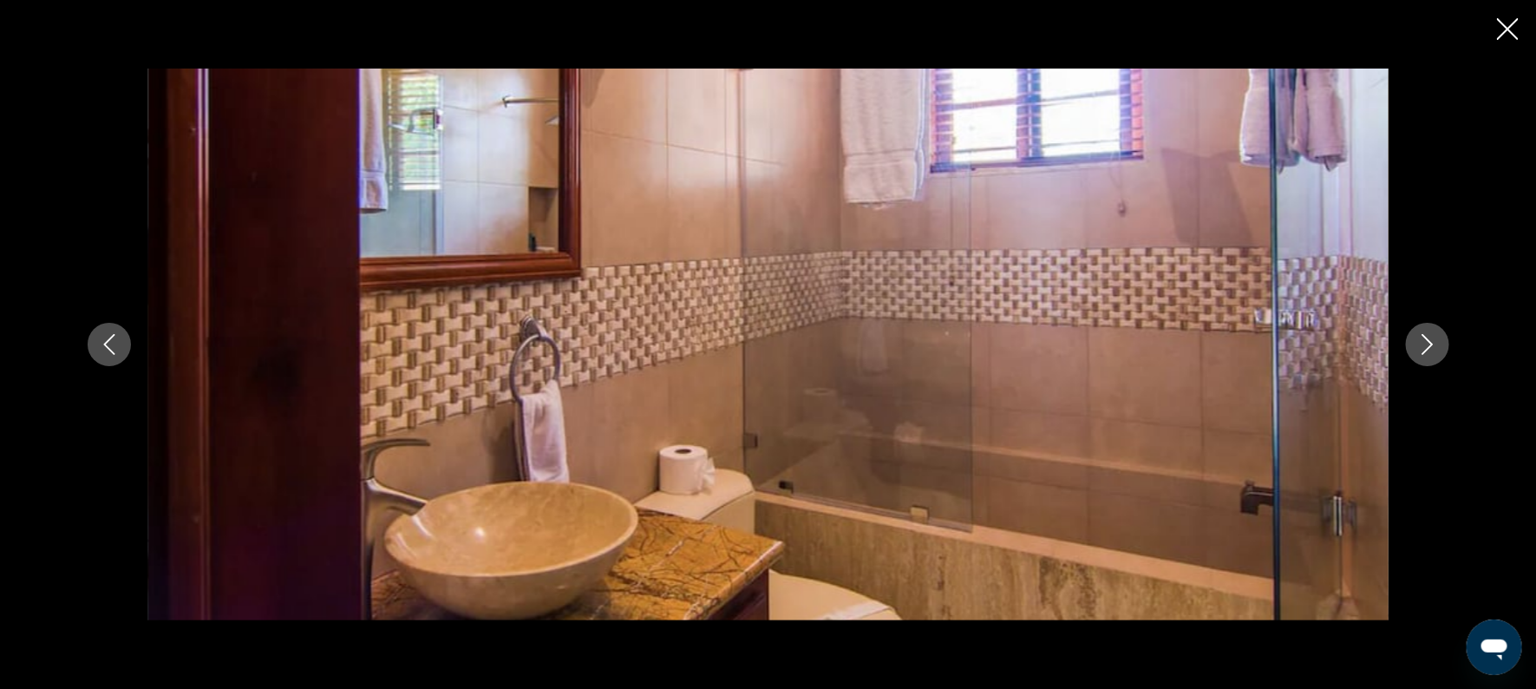
click at [1438, 346] on button "Next image" at bounding box center [1427, 344] width 43 height 43
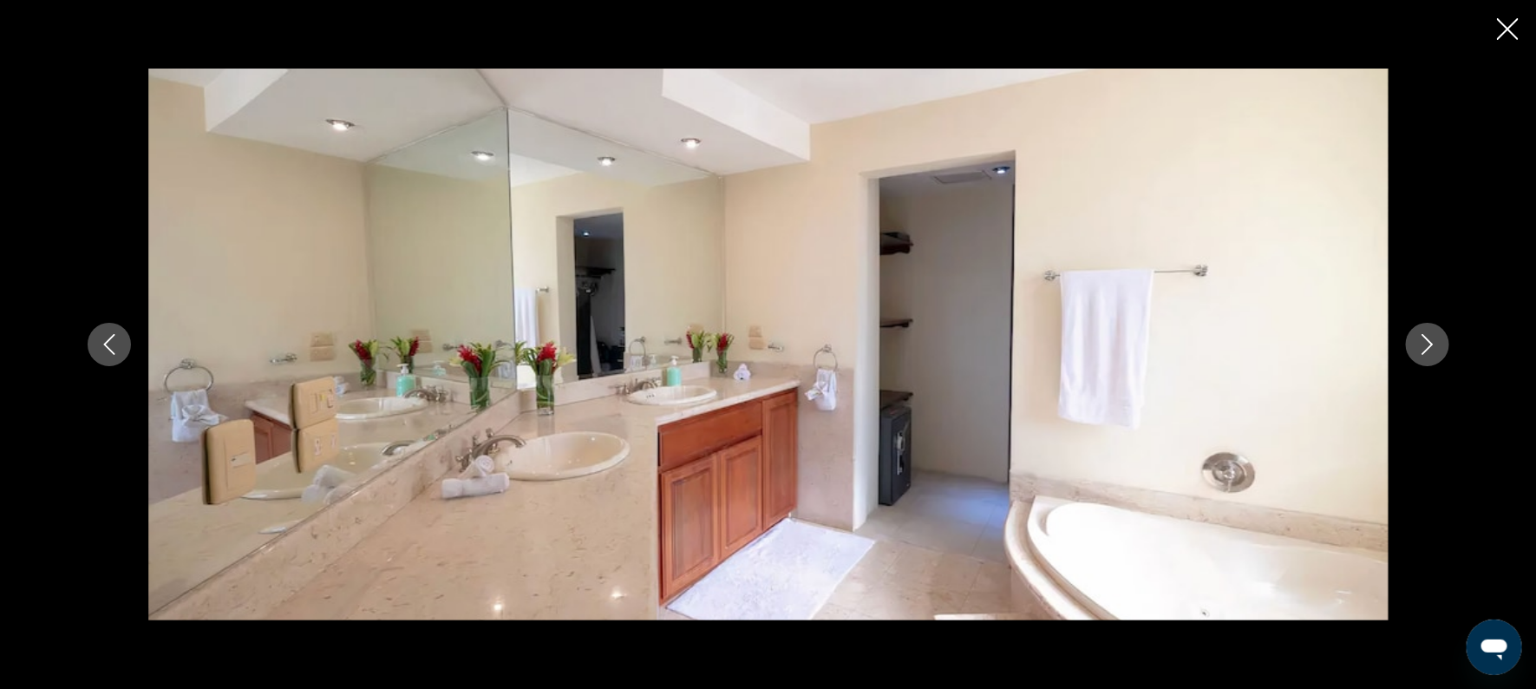
click at [1444, 349] on button "Next image" at bounding box center [1427, 344] width 43 height 43
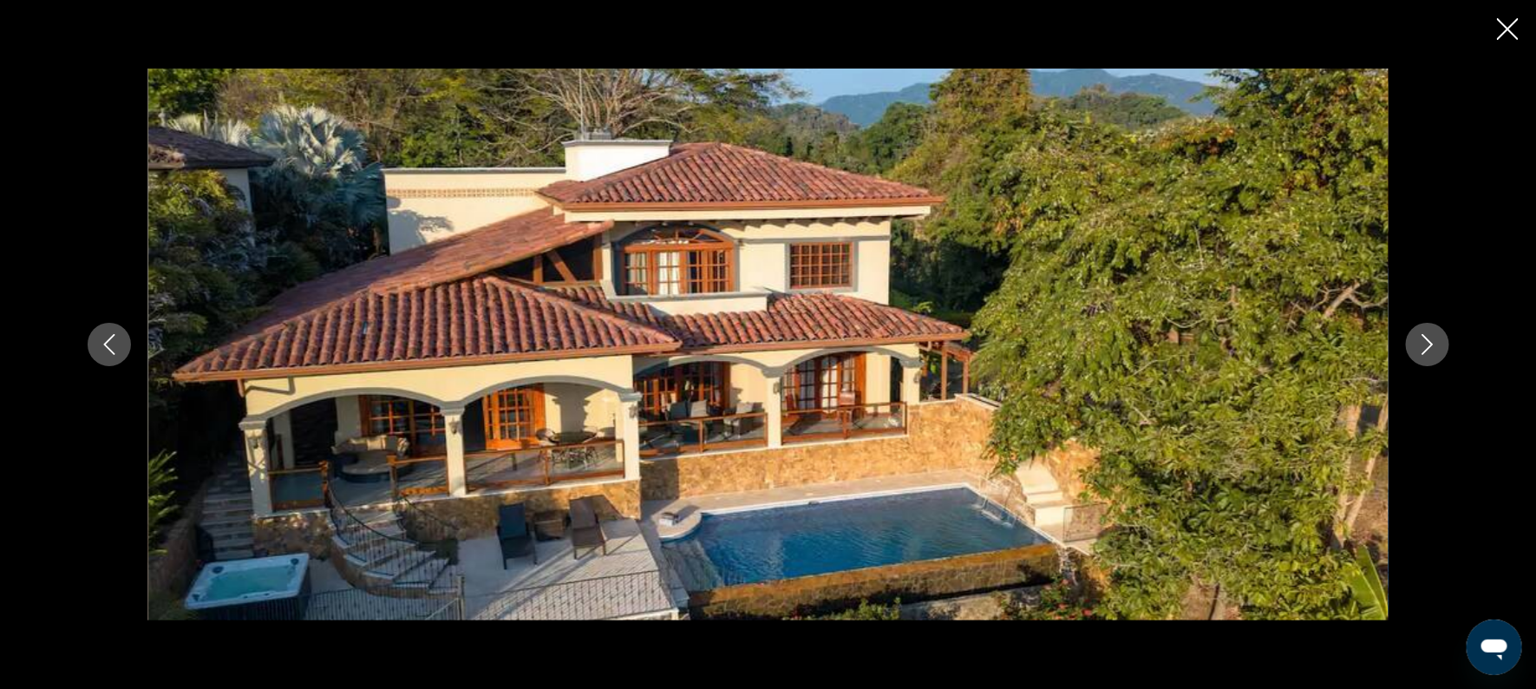
click at [1438, 347] on button "Next image" at bounding box center [1427, 344] width 43 height 43
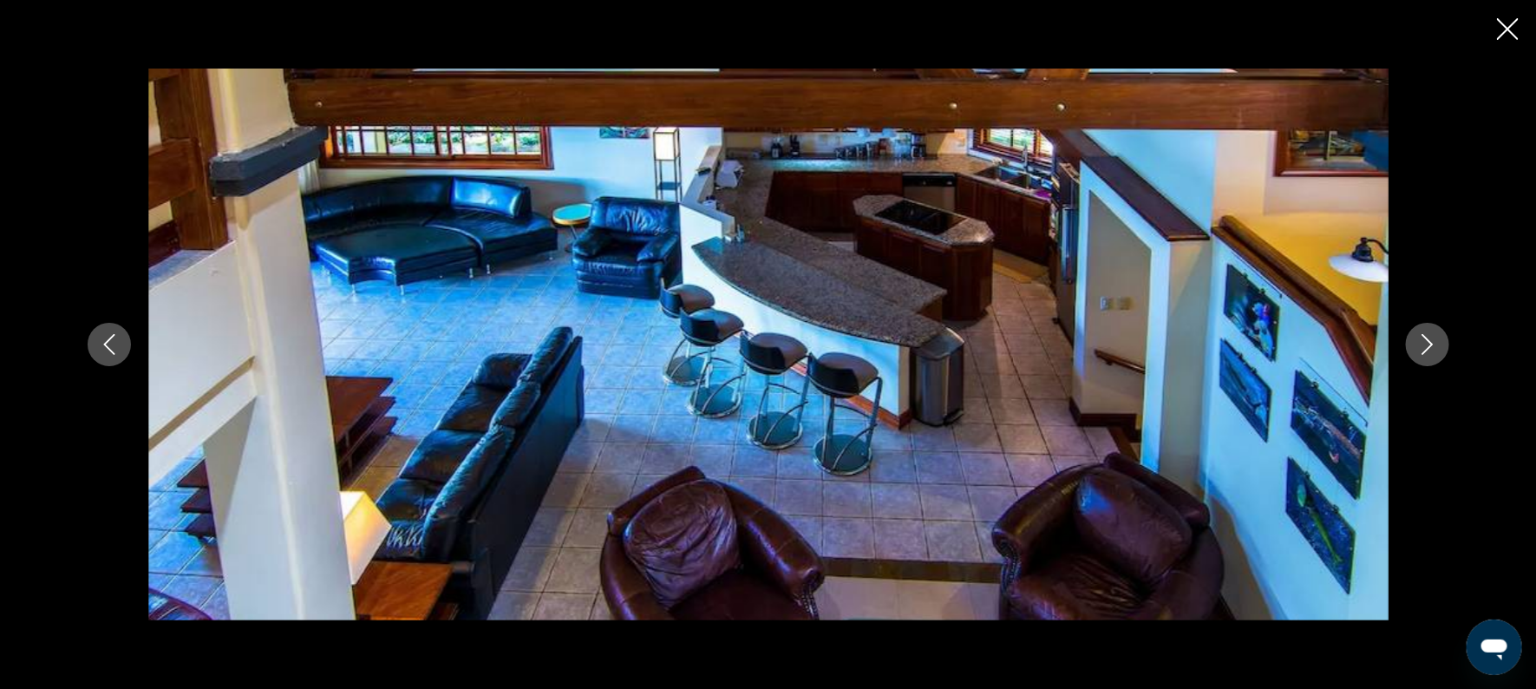
click at [1438, 347] on button "Next image" at bounding box center [1427, 344] width 43 height 43
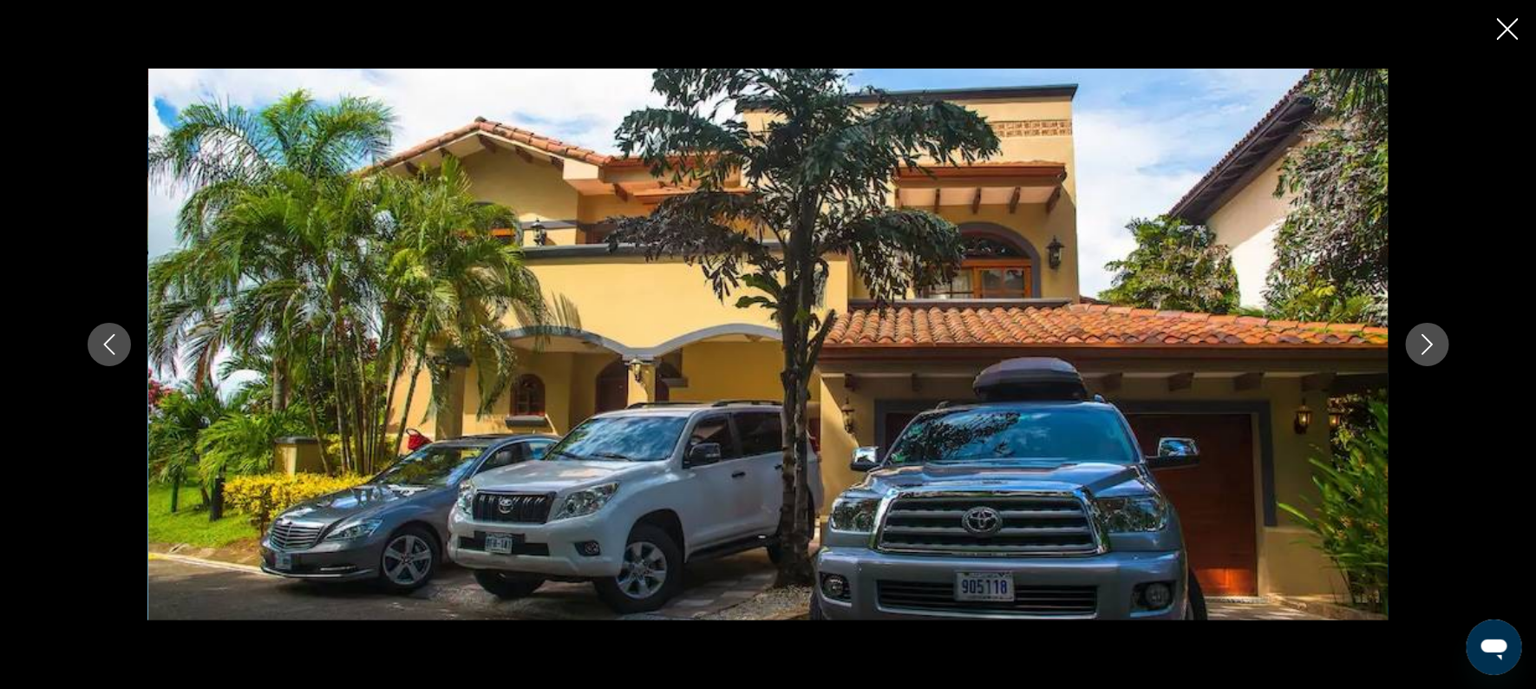
click at [1438, 347] on button "Next image" at bounding box center [1427, 344] width 43 height 43
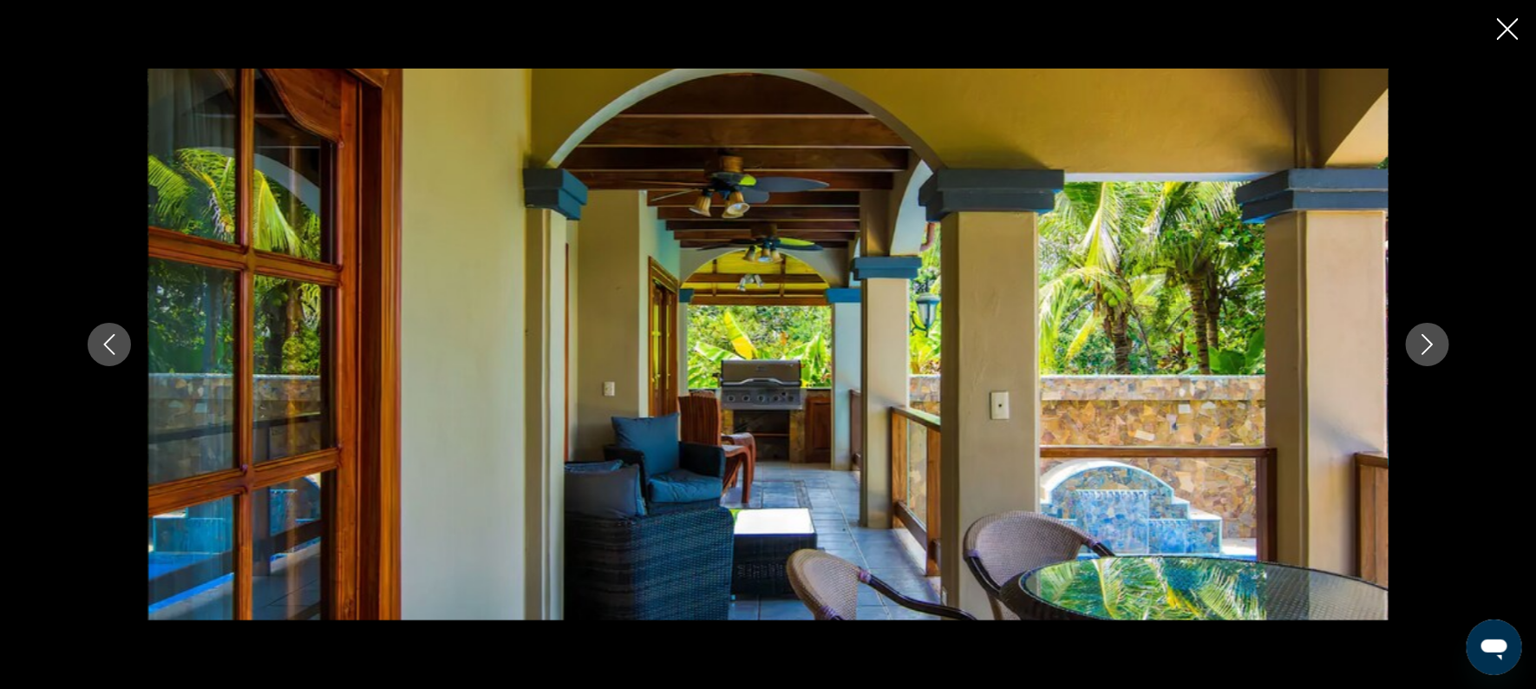
click at [1438, 347] on button "Next image" at bounding box center [1427, 344] width 43 height 43
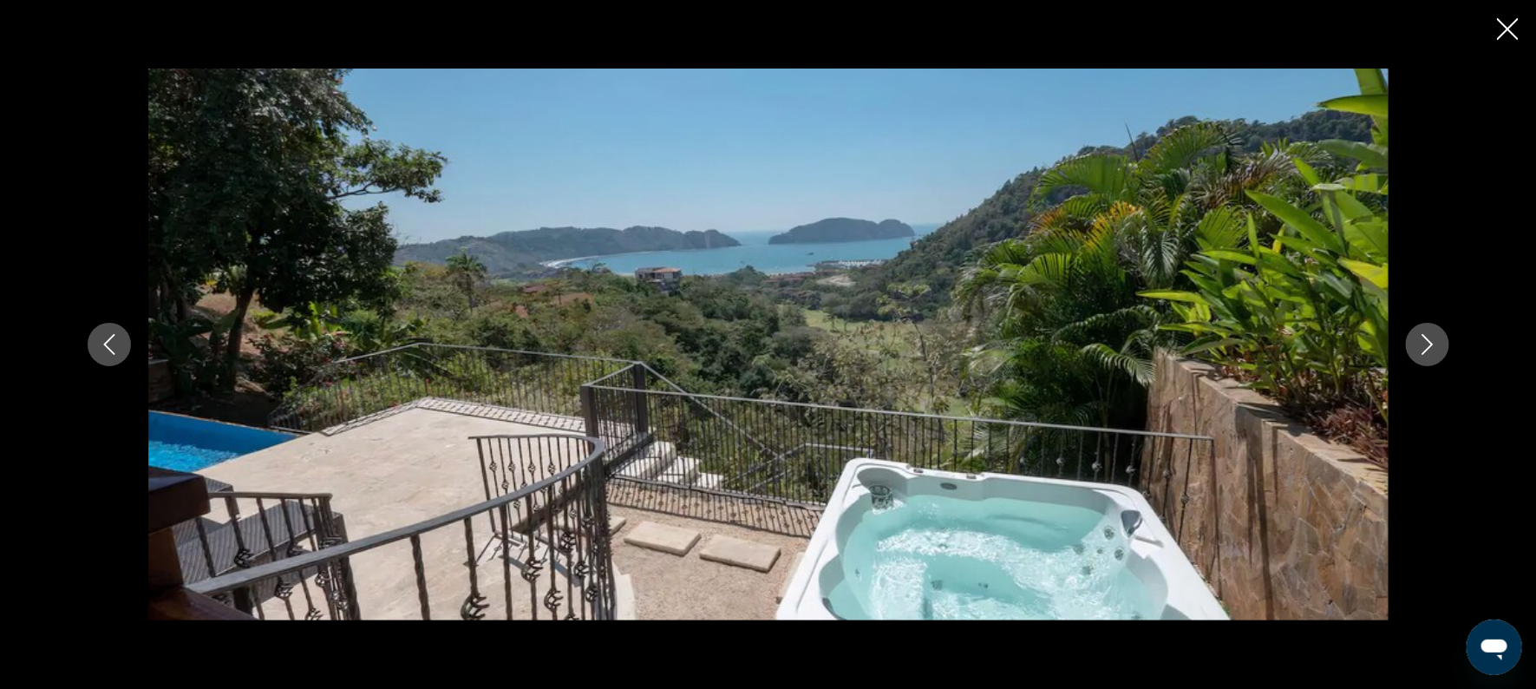
click at [1438, 347] on button "Next image" at bounding box center [1427, 344] width 43 height 43
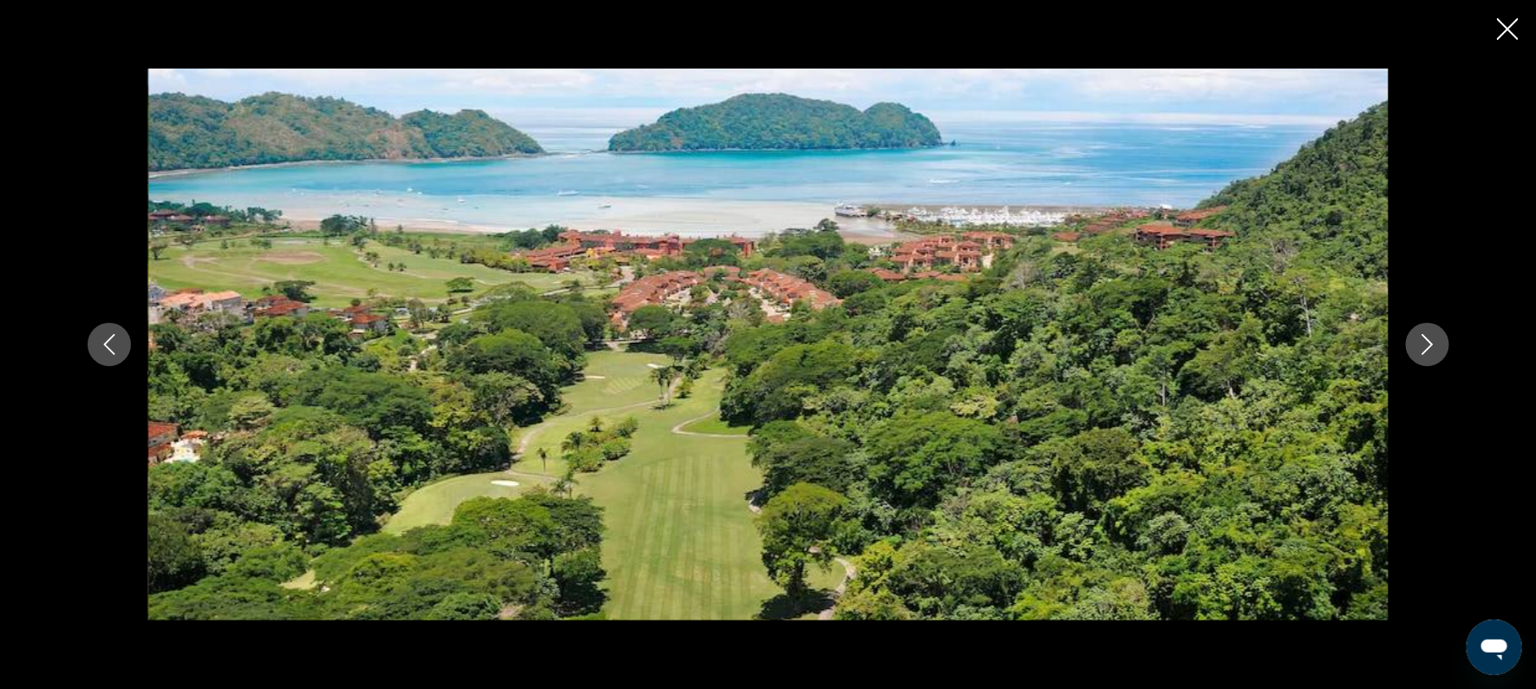
click at [1438, 347] on button "Next image" at bounding box center [1427, 344] width 43 height 43
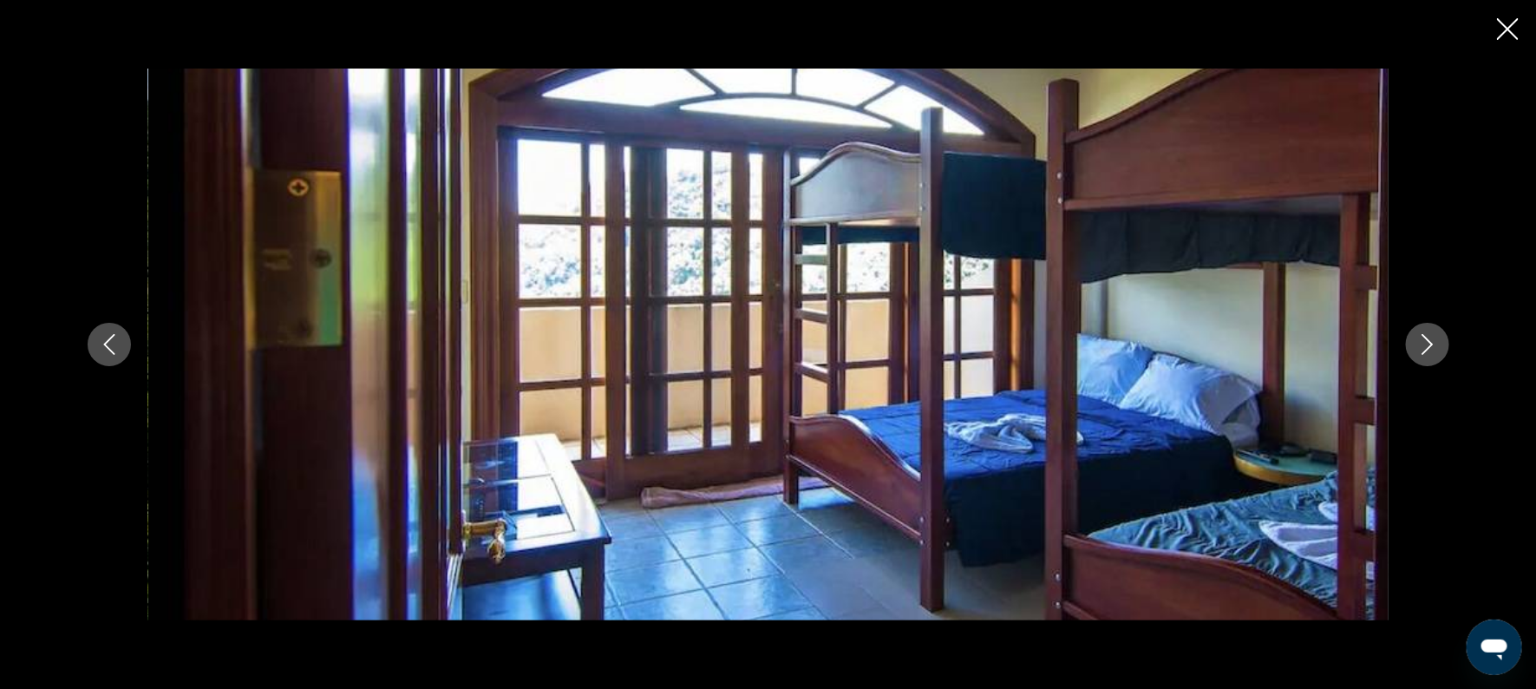
click at [1438, 347] on button "Next image" at bounding box center [1427, 344] width 43 height 43
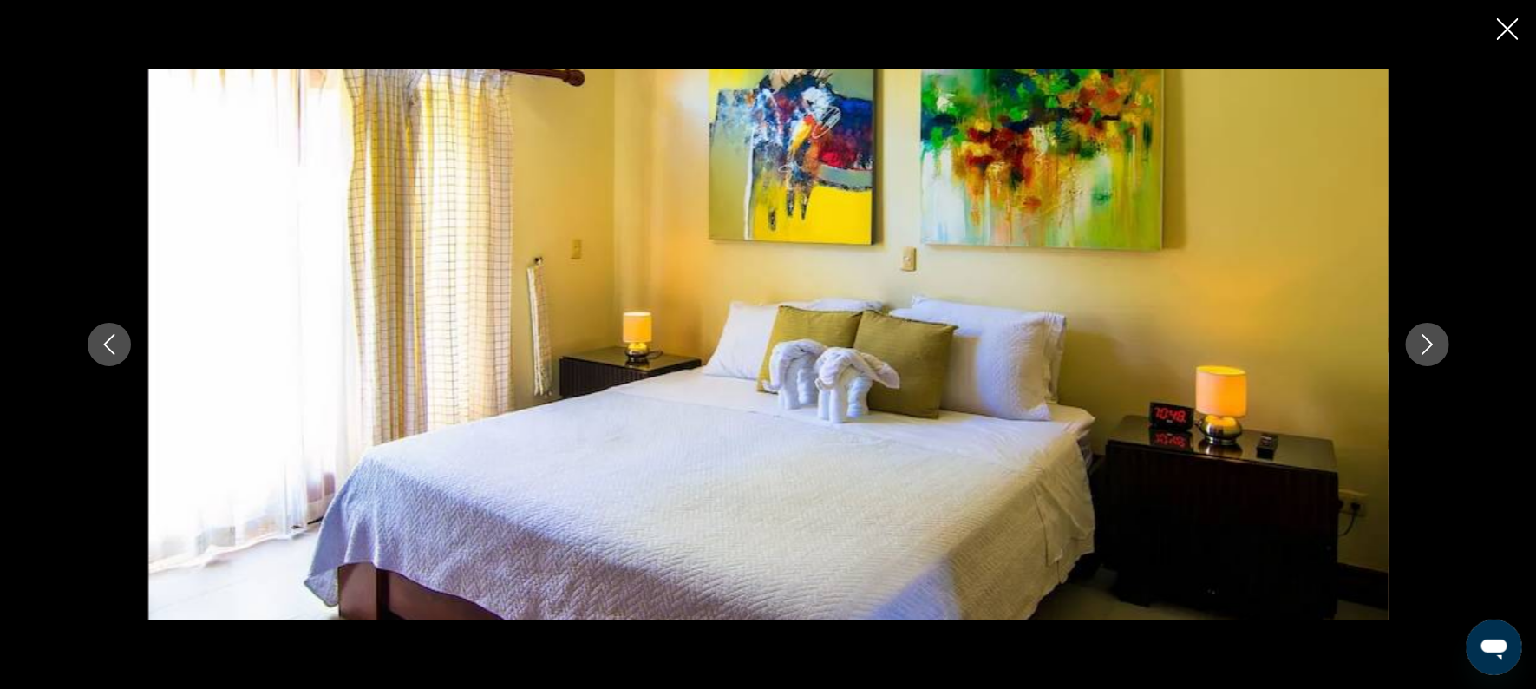
click at [1438, 347] on button "Next image" at bounding box center [1427, 344] width 43 height 43
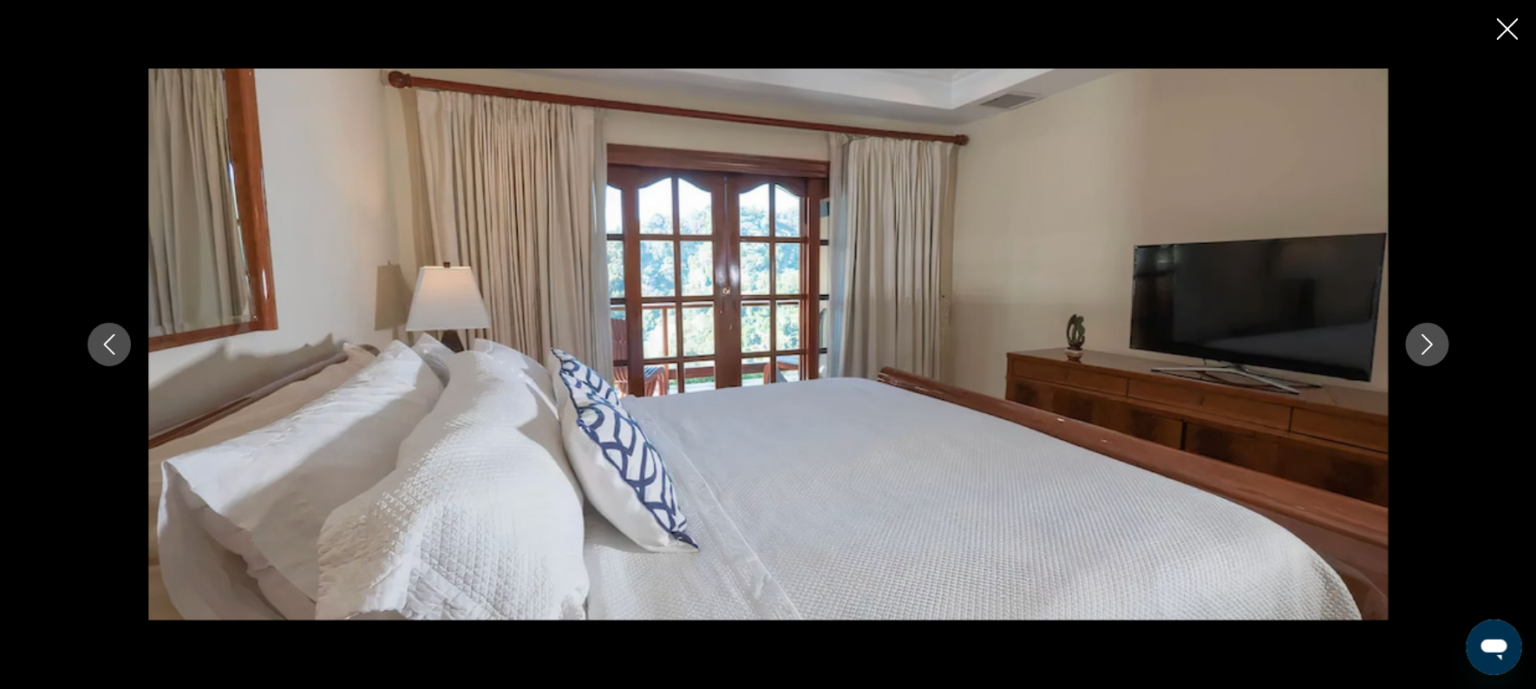
click at [1438, 347] on button "Next image" at bounding box center [1427, 344] width 43 height 43
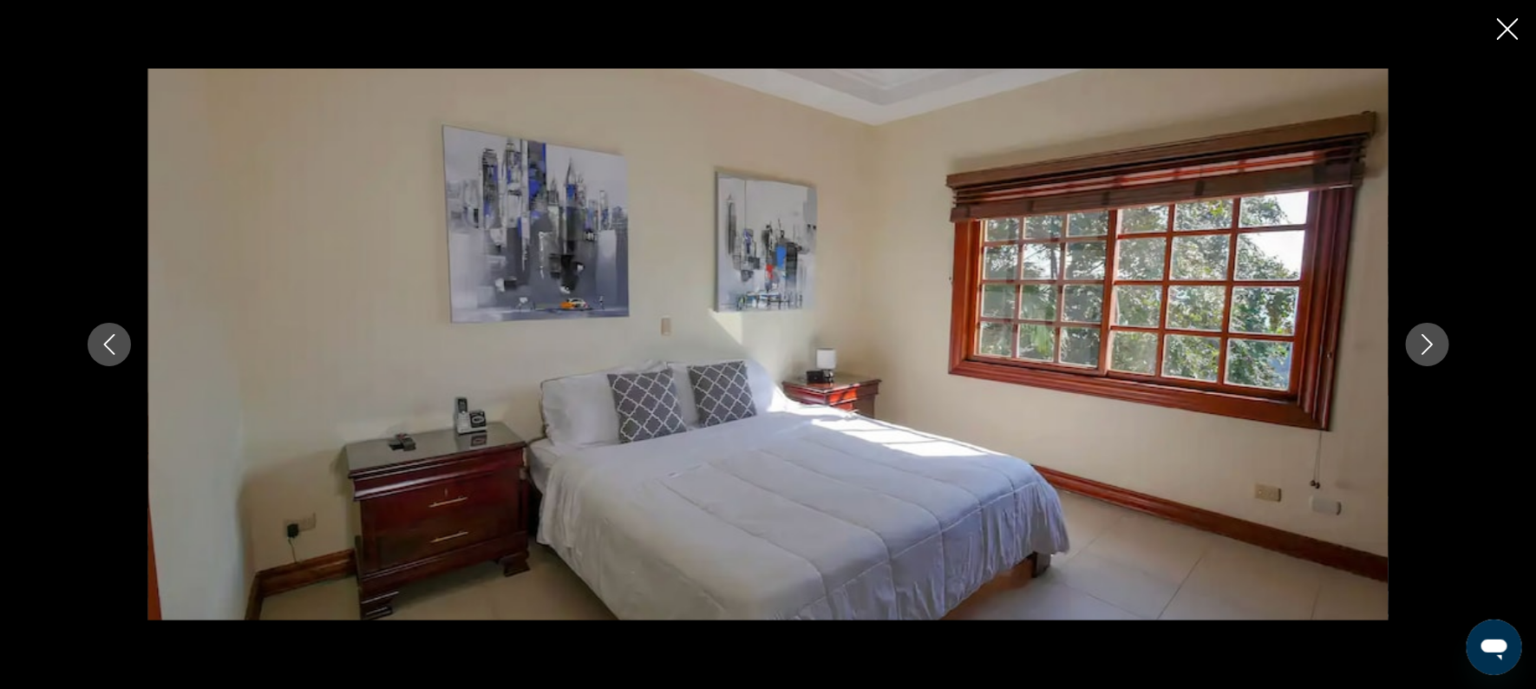
click at [1438, 347] on button "Next image" at bounding box center [1427, 344] width 43 height 43
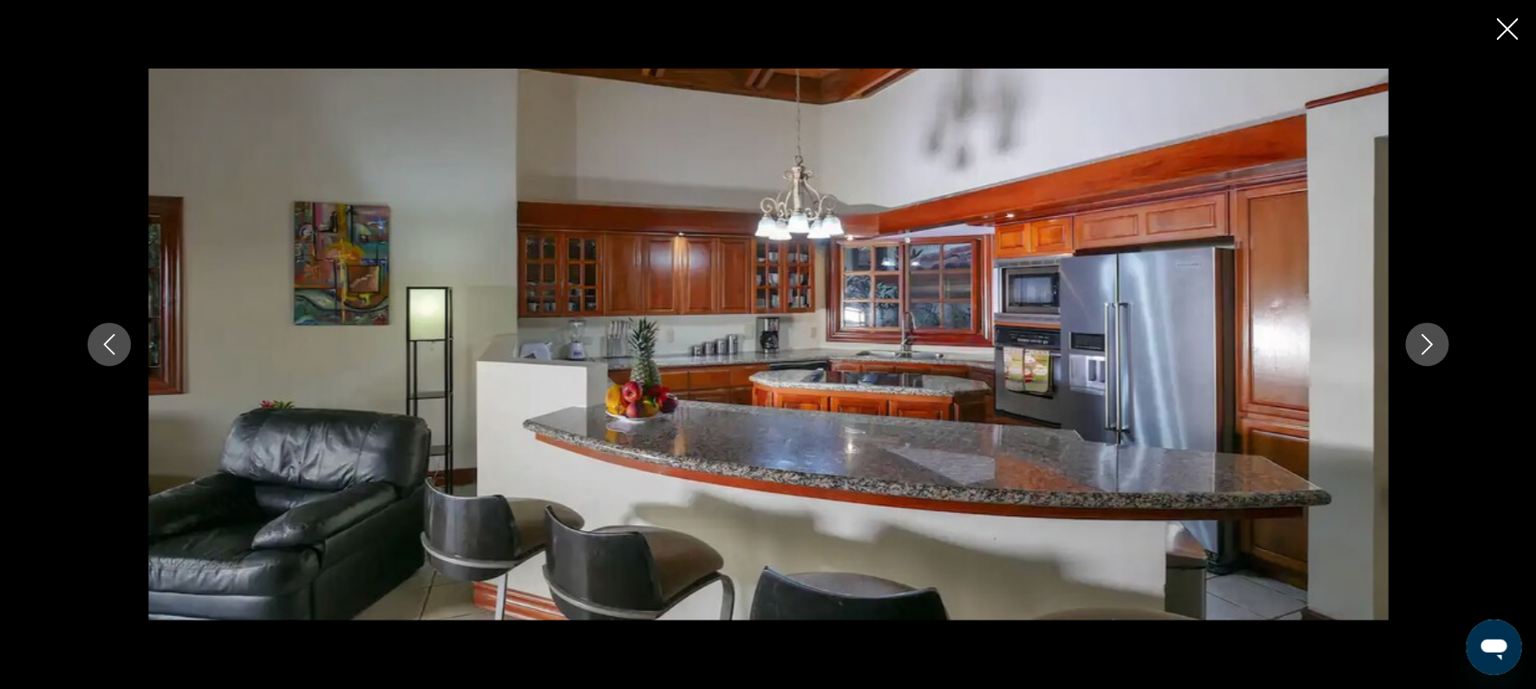
click at [1516, 24] on icon "Close slideshow" at bounding box center [1508, 29] width 22 height 22
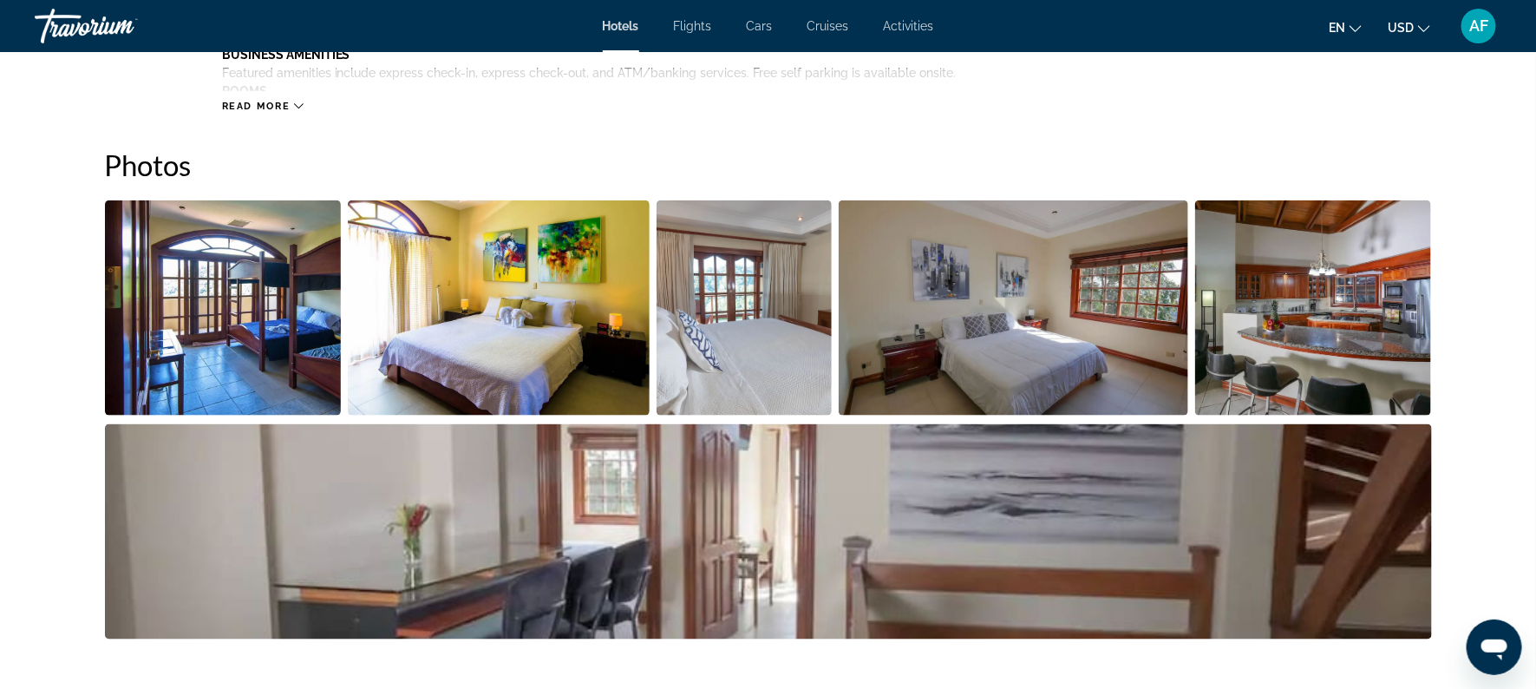
scroll to position [0, 0]
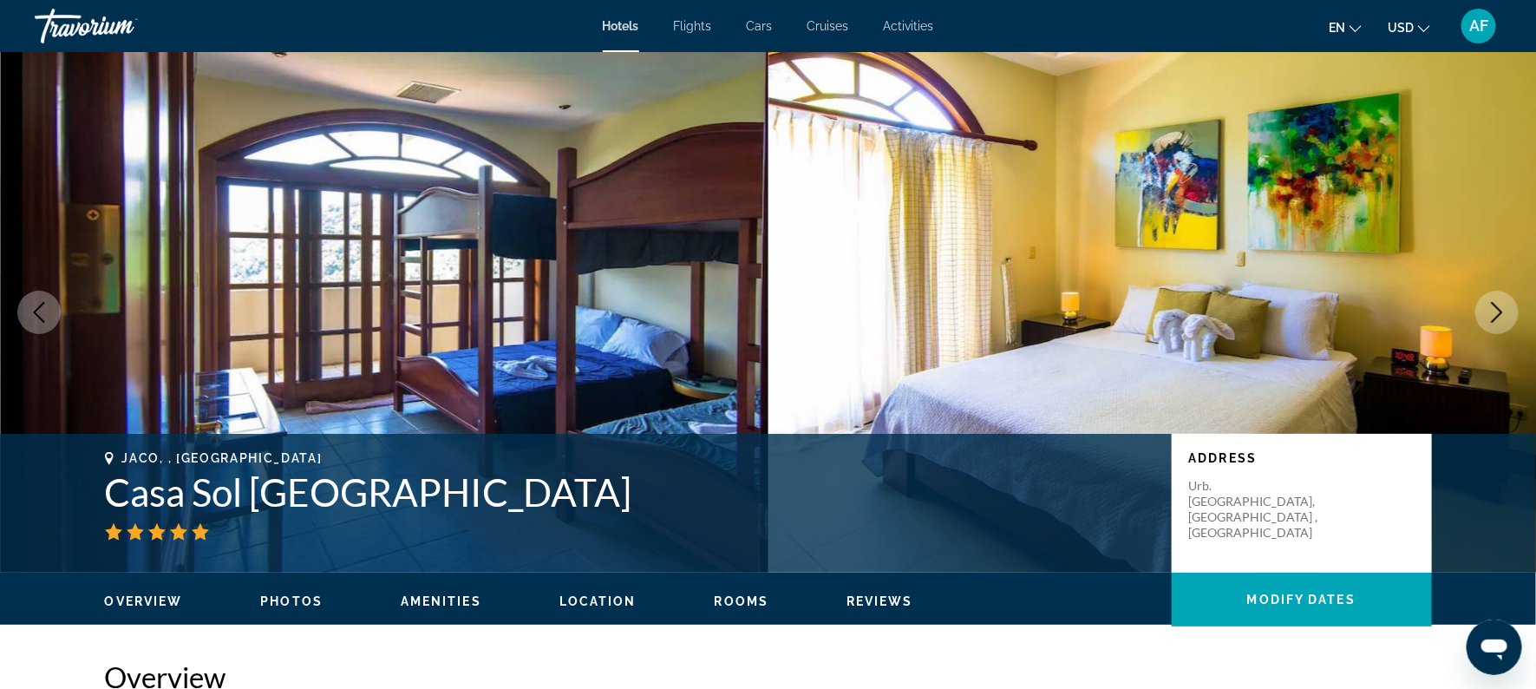
click at [874, 601] on span "Reviews" at bounding box center [879, 601] width 67 height 14
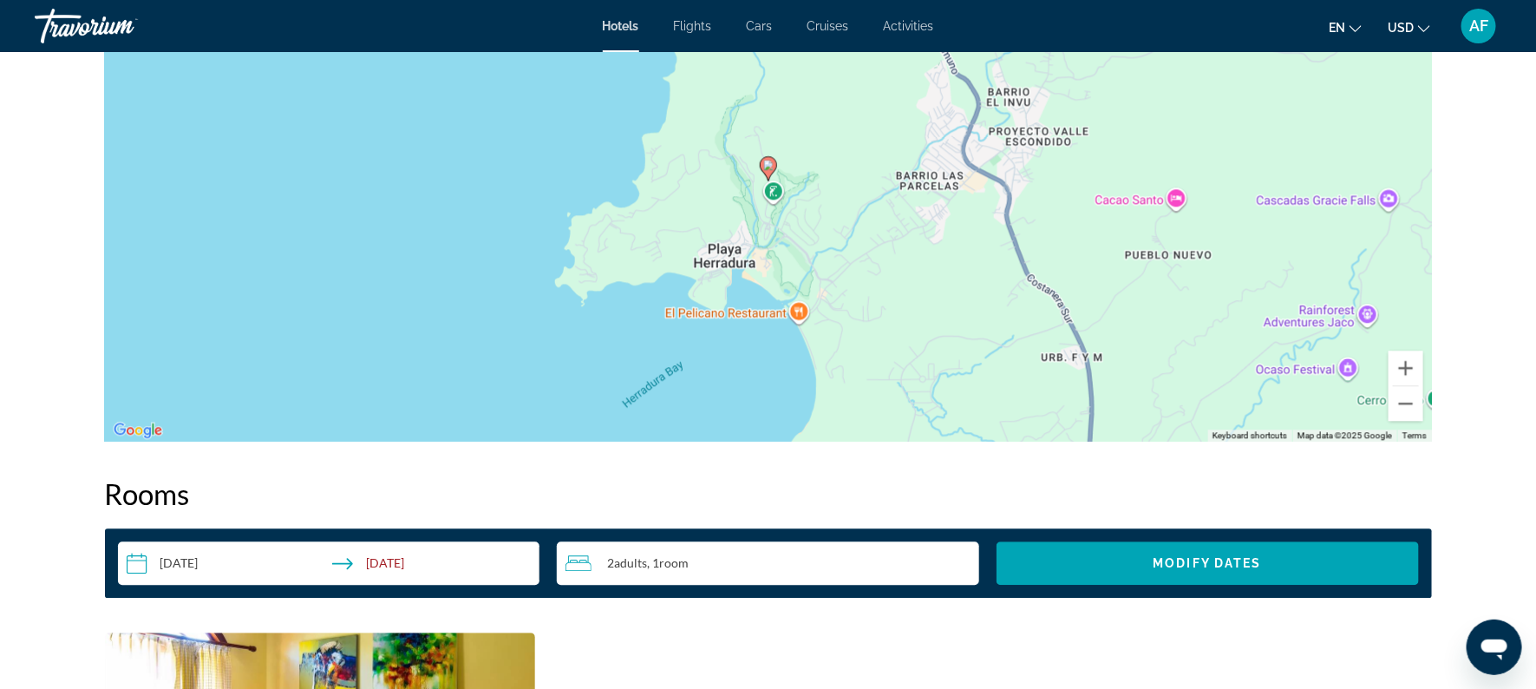
scroll to position [1788, 0]
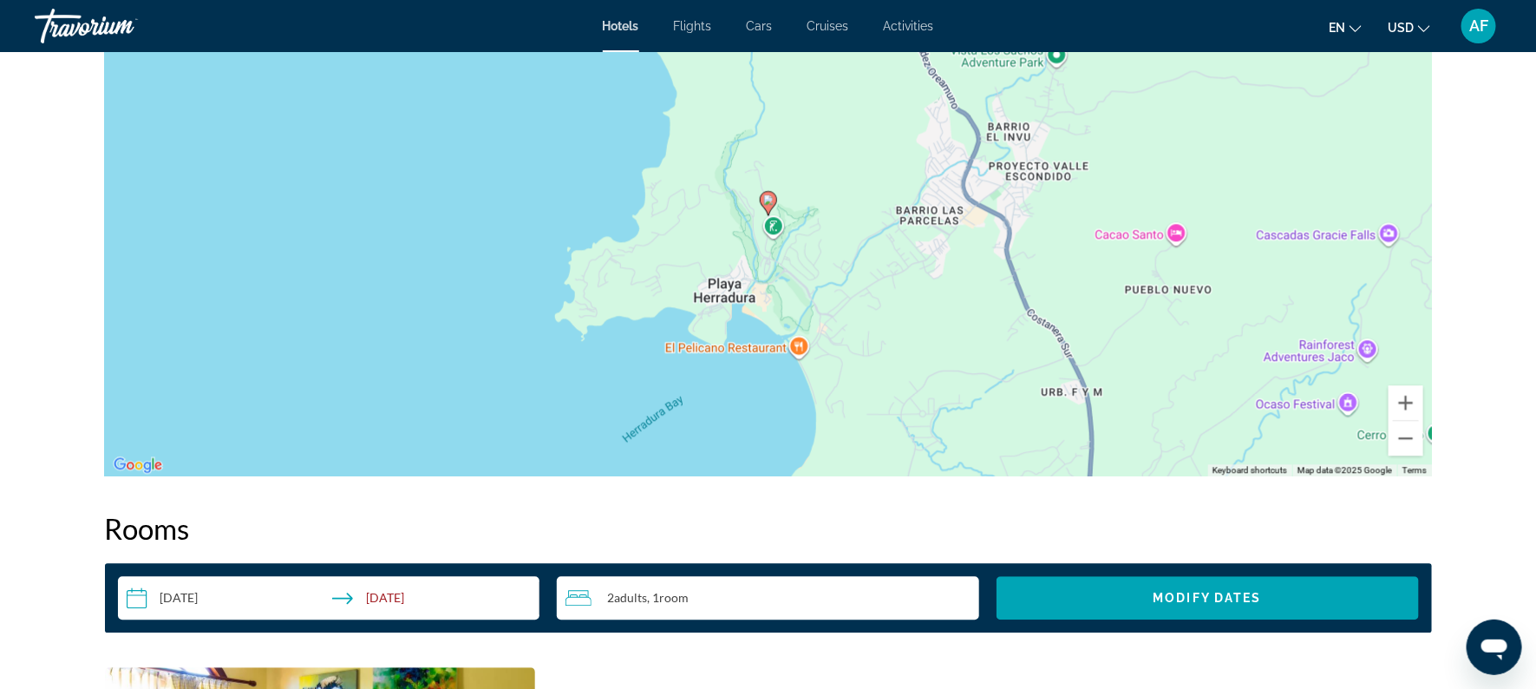
click at [372, 597] on input "**********" at bounding box center [332, 600] width 429 height 49
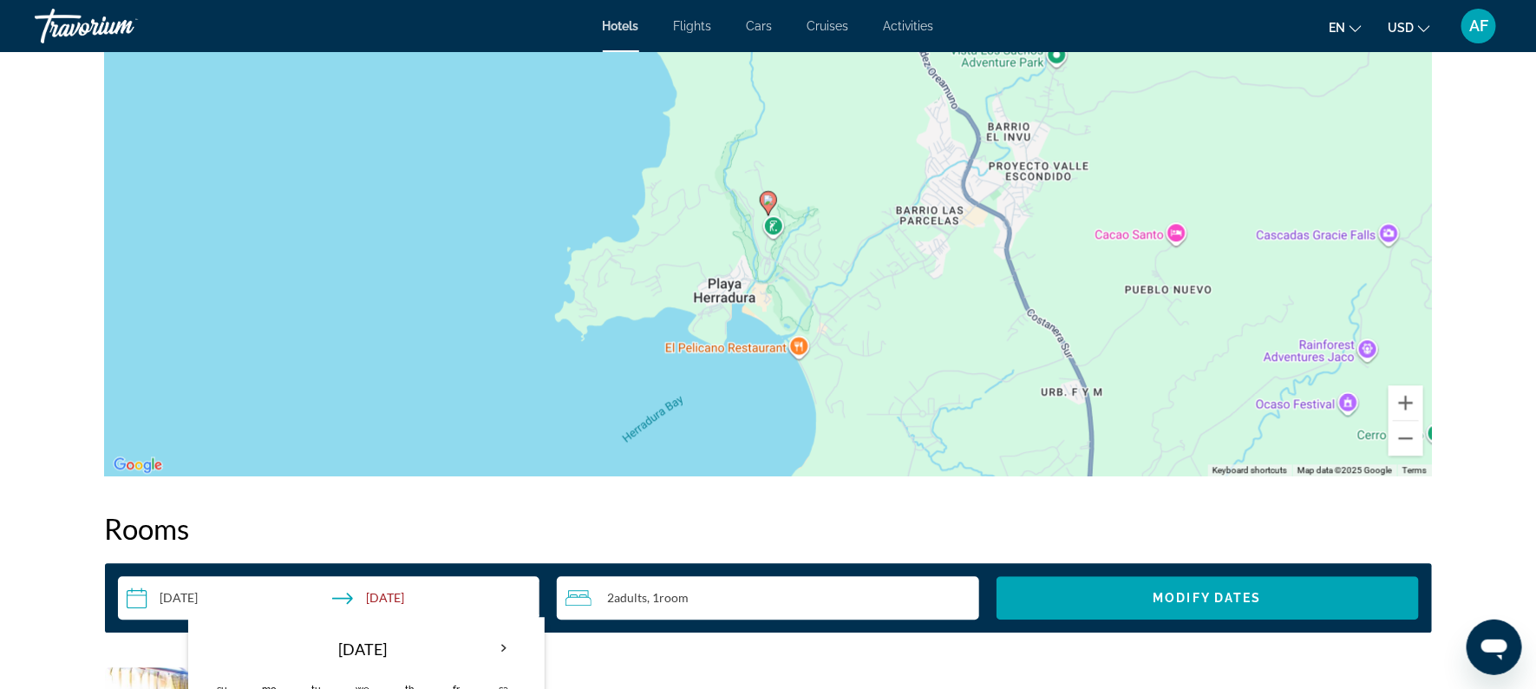
click at [190, 597] on input "**********" at bounding box center [332, 600] width 429 height 49
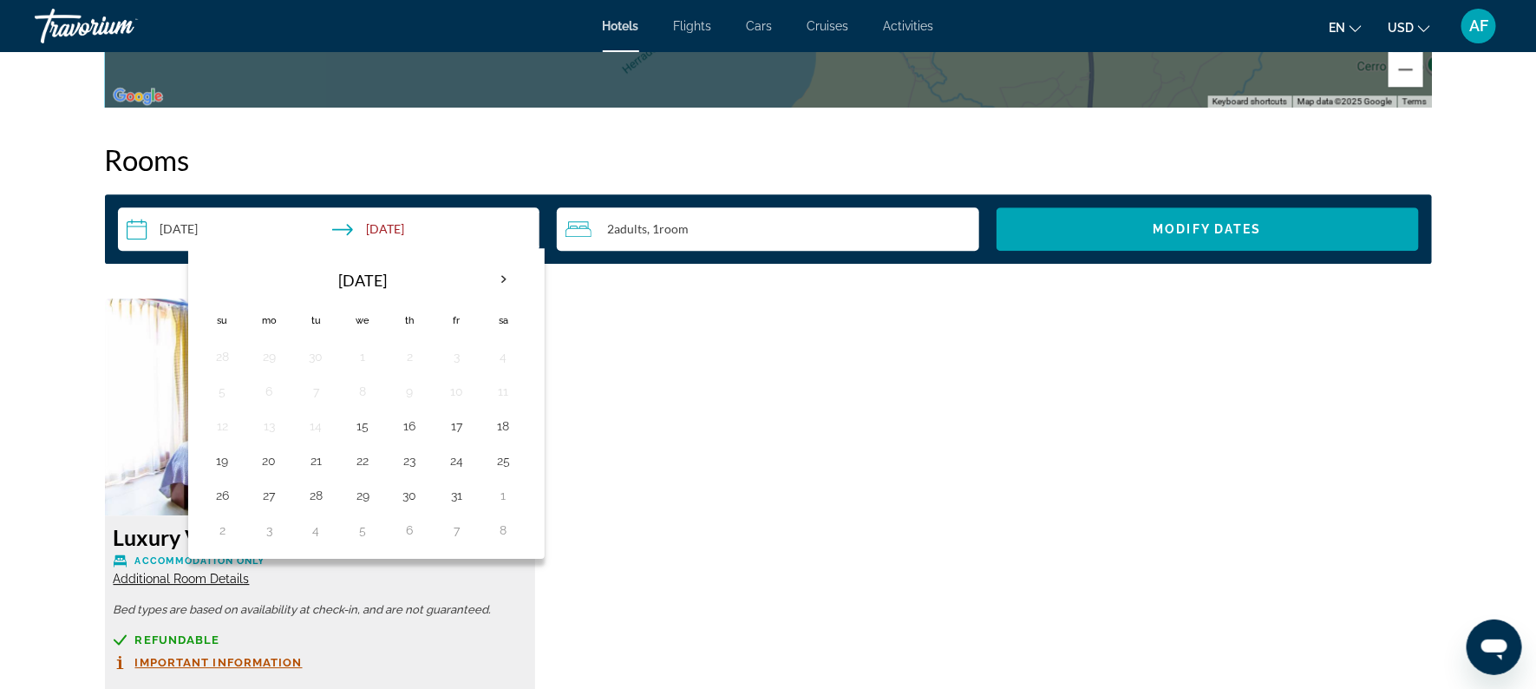
scroll to position [2162, 0]
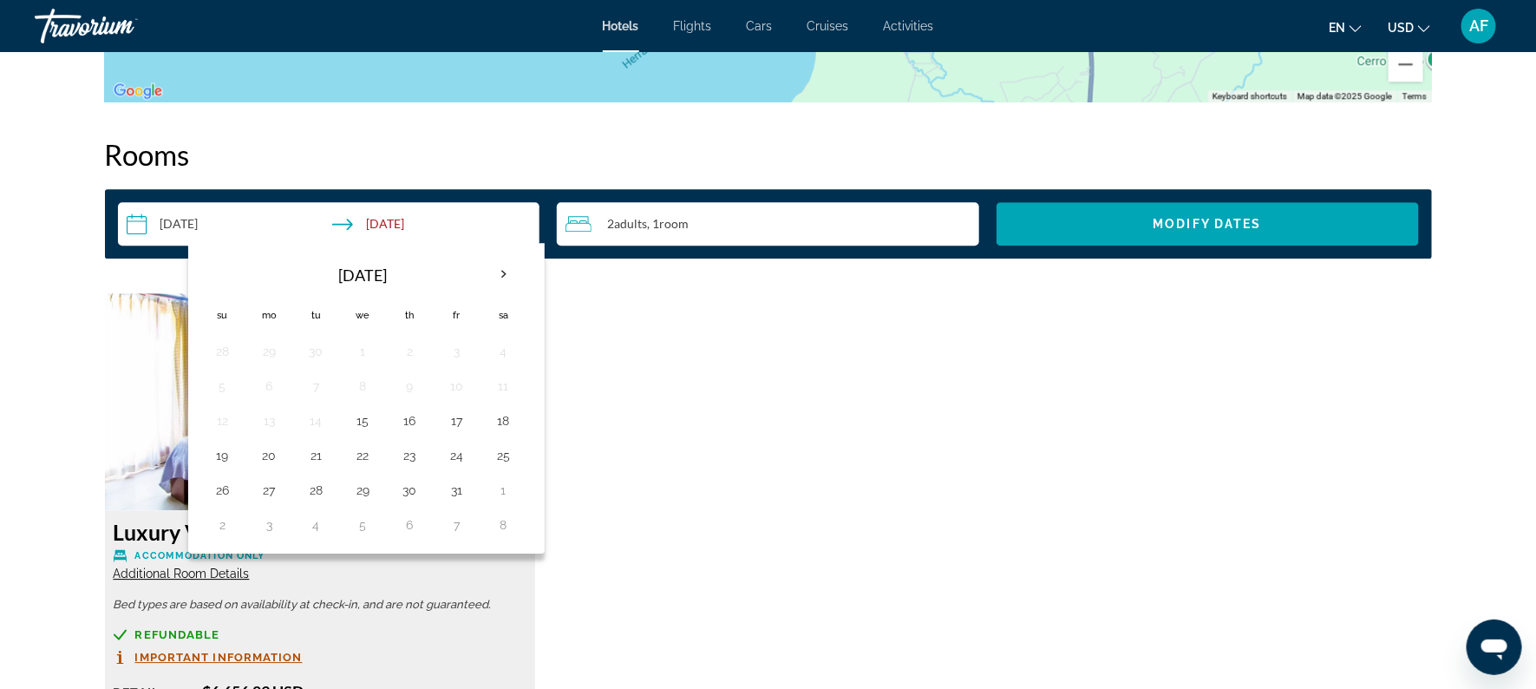
click at [627, 375] on div "Luxury Villa Accommodation Only Additional Room Details Bed types are based on …" at bounding box center [768, 592] width 1344 height 598
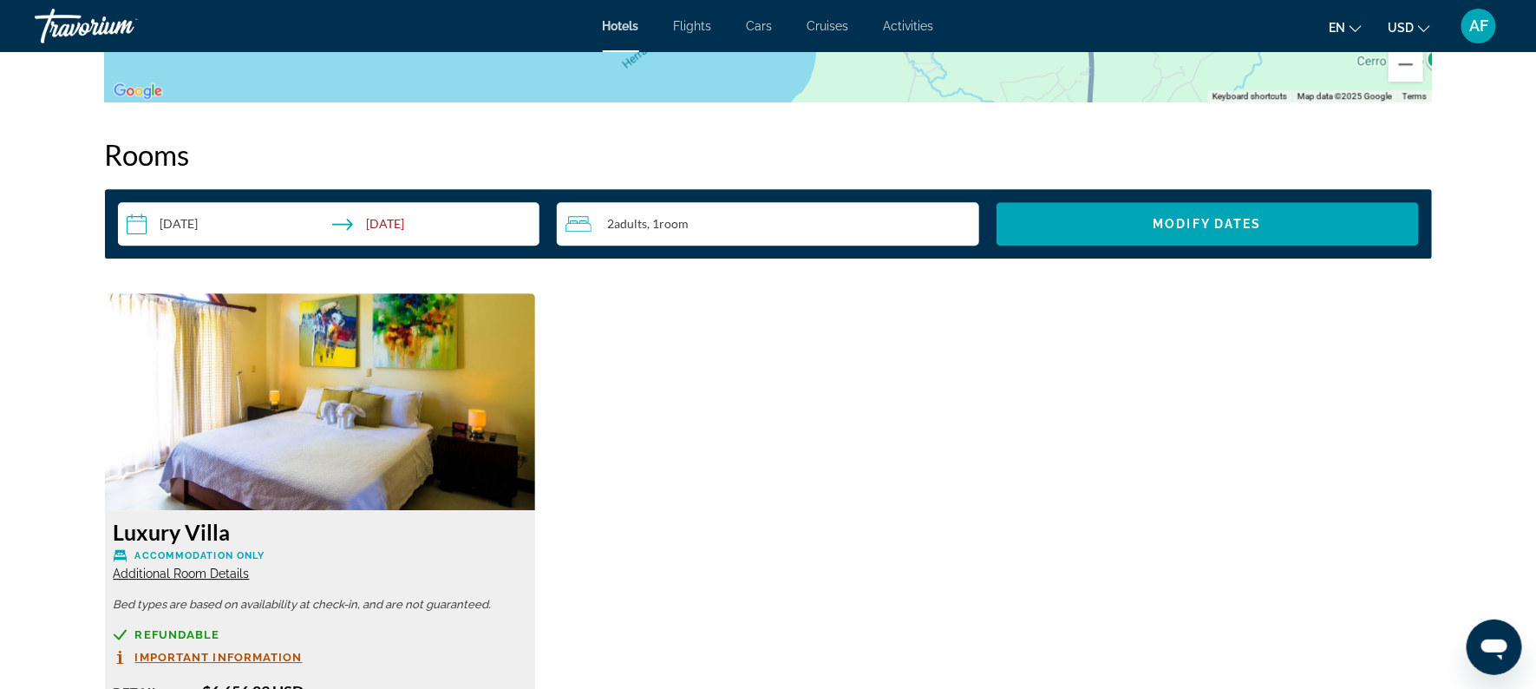
click at [191, 223] on input "**********" at bounding box center [332, 226] width 429 height 49
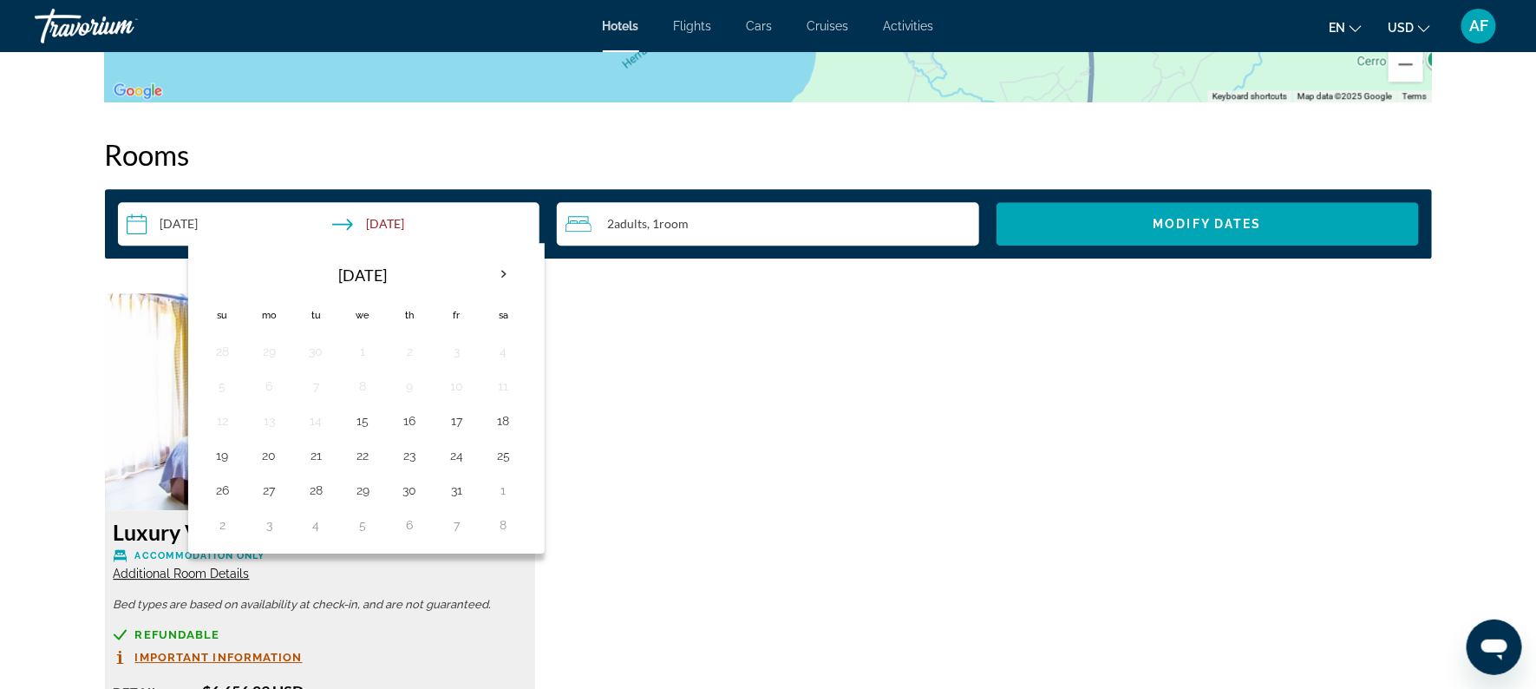
click at [351, 220] on input "**********" at bounding box center [332, 226] width 429 height 49
click at [495, 271] on th "Next month" at bounding box center [503, 274] width 47 height 38
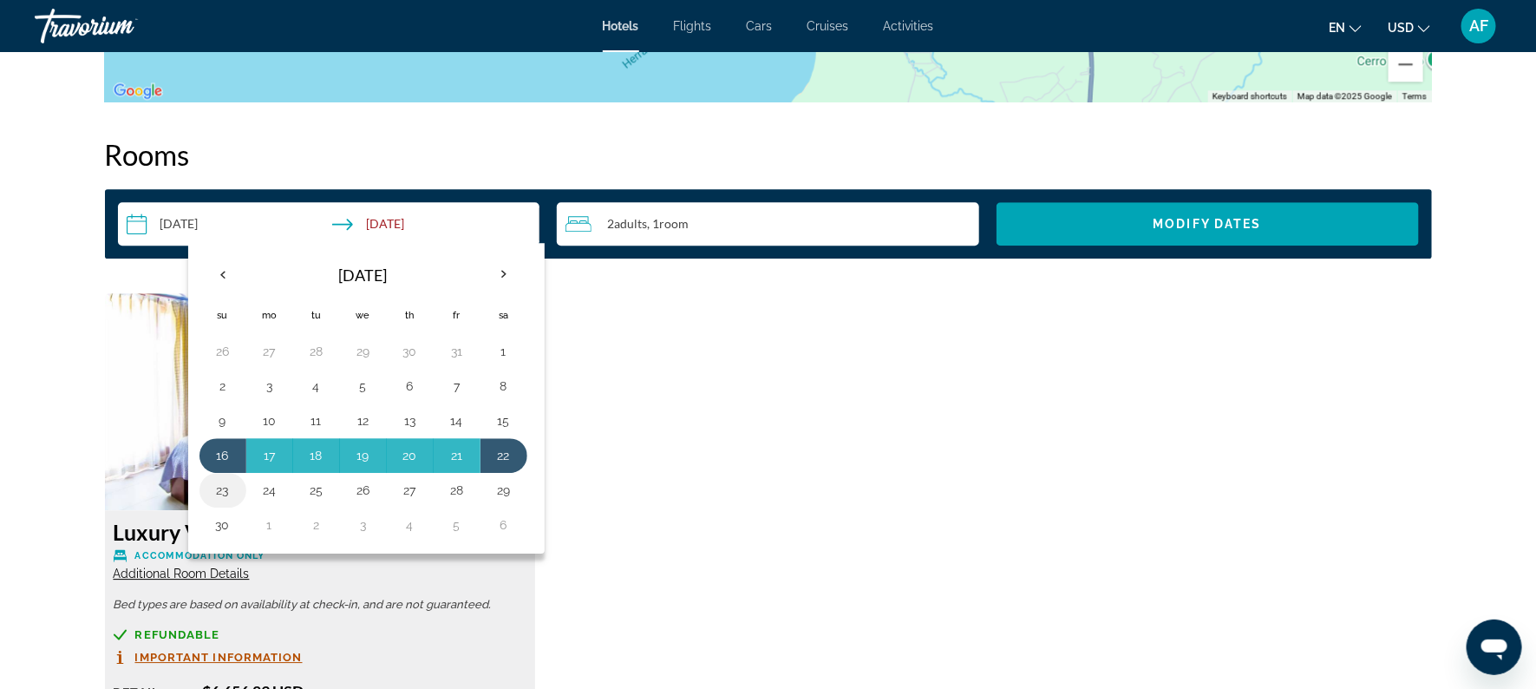
click at [224, 486] on button "23" at bounding box center [223, 490] width 28 height 24
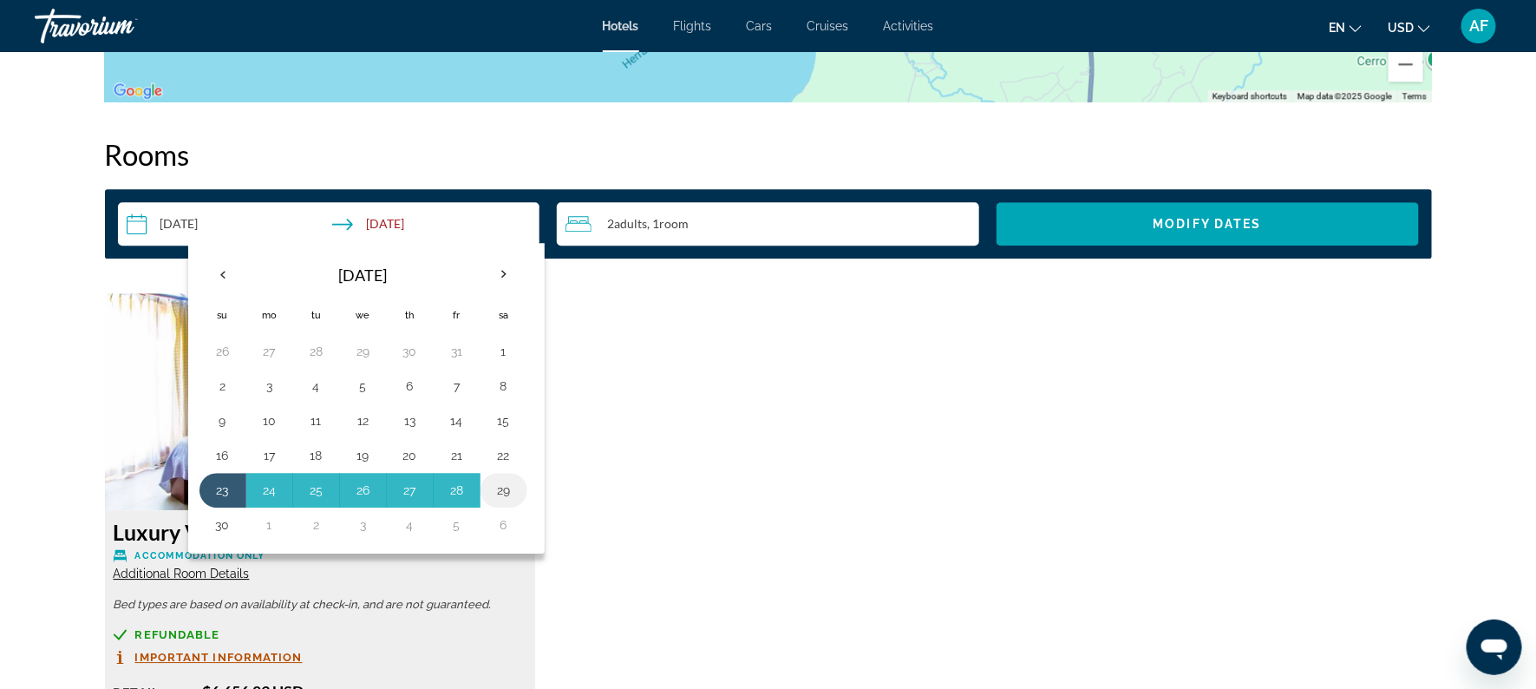
click at [496, 492] on button "29" at bounding box center [504, 490] width 28 height 24
type input "**********"
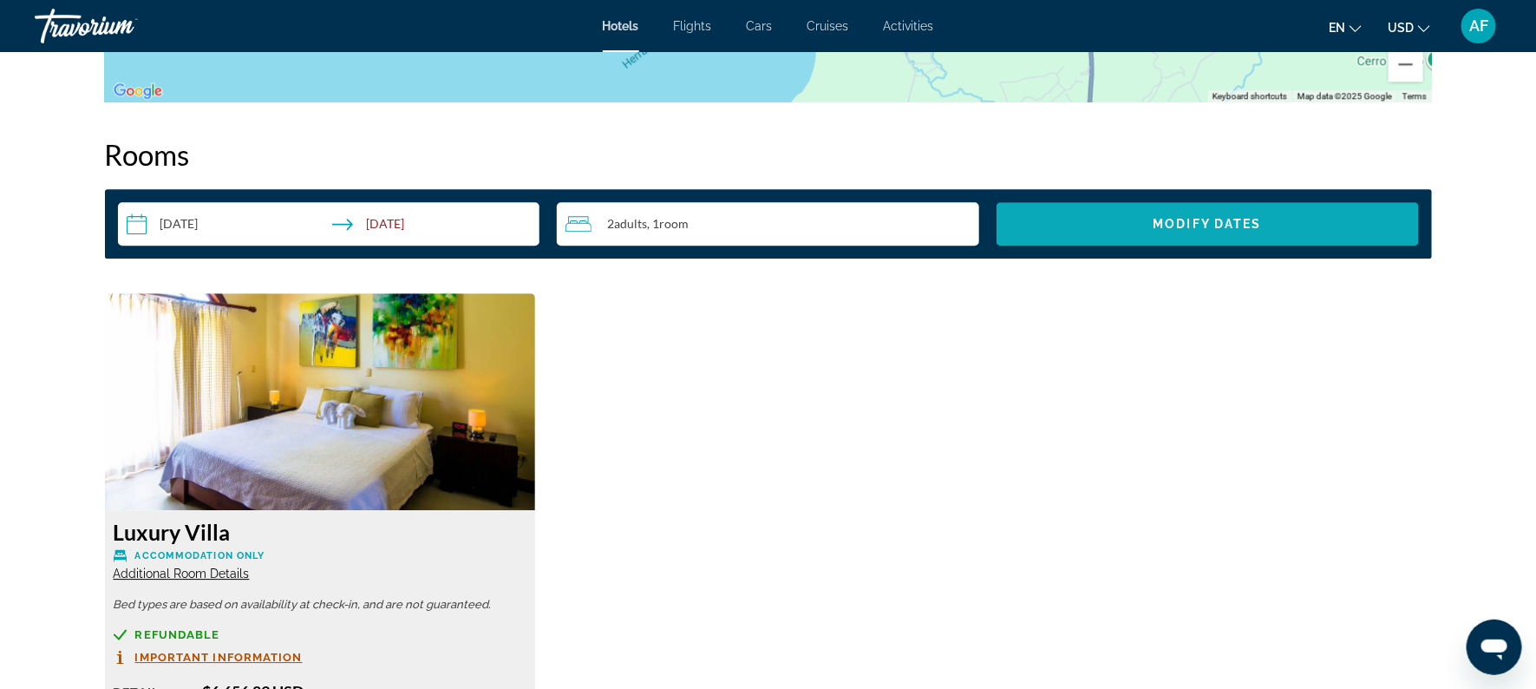
click at [1094, 226] on span "Search widget" at bounding box center [1207, 224] width 422 height 42
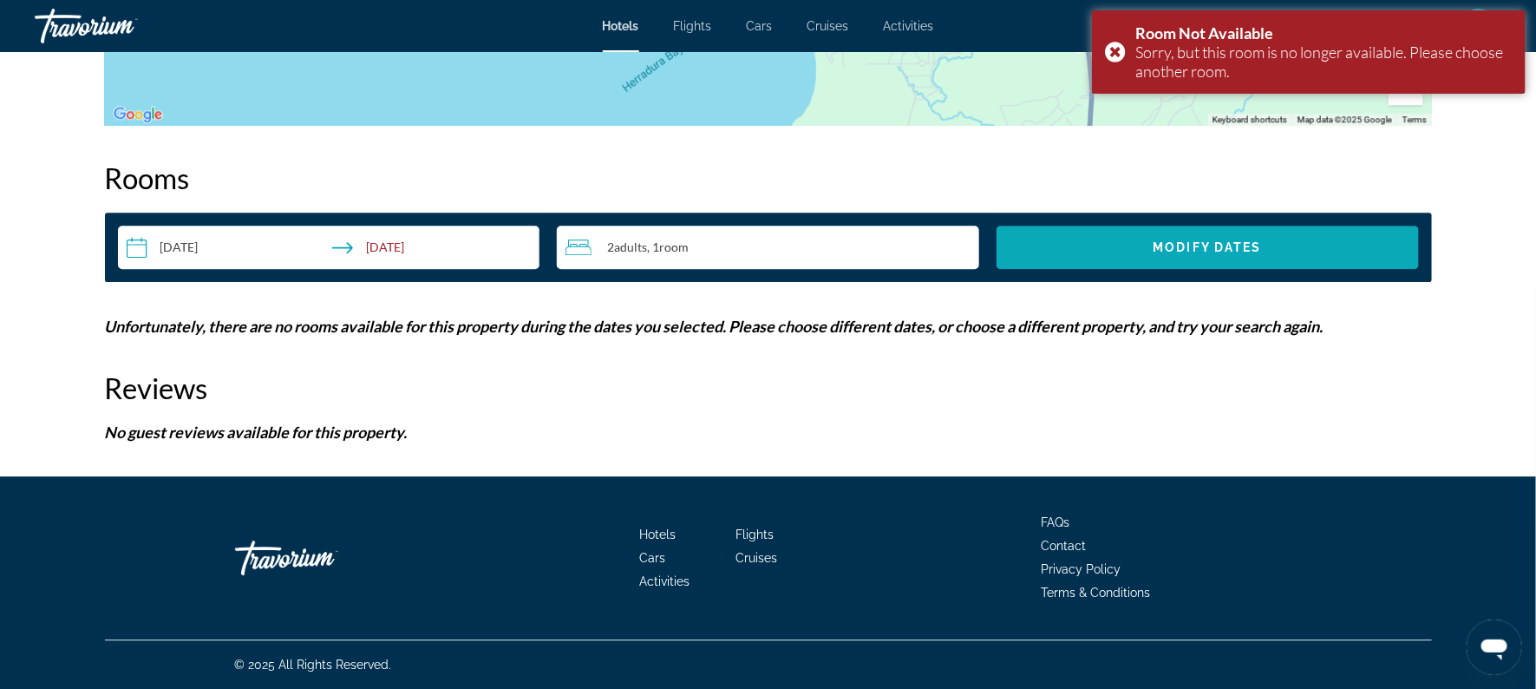
scroll to position [2138, 0]
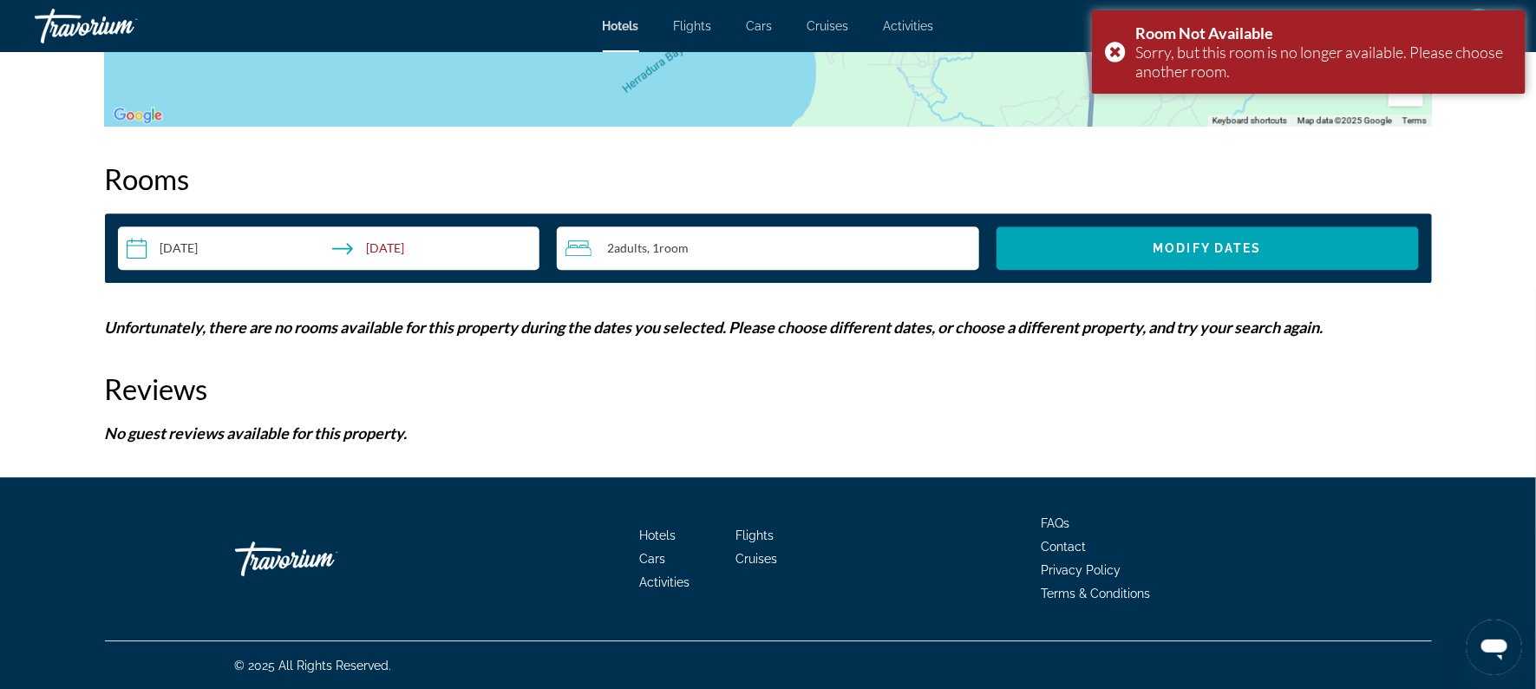
click at [212, 253] on input "**********" at bounding box center [332, 250] width 429 height 49
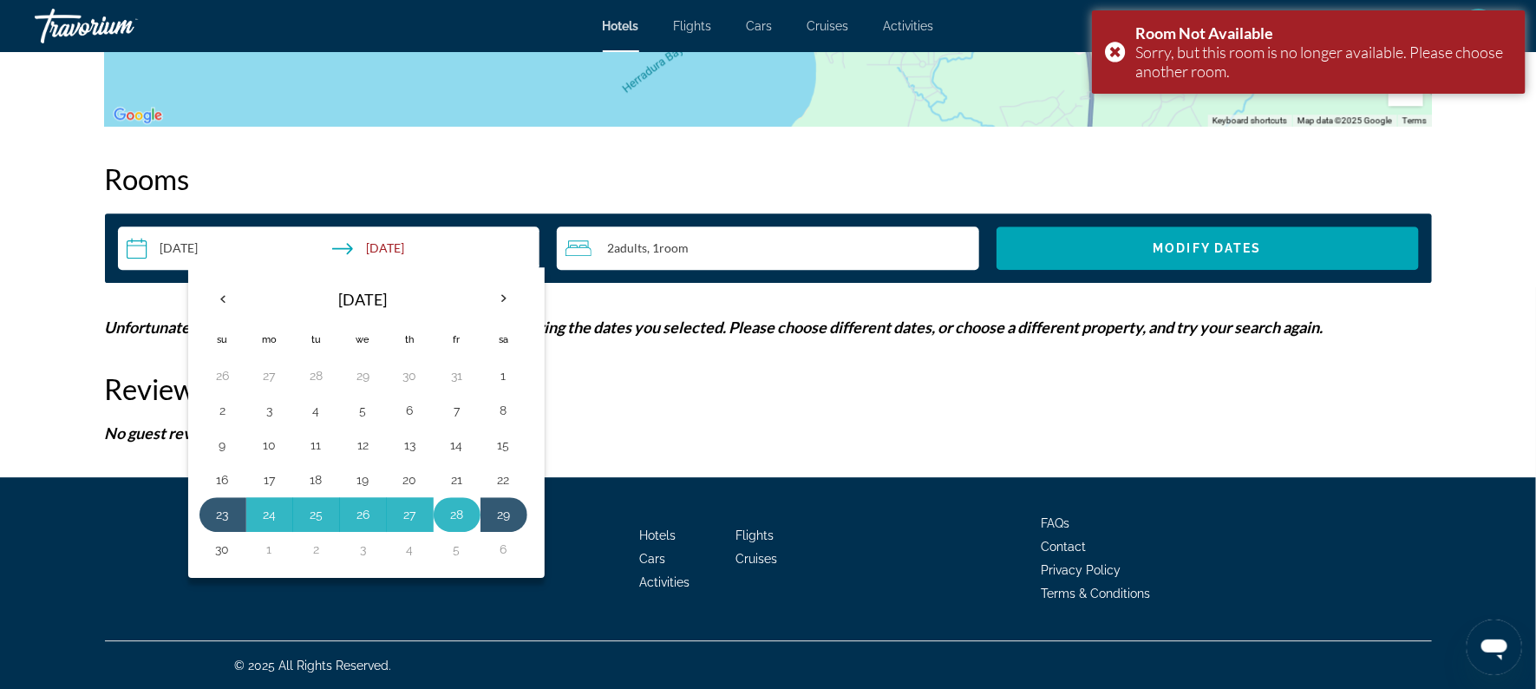
click at [454, 506] on button "28" at bounding box center [457, 514] width 28 height 24
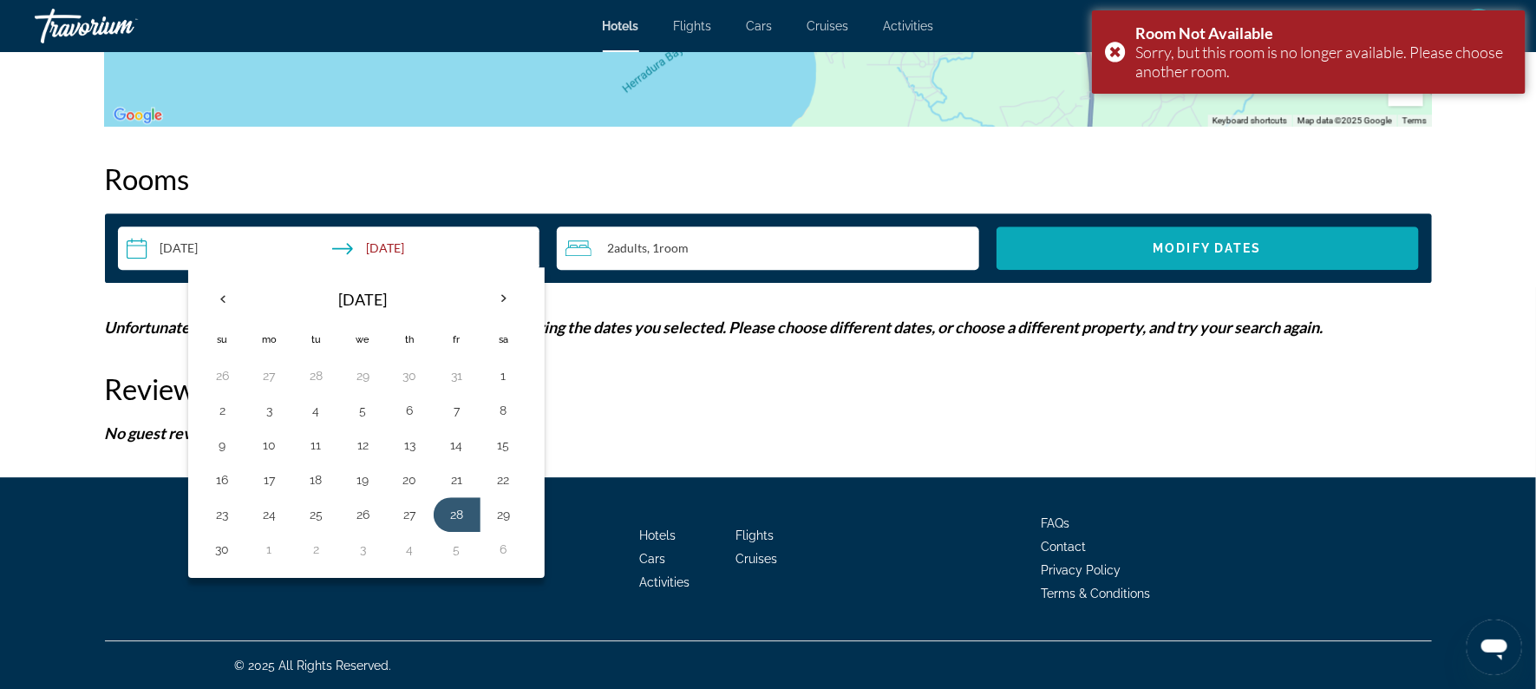
click at [1194, 238] on span "Search widget" at bounding box center [1207, 248] width 422 height 42
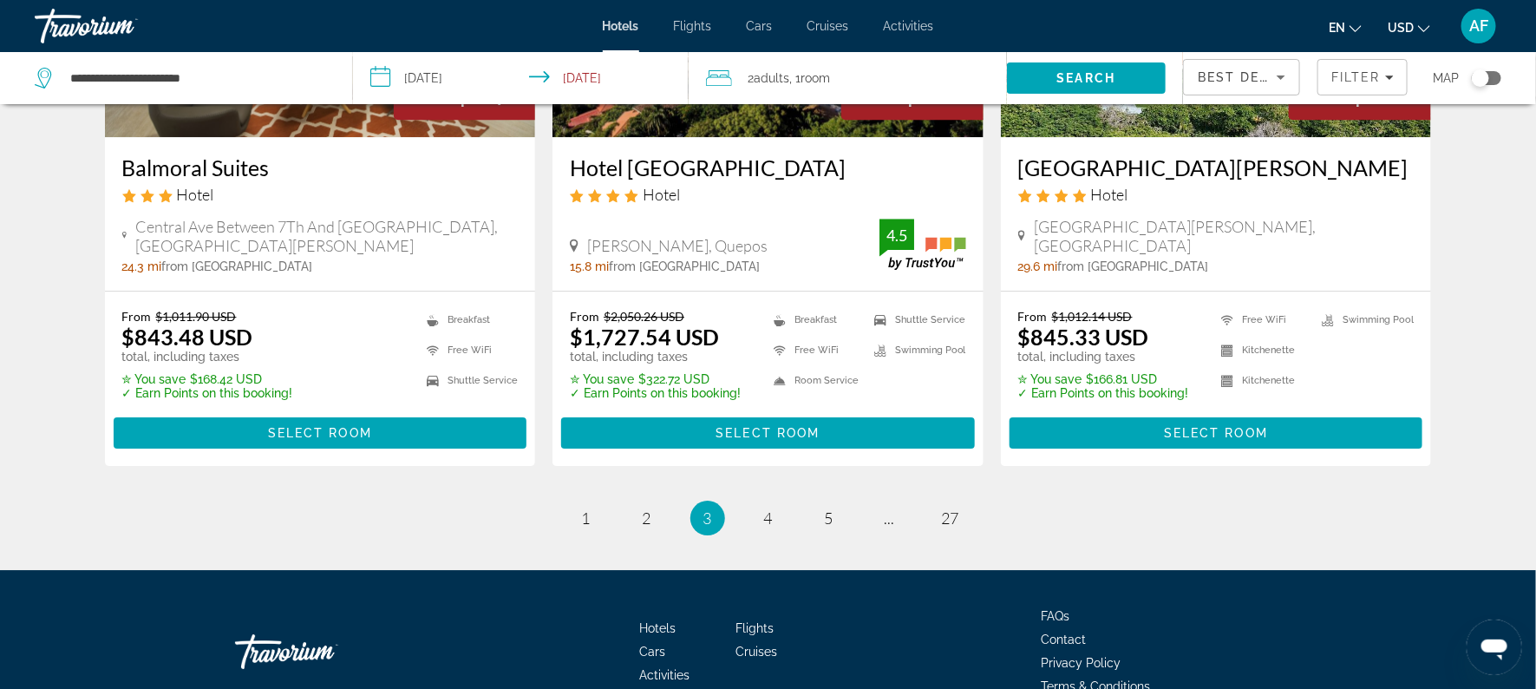
scroll to position [2321, 0]
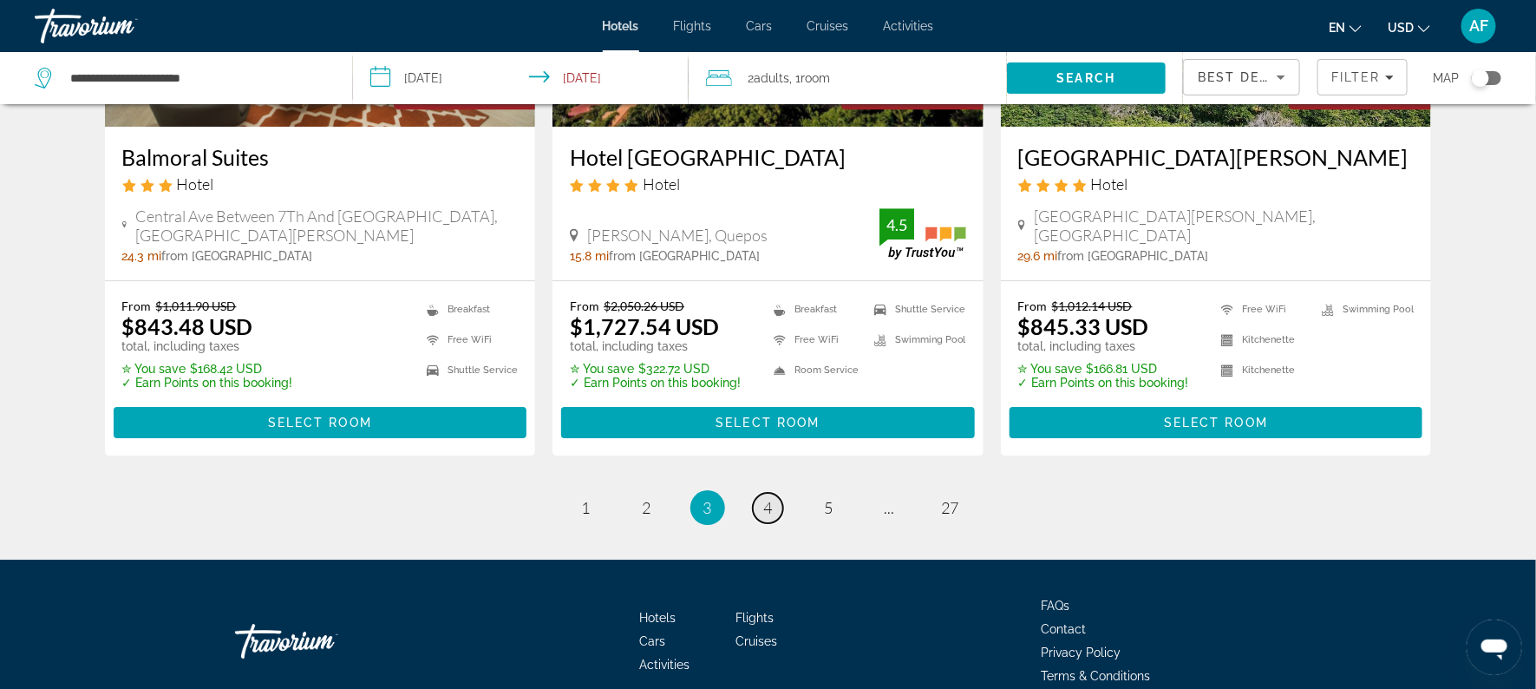
click at [761, 493] on link "page 4" at bounding box center [768, 508] width 30 height 30
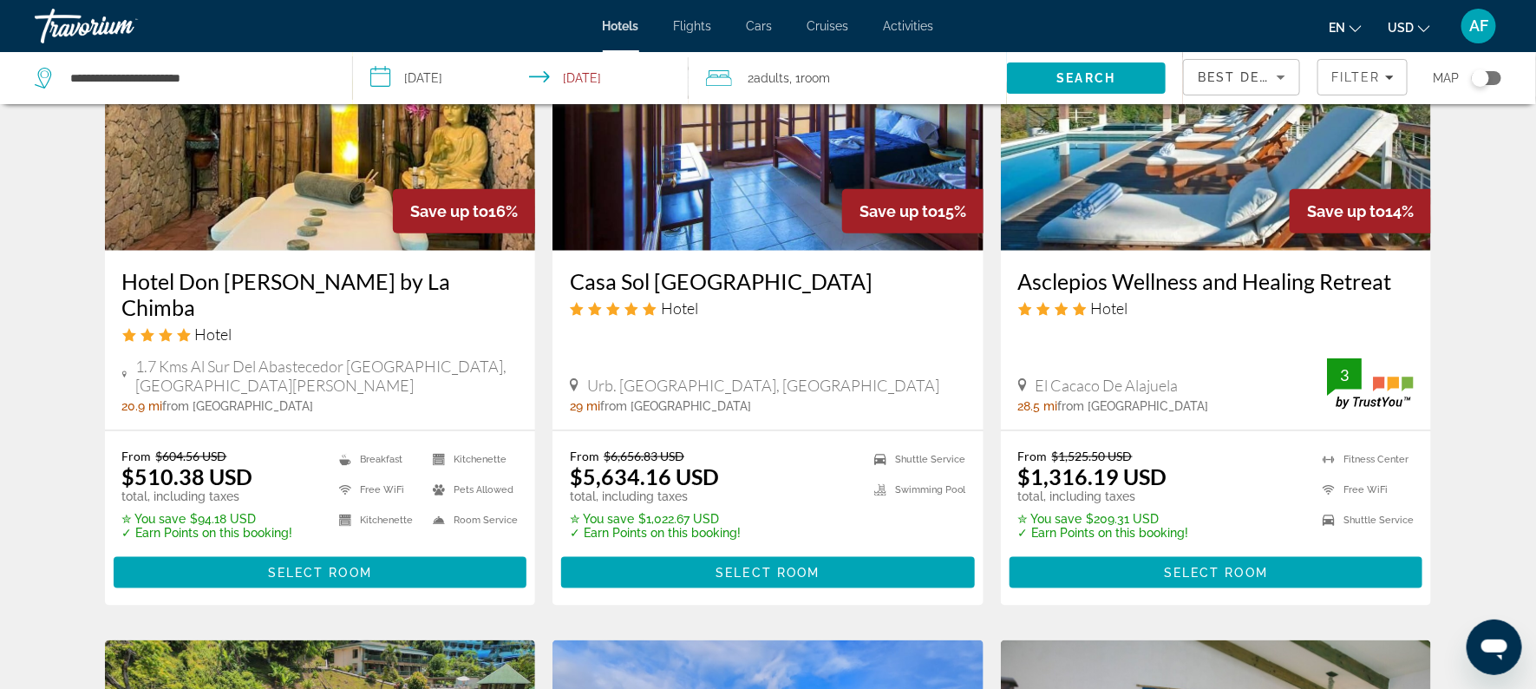
scroll to position [859, 0]
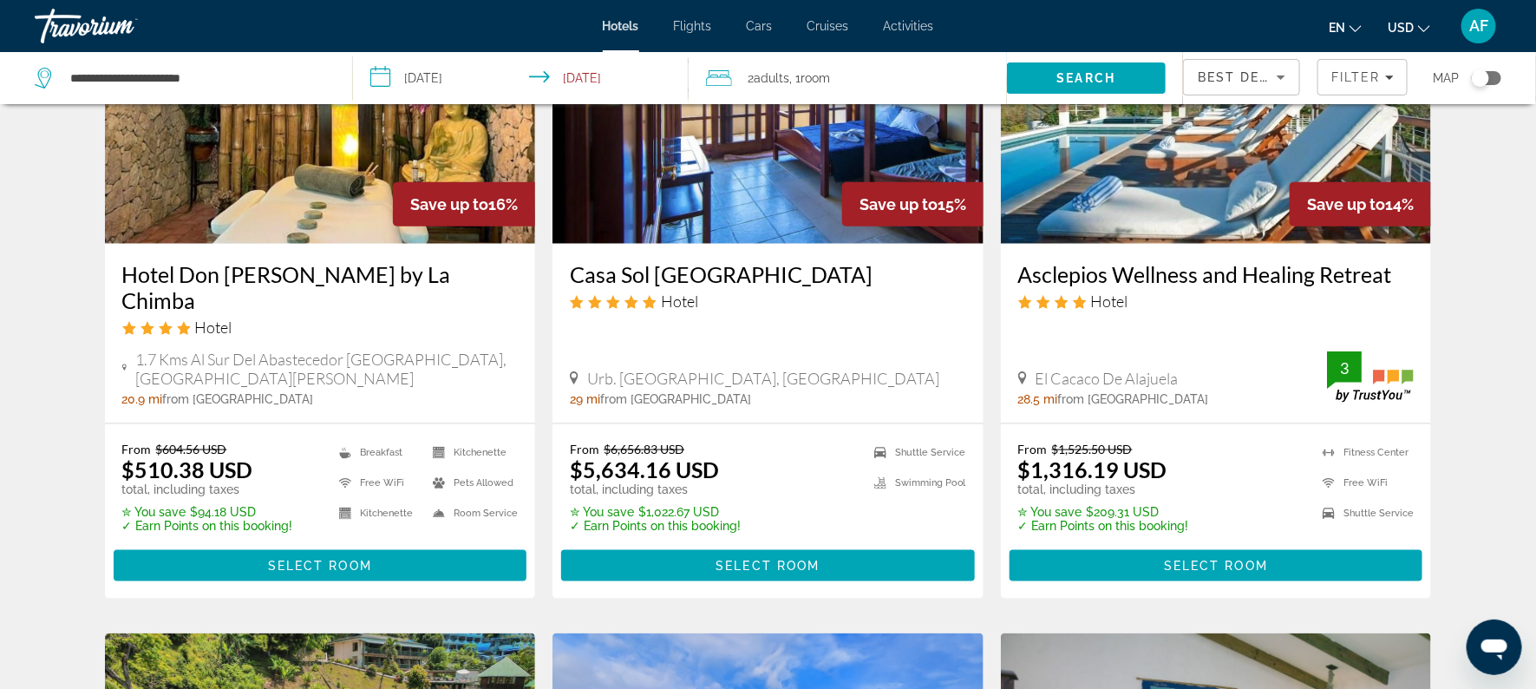
click at [1222, 261] on h3 "Asclepios Wellness and Healing Retreat" at bounding box center [1216, 274] width 396 height 26
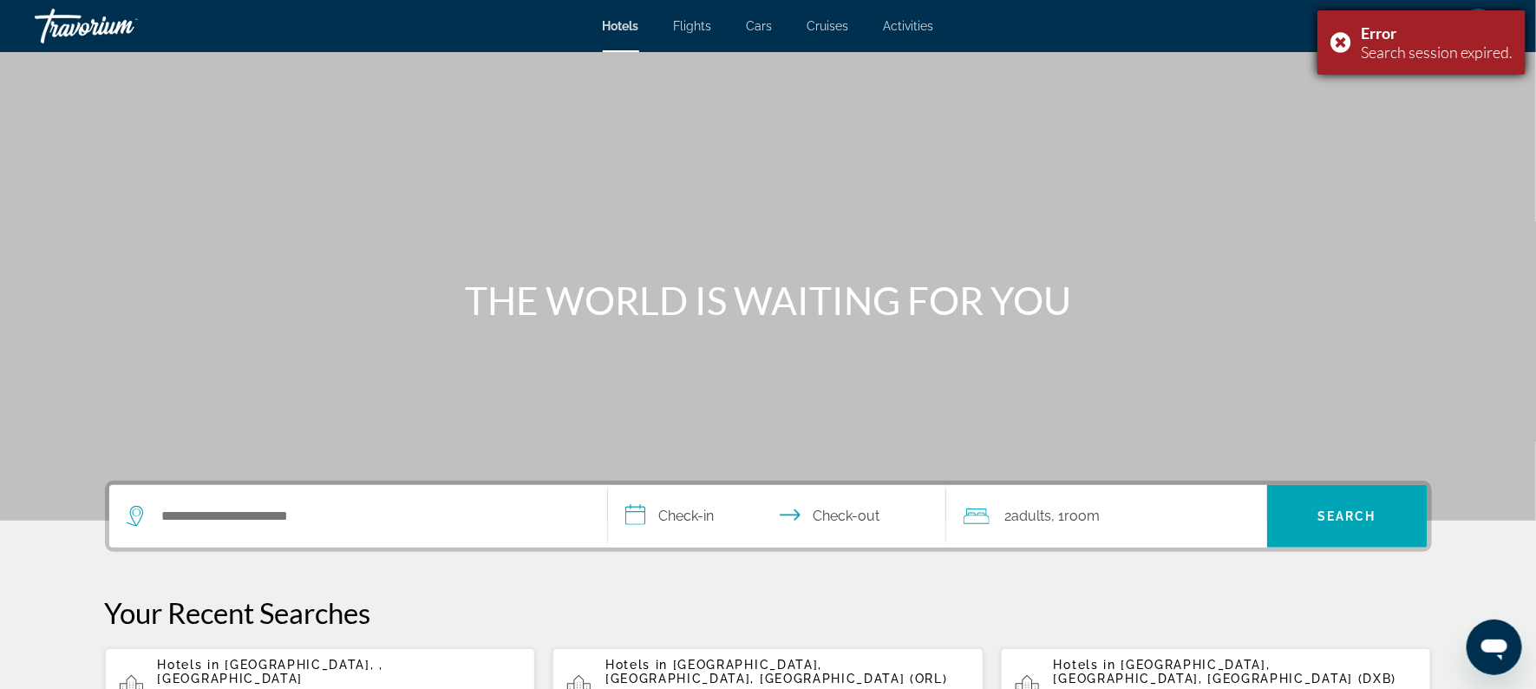
click at [1466, 55] on div "Search session expired." at bounding box center [1437, 51] width 152 height 19
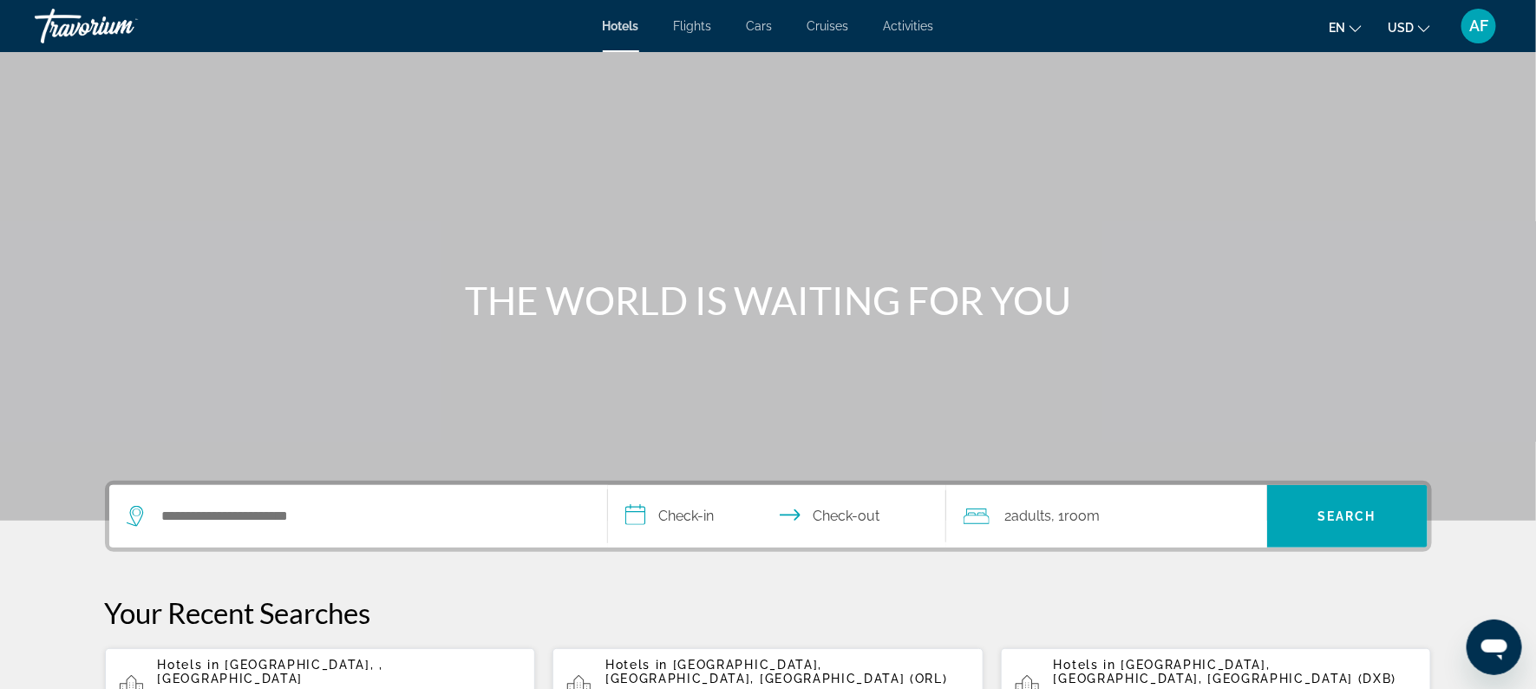
click at [250, 669] on span "Costa Rica, , Costa Rica" at bounding box center [270, 671] width 225 height 28
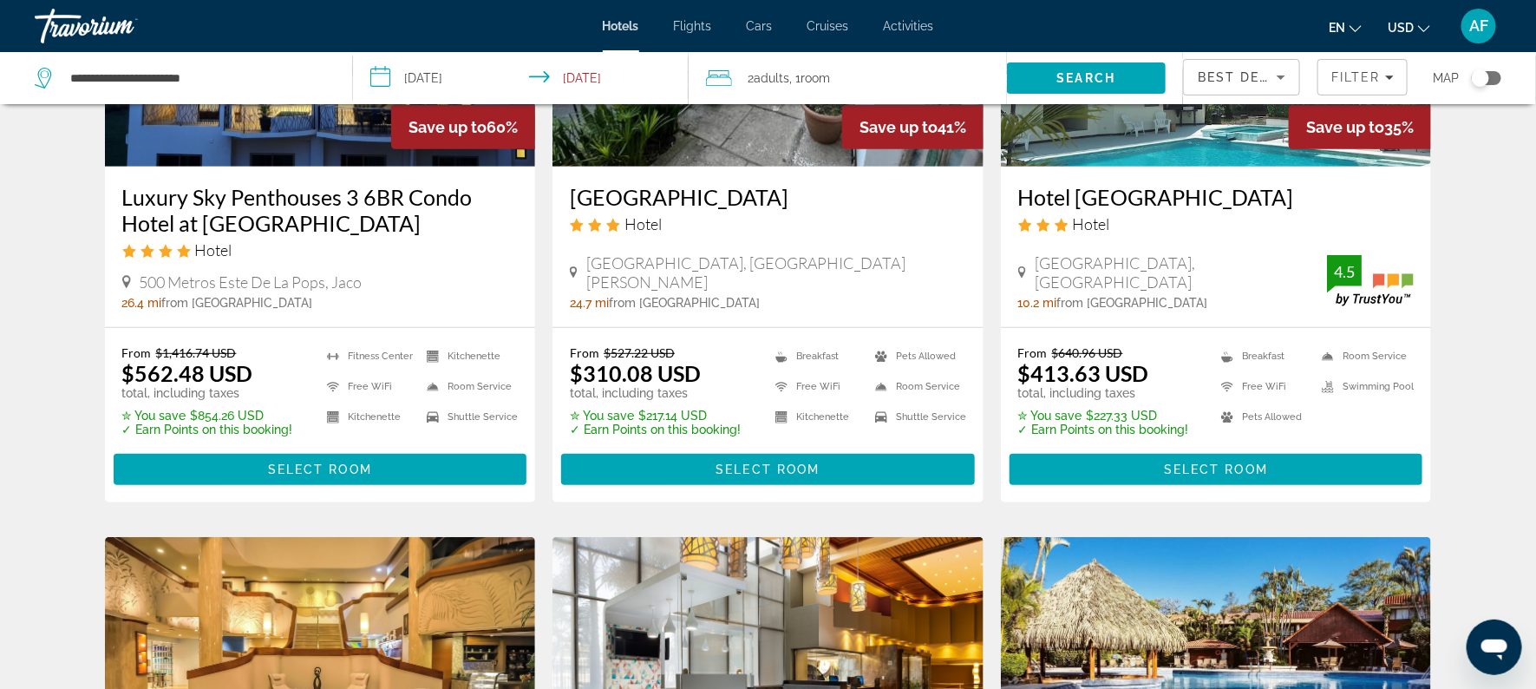
scroll to position [277, 0]
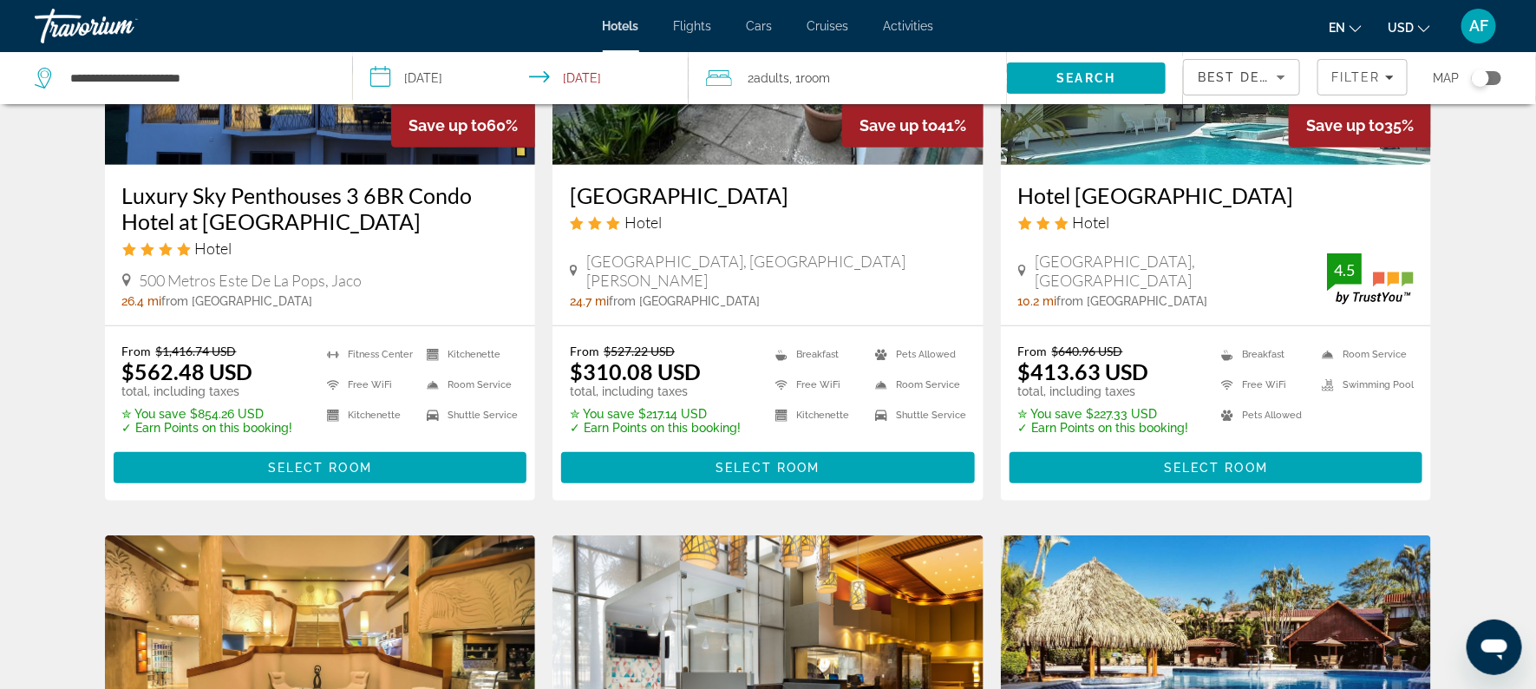
click at [229, 193] on h3 "Luxury Sky Penthouses 3 6BR Condo Hotel at Oceano Jaco" at bounding box center [320, 208] width 396 height 52
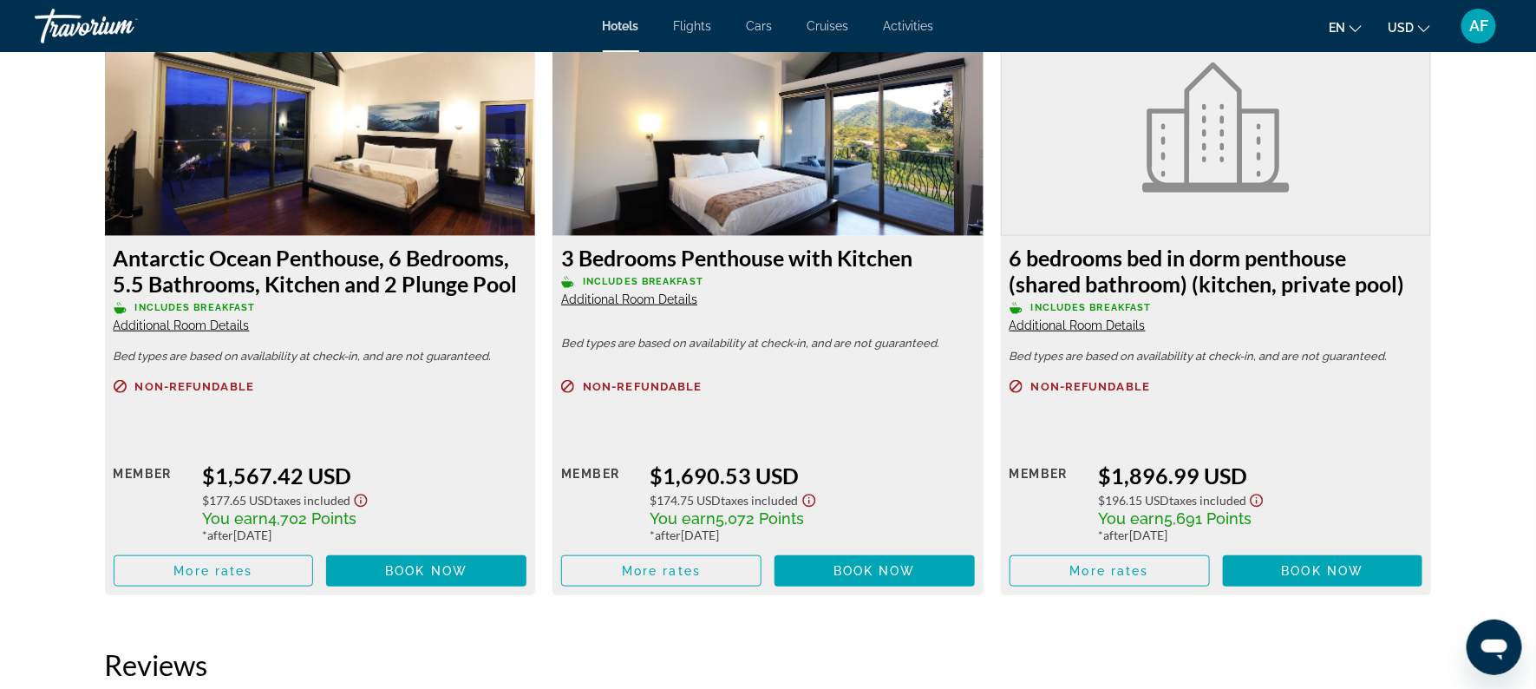
scroll to position [3643, 0]
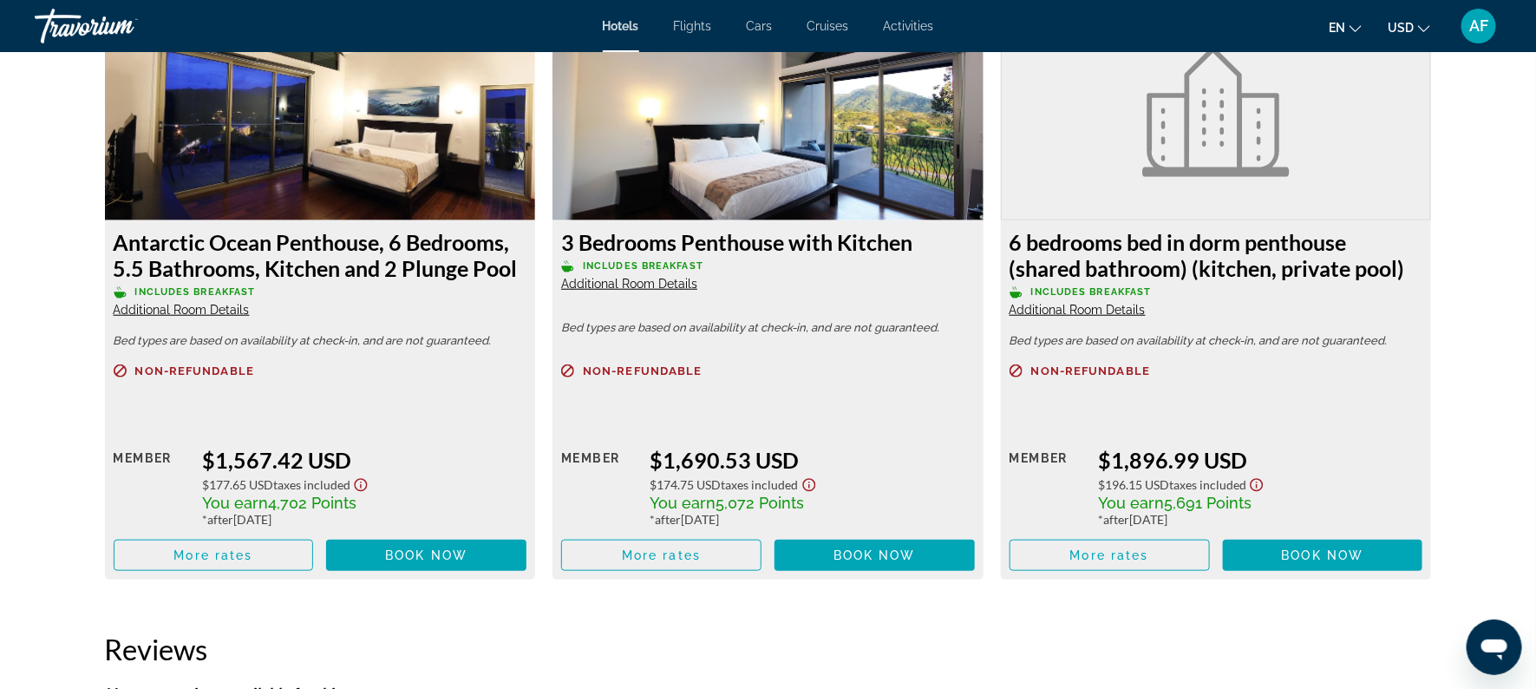
click at [192, 304] on span "Additional Room Details" at bounding box center [182, 310] width 136 height 14
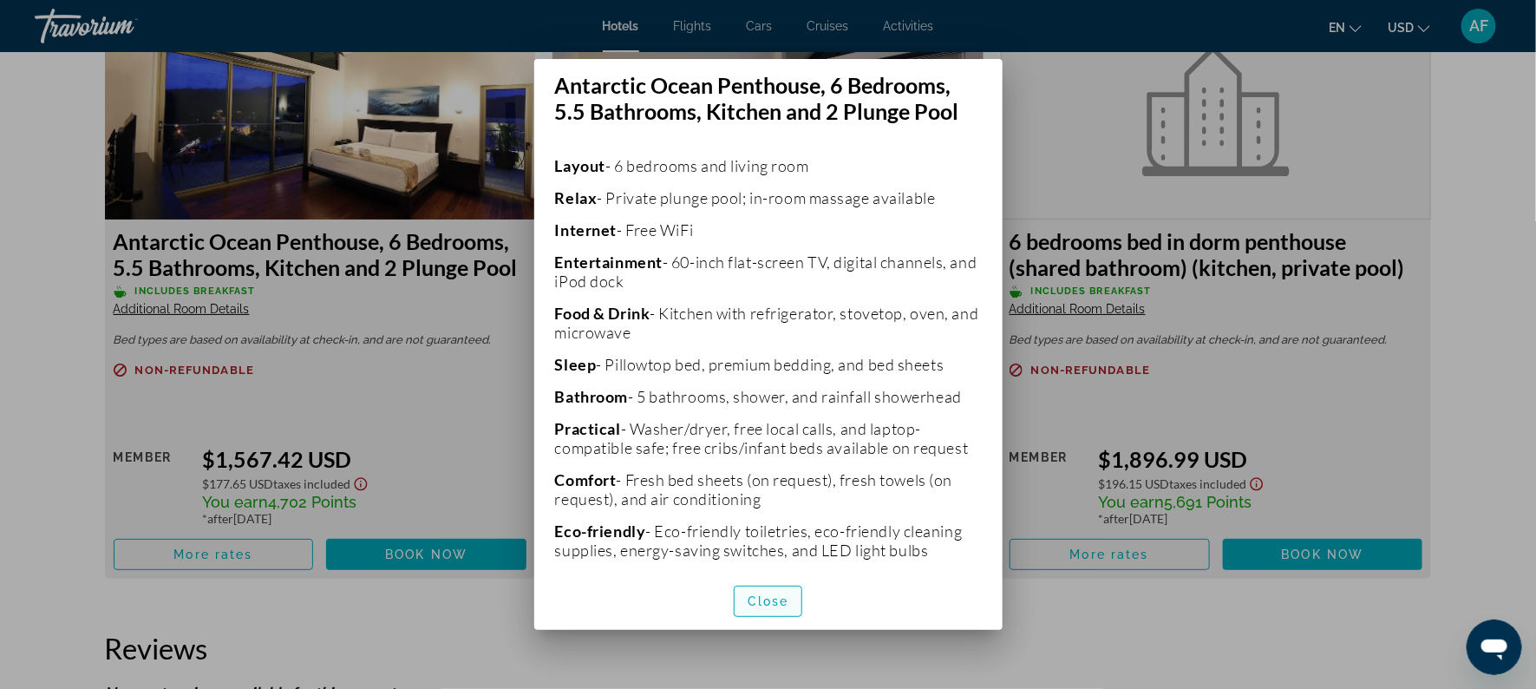
scroll to position [428, 0]
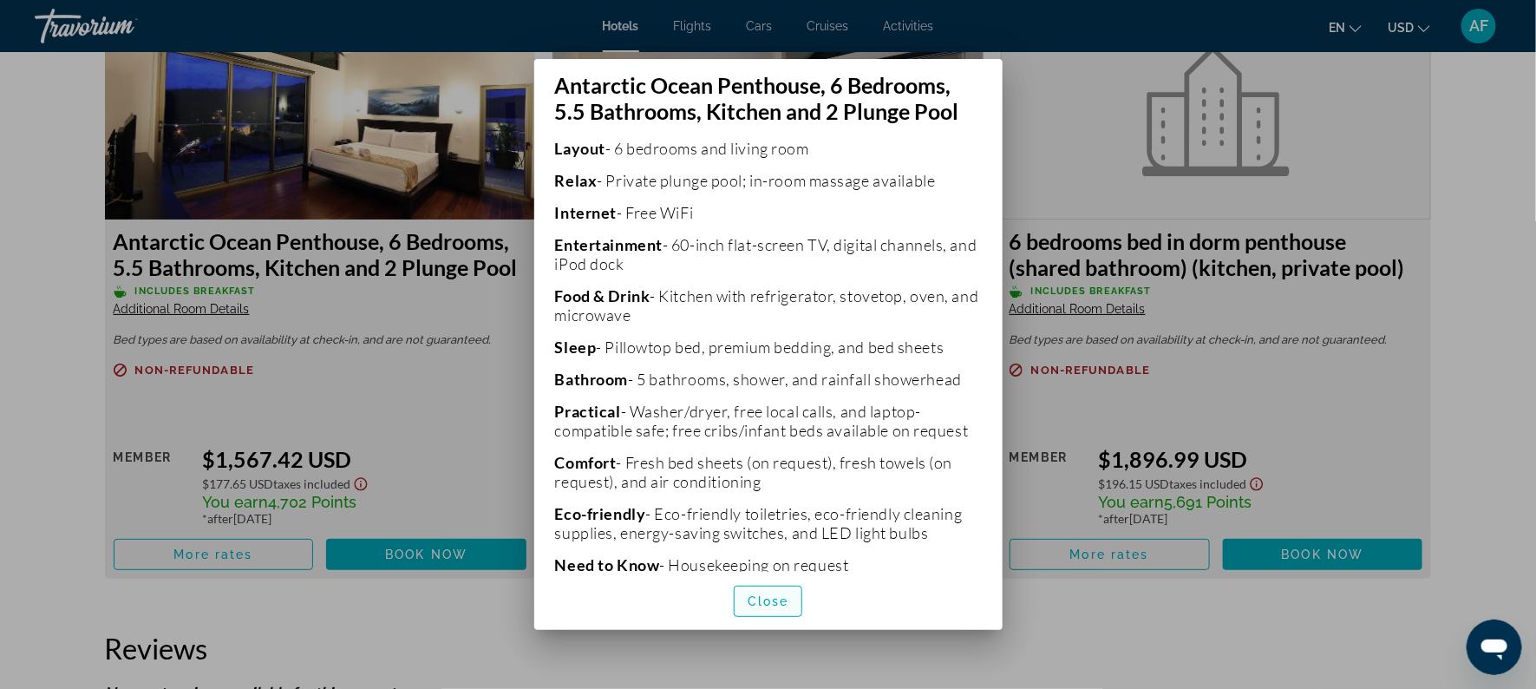
click at [760, 601] on span "Close" at bounding box center [769, 601] width 42 height 14
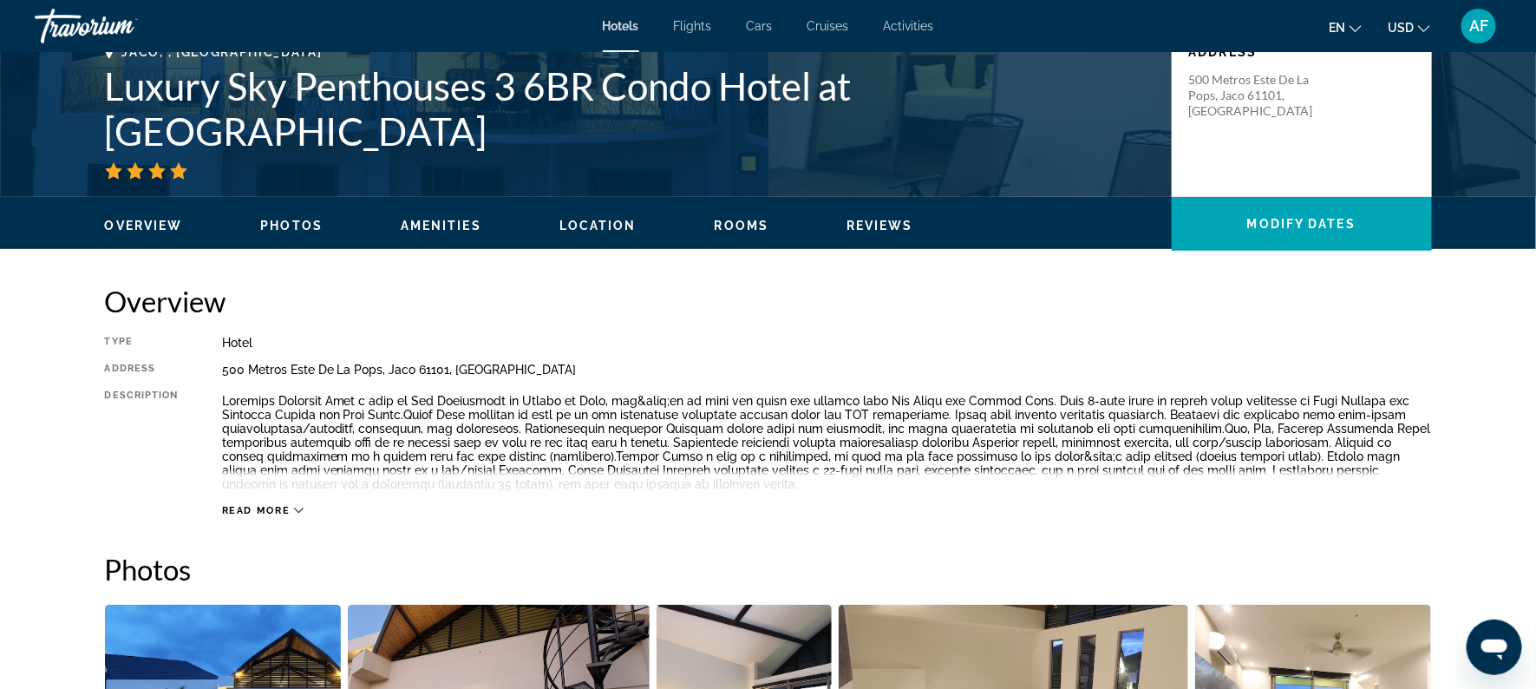
scroll to position [360, 0]
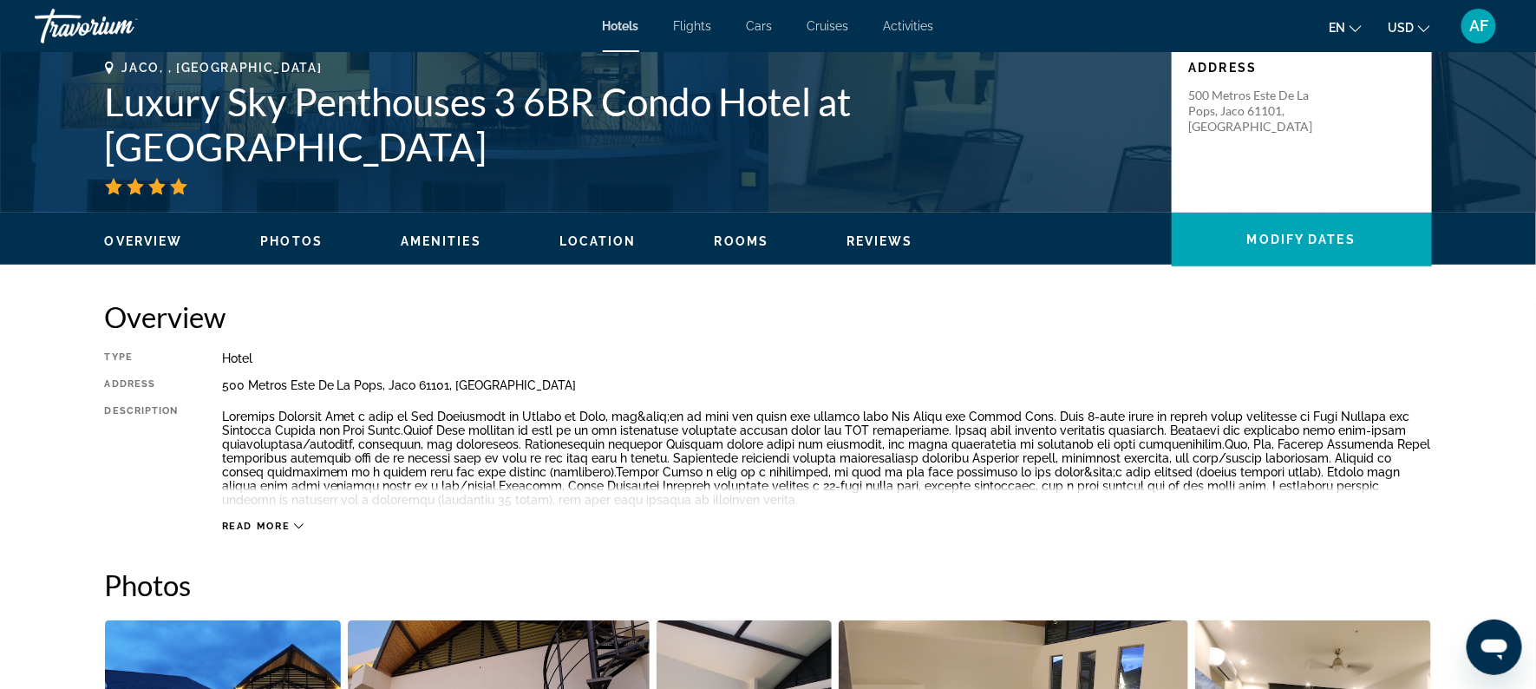
click at [278, 518] on div "Read more" at bounding box center [827, 509] width 1210 height 48
click at [297, 523] on icon "Main content" at bounding box center [299, 526] width 10 height 10
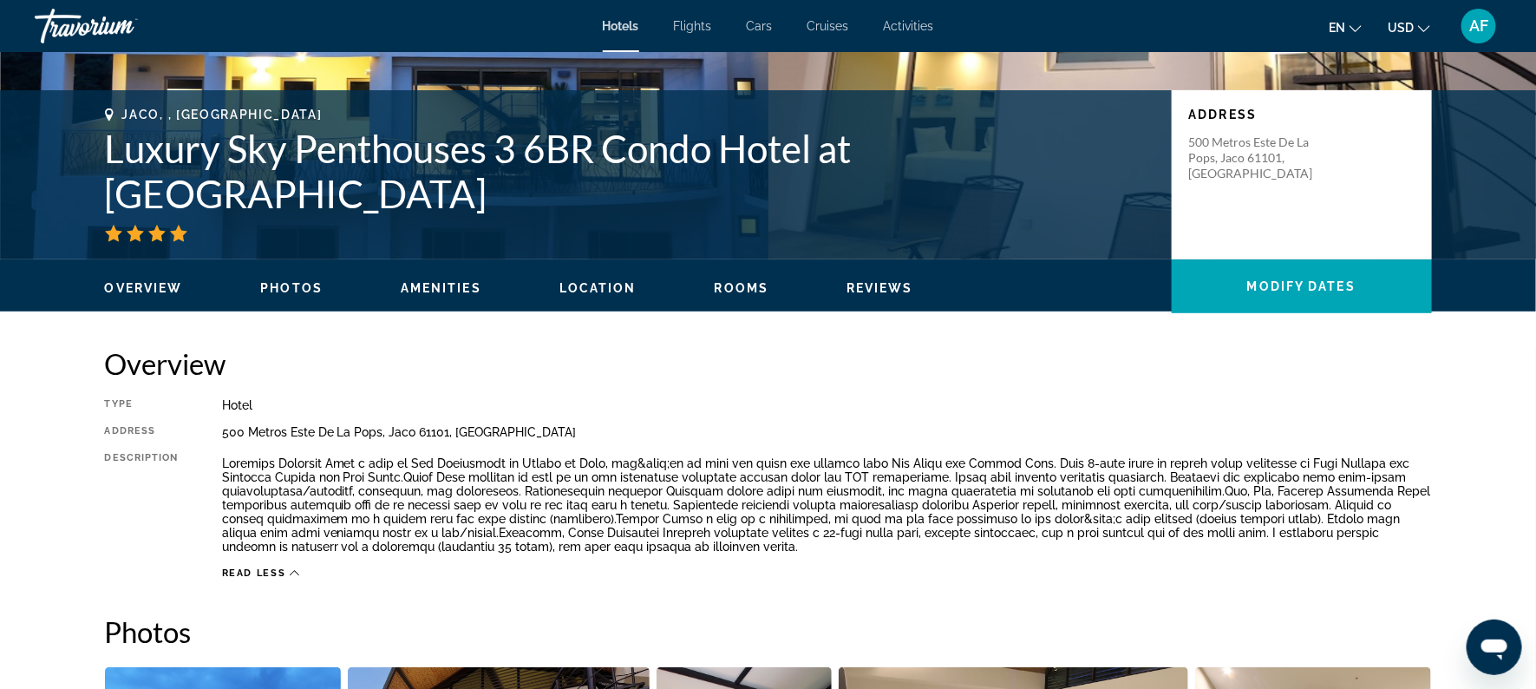
scroll to position [287, 0]
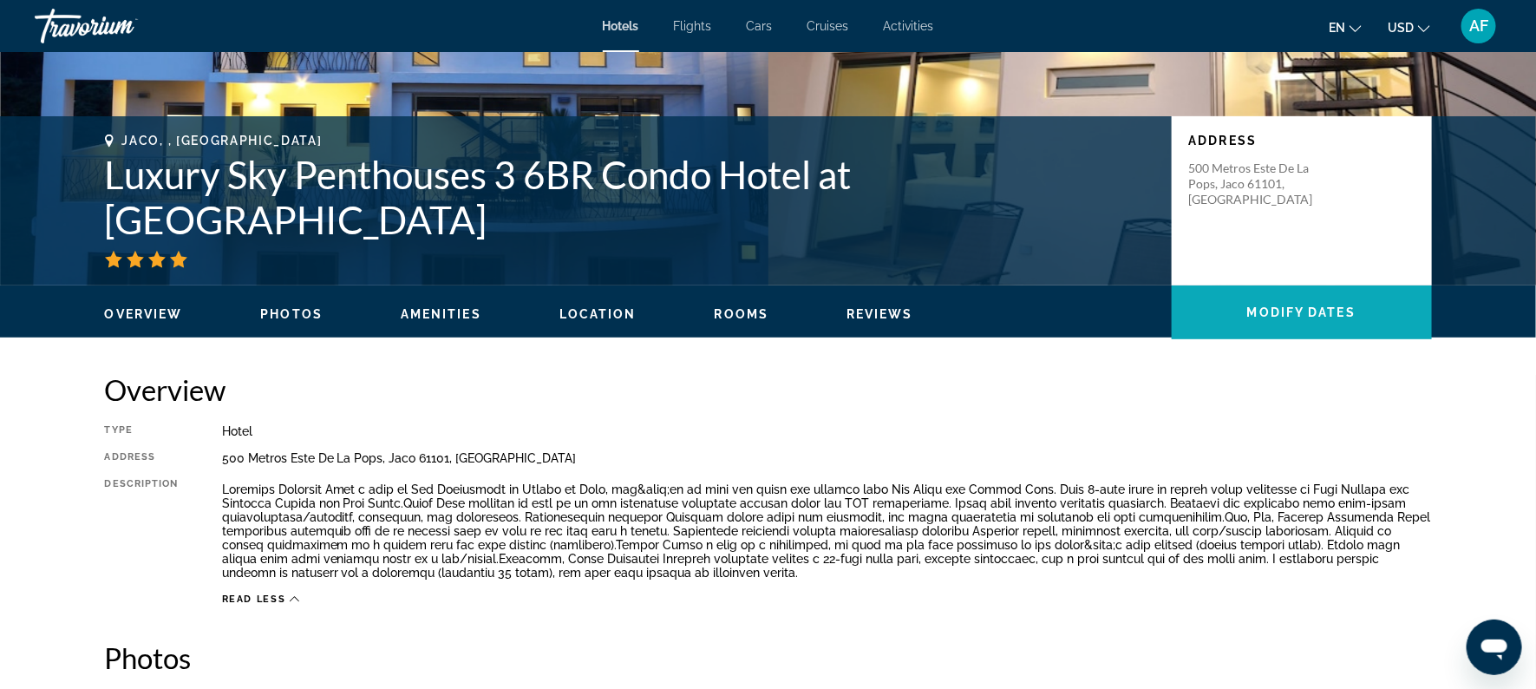
click at [1354, 297] on span "Main content" at bounding box center [1302, 312] width 260 height 42
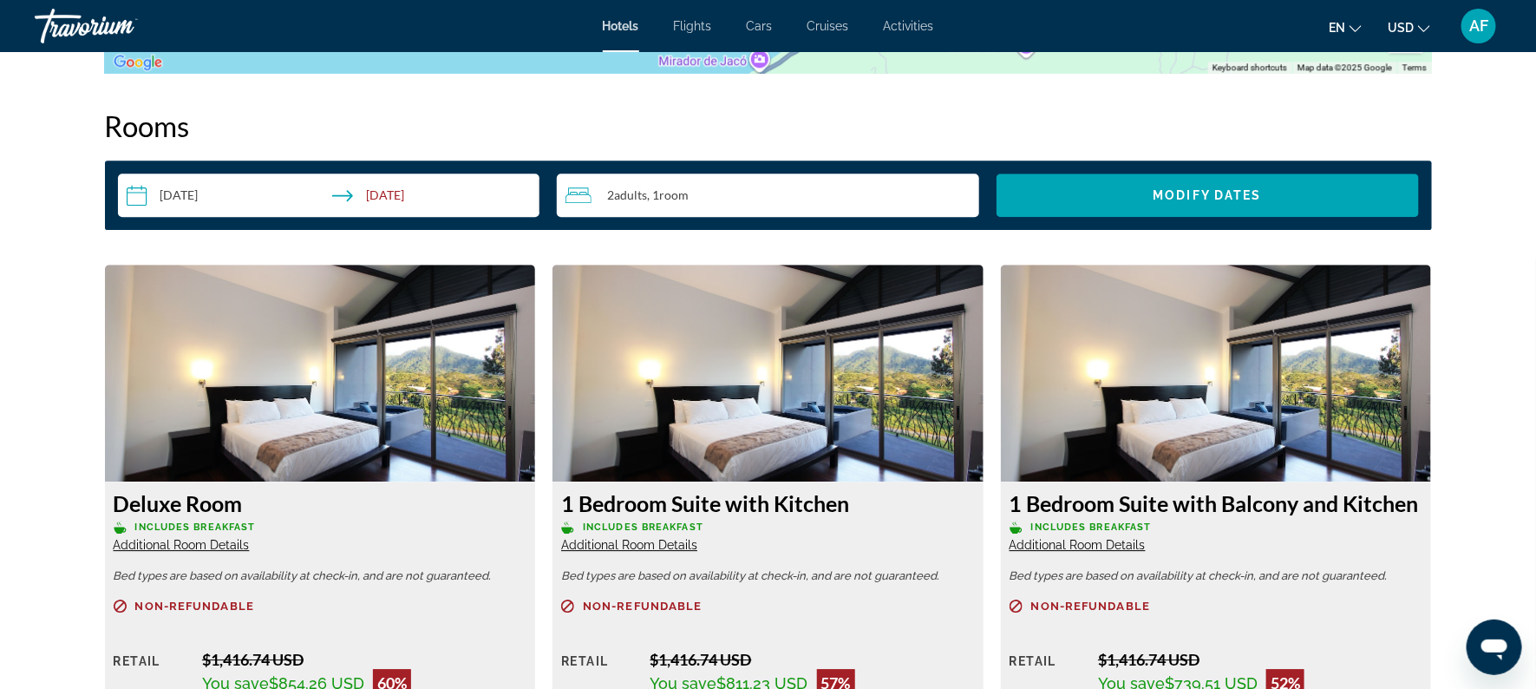
scroll to position [2171, 0]
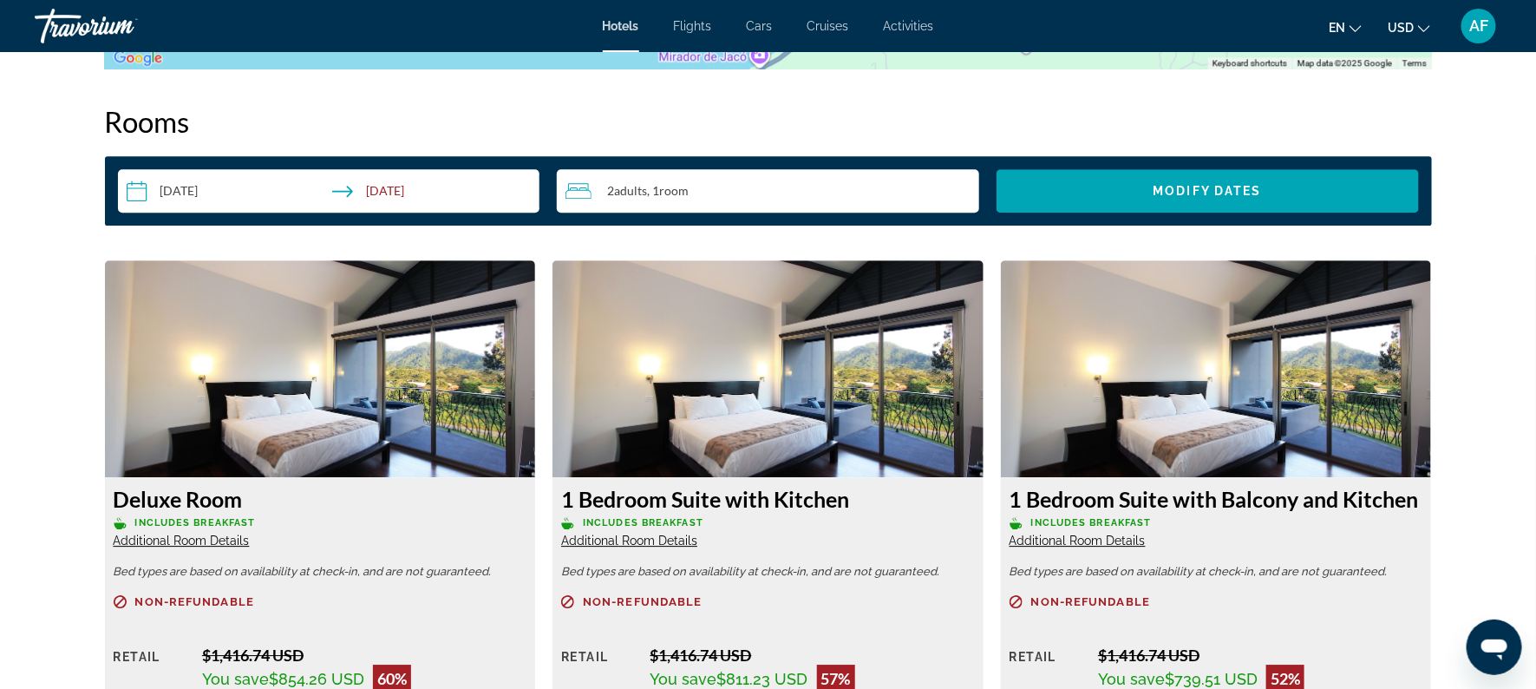
click at [196, 196] on input "**********" at bounding box center [332, 193] width 429 height 49
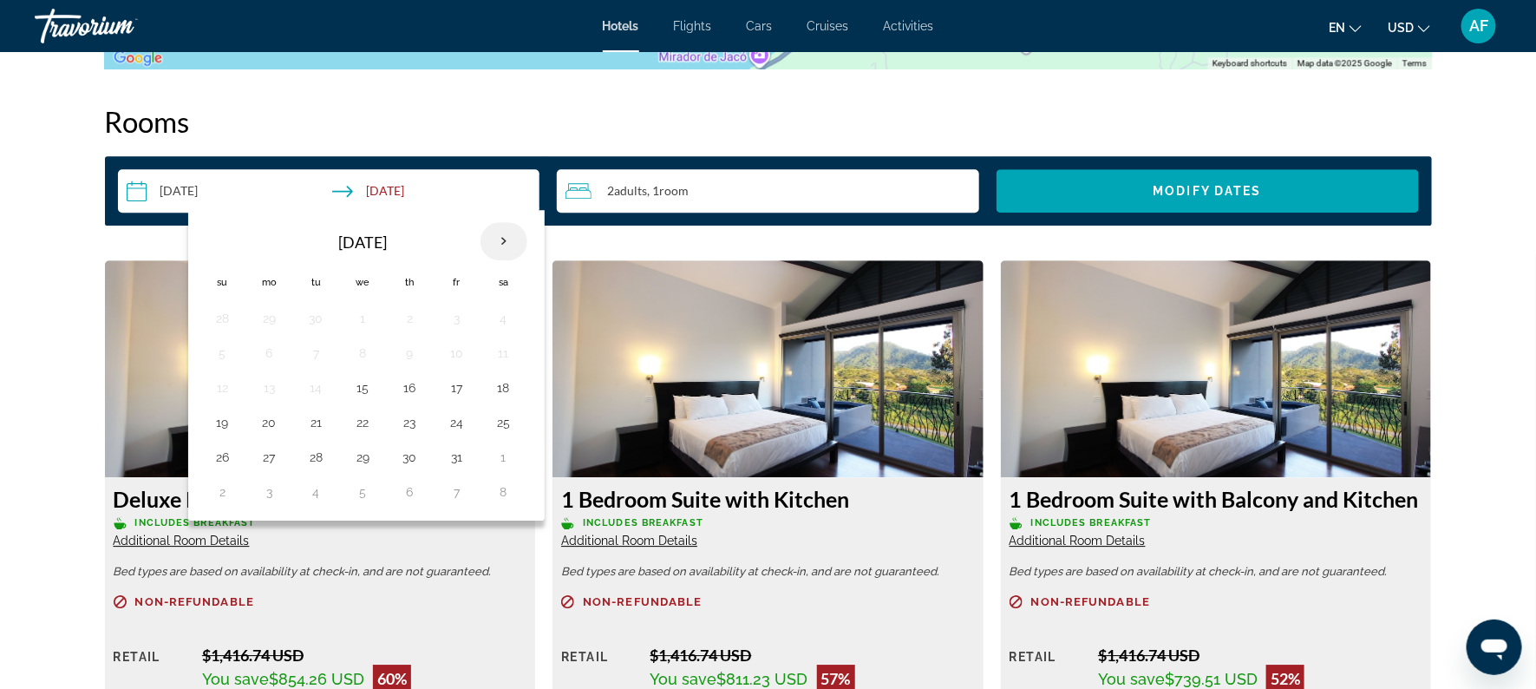
click at [513, 245] on th "Next month" at bounding box center [503, 241] width 47 height 38
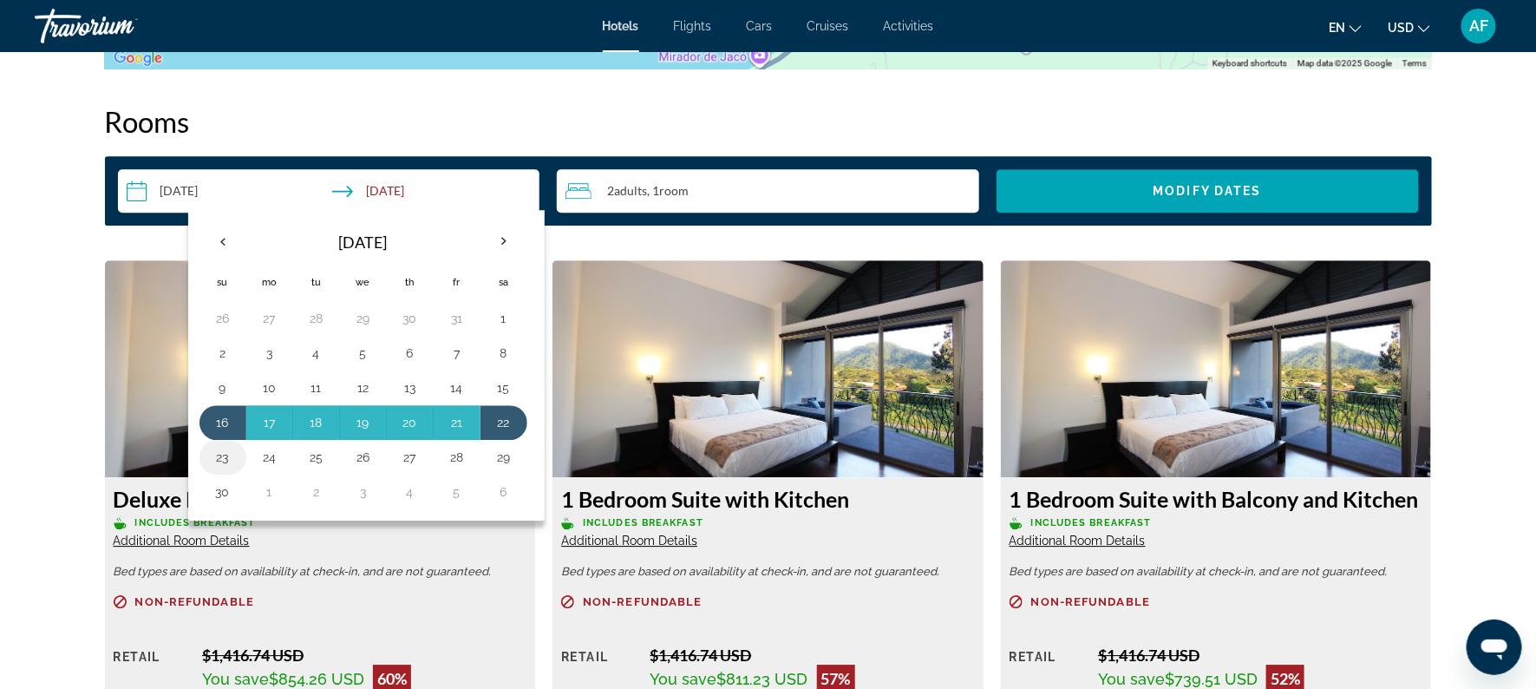
click at [218, 462] on button "23" at bounding box center [223, 457] width 28 height 24
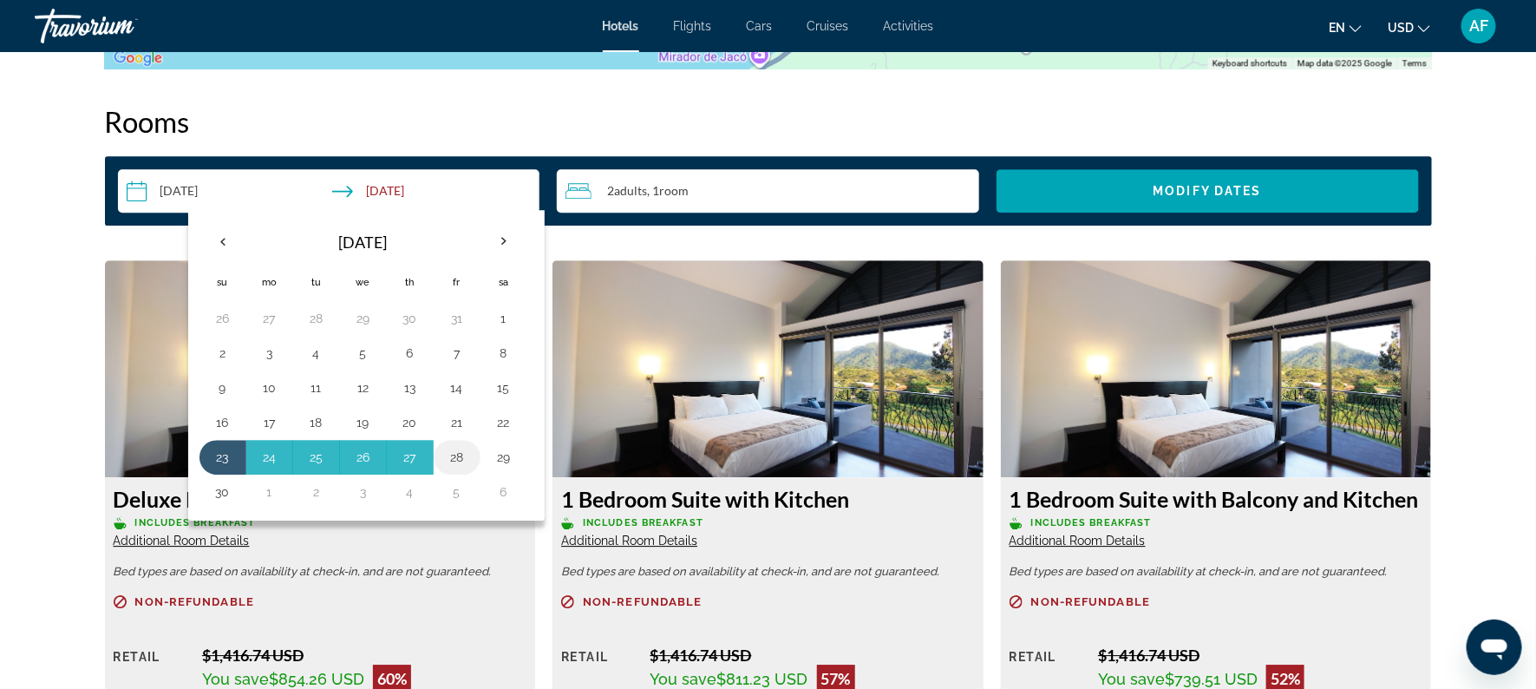
click at [448, 449] on button "28" at bounding box center [457, 457] width 28 height 24
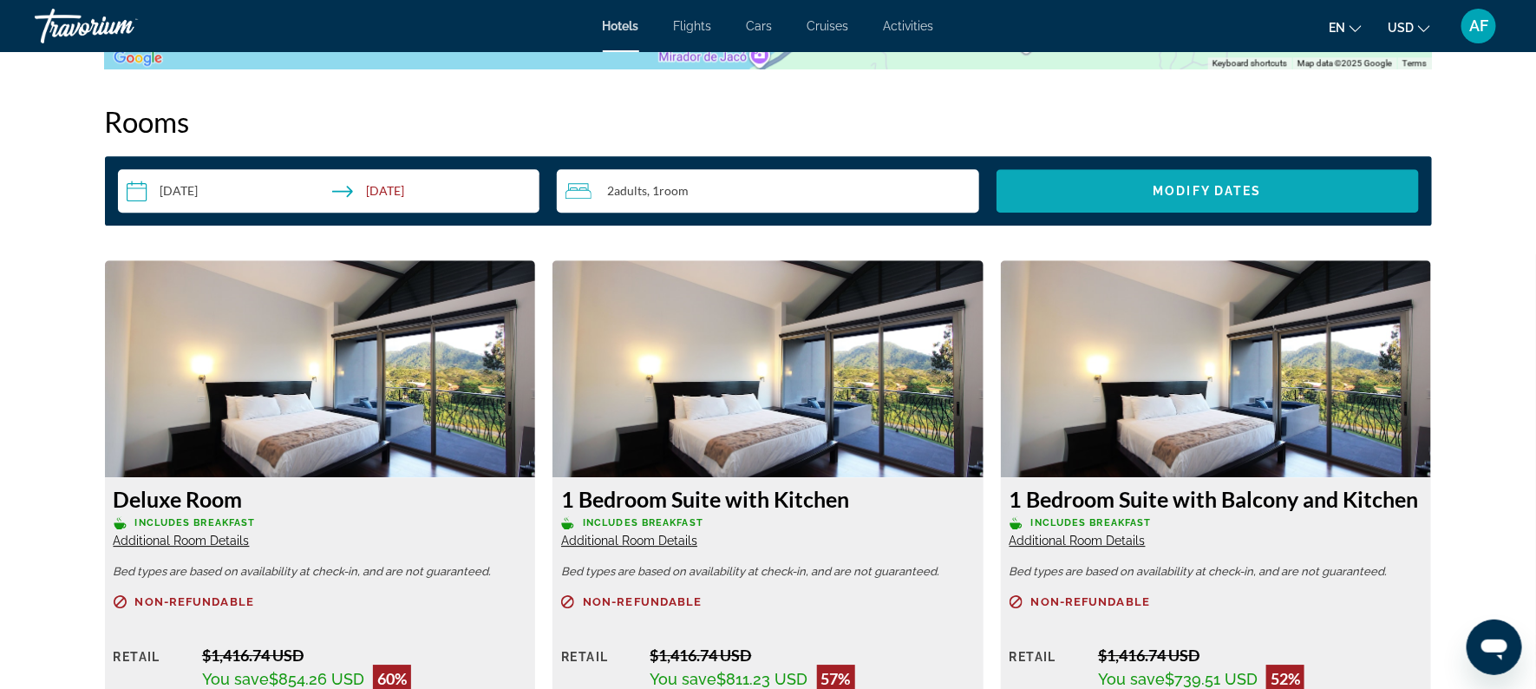
click at [1287, 194] on span "Search widget" at bounding box center [1207, 191] width 422 height 42
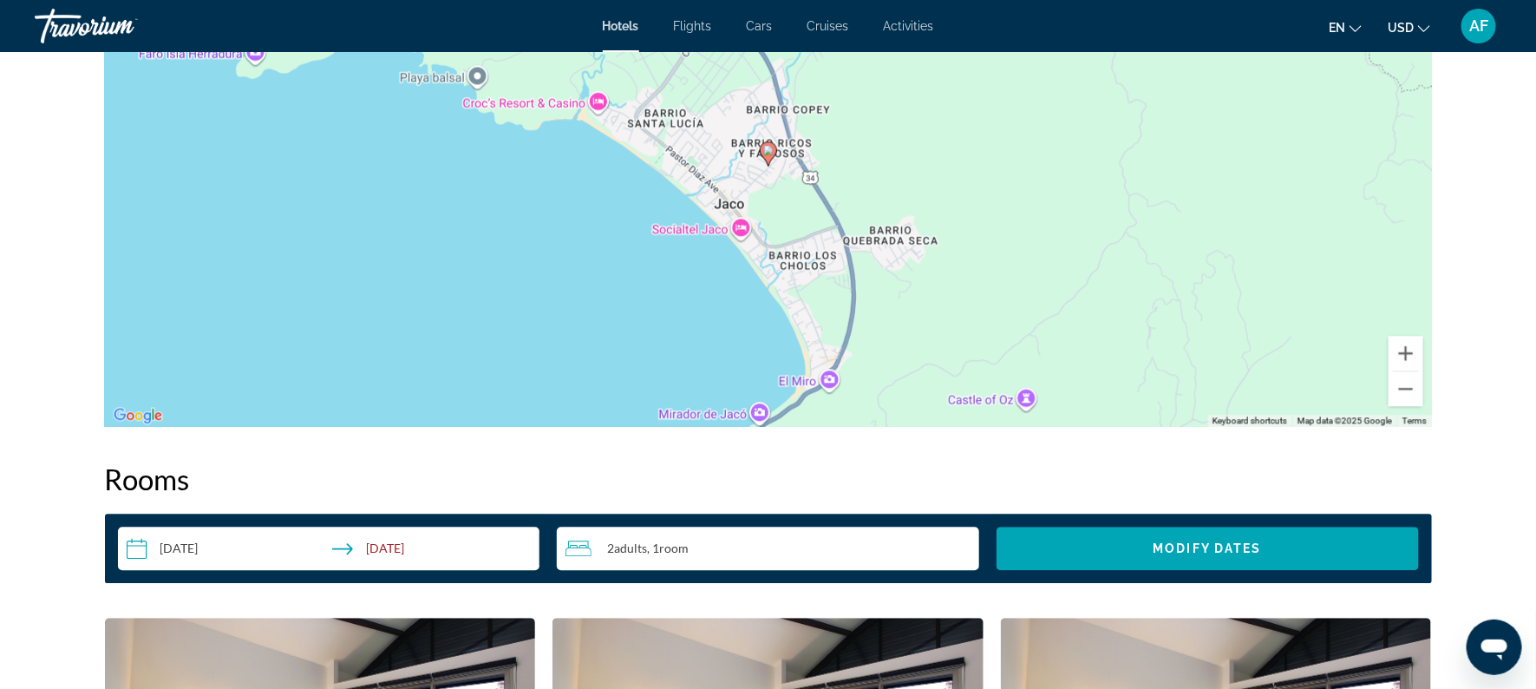
scroll to position [1837, 0]
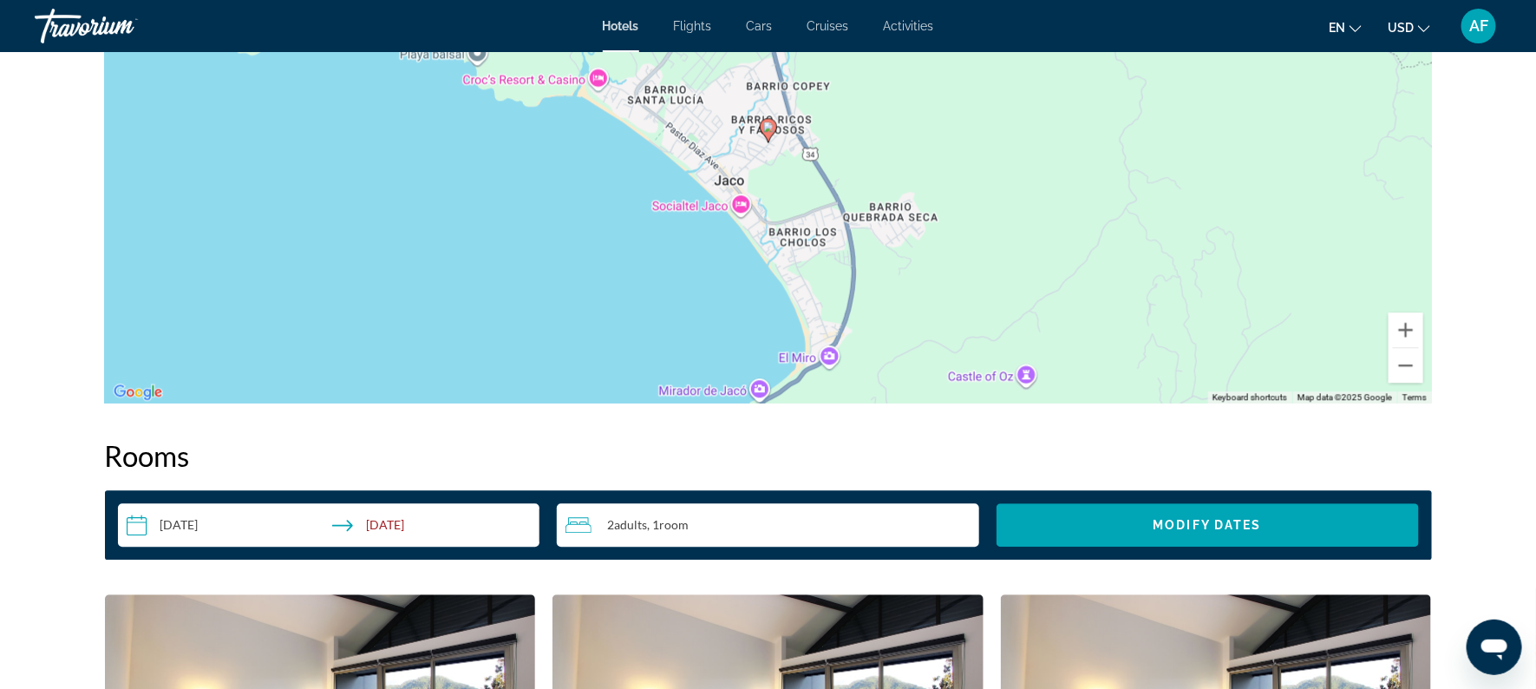
click at [185, 520] on input "**********" at bounding box center [332, 527] width 429 height 49
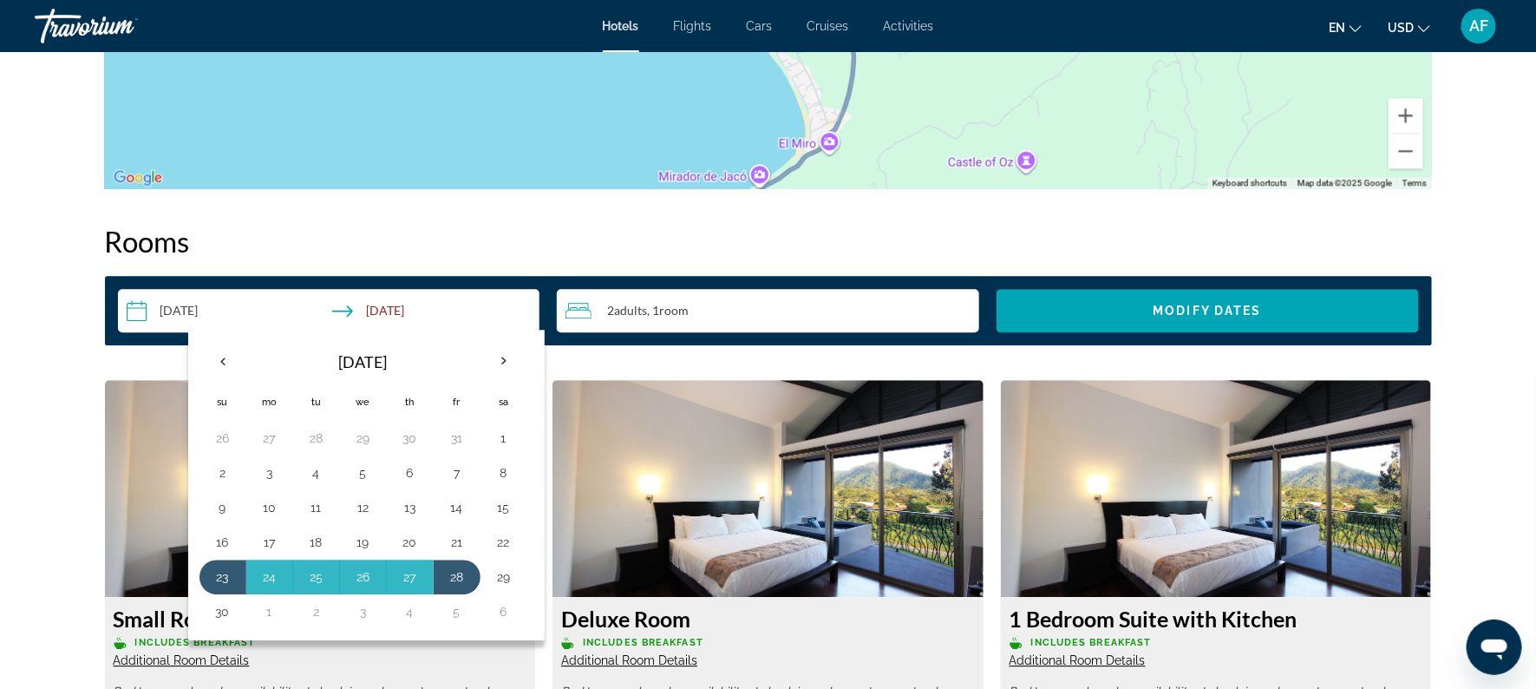
scroll to position [2065, 0]
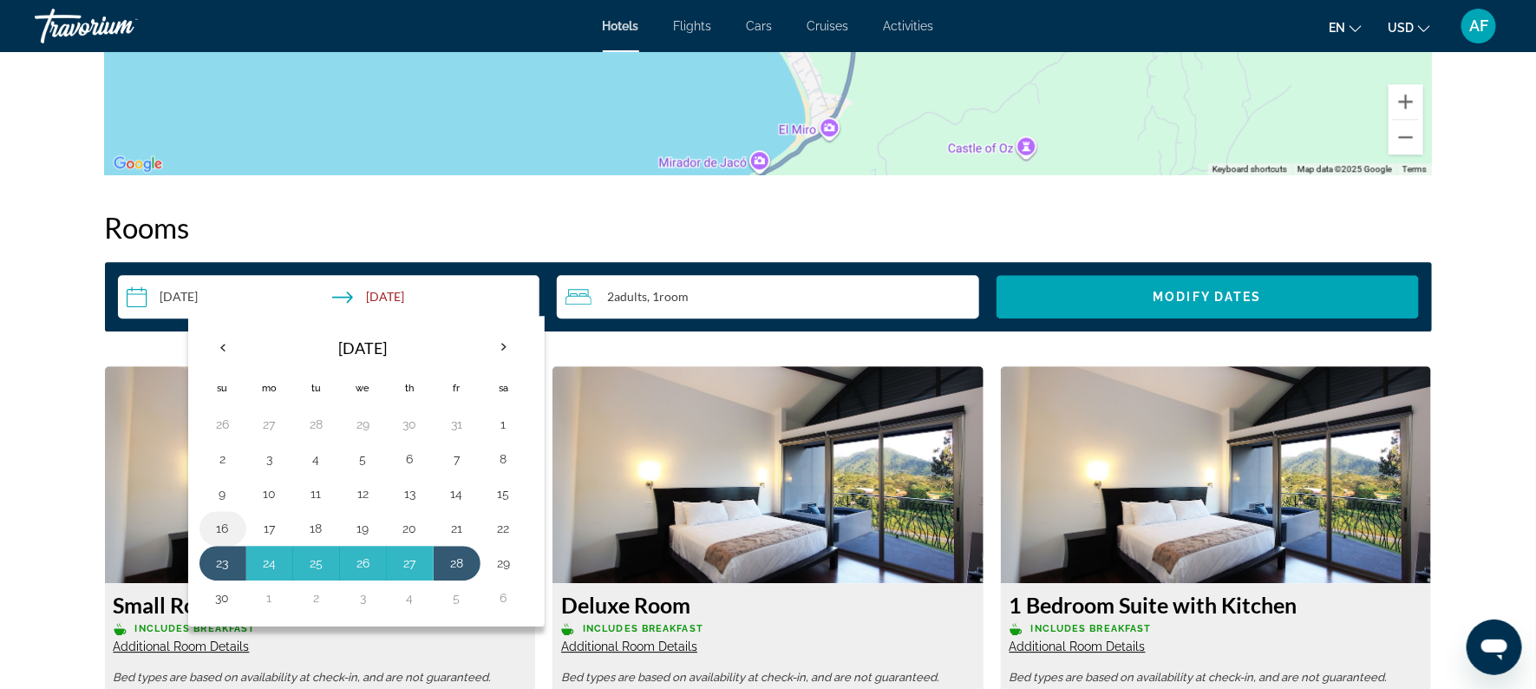
click at [214, 524] on button "16" at bounding box center [223, 528] width 28 height 24
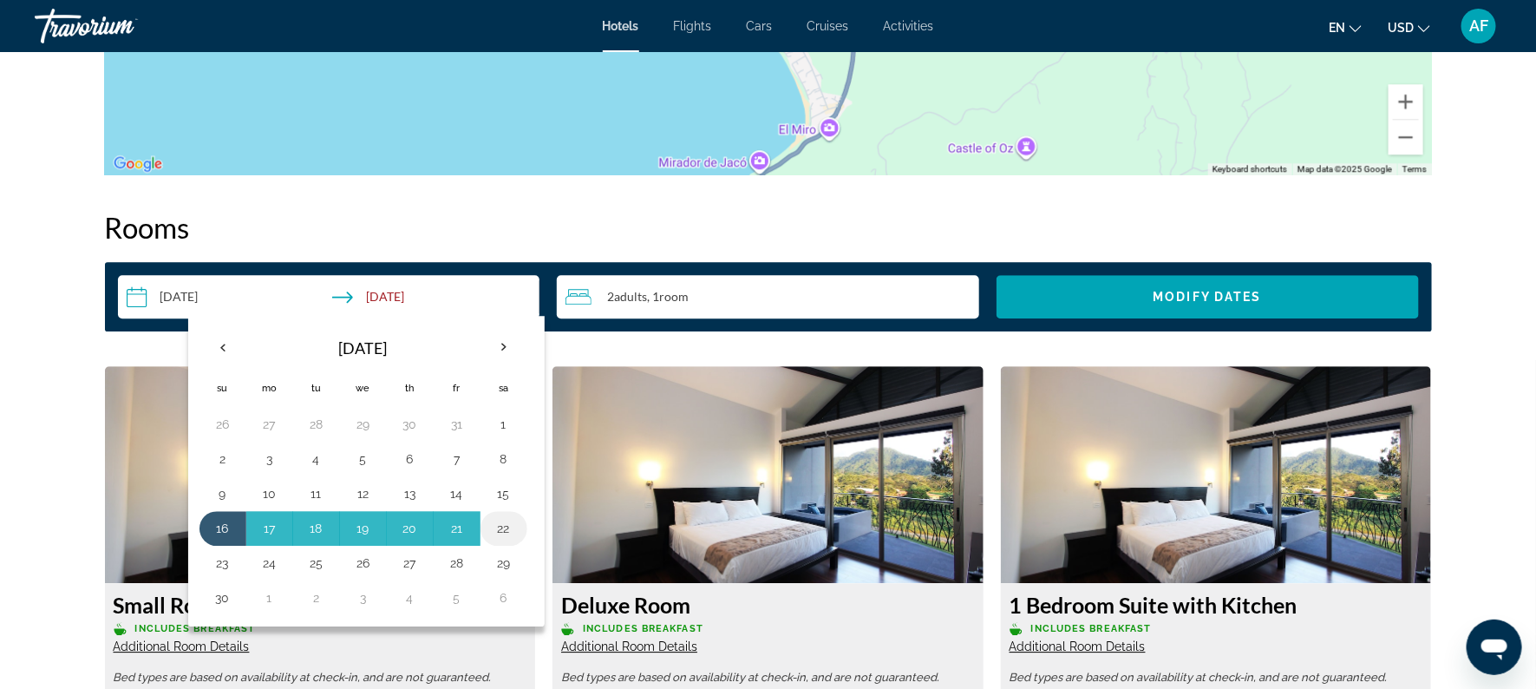
click at [512, 519] on button "22" at bounding box center [504, 528] width 28 height 24
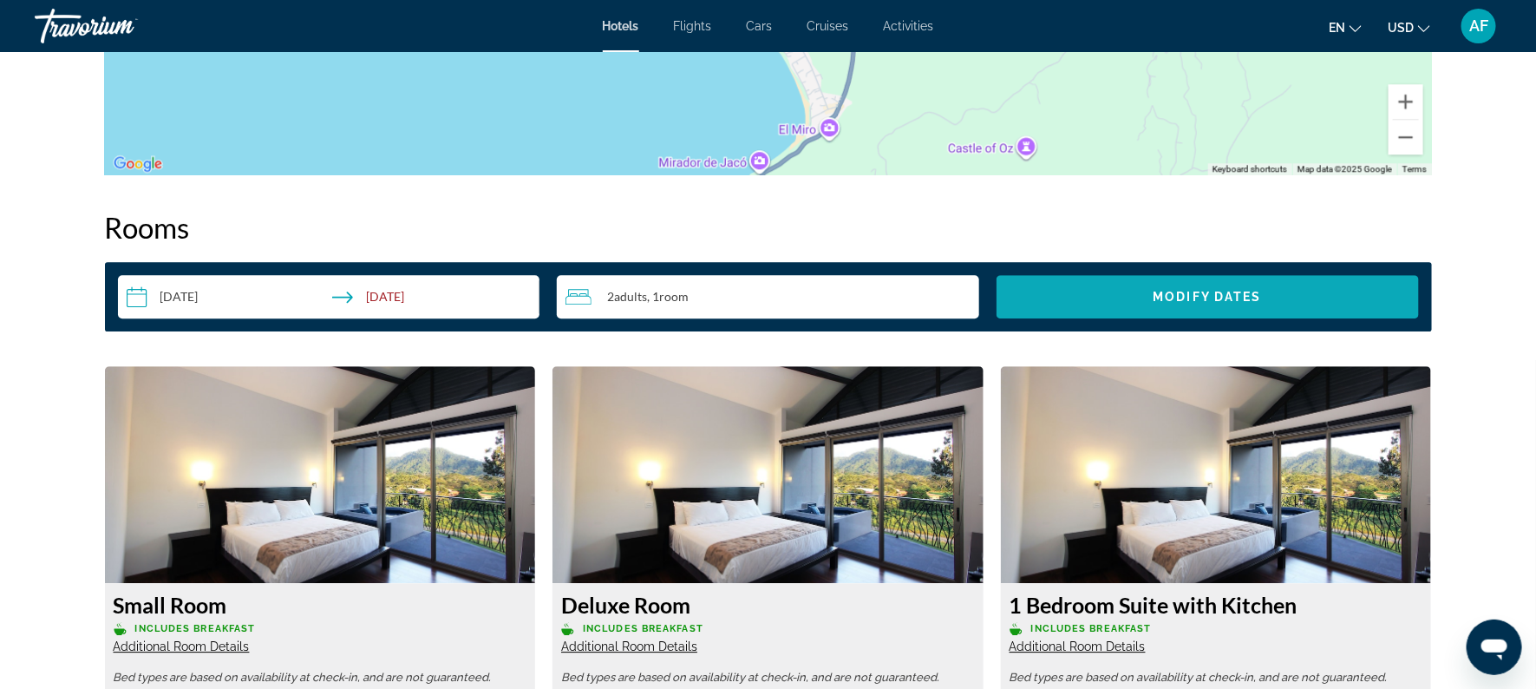
click at [1116, 297] on span "Search widget" at bounding box center [1207, 297] width 422 height 42
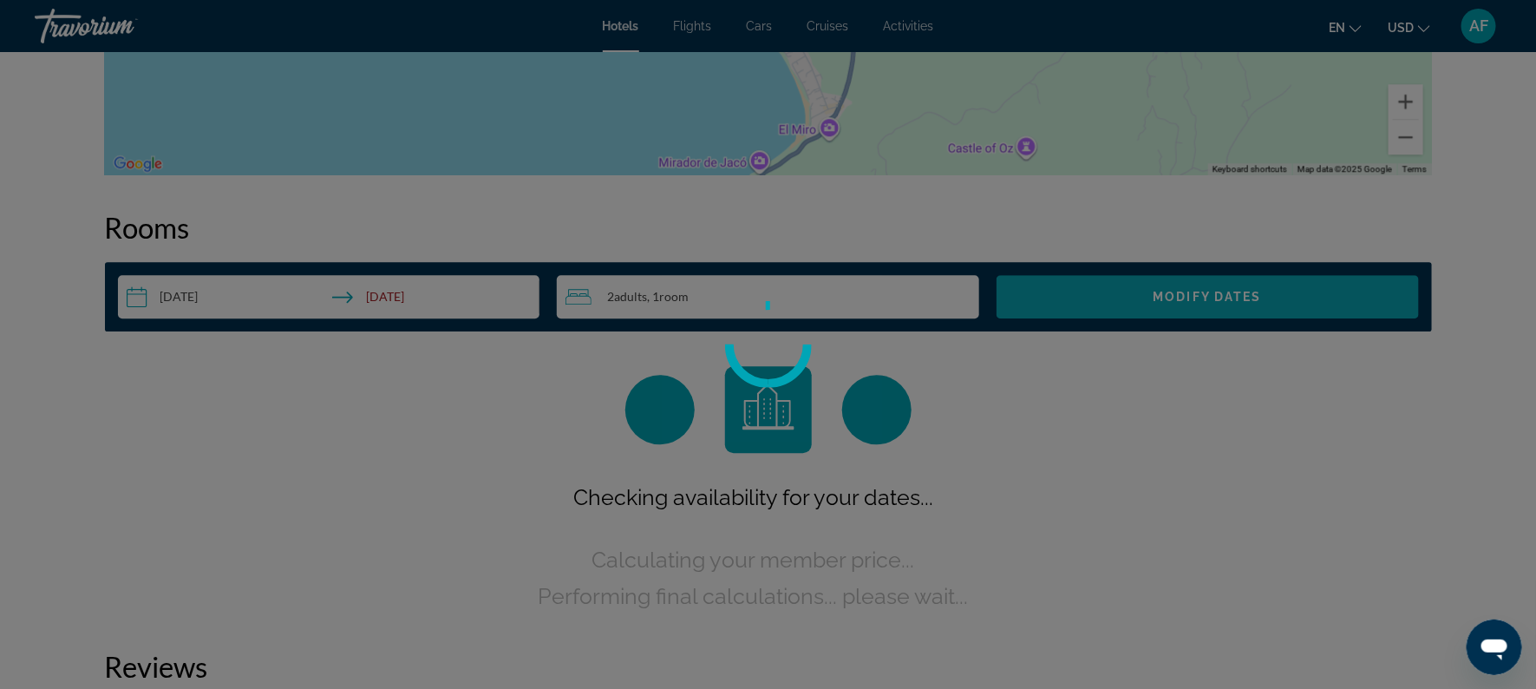
scroll to position [2171, 0]
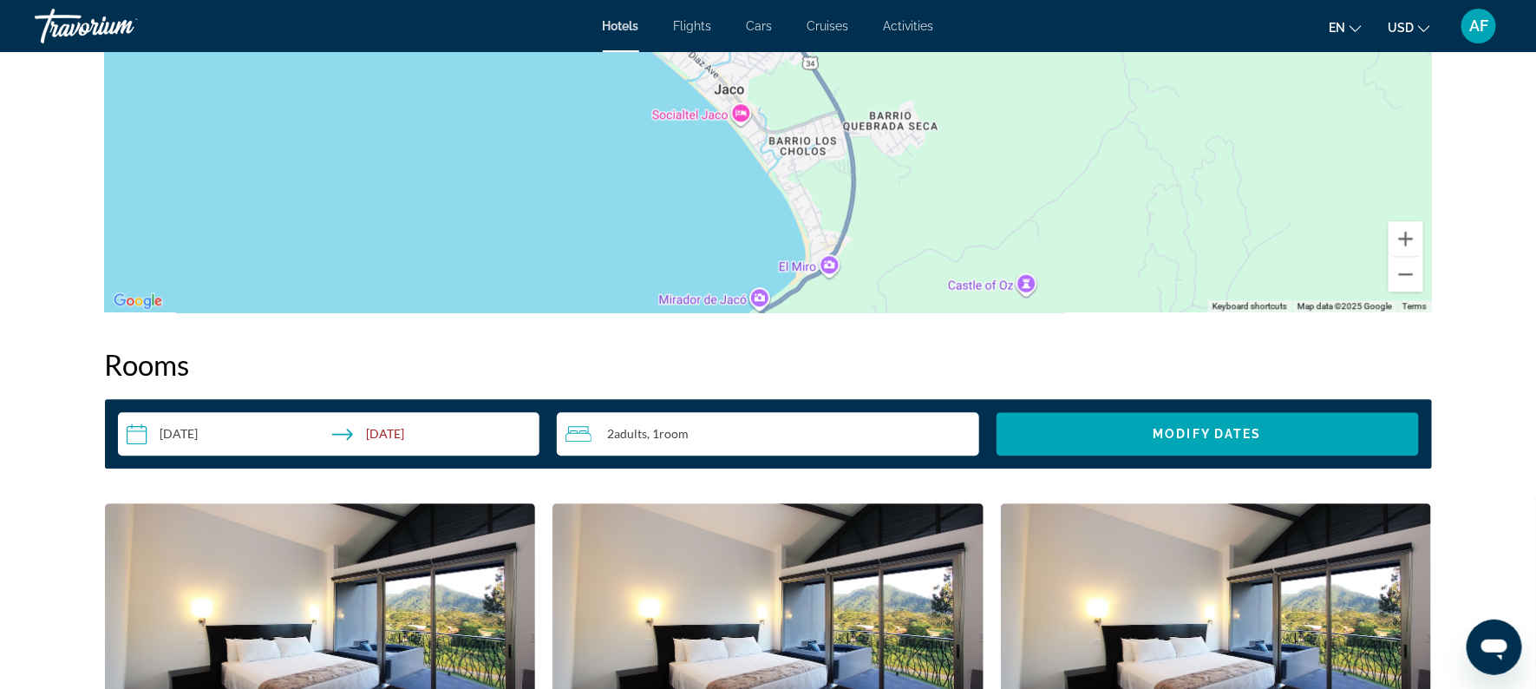
scroll to position [1896, 0]
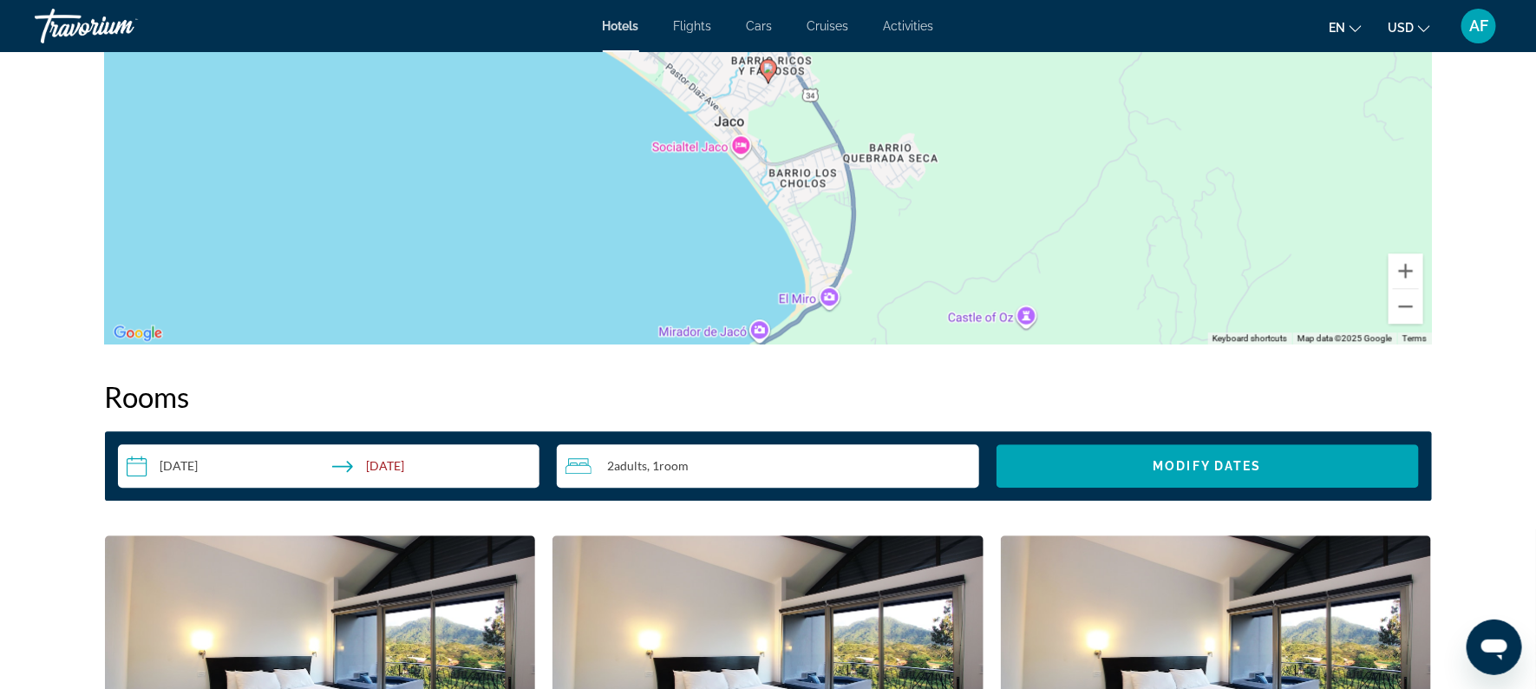
click at [198, 468] on input "**********" at bounding box center [332, 468] width 429 height 49
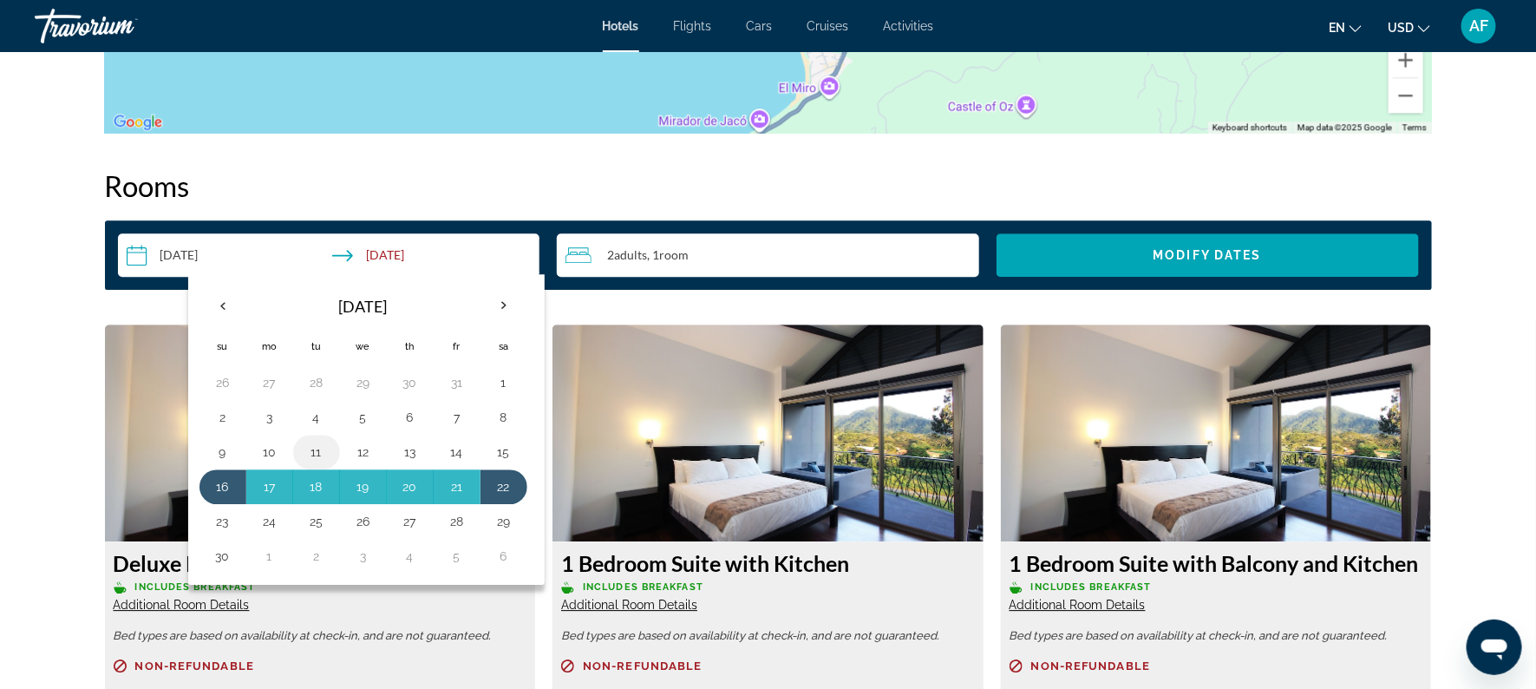
scroll to position [2107, 0]
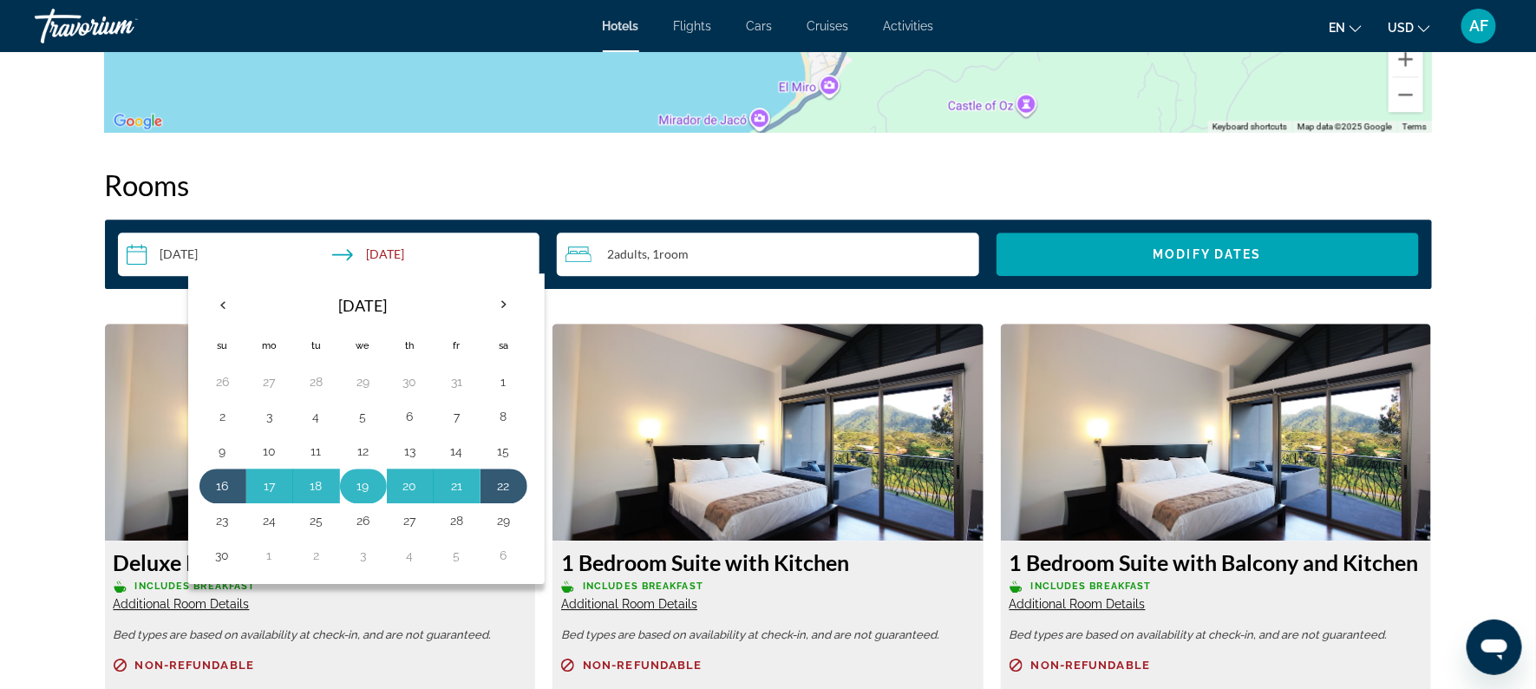
click at [363, 487] on button "19" at bounding box center [363, 485] width 28 height 24
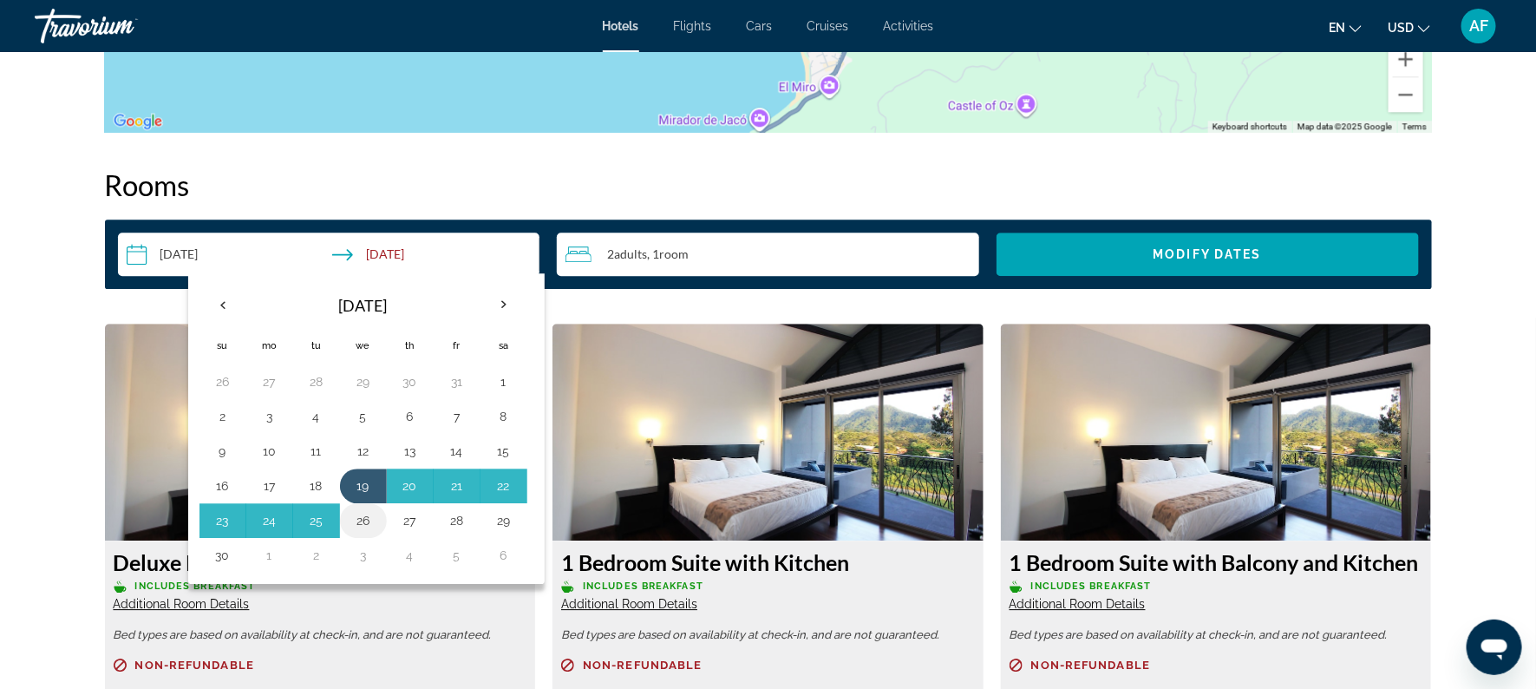
click at [364, 518] on button "26" at bounding box center [363, 520] width 28 height 24
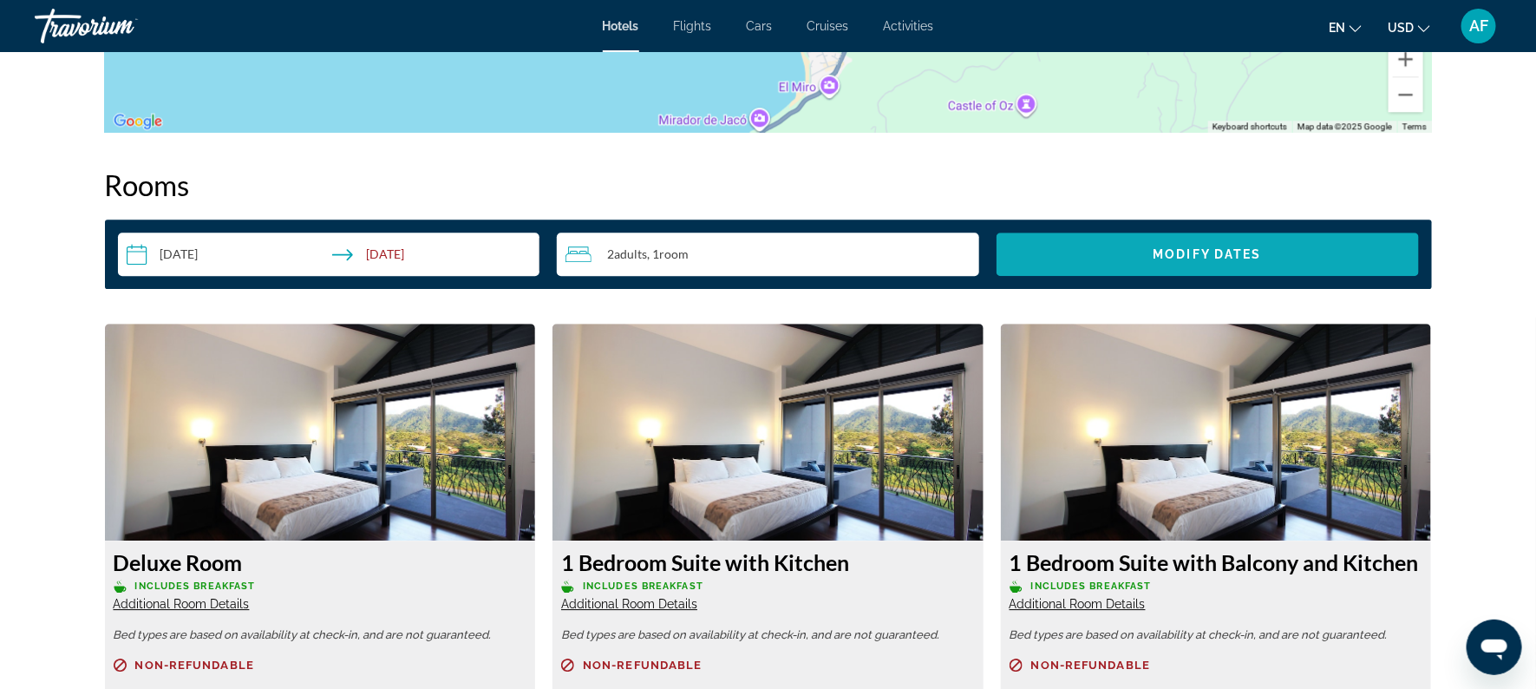
click at [1116, 254] on span "Search widget" at bounding box center [1207, 254] width 422 height 42
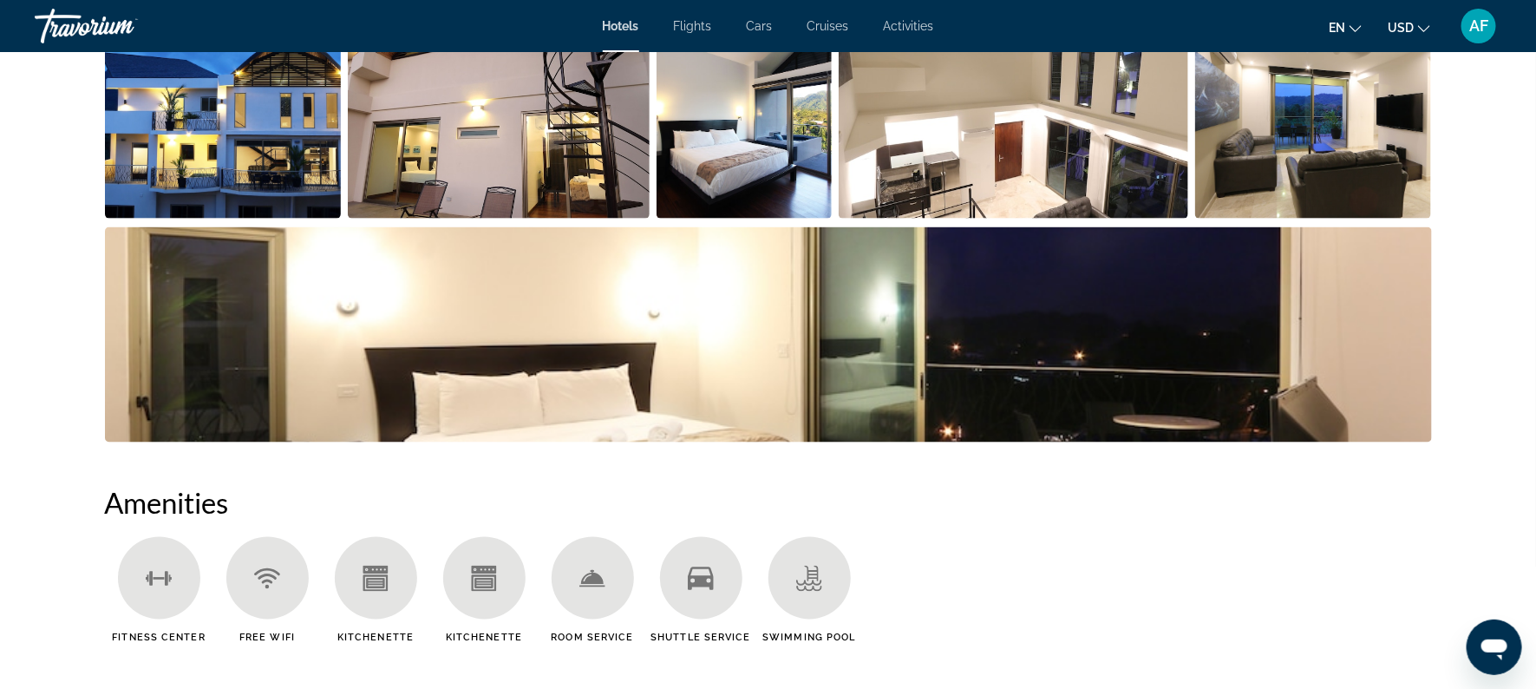
scroll to position [971, 0]
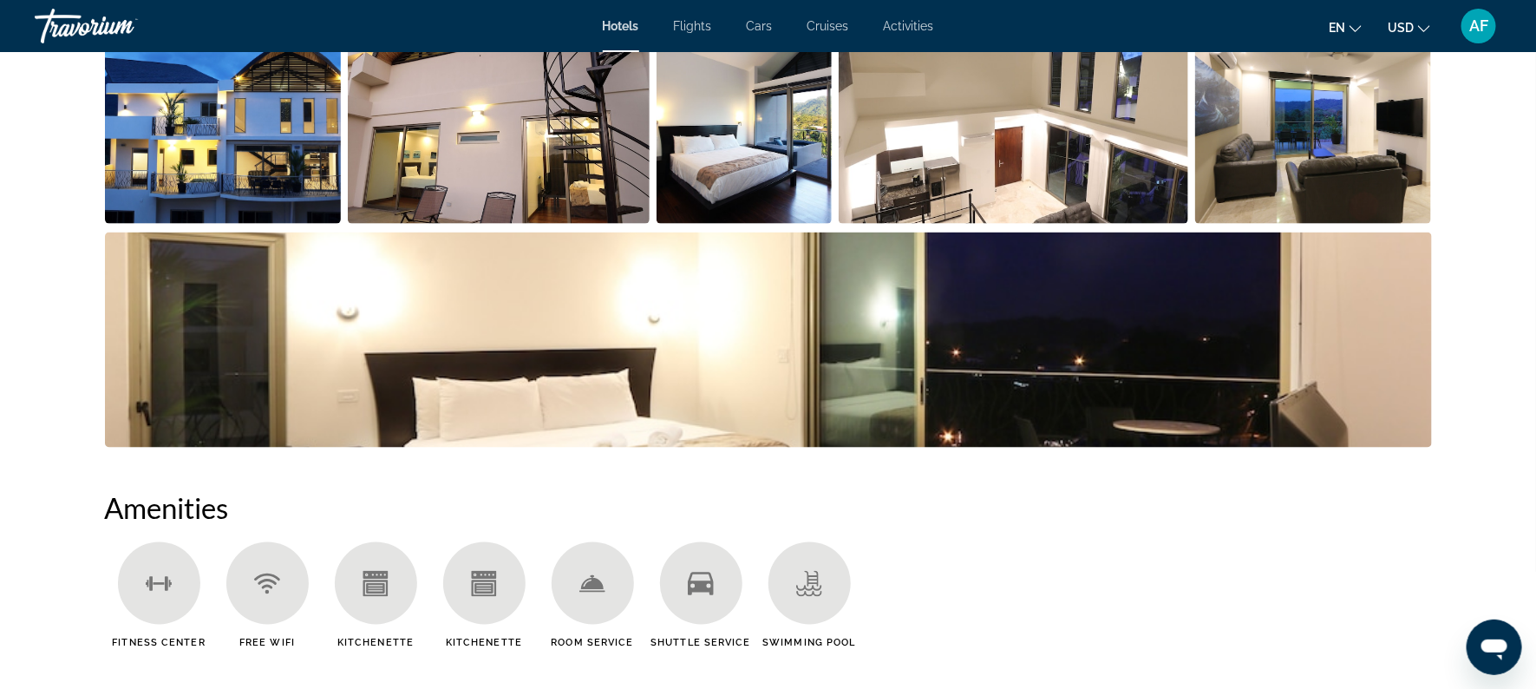
drag, startPoint x: 1534, startPoint y: 473, endPoint x: 1521, endPoint y: 111, distance: 362.7
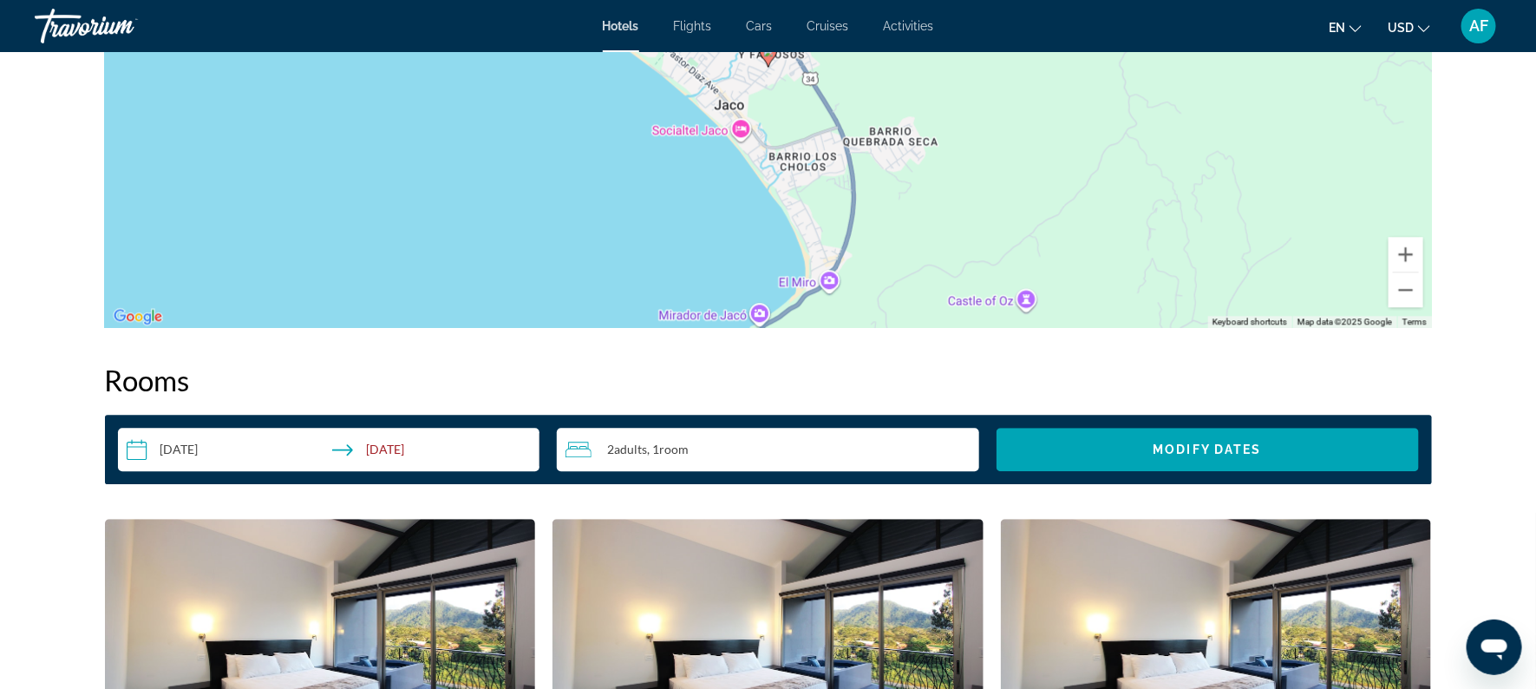
scroll to position [1917, 0]
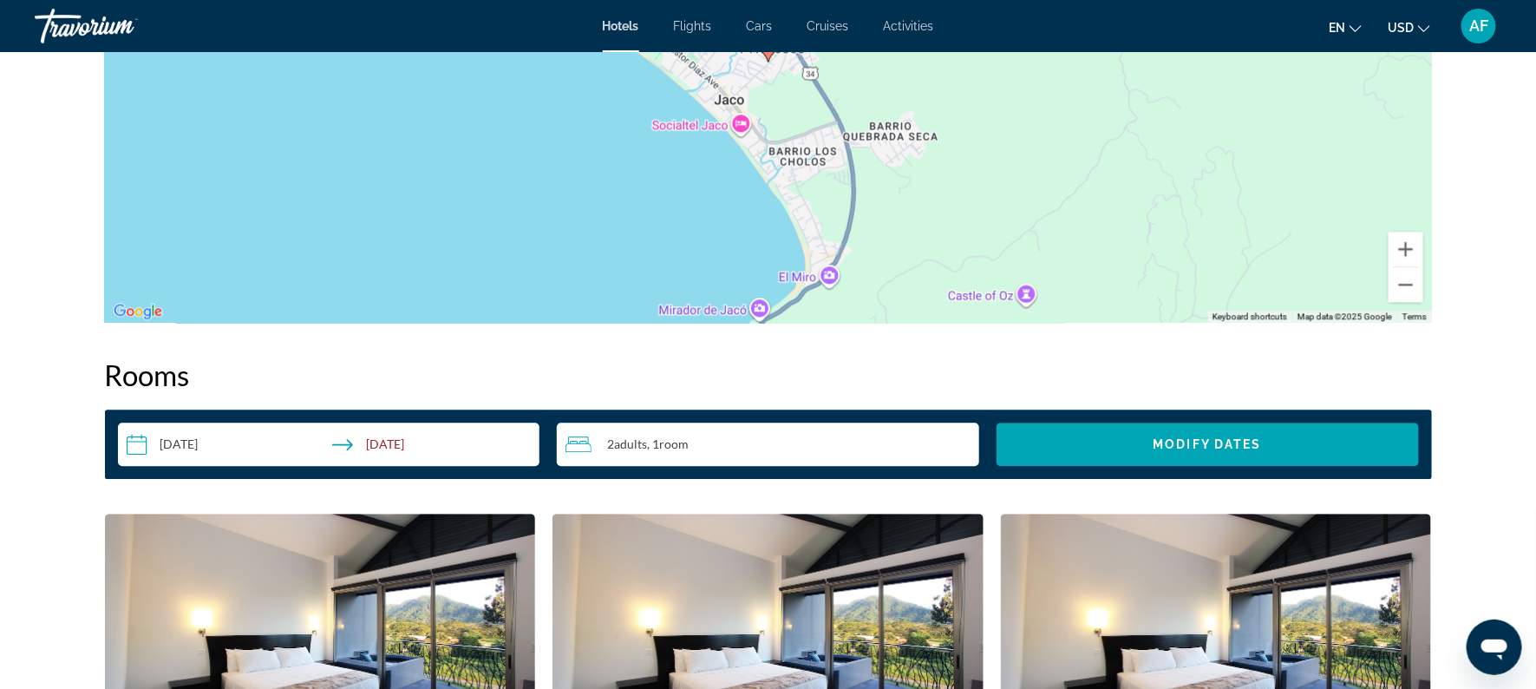
click at [200, 434] on input "**********" at bounding box center [332, 446] width 429 height 49
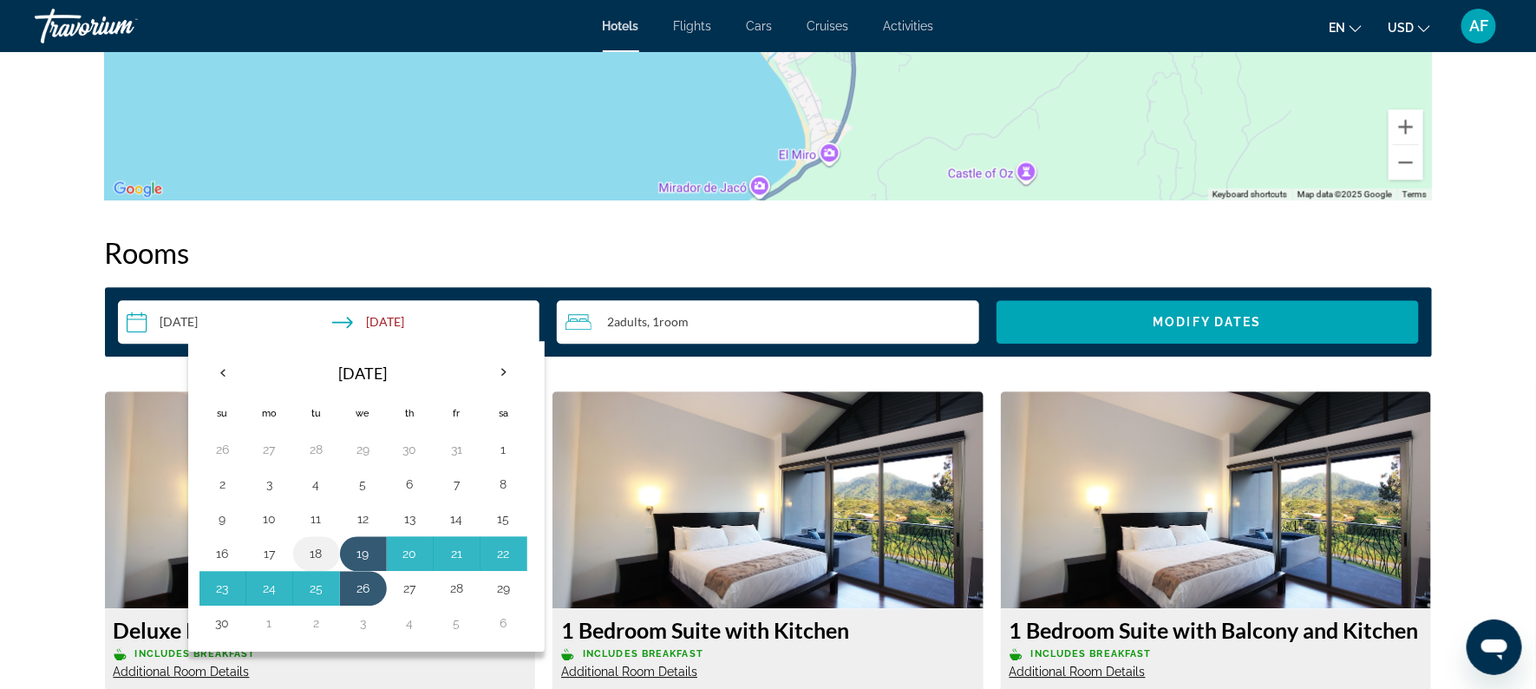
scroll to position [2069, 0]
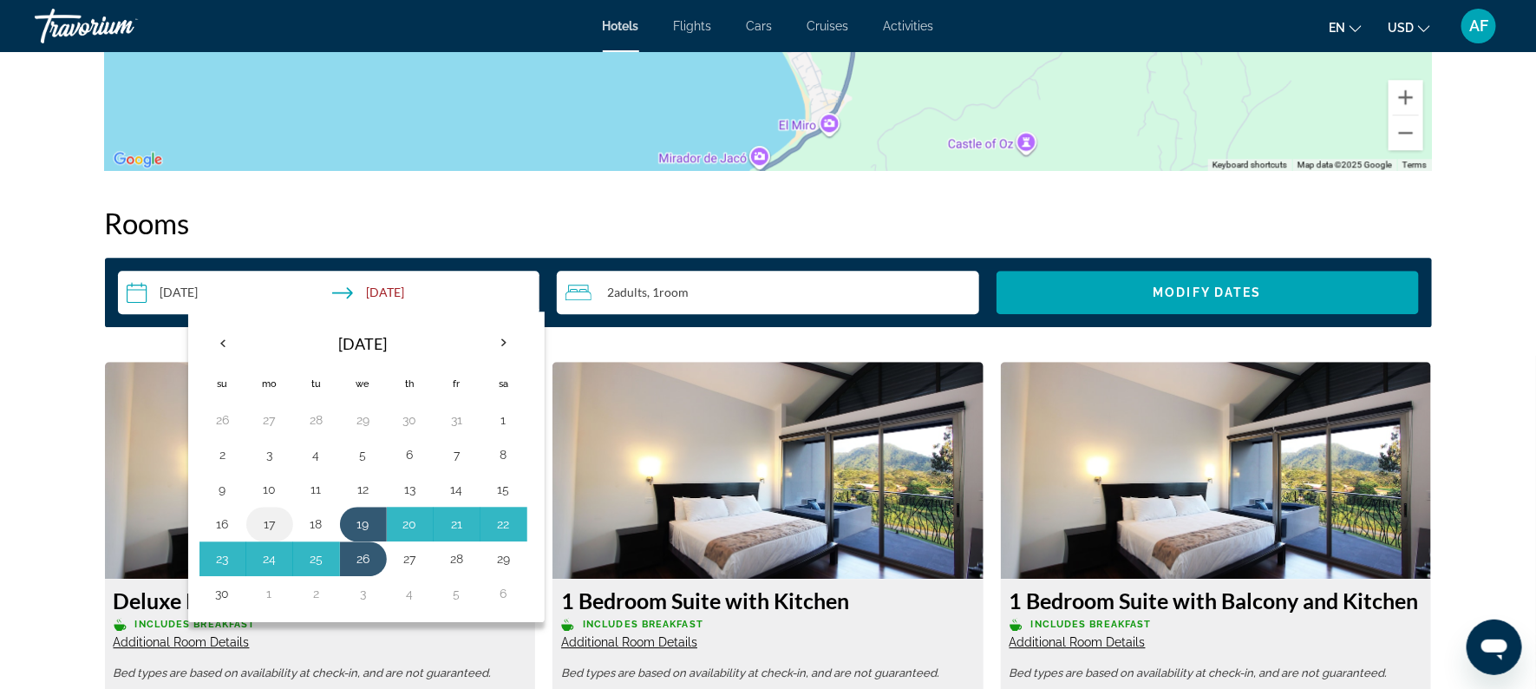
click at [271, 520] on button "17" at bounding box center [270, 524] width 28 height 24
click at [268, 549] on button "24" at bounding box center [270, 558] width 28 height 24
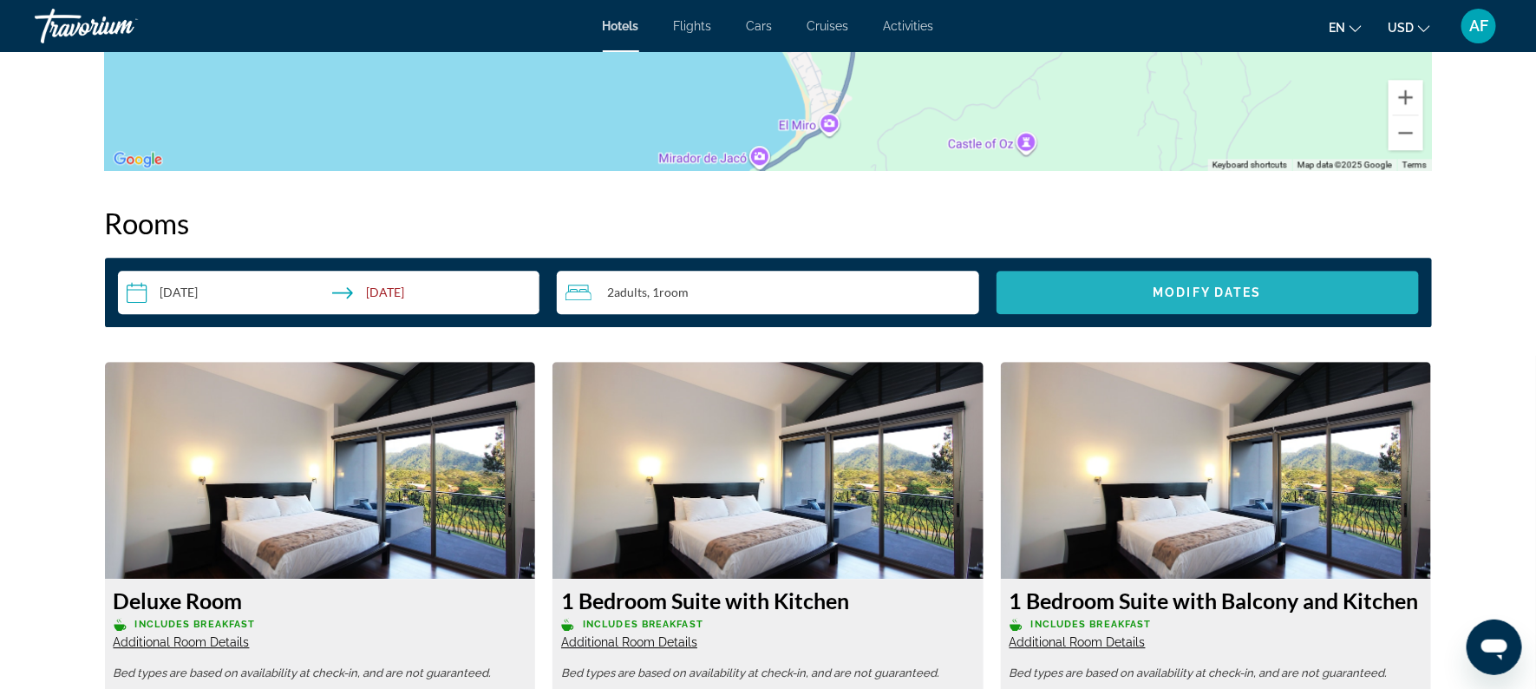
click at [1214, 295] on span "Modify Dates" at bounding box center [1207, 292] width 108 height 14
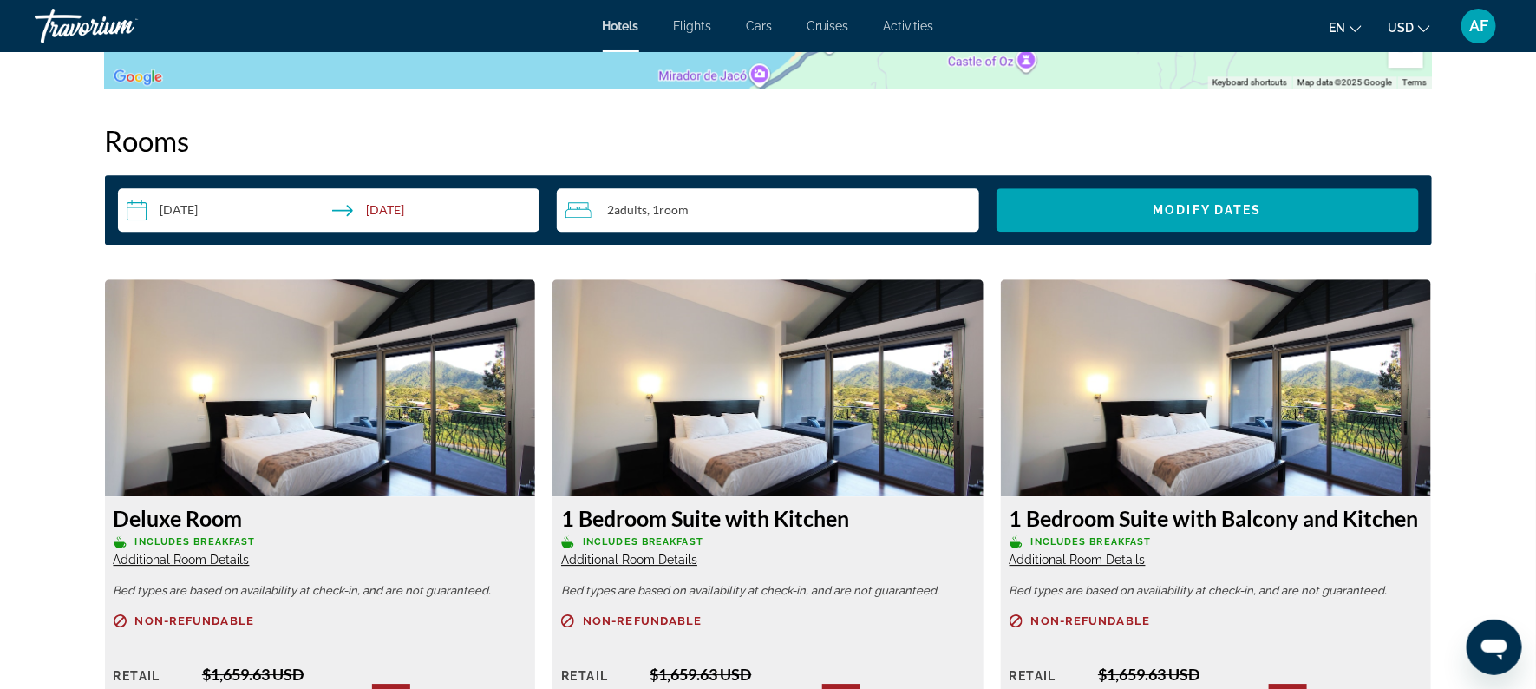
scroll to position [2145, 0]
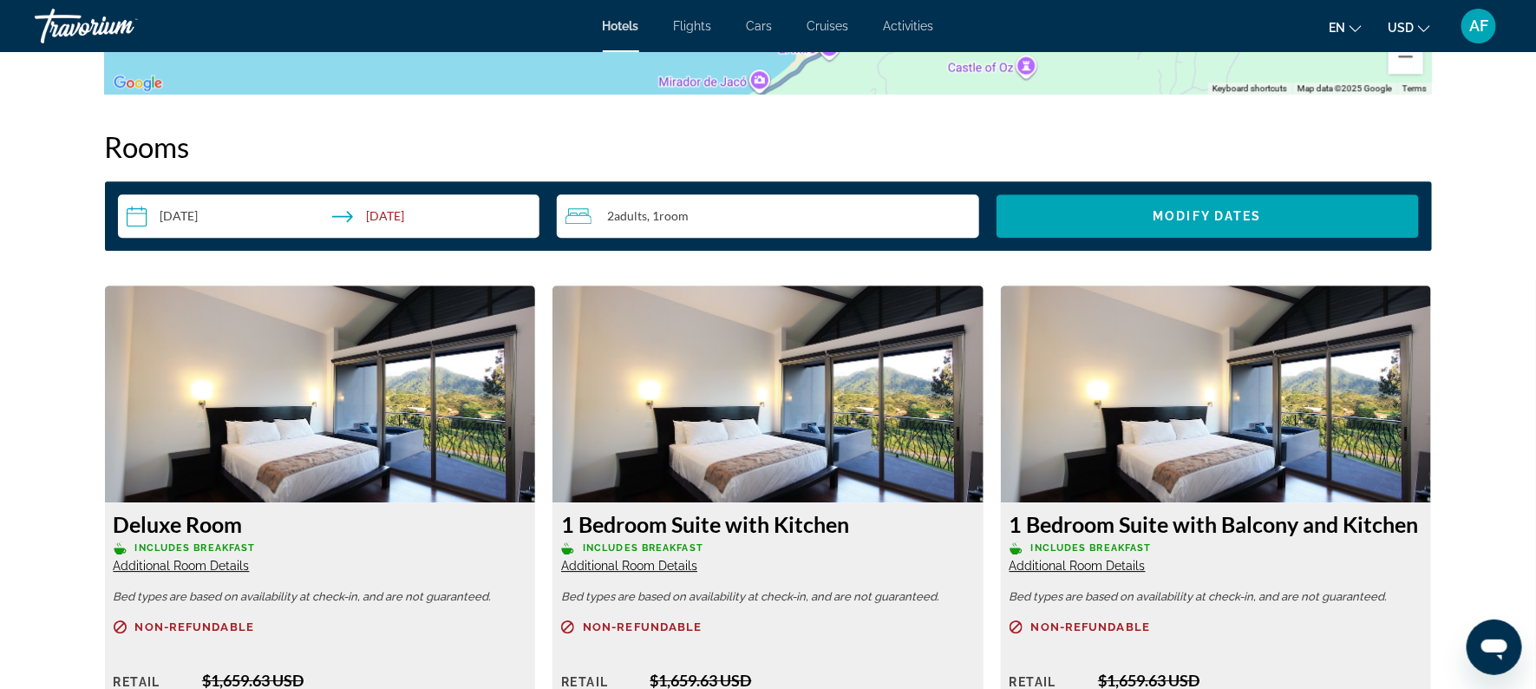
click at [374, 213] on input "**********" at bounding box center [332, 218] width 429 height 49
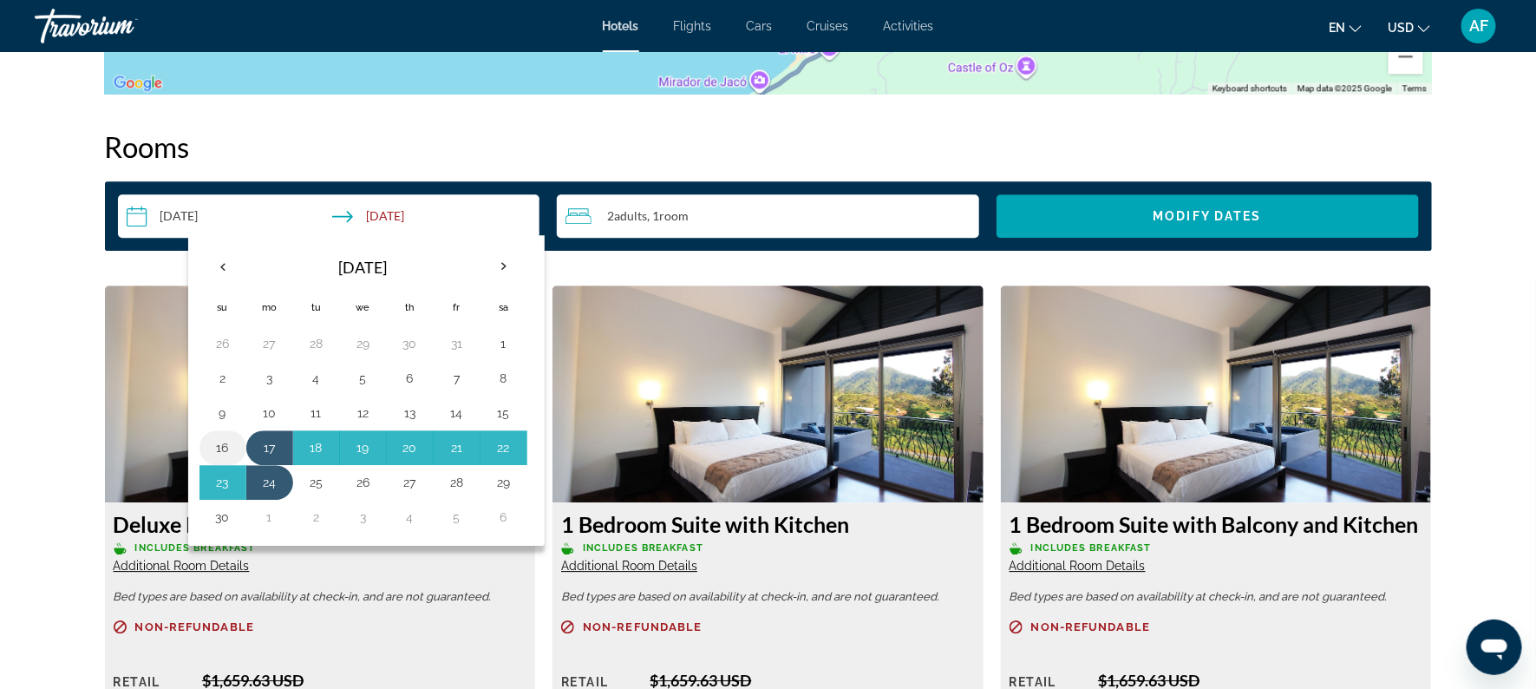
click at [216, 447] on button "16" at bounding box center [223, 447] width 28 height 24
click at [504, 444] on button "22" at bounding box center [504, 447] width 28 height 24
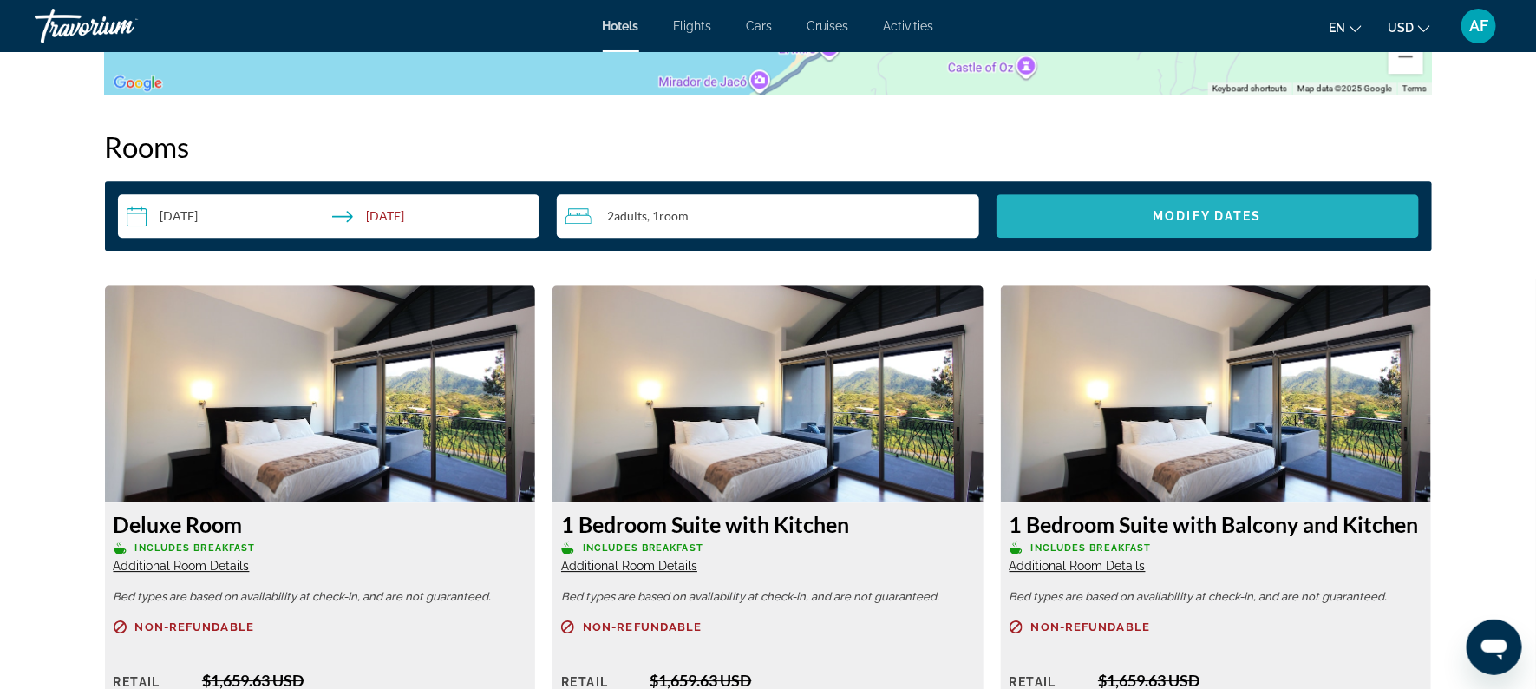
click at [1218, 212] on span "Modify Dates" at bounding box center [1207, 216] width 108 height 14
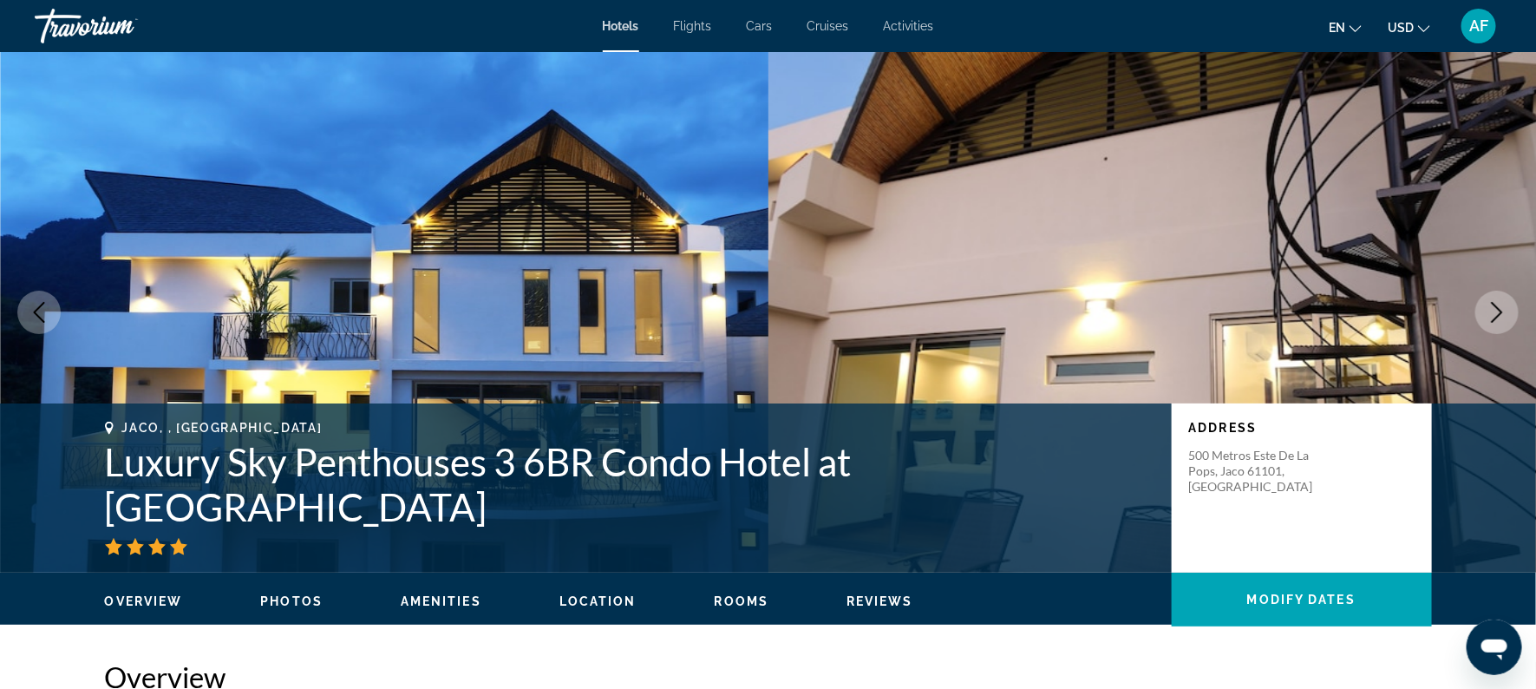
click at [1502, 322] on icon "Next image" at bounding box center [1496, 312] width 21 height 21
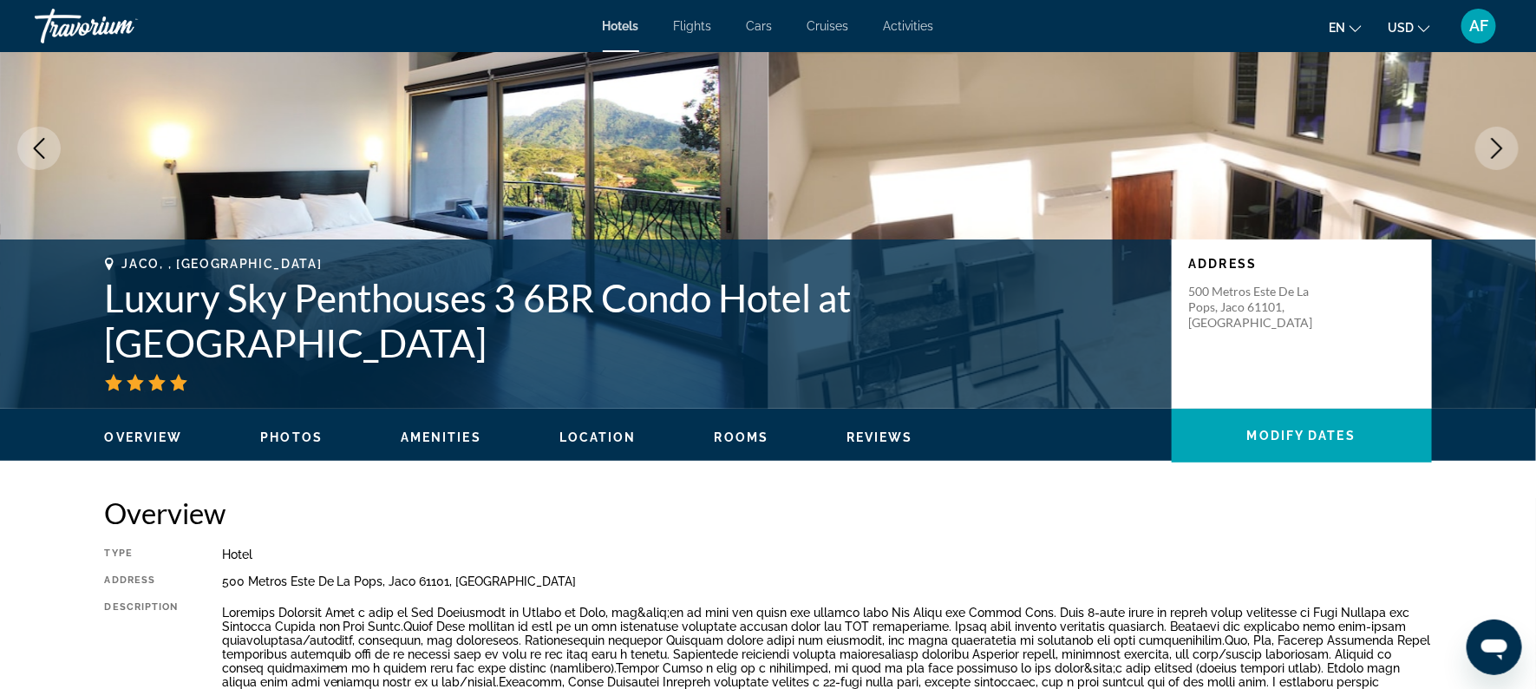
scroll to position [160, 0]
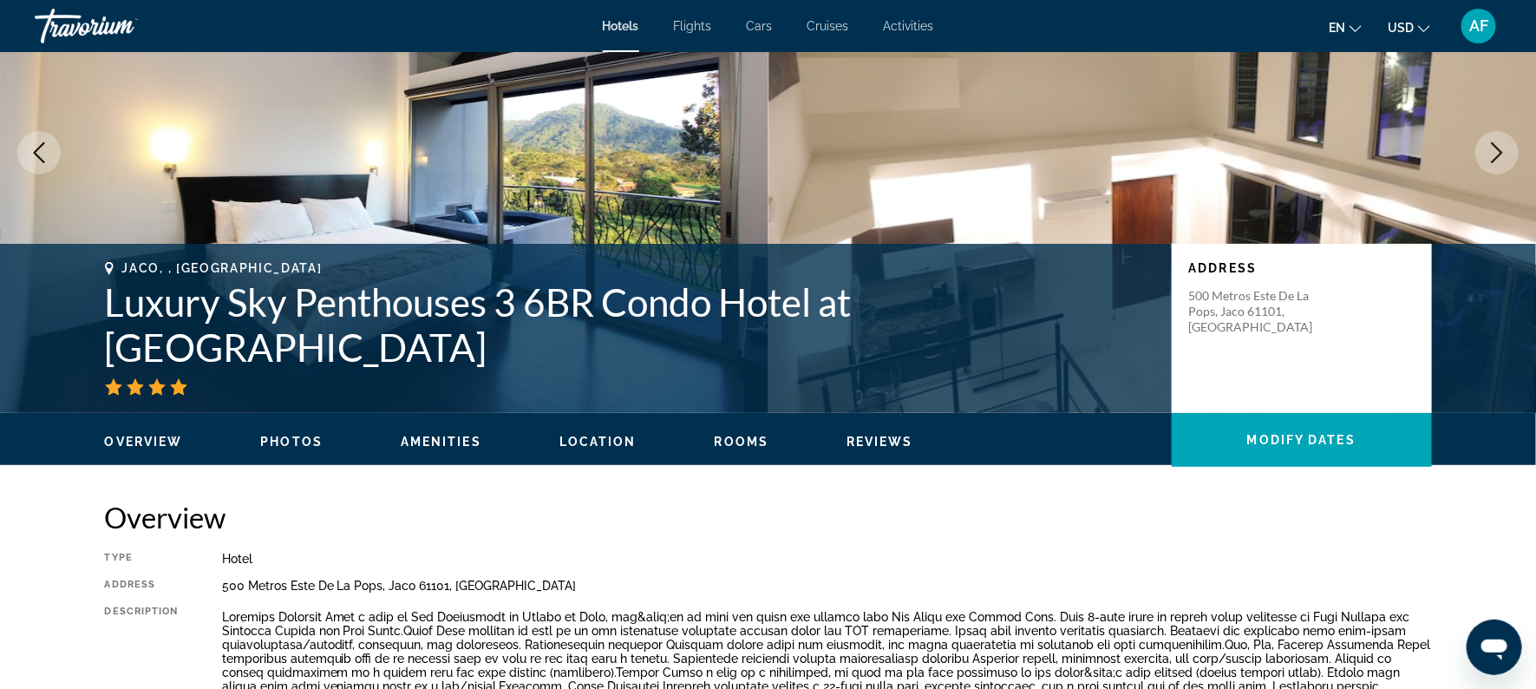
click at [1490, 165] on button "Next image" at bounding box center [1496, 152] width 43 height 43
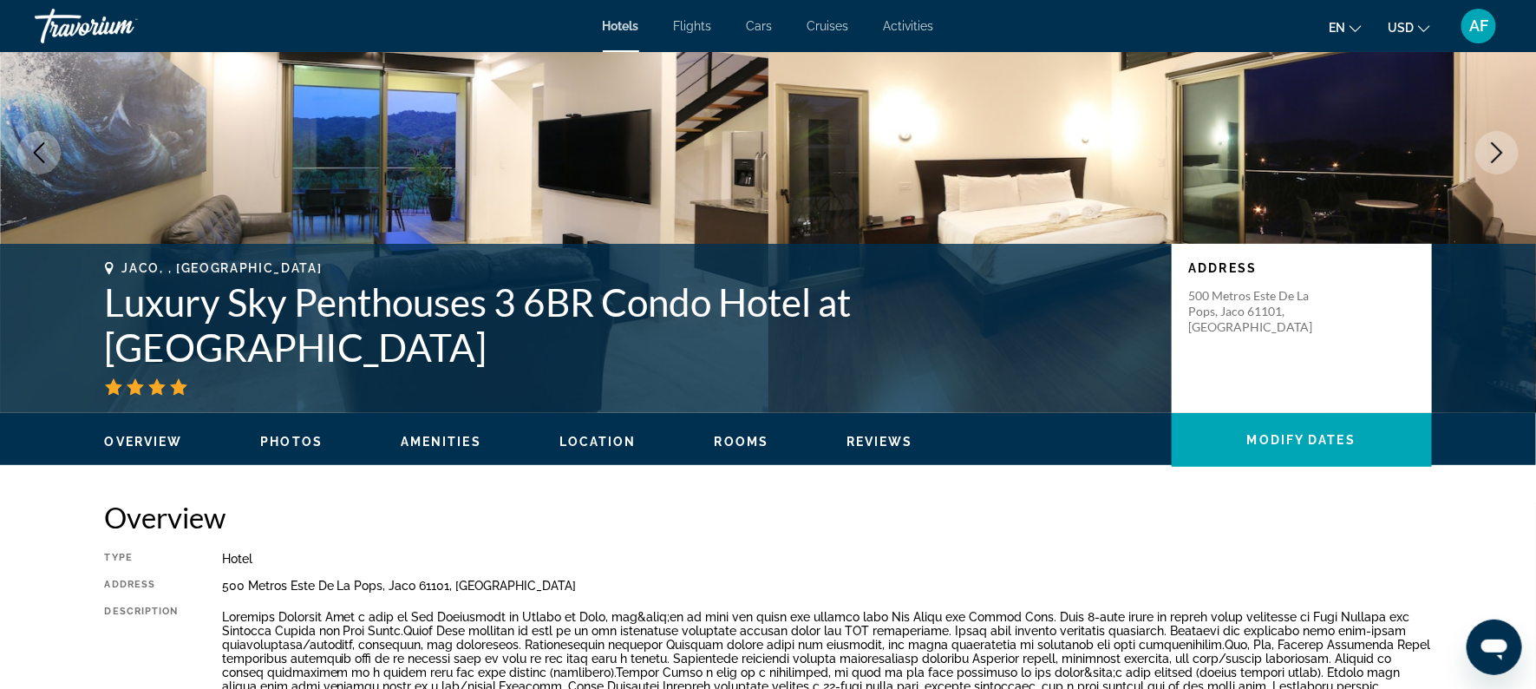
click at [1490, 165] on button "Next image" at bounding box center [1496, 152] width 43 height 43
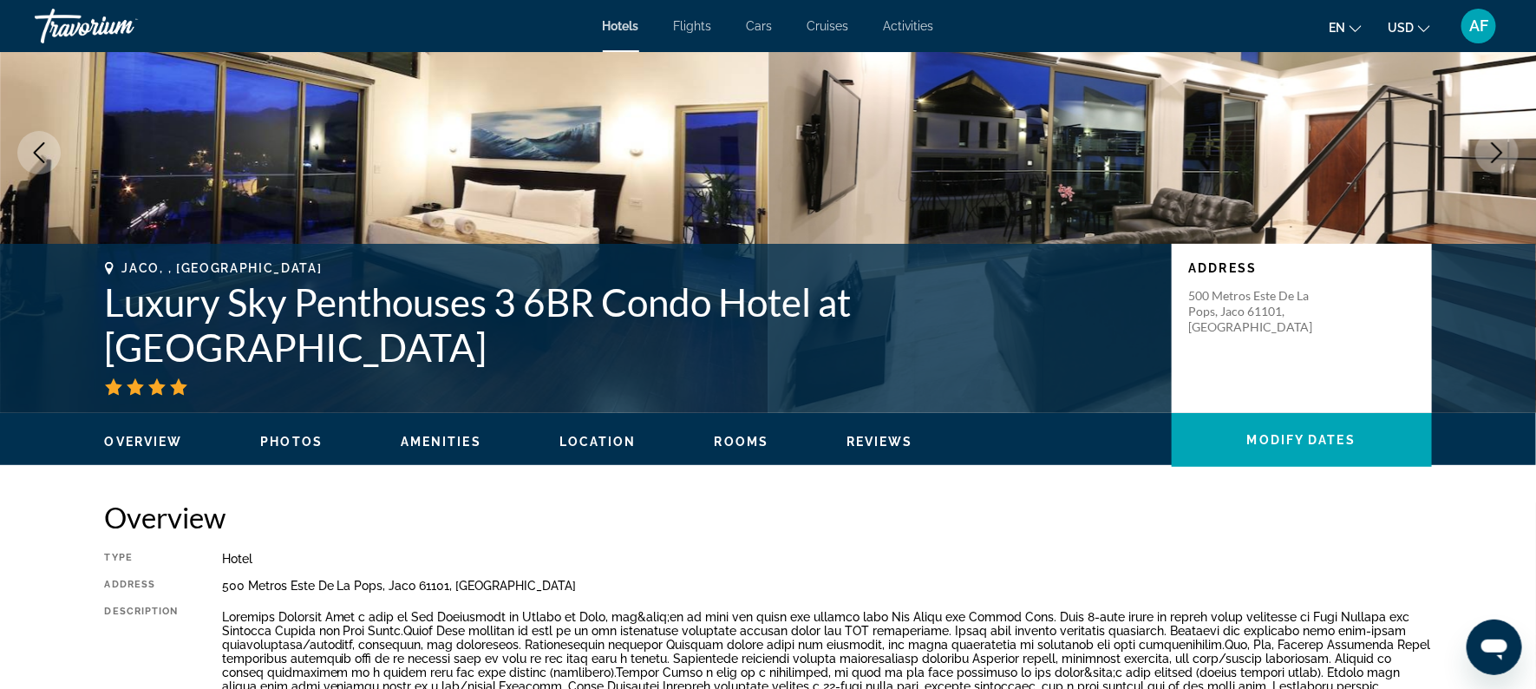
click at [1490, 165] on button "Next image" at bounding box center [1496, 152] width 43 height 43
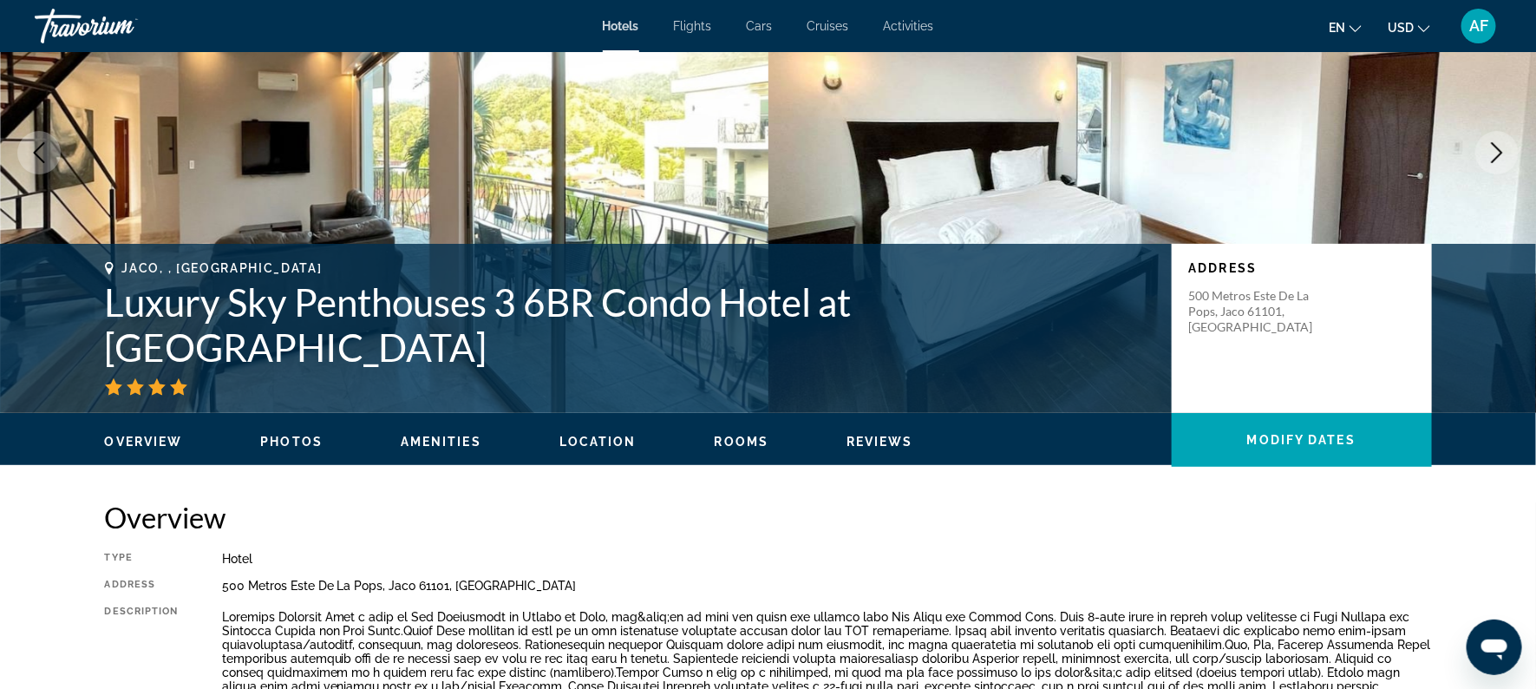
click at [1490, 165] on button "Next image" at bounding box center [1496, 152] width 43 height 43
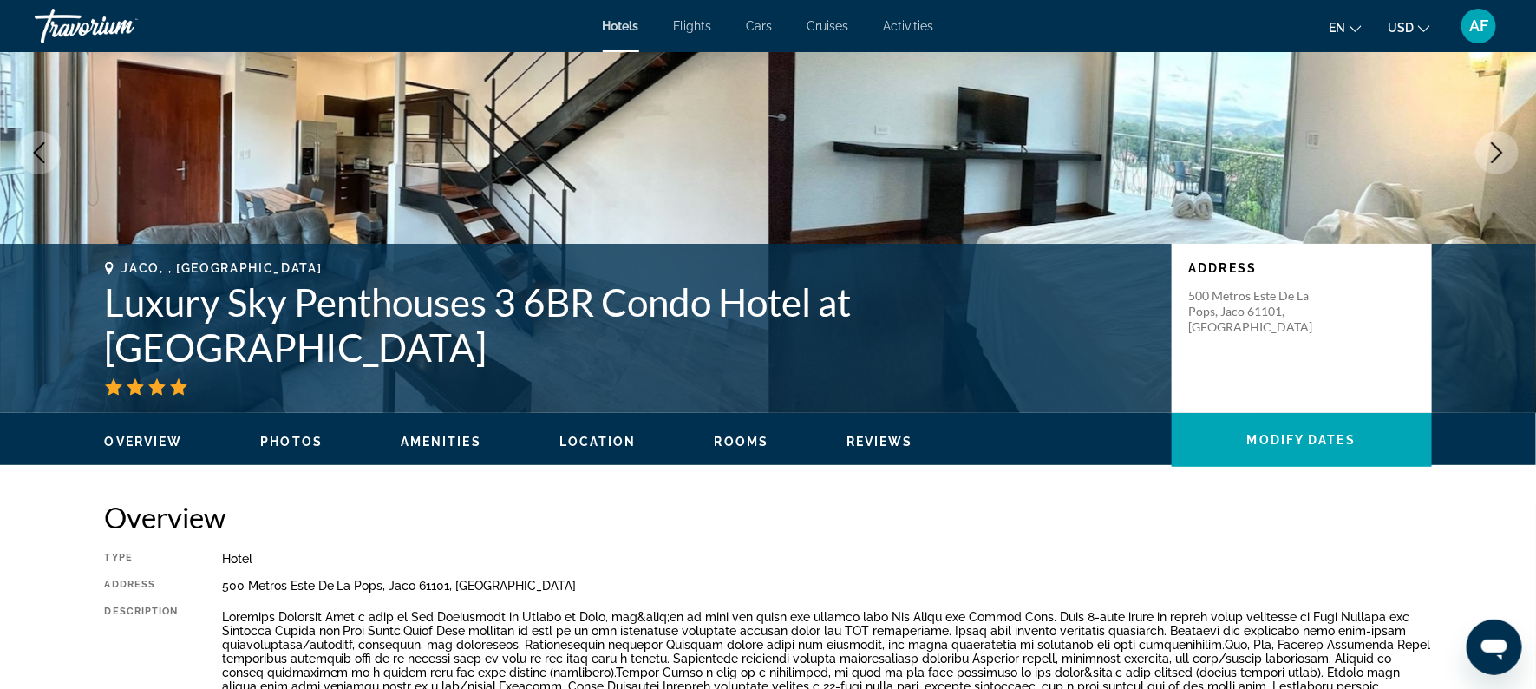
click at [1490, 165] on button "Next image" at bounding box center [1496, 152] width 43 height 43
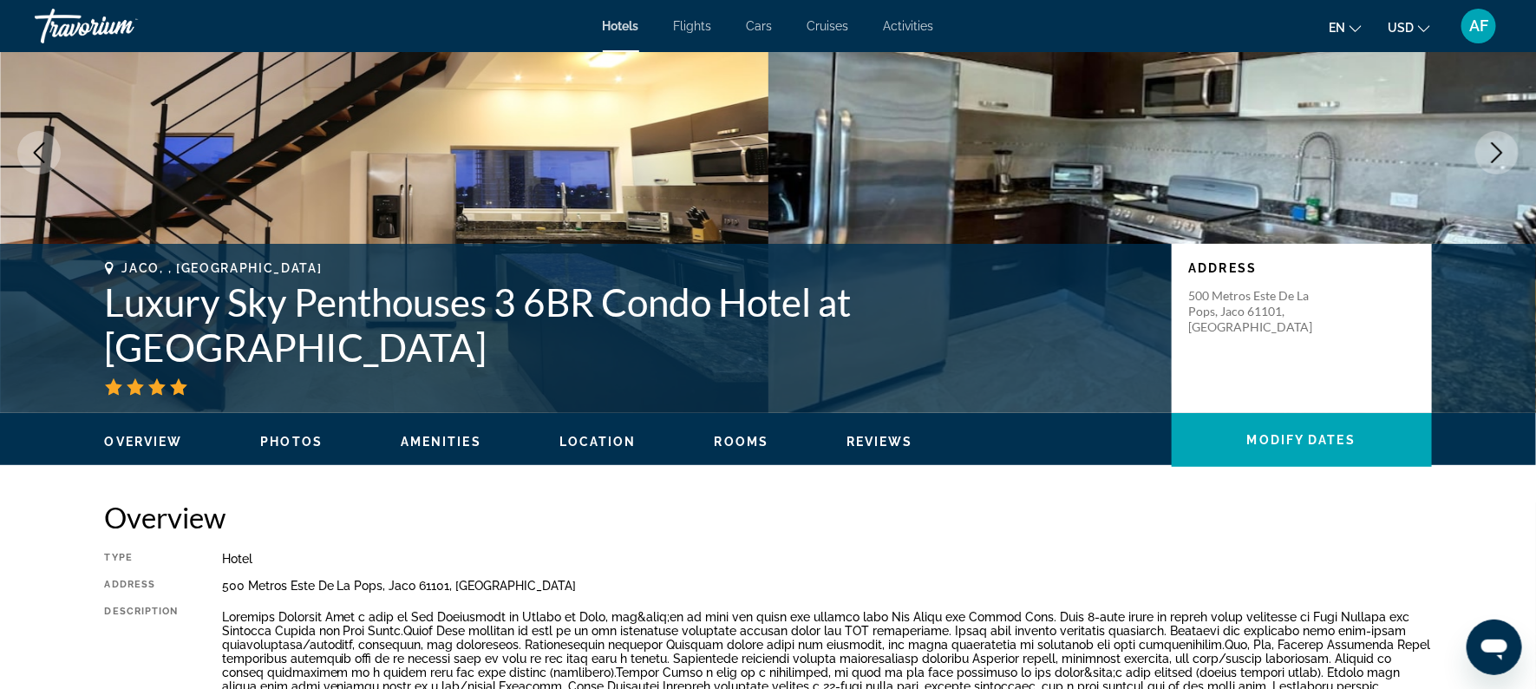
click at [1490, 165] on button "Next image" at bounding box center [1496, 152] width 43 height 43
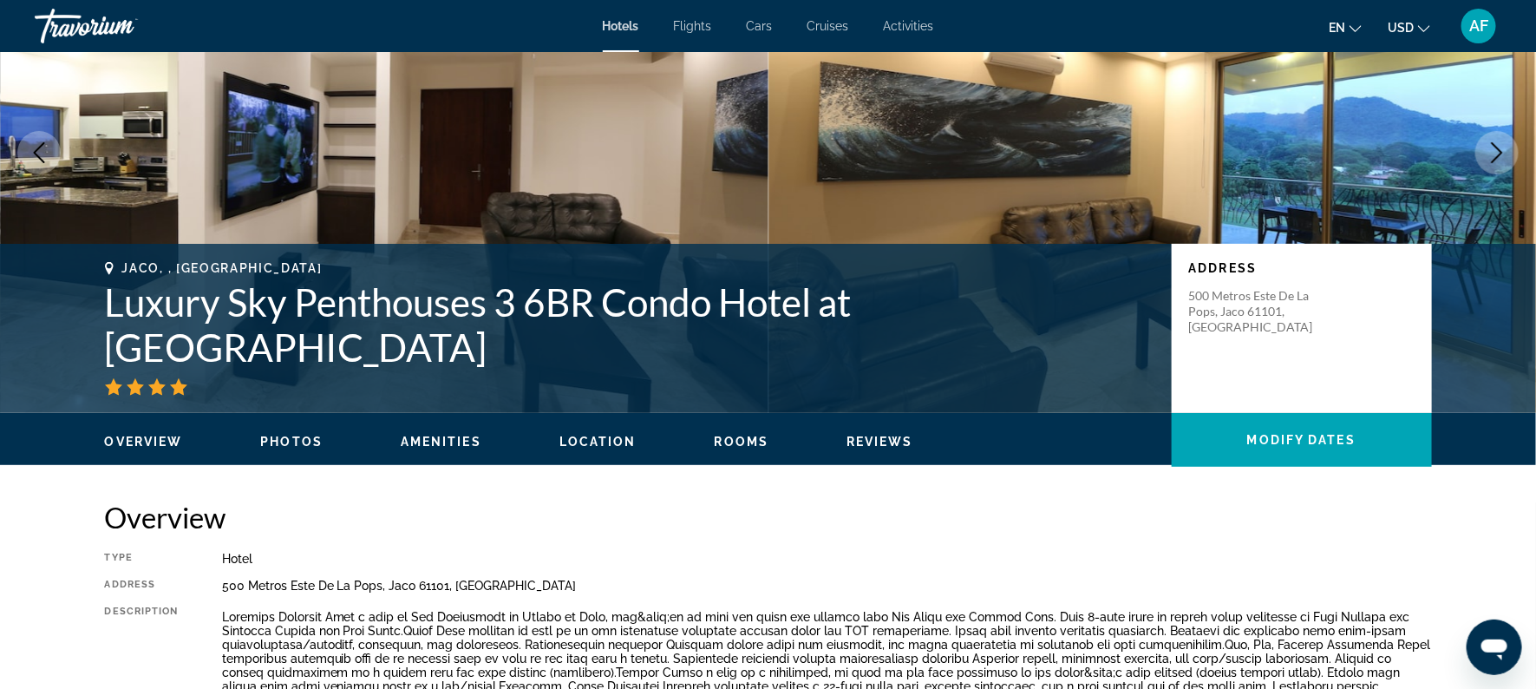
click at [1490, 165] on button "Next image" at bounding box center [1496, 152] width 43 height 43
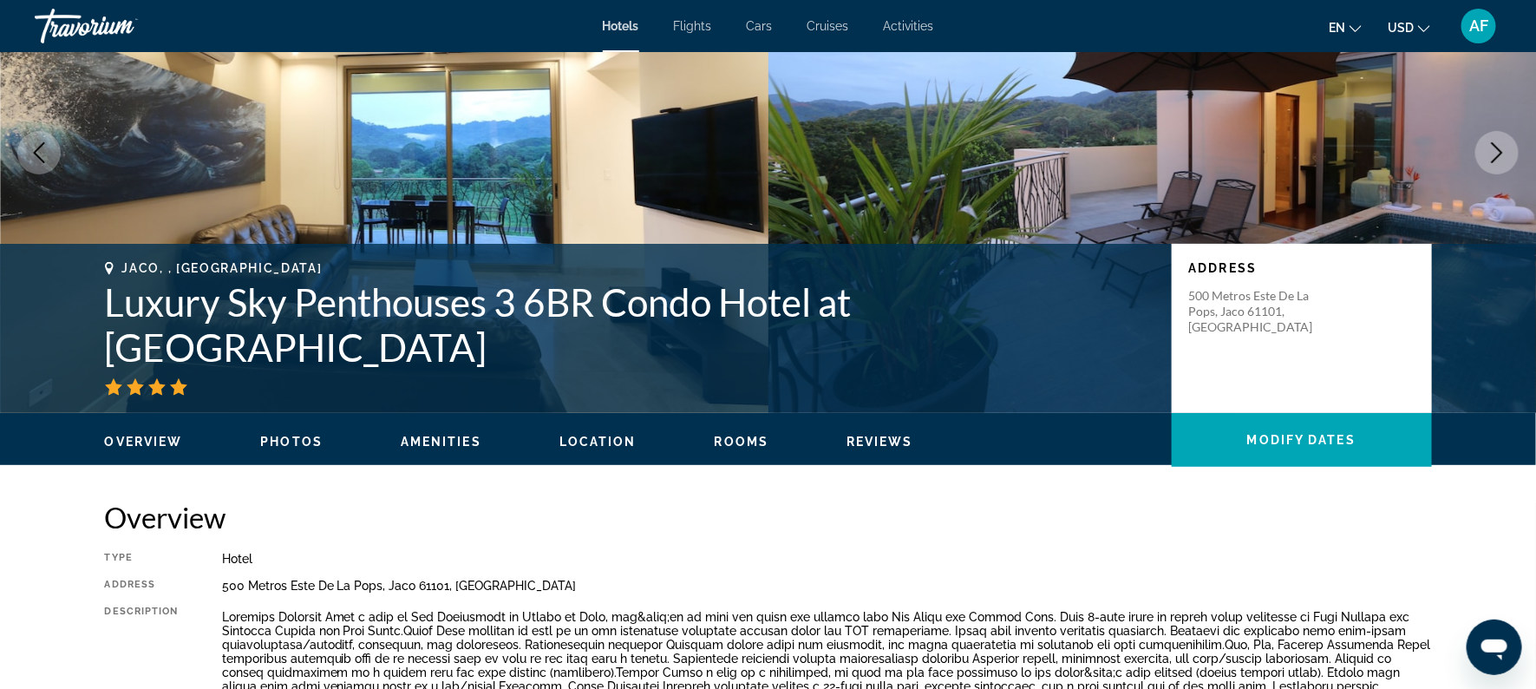
click at [1490, 165] on button "Next image" at bounding box center [1496, 152] width 43 height 43
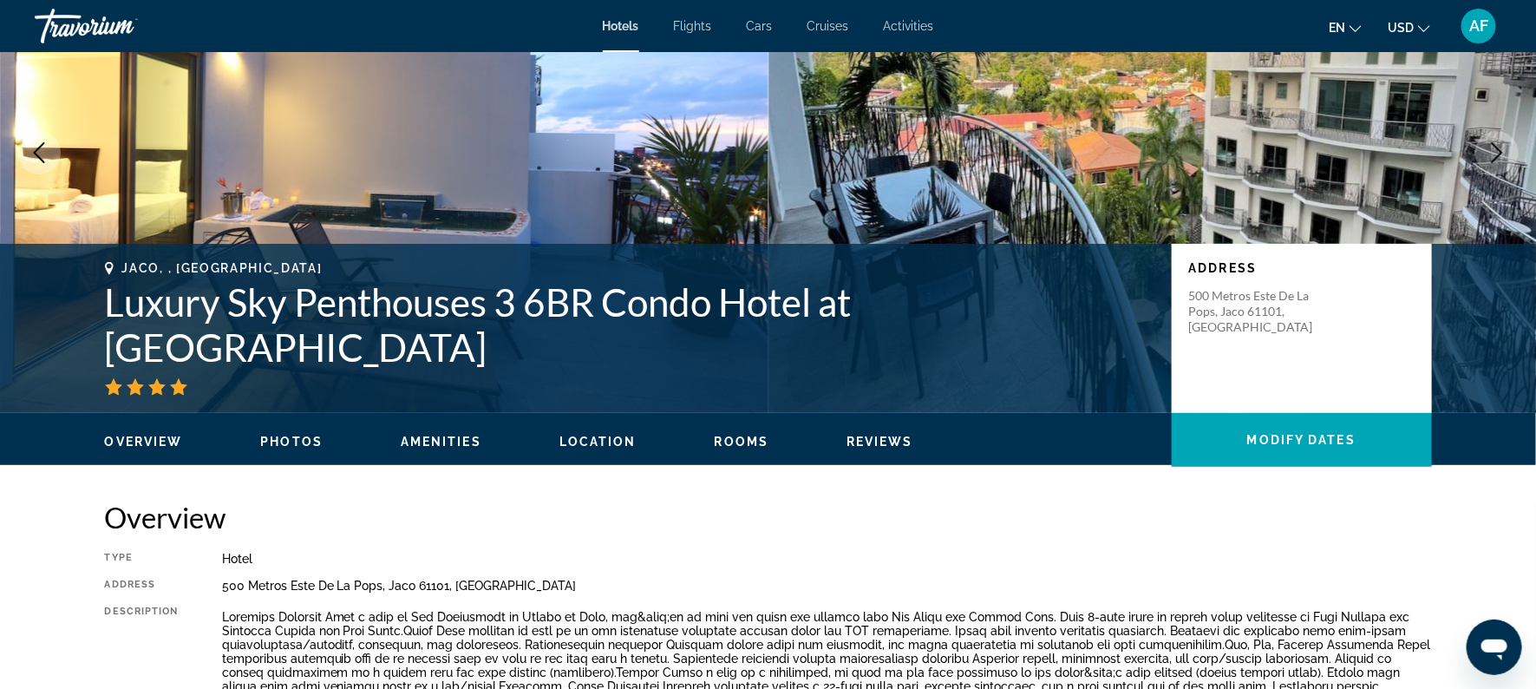
click at [1490, 165] on button "Next image" at bounding box center [1496, 152] width 43 height 43
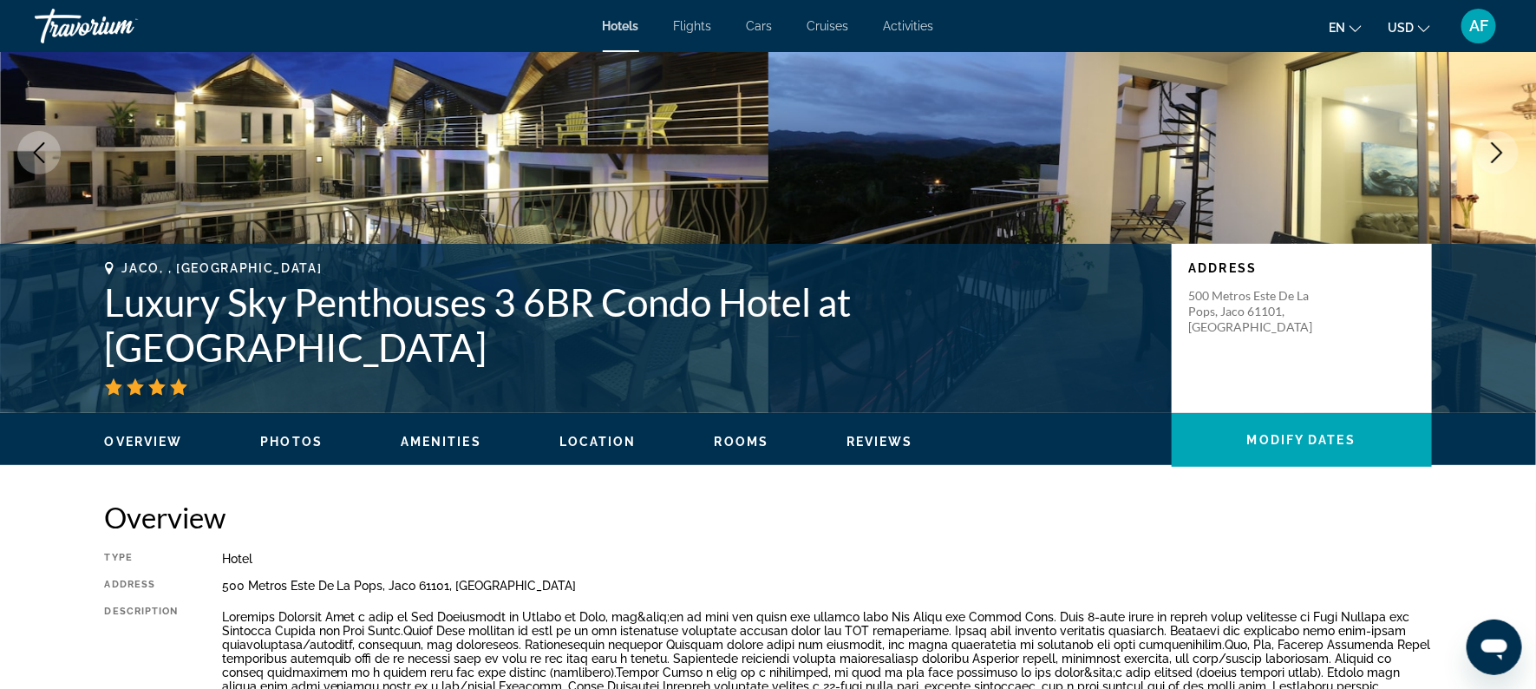
click at [1490, 165] on button "Next image" at bounding box center [1496, 152] width 43 height 43
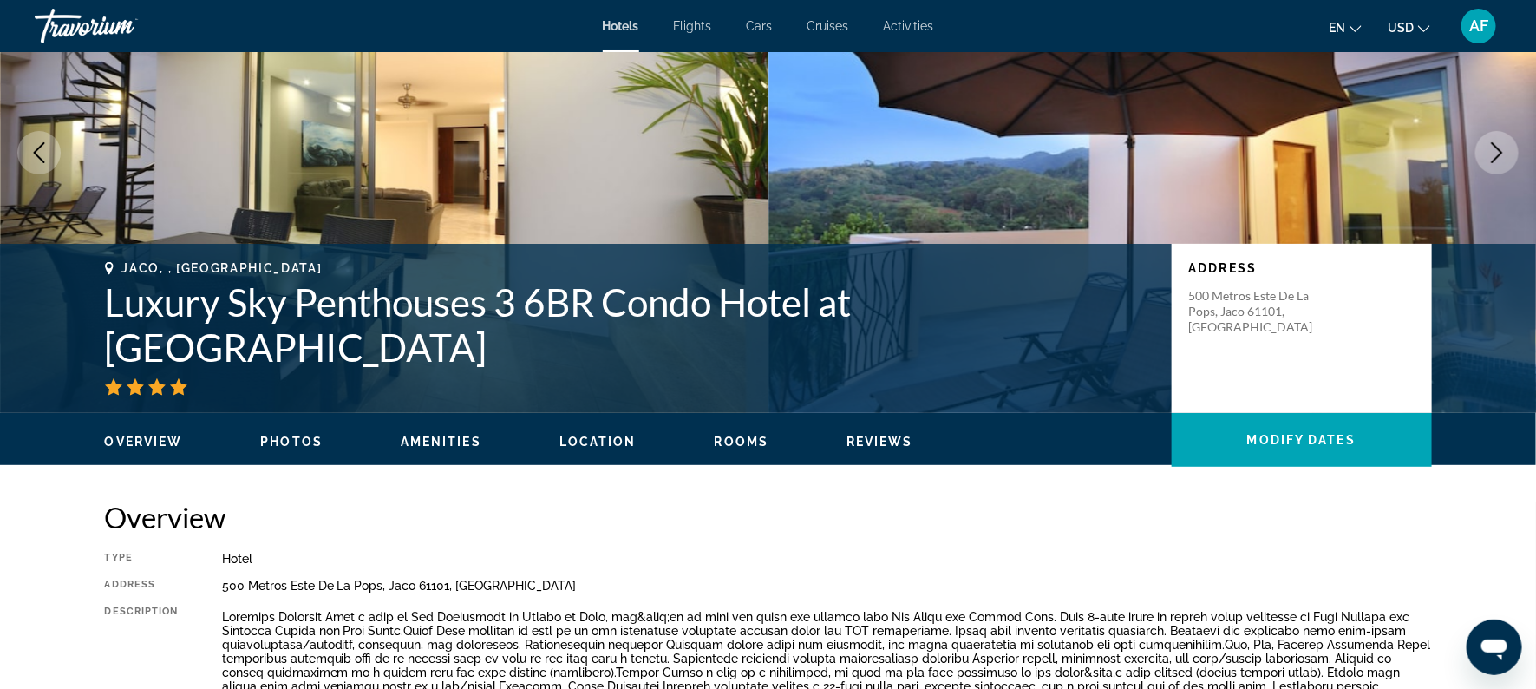
click at [1490, 165] on button "Next image" at bounding box center [1496, 152] width 43 height 43
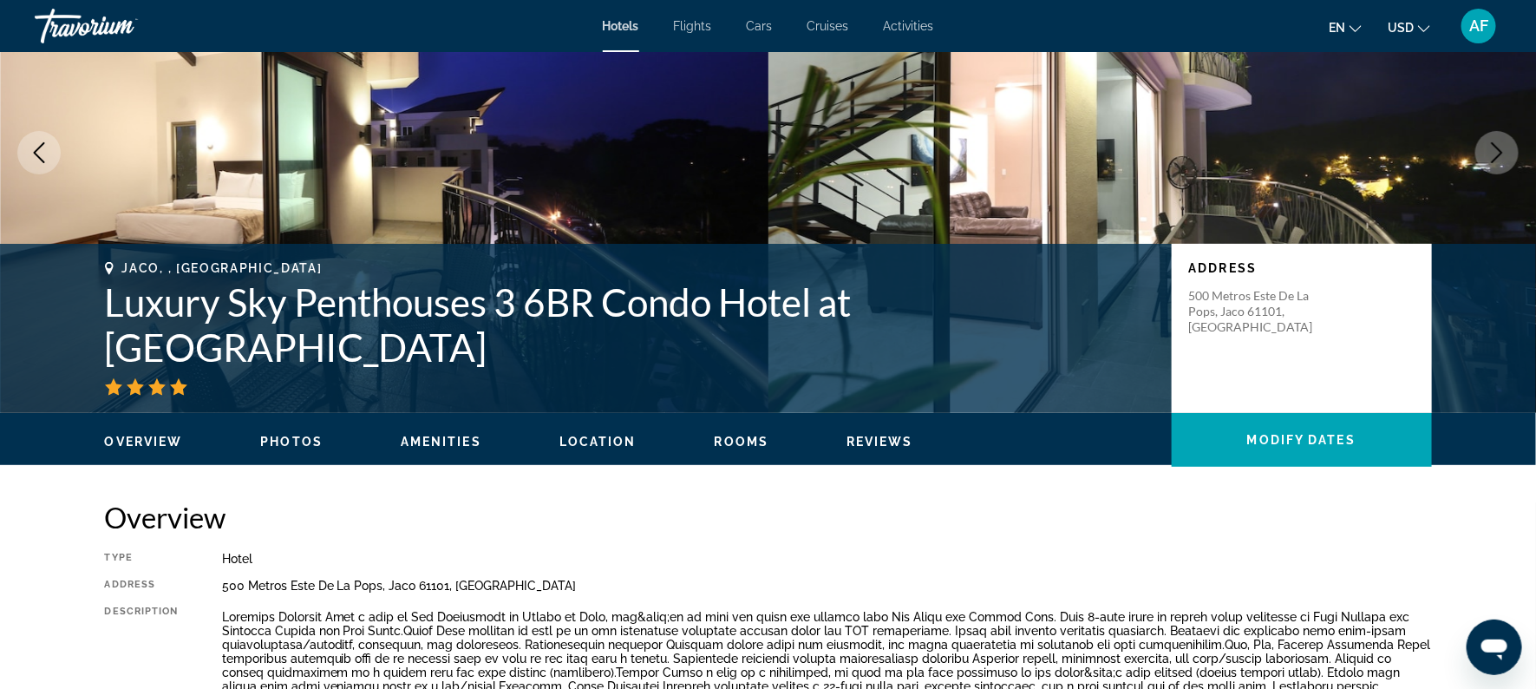
click at [1490, 165] on button "Next image" at bounding box center [1496, 152] width 43 height 43
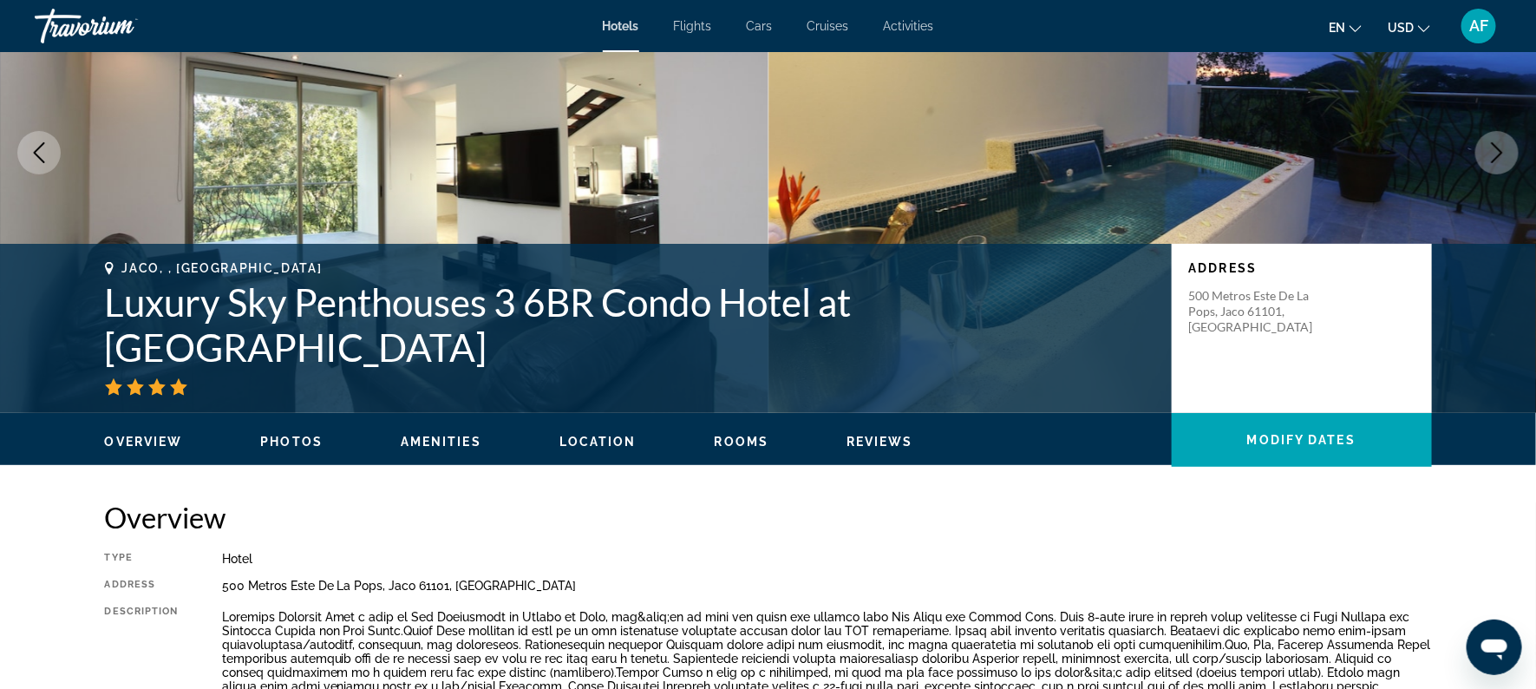
click at [1490, 165] on button "Next image" at bounding box center [1496, 152] width 43 height 43
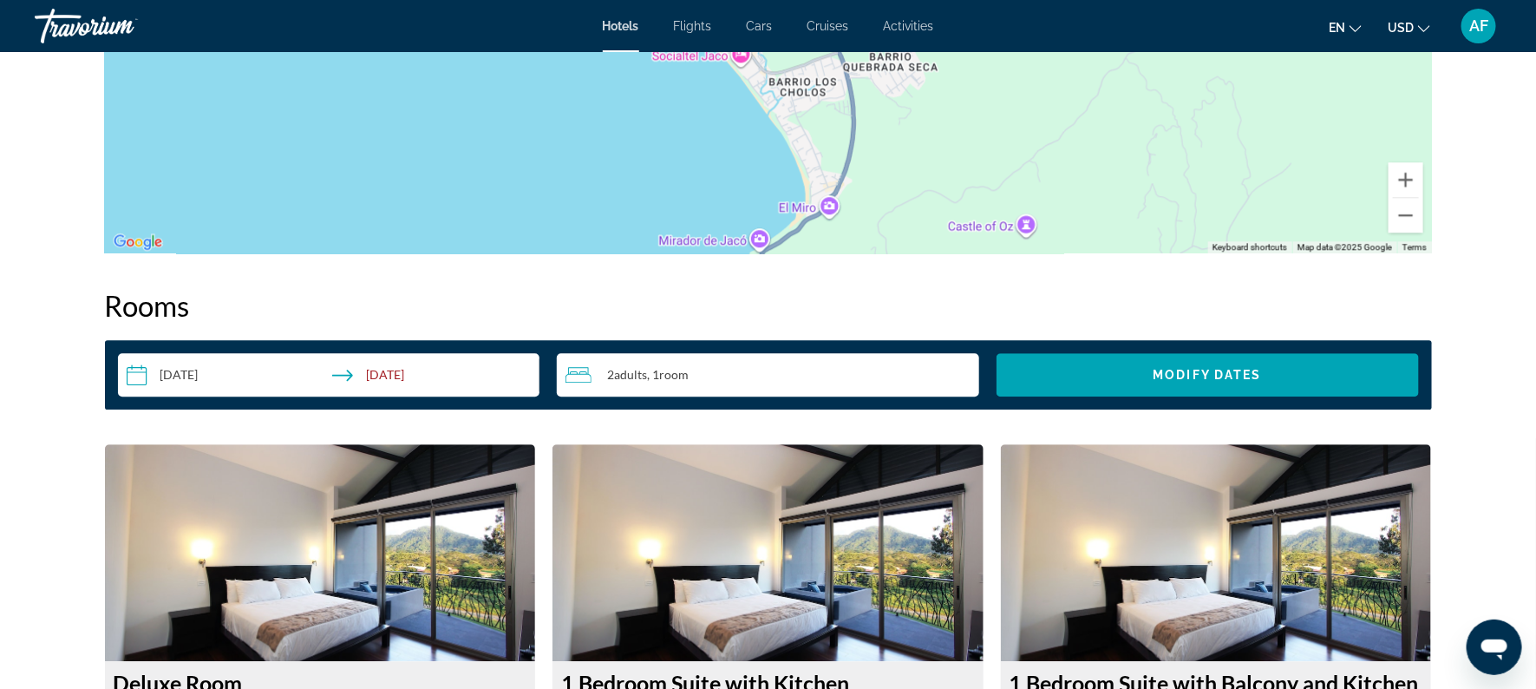
scroll to position [2008, 0]
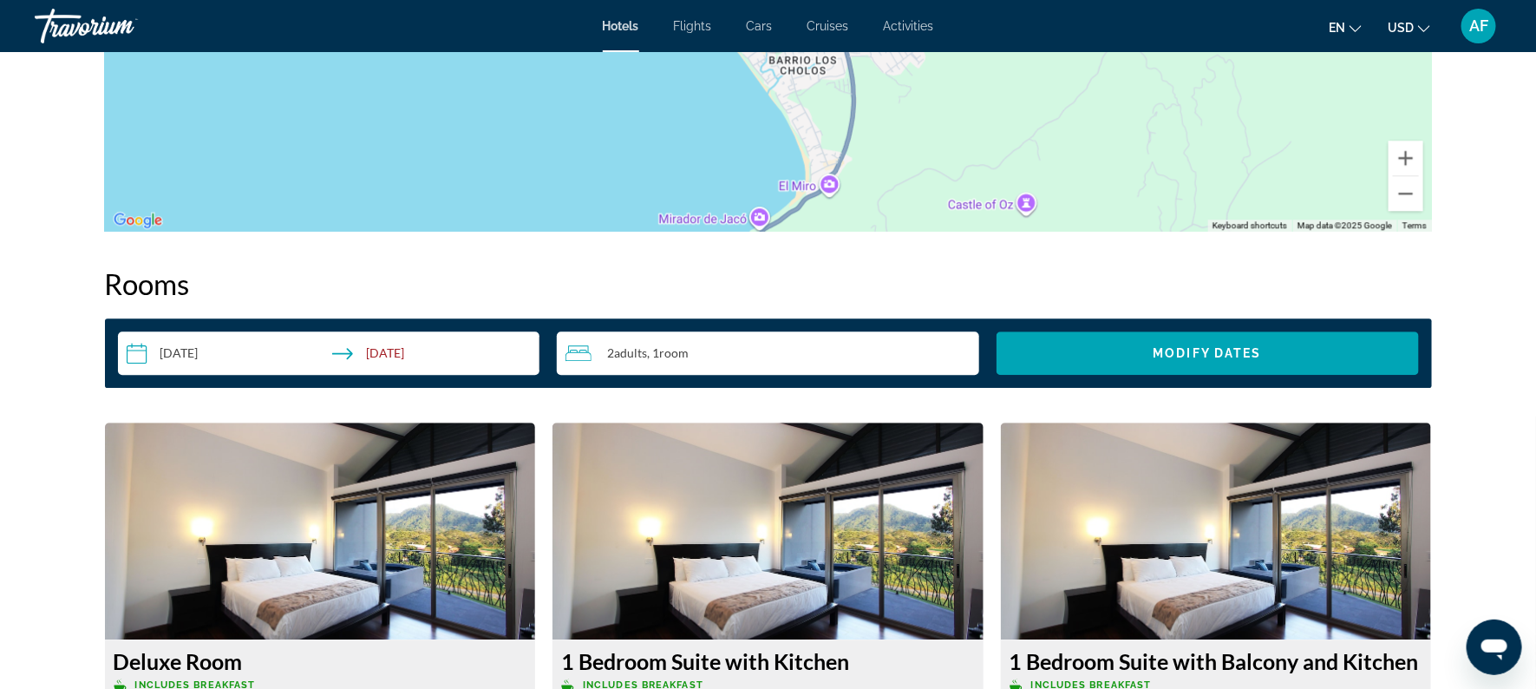
click at [380, 356] on input "**********" at bounding box center [332, 355] width 429 height 49
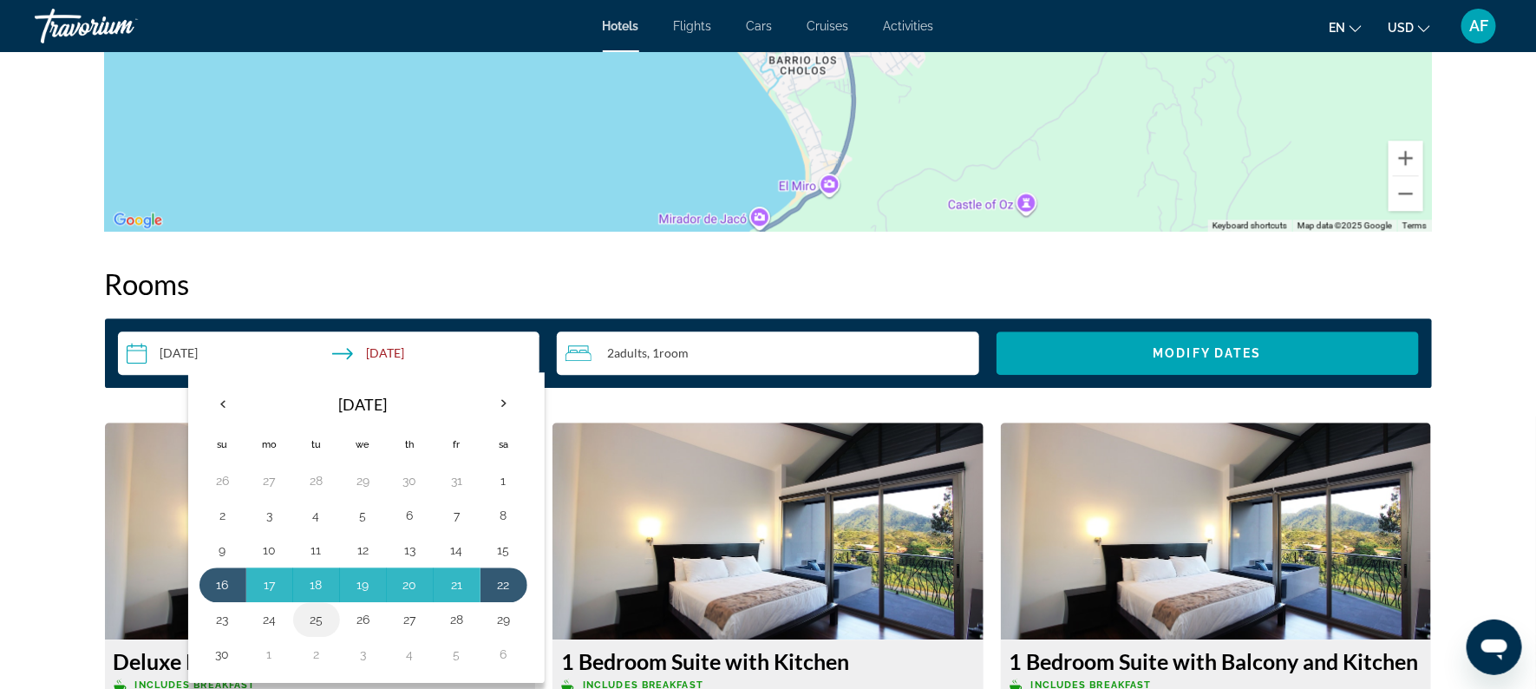
click at [319, 626] on button "25" at bounding box center [317, 619] width 28 height 24
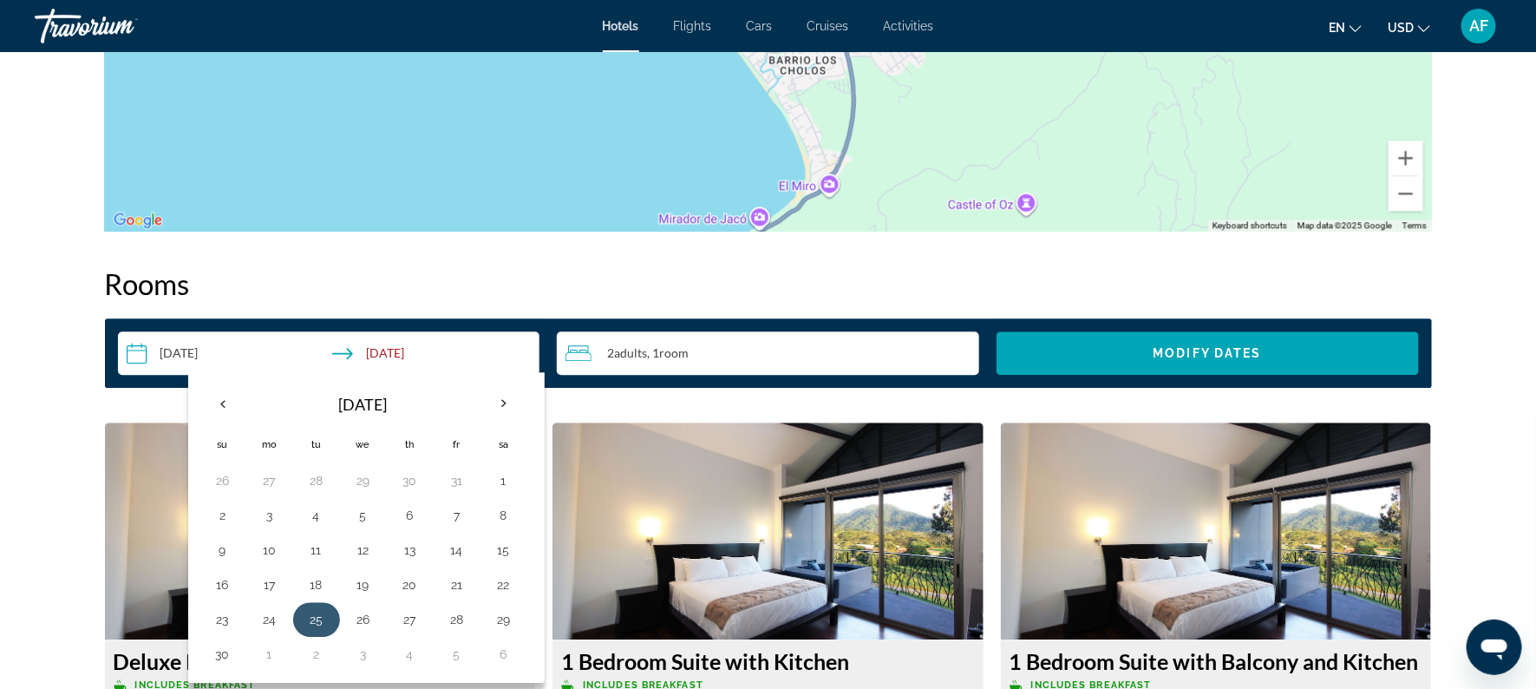
click at [308, 617] on button "25" at bounding box center [317, 619] width 28 height 24
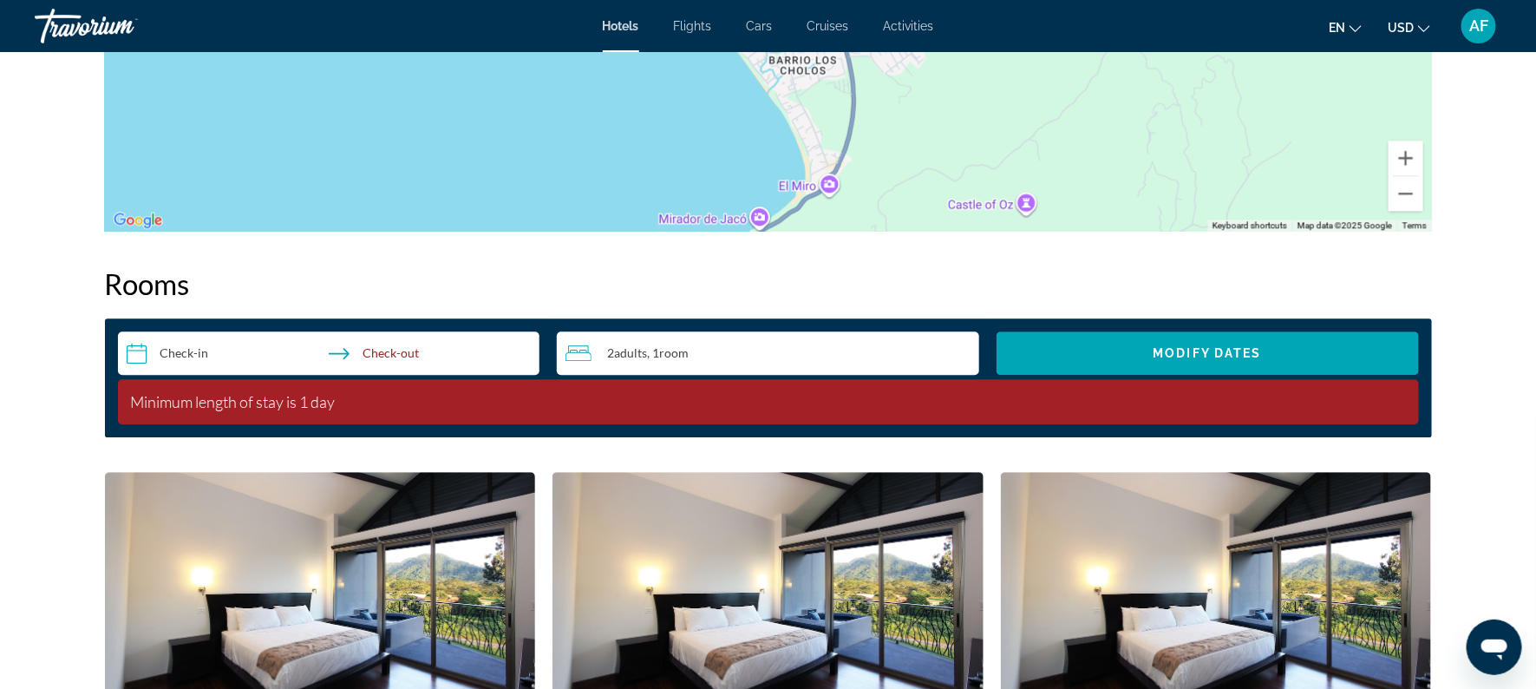
click at [131, 351] on input "**********" at bounding box center [332, 355] width 429 height 49
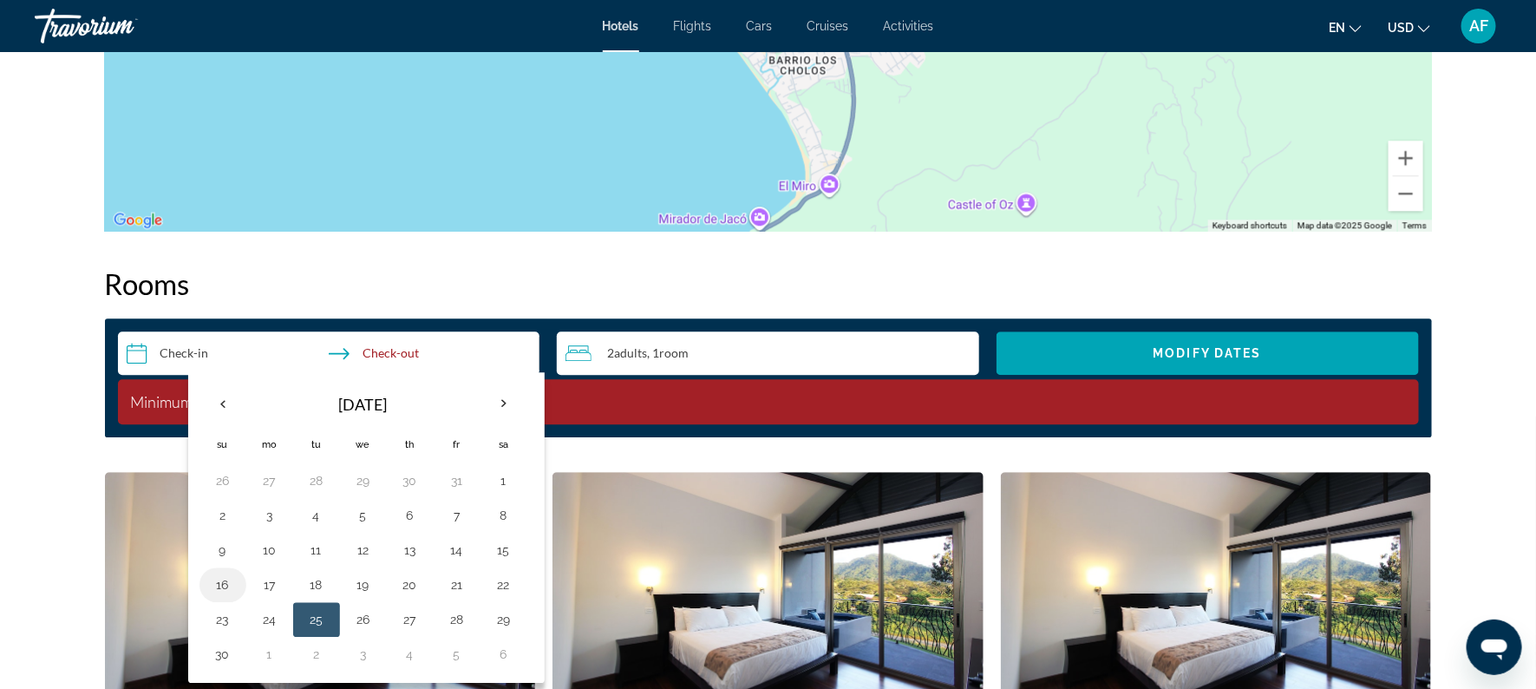
click at [222, 580] on button "16" at bounding box center [223, 584] width 28 height 24
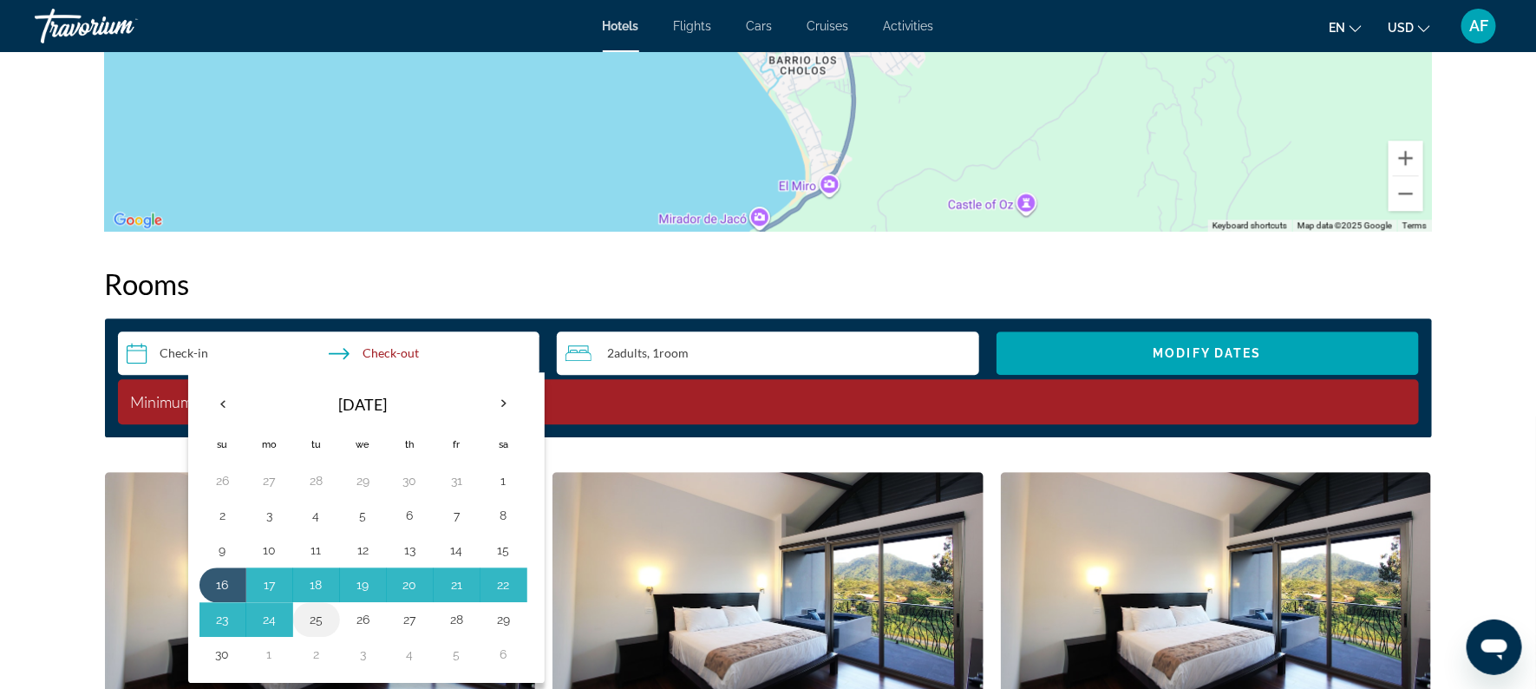
click at [317, 617] on button "25" at bounding box center [317, 619] width 28 height 24
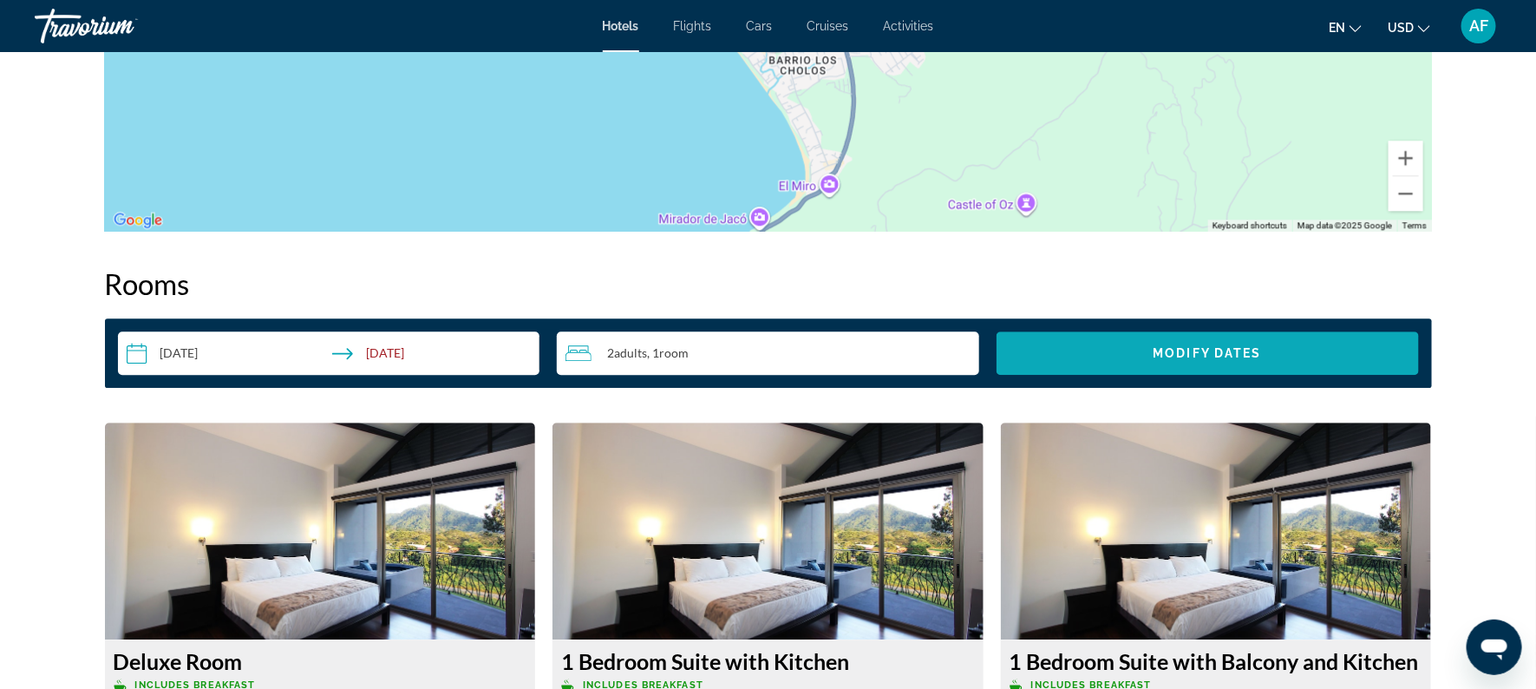
click at [1073, 344] on span "Search widget" at bounding box center [1207, 353] width 422 height 42
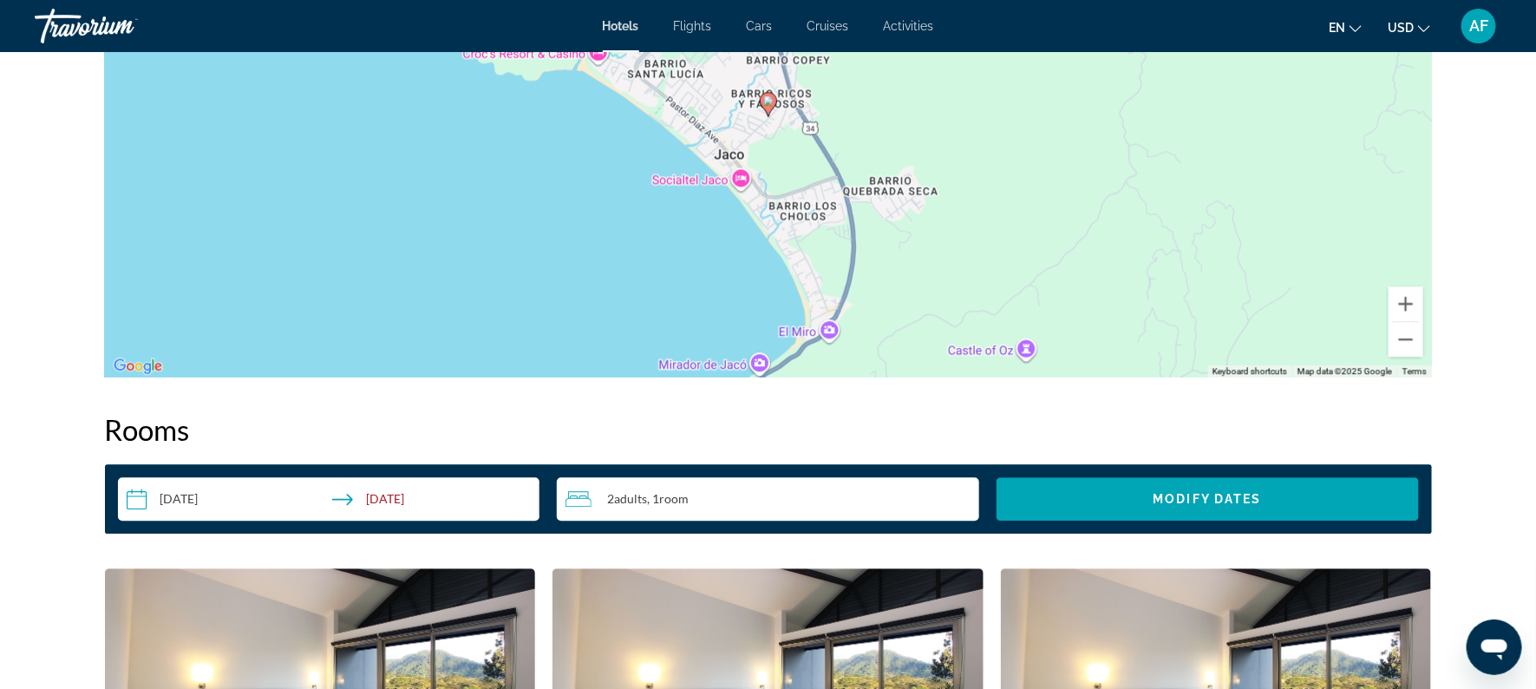
scroll to position [1852, 0]
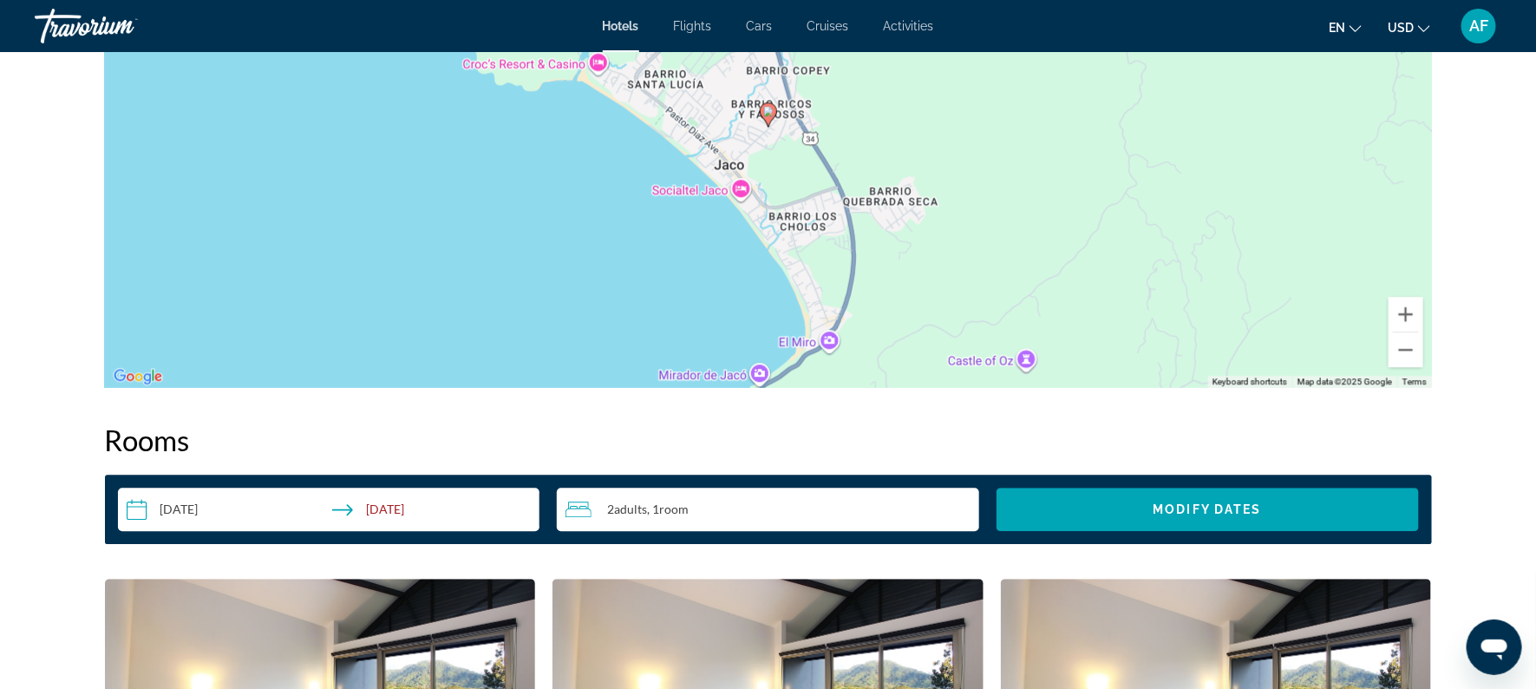
click at [458, 505] on input "**********" at bounding box center [332, 511] width 429 height 49
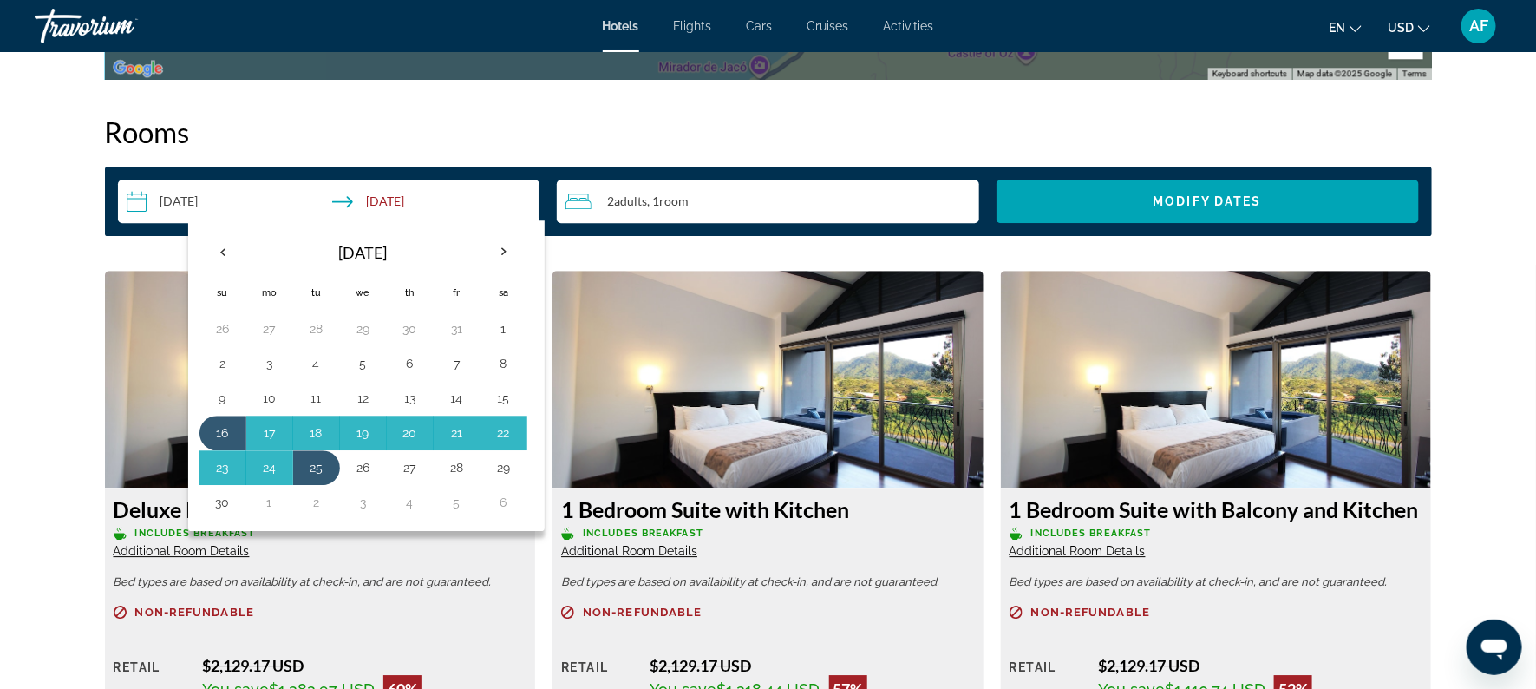
scroll to position [2172, 0]
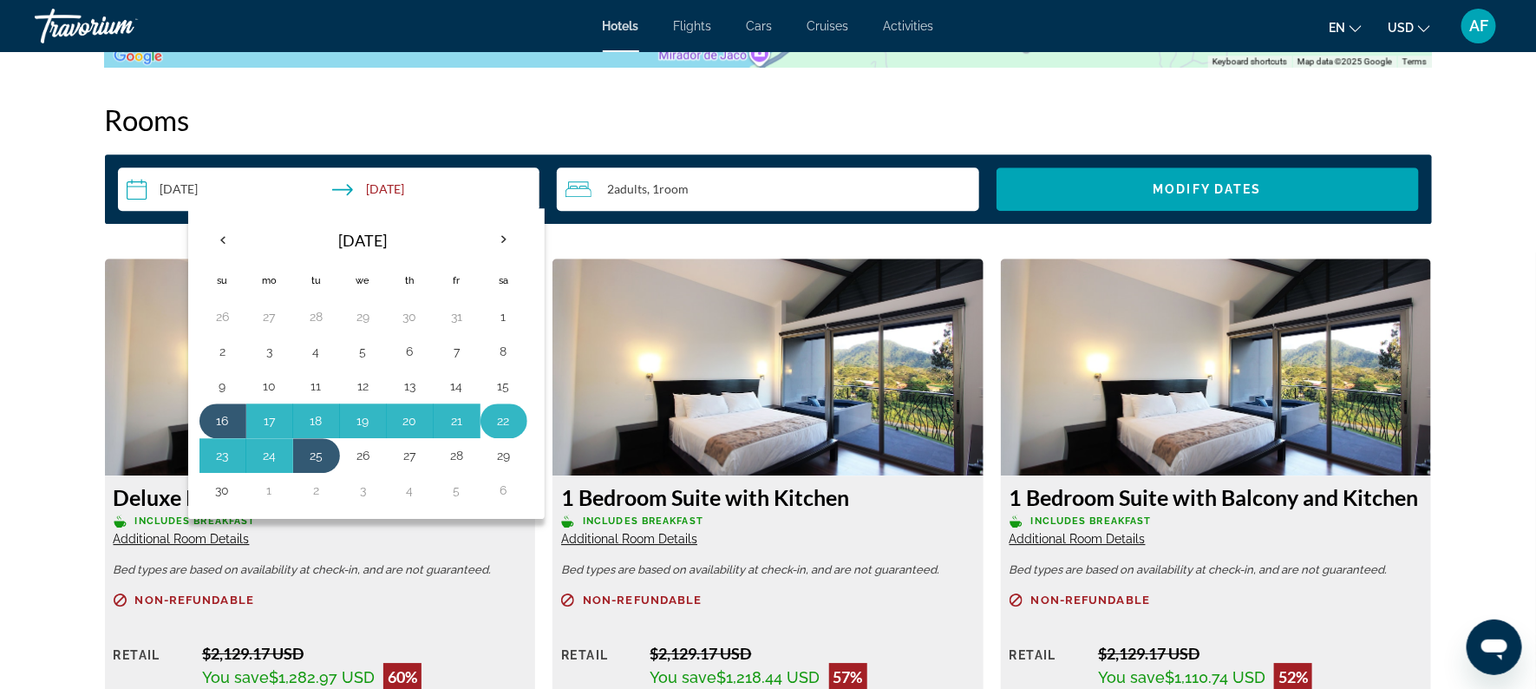
click at [513, 416] on button "22" at bounding box center [504, 420] width 28 height 24
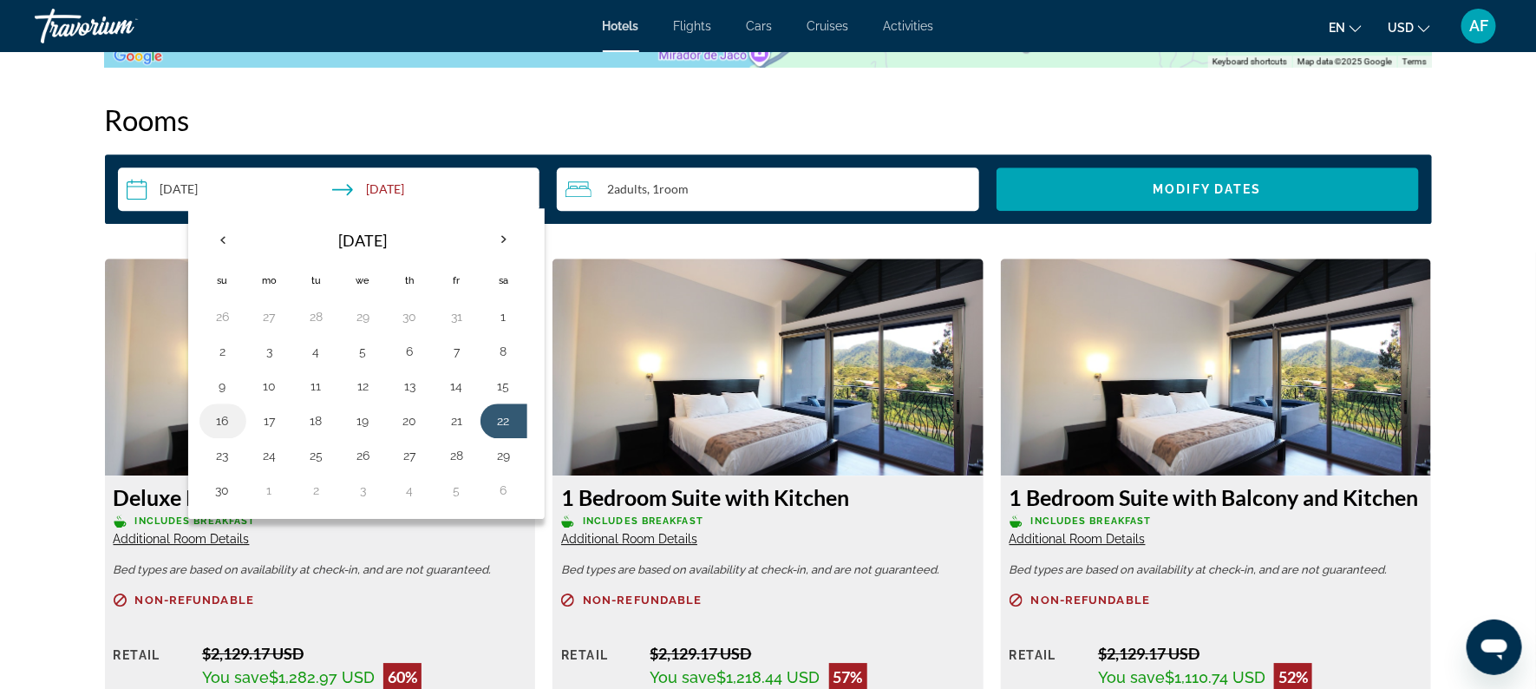
click at [225, 421] on button "16" at bounding box center [223, 420] width 28 height 24
type input "**********"
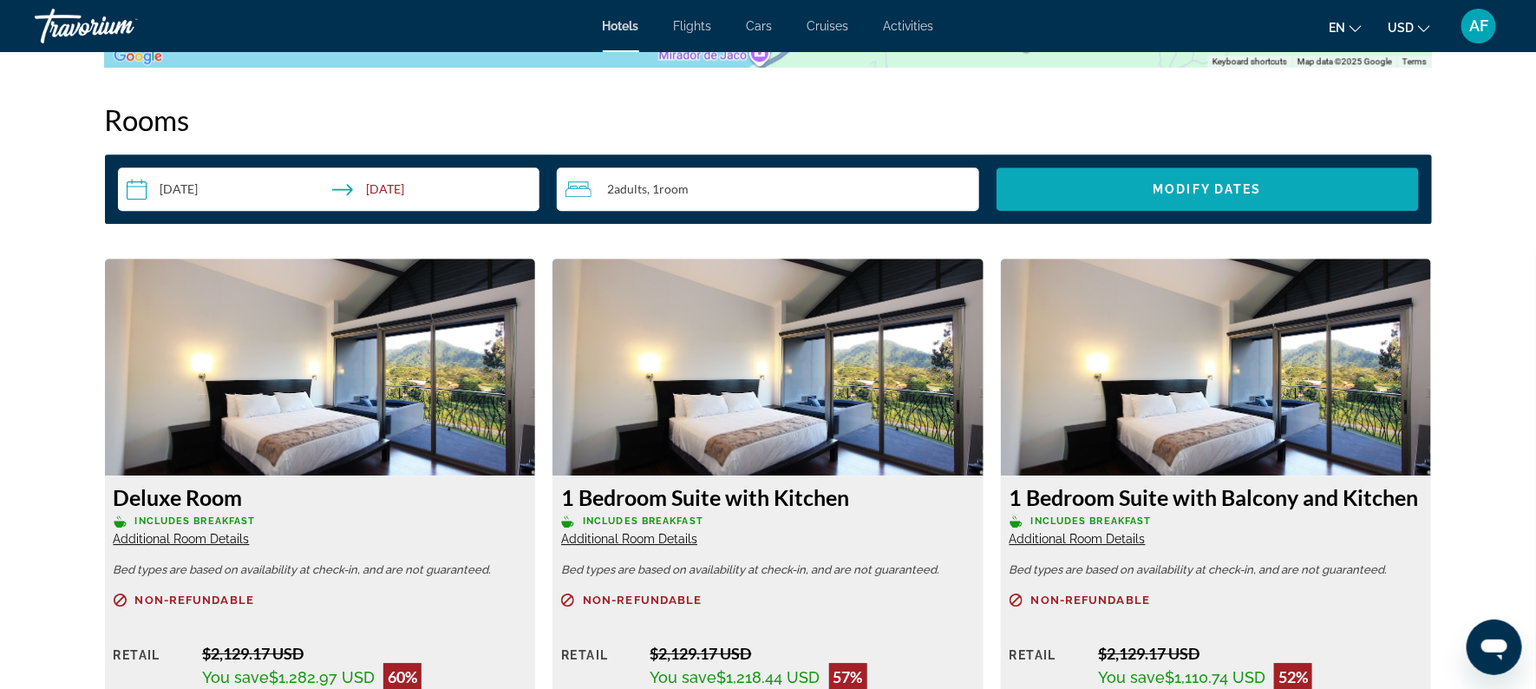
click at [1120, 187] on span "Search widget" at bounding box center [1207, 189] width 422 height 42
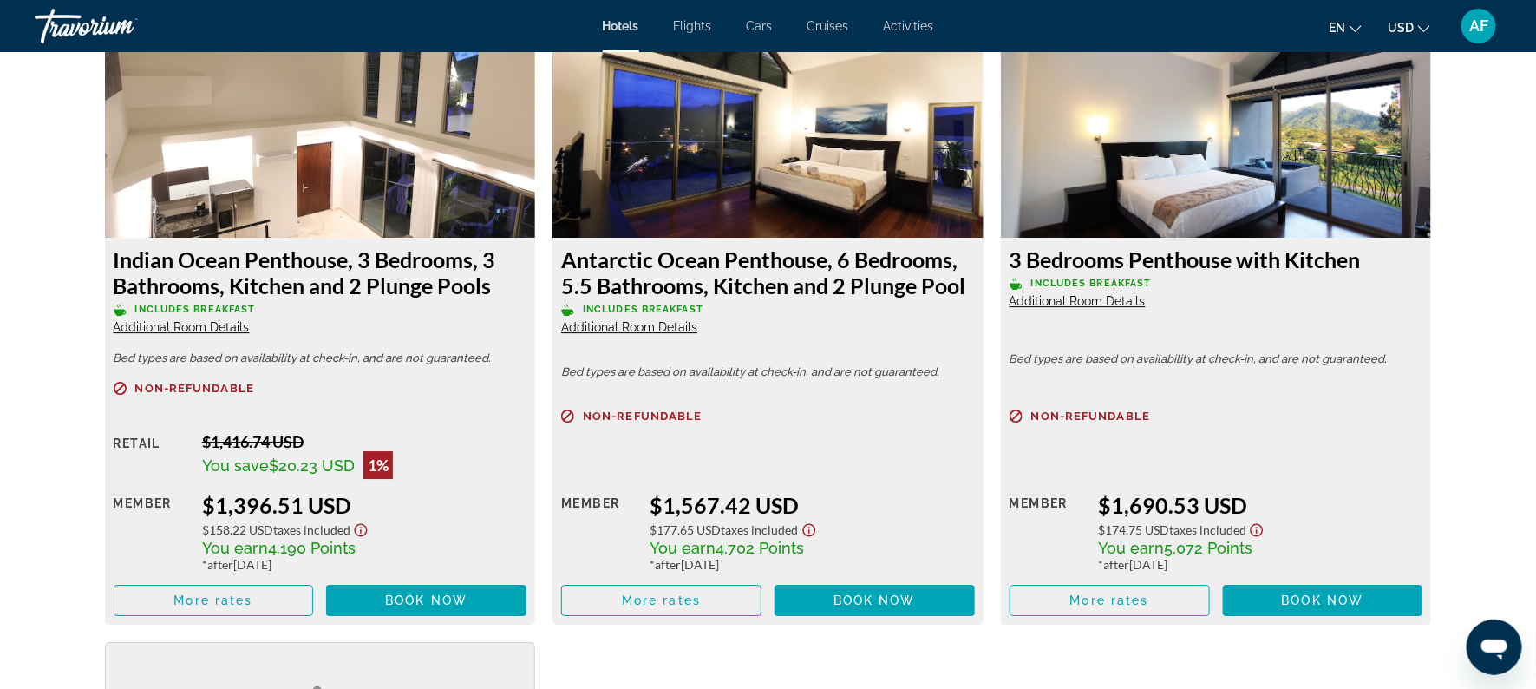
scroll to position [2419, 0]
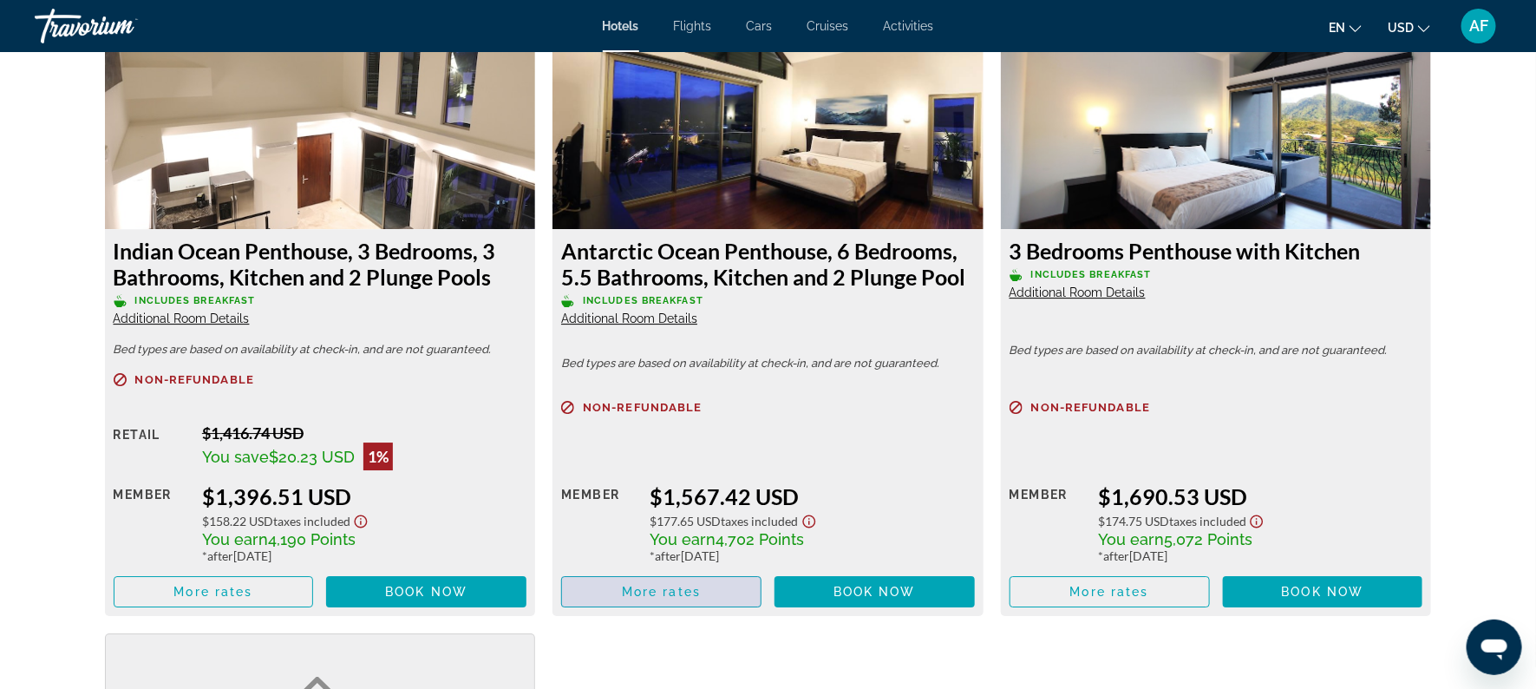
click at [599, 593] on span "Main content" at bounding box center [661, 592] width 199 height 42
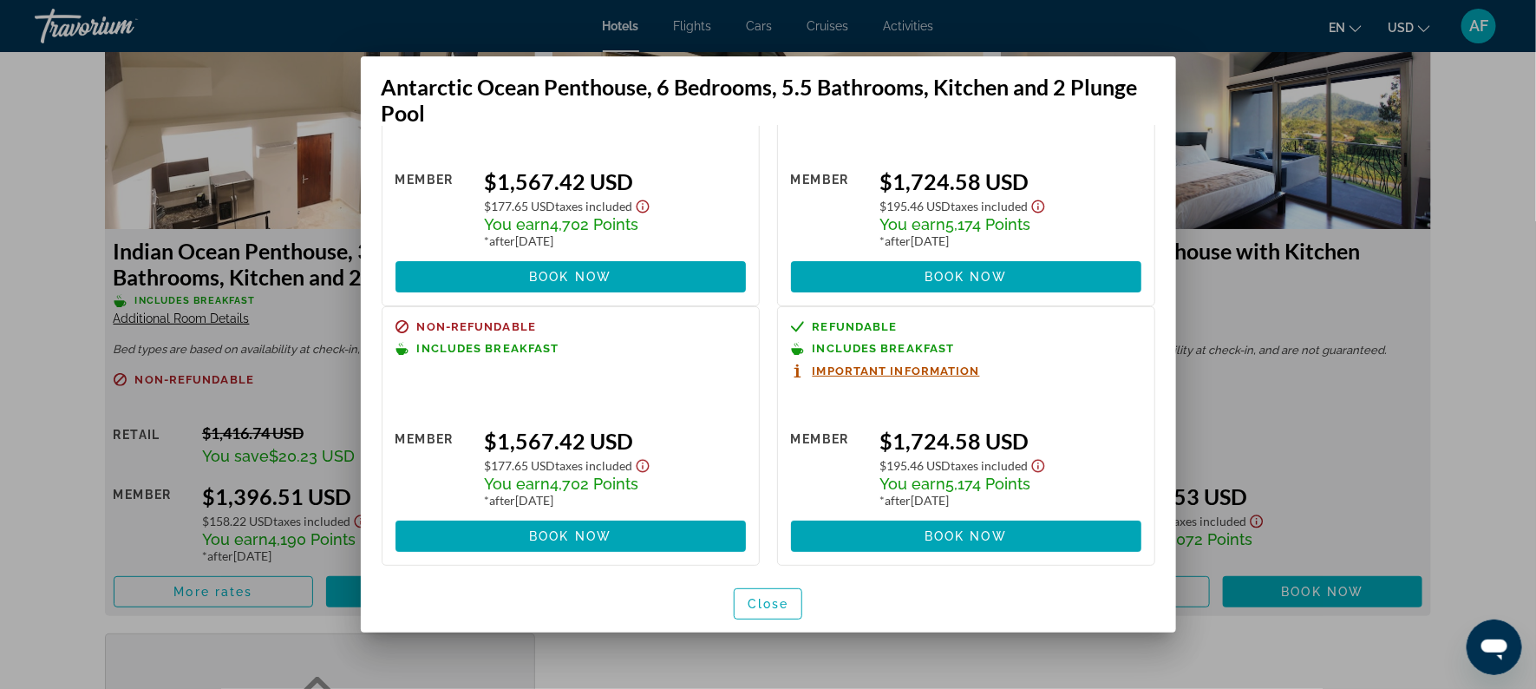
scroll to position [124, 0]
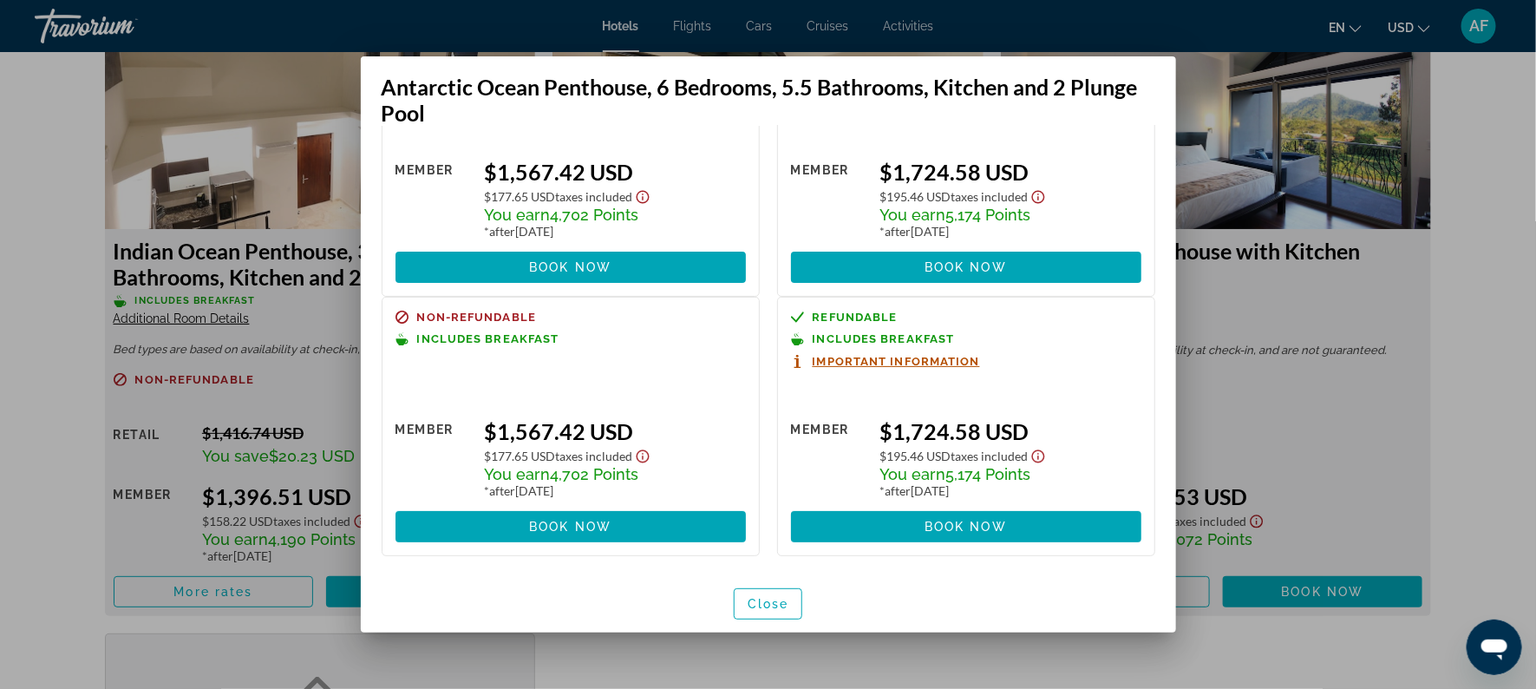
click at [1485, 325] on div at bounding box center [768, 344] width 1536 height 689
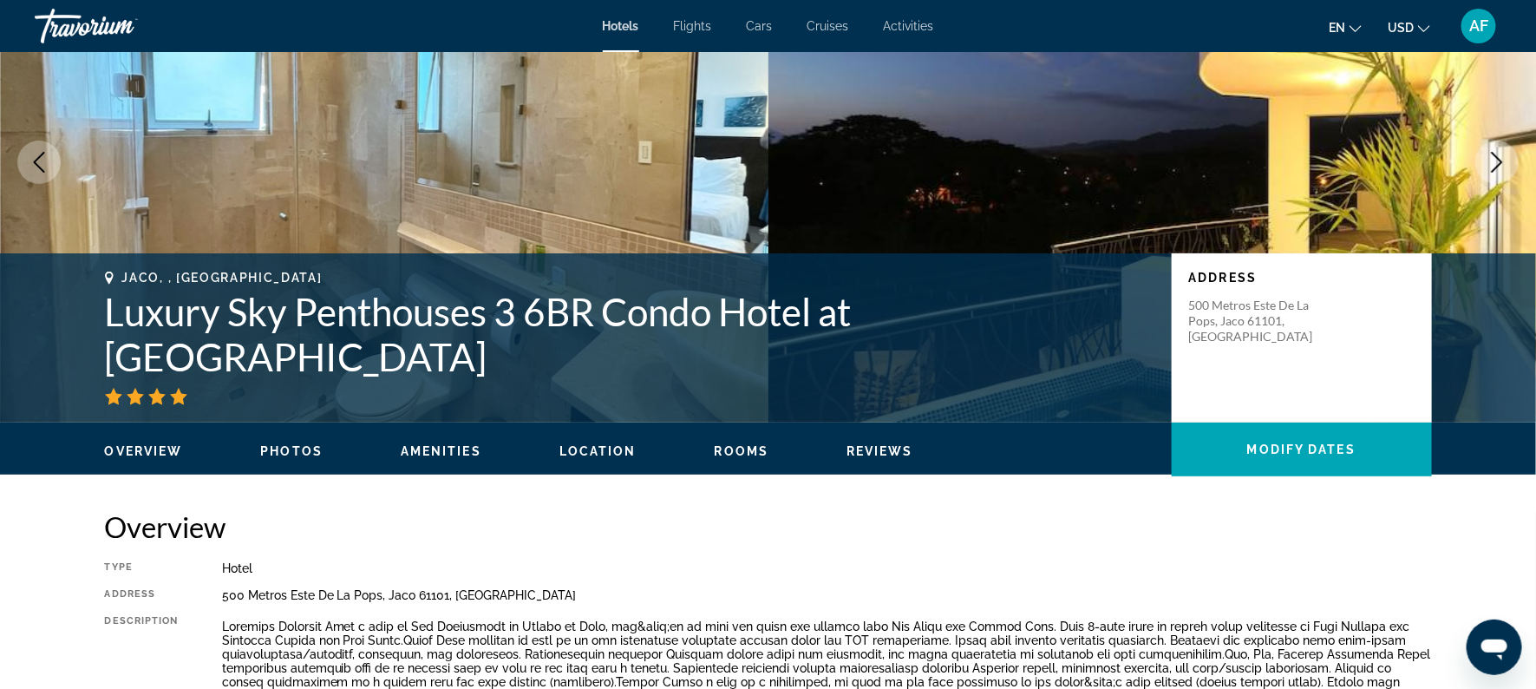
scroll to position [0, 0]
